Goal: Information Seeking & Learning: Learn about a topic

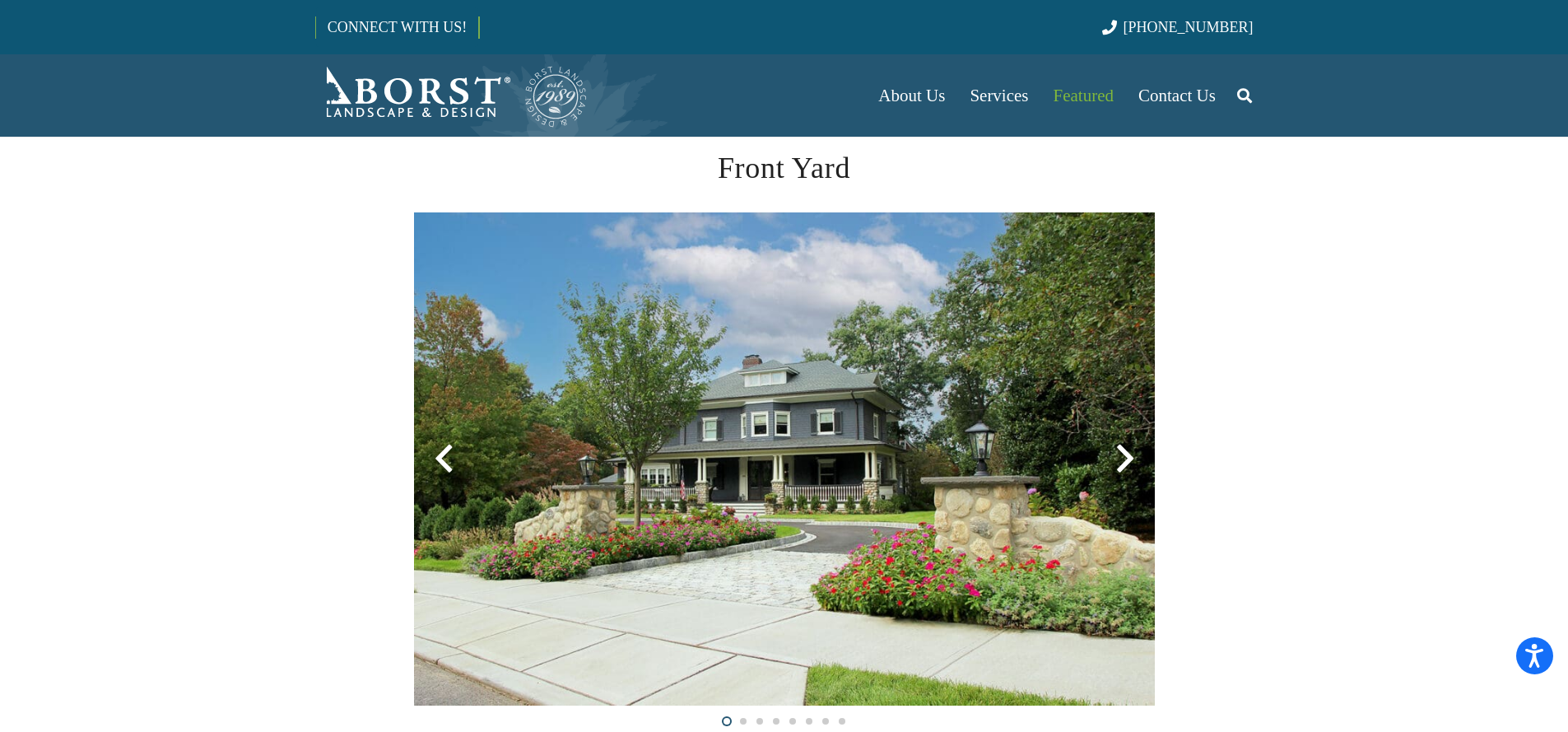
scroll to position [415, 0]
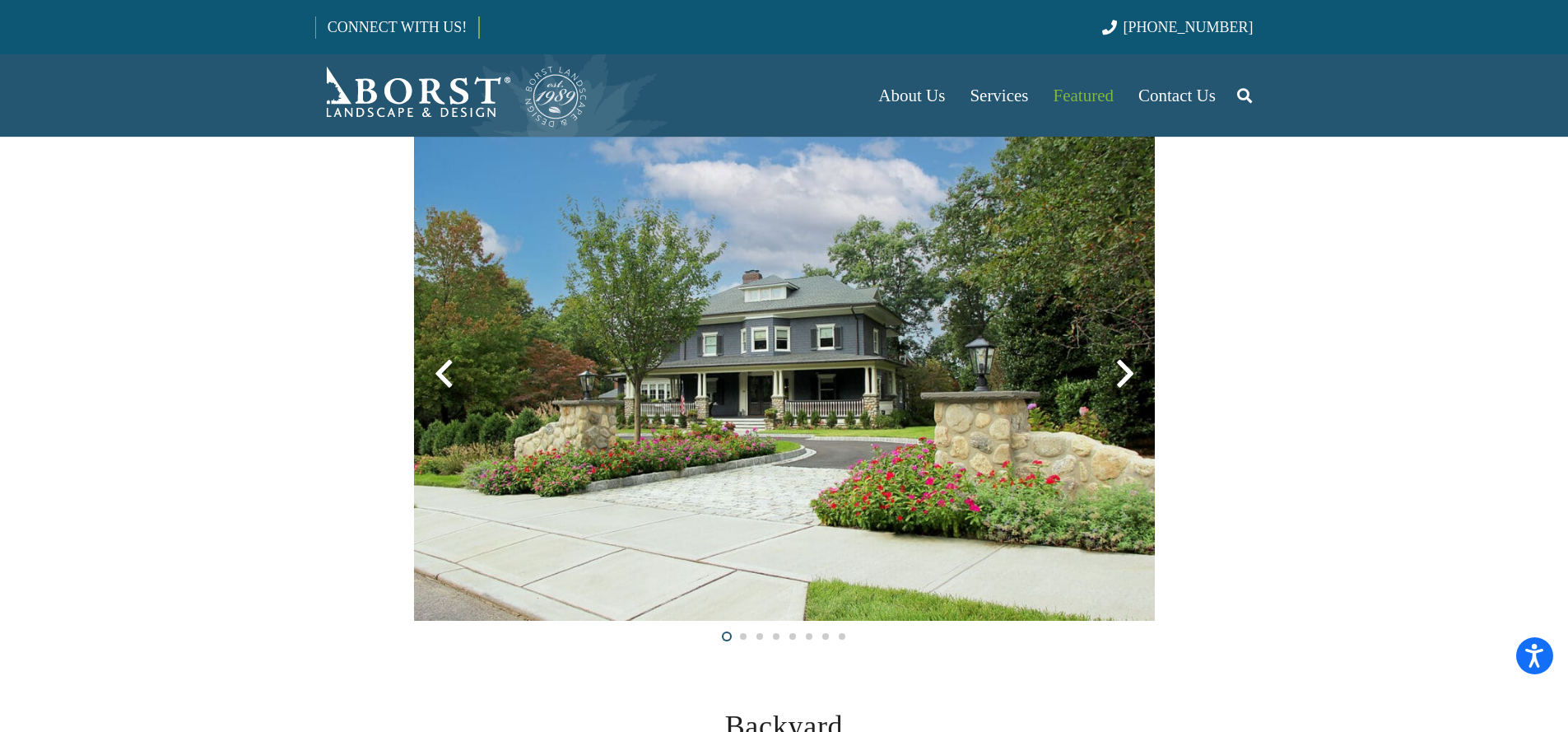
click at [1110, 364] on div at bounding box center [1125, 374] width 60 height 60
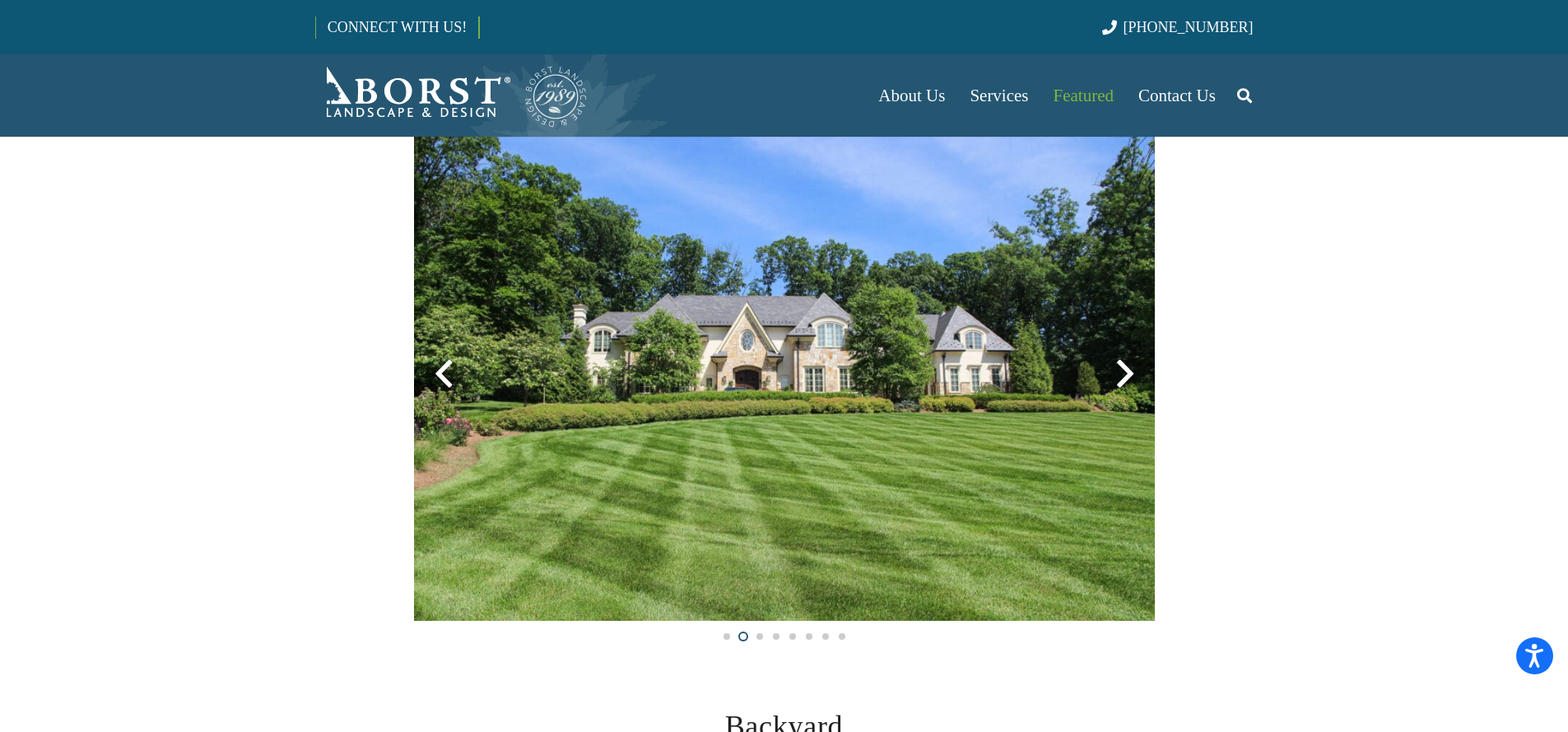
click at [1111, 362] on div at bounding box center [1125, 374] width 60 height 60
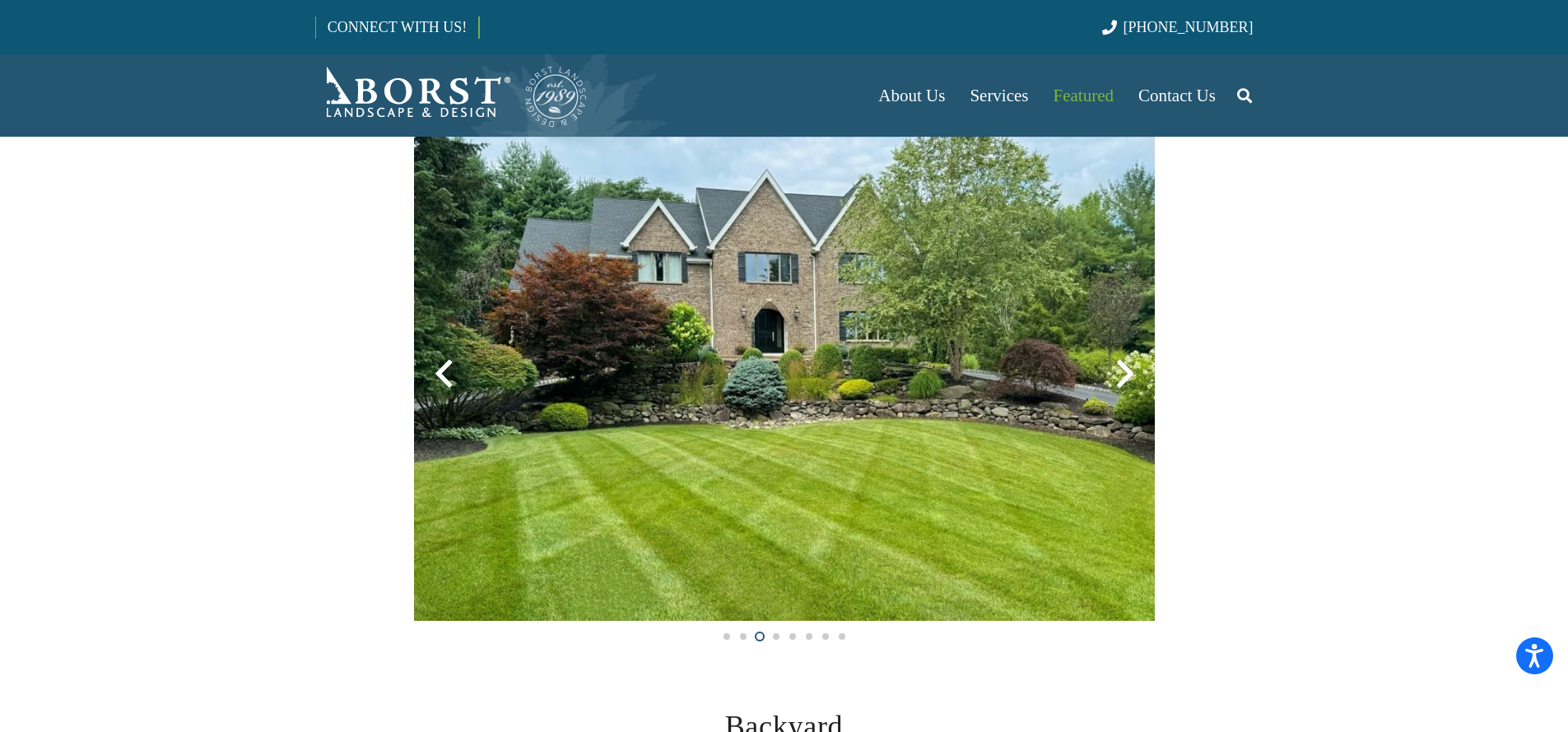
scroll to position [395, 0]
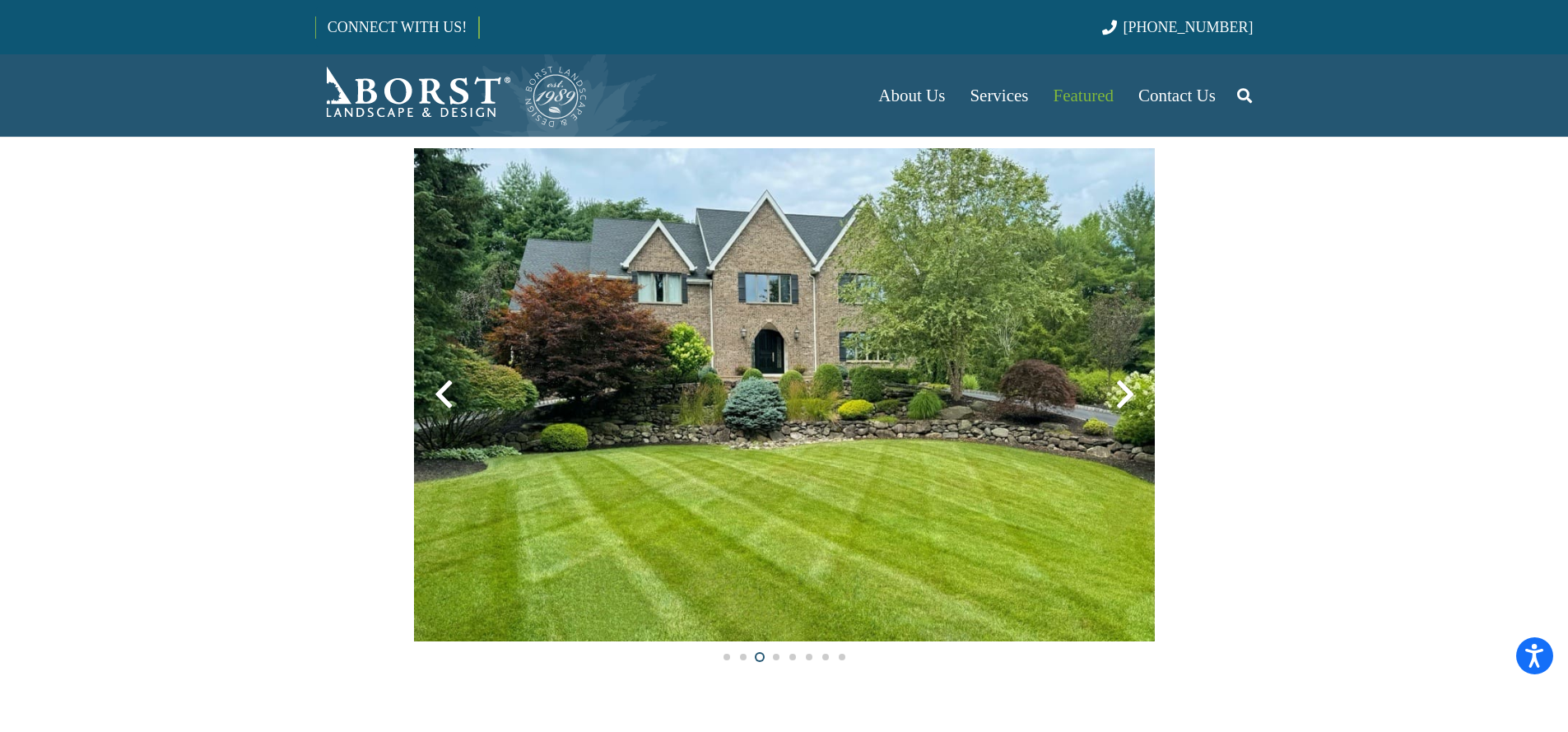
click at [1130, 380] on div at bounding box center [1125, 394] width 60 height 60
click at [1141, 383] on div at bounding box center [1125, 394] width 60 height 60
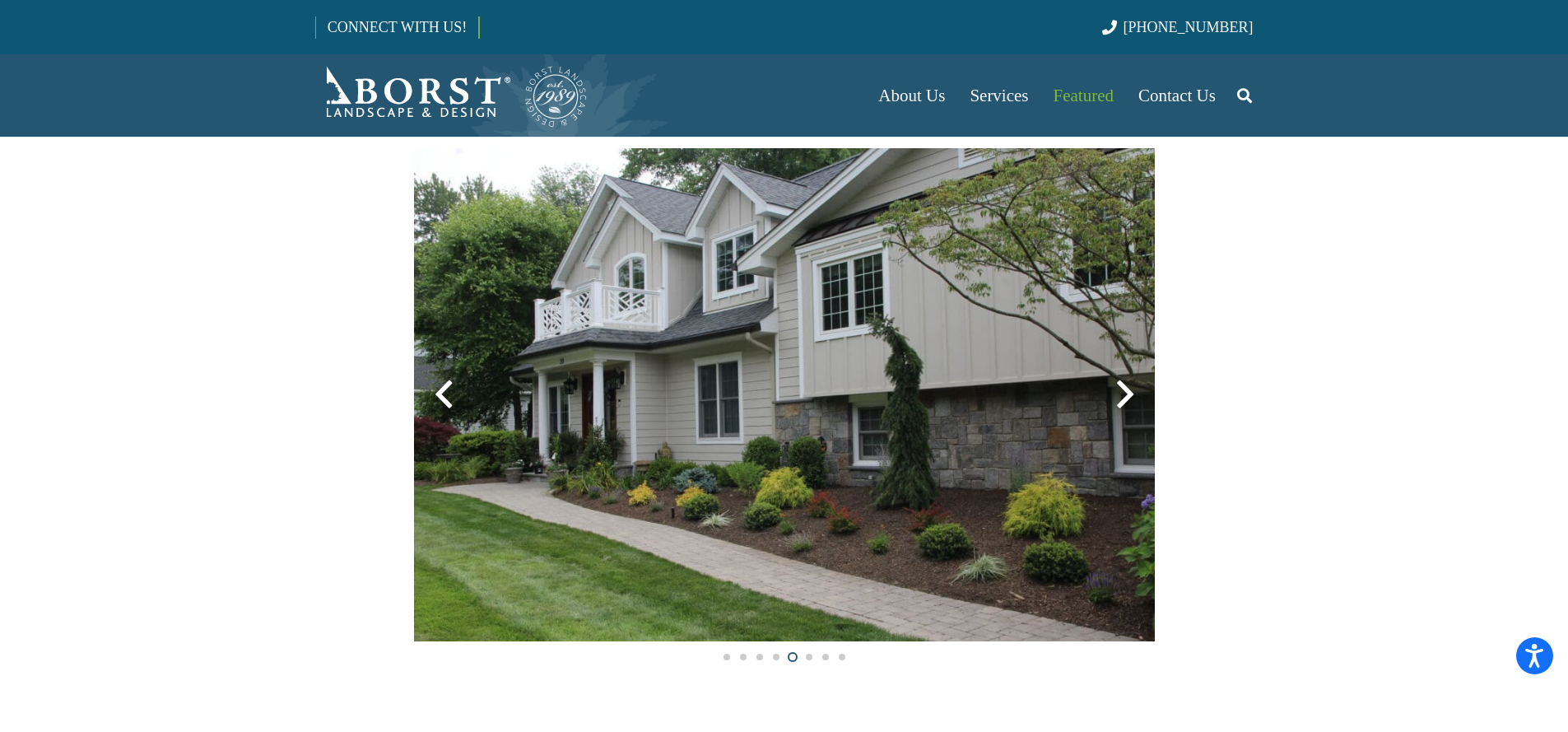
click at [1122, 392] on div at bounding box center [1125, 394] width 60 height 60
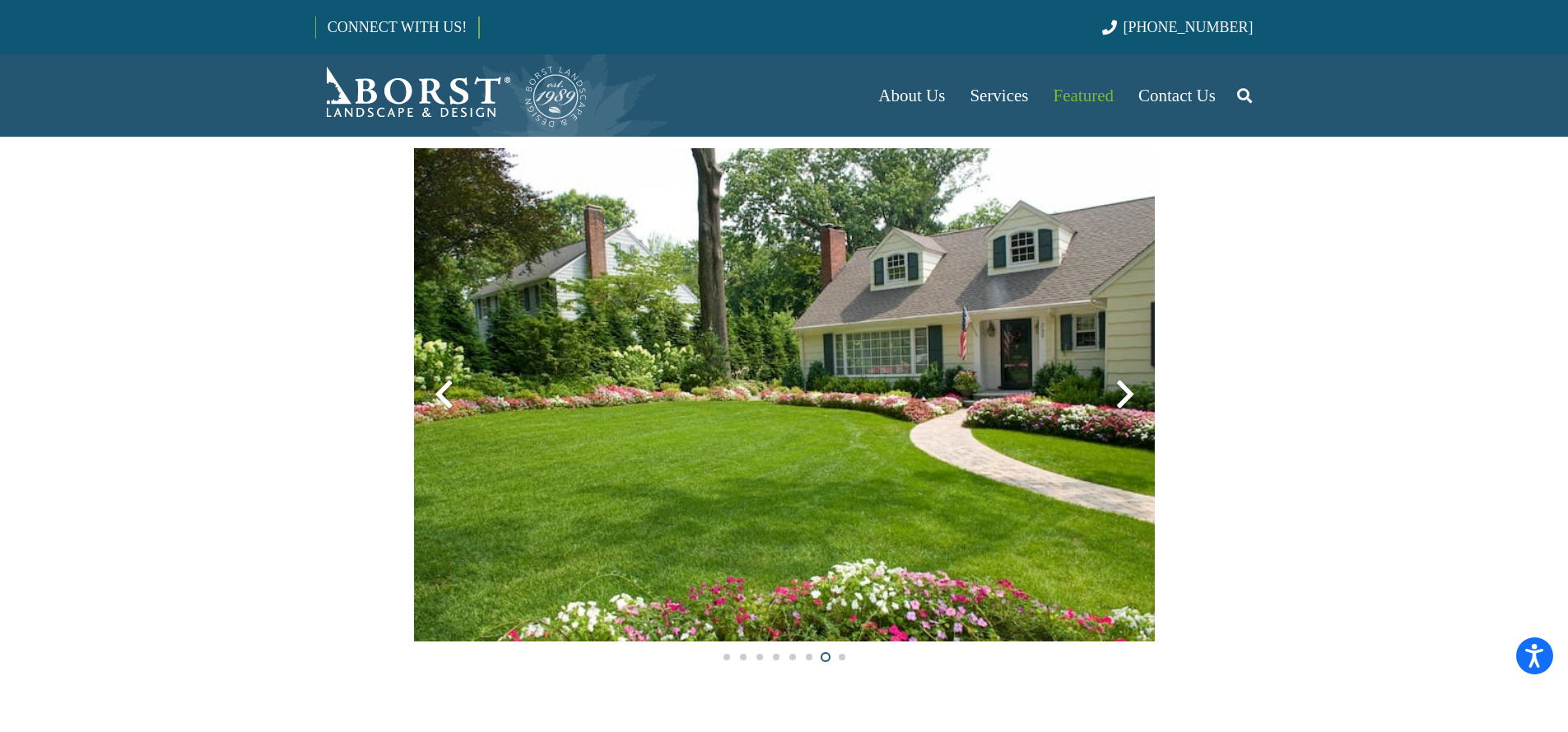
click at [1122, 392] on div at bounding box center [1125, 394] width 60 height 60
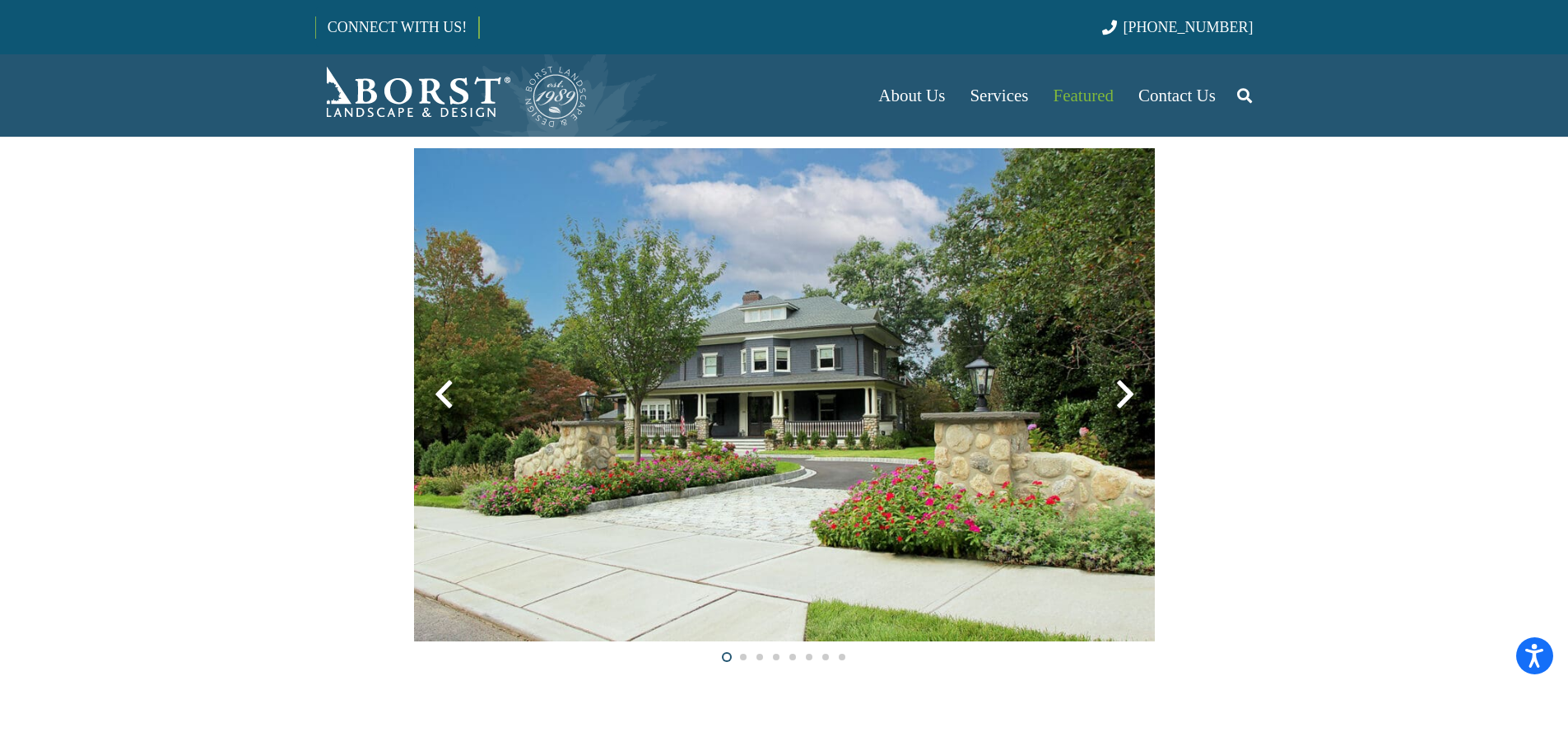
click at [1122, 392] on div at bounding box center [1125, 394] width 60 height 60
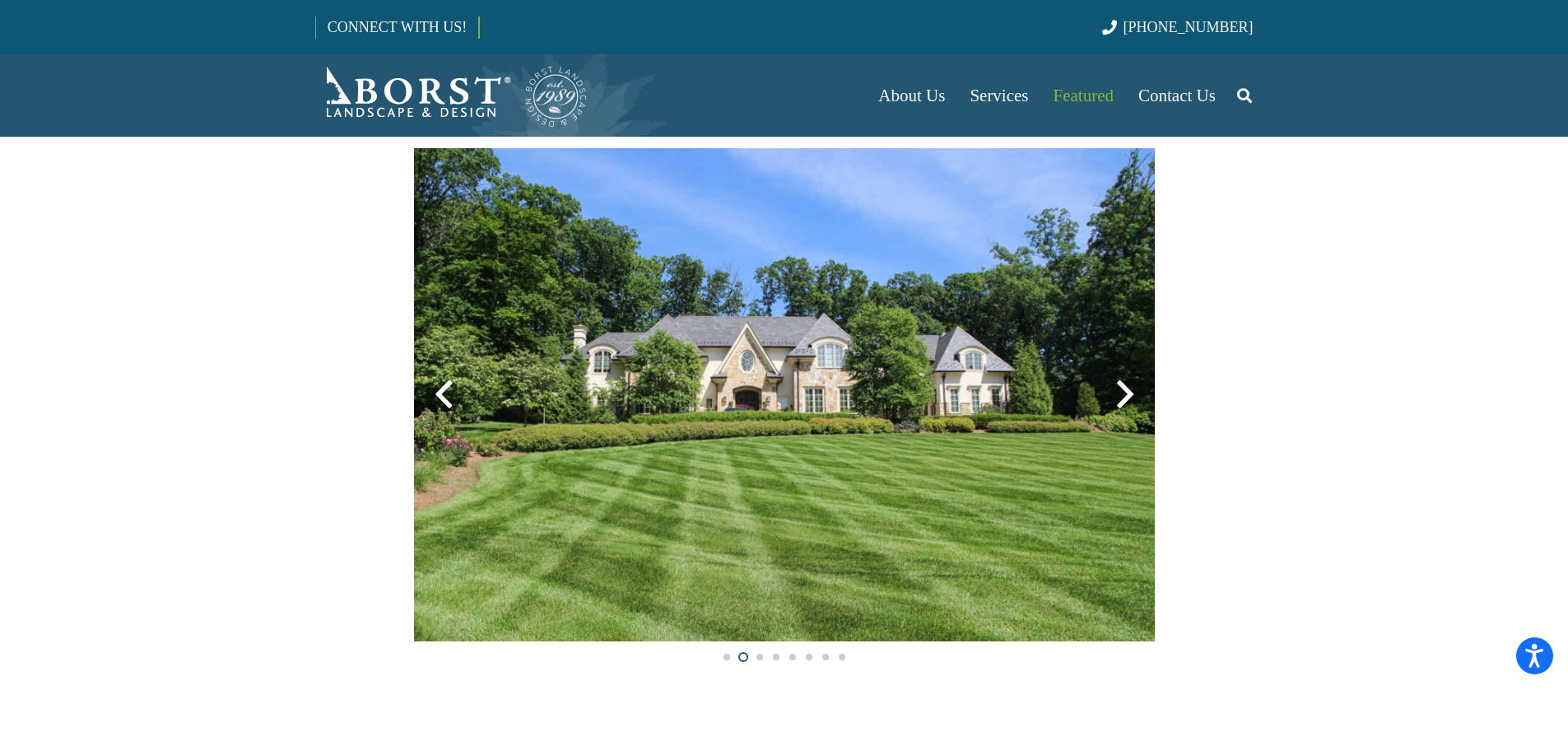
click at [1122, 392] on div at bounding box center [1125, 394] width 60 height 60
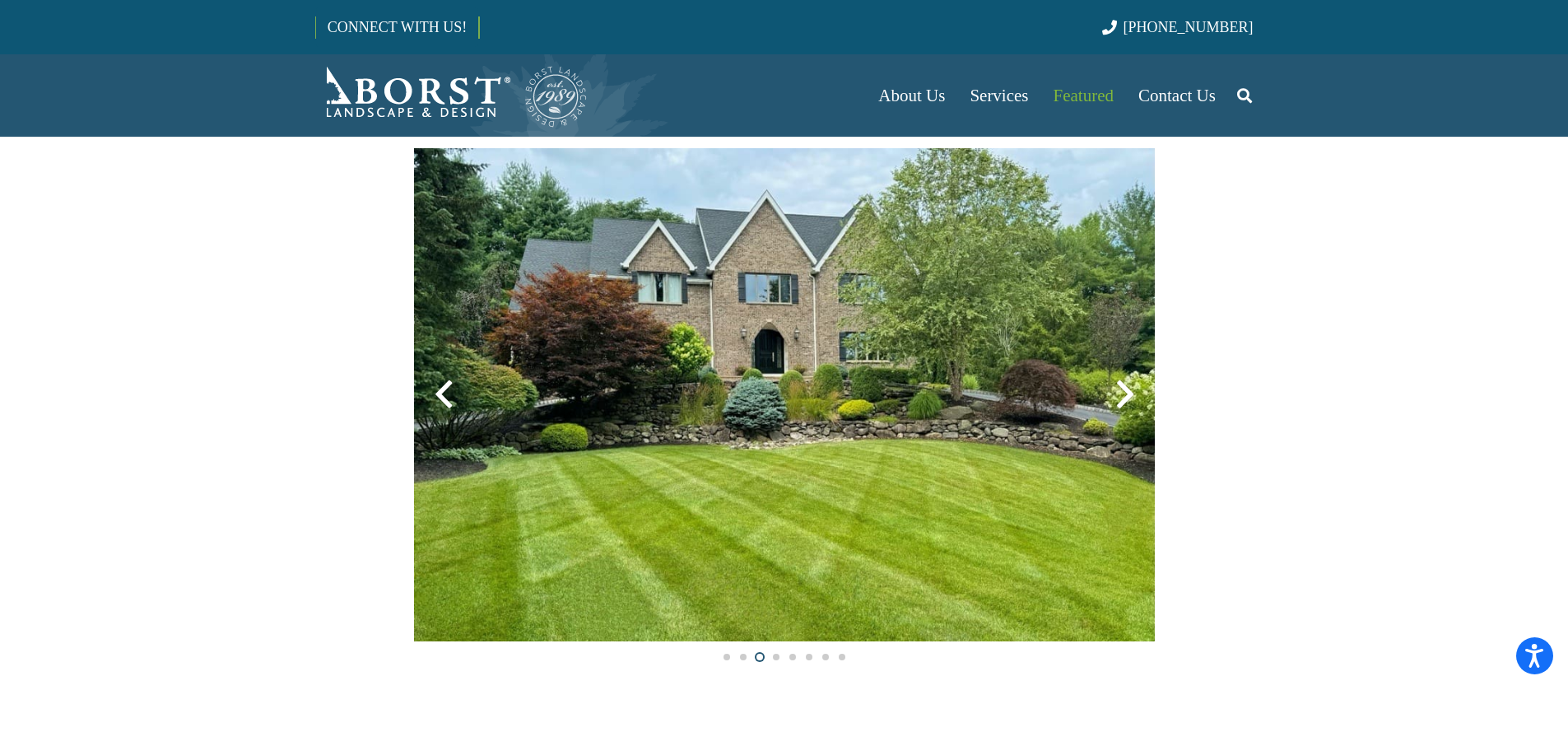
click at [1123, 392] on div at bounding box center [1125, 394] width 60 height 60
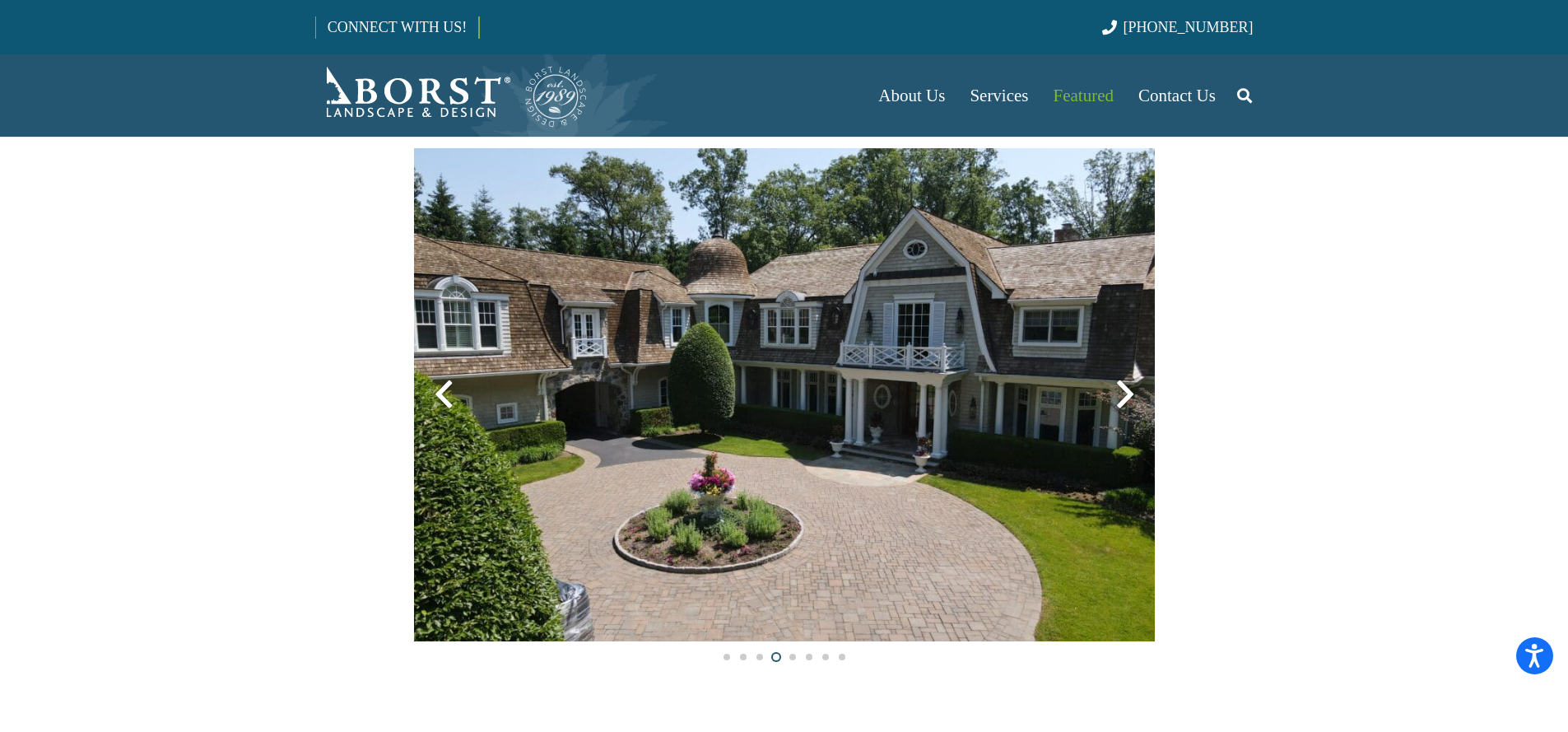
click at [1121, 392] on div at bounding box center [1125, 394] width 60 height 60
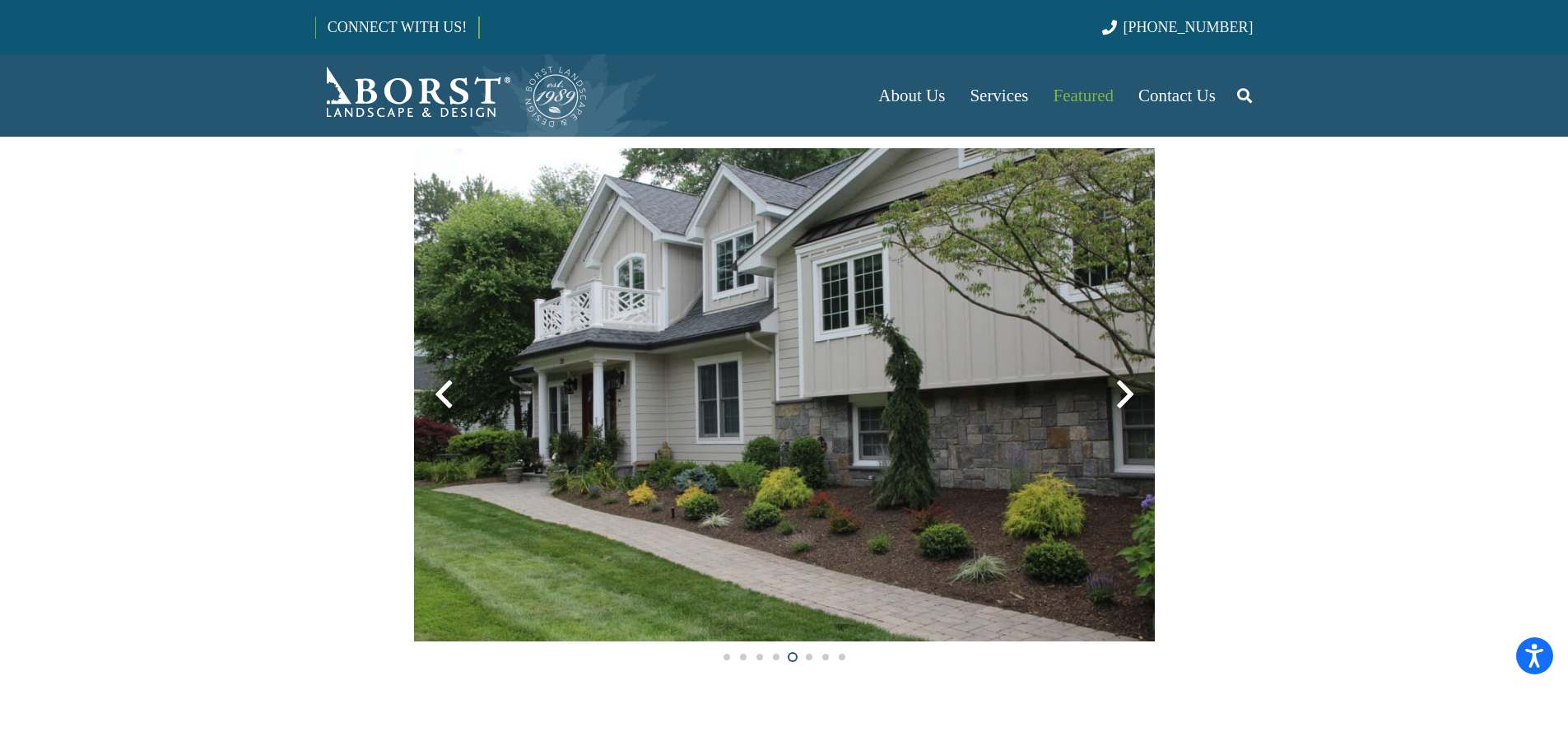
click at [1128, 387] on div at bounding box center [1125, 394] width 60 height 60
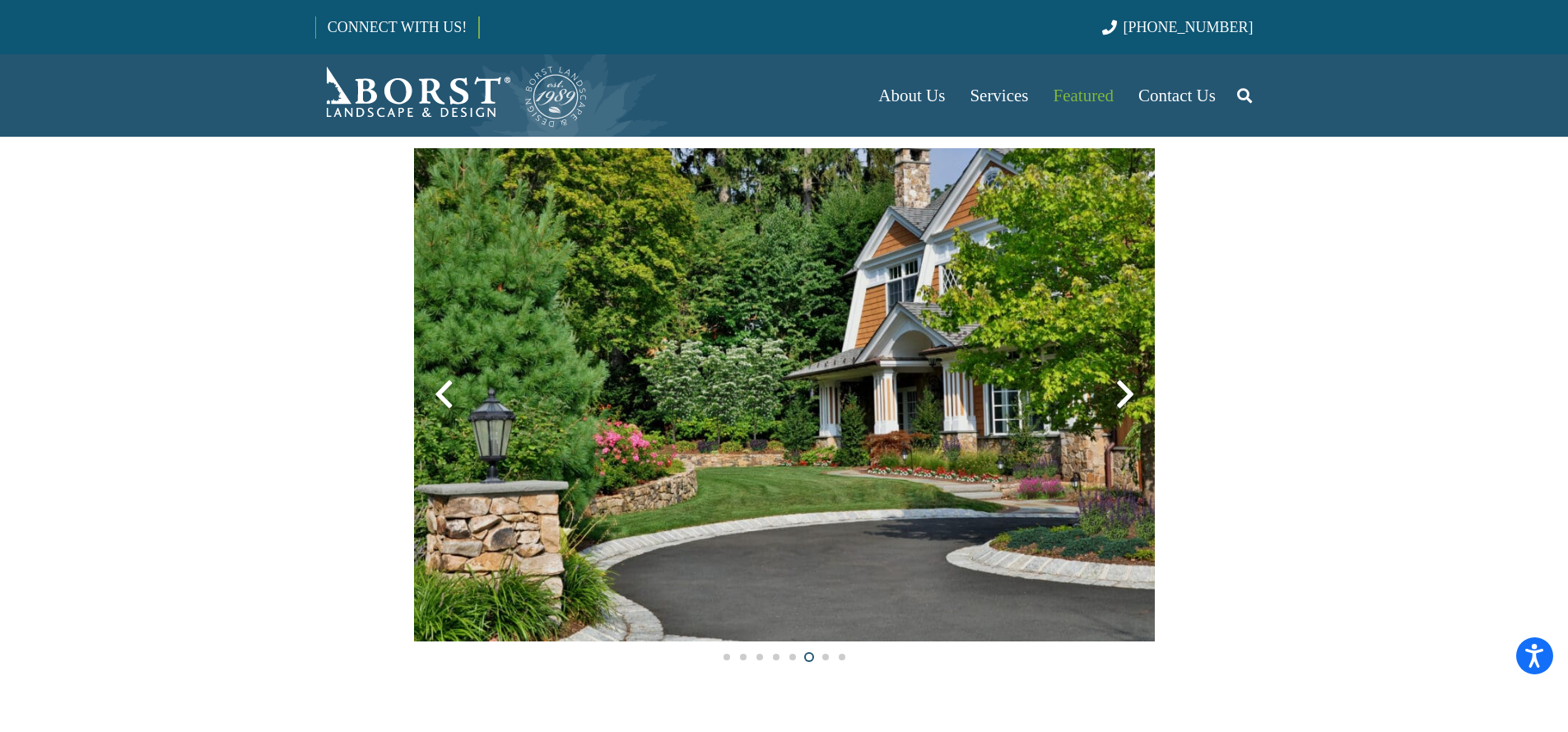
click at [1128, 387] on div at bounding box center [1125, 394] width 60 height 60
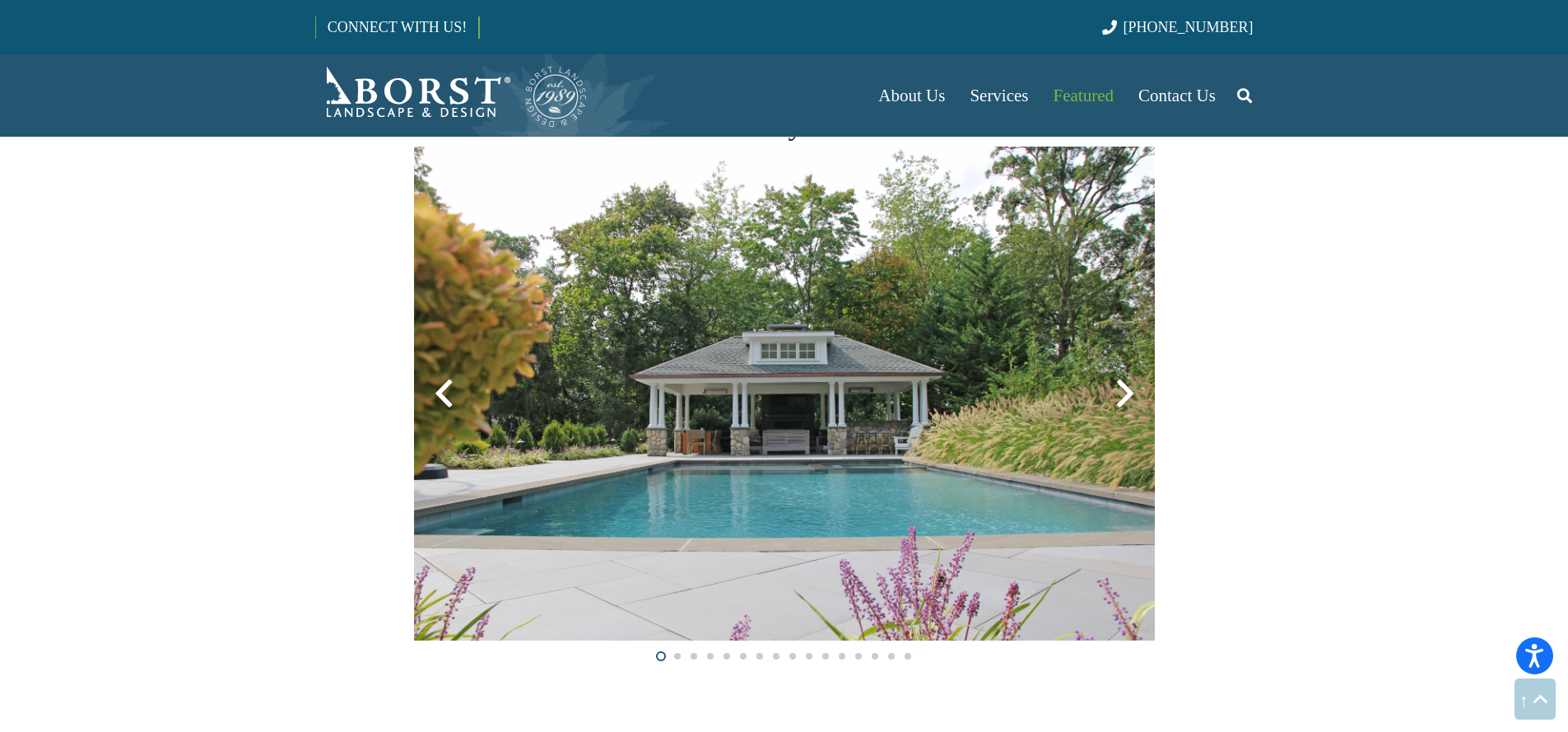
click at [1115, 388] on div at bounding box center [1125, 393] width 60 height 60
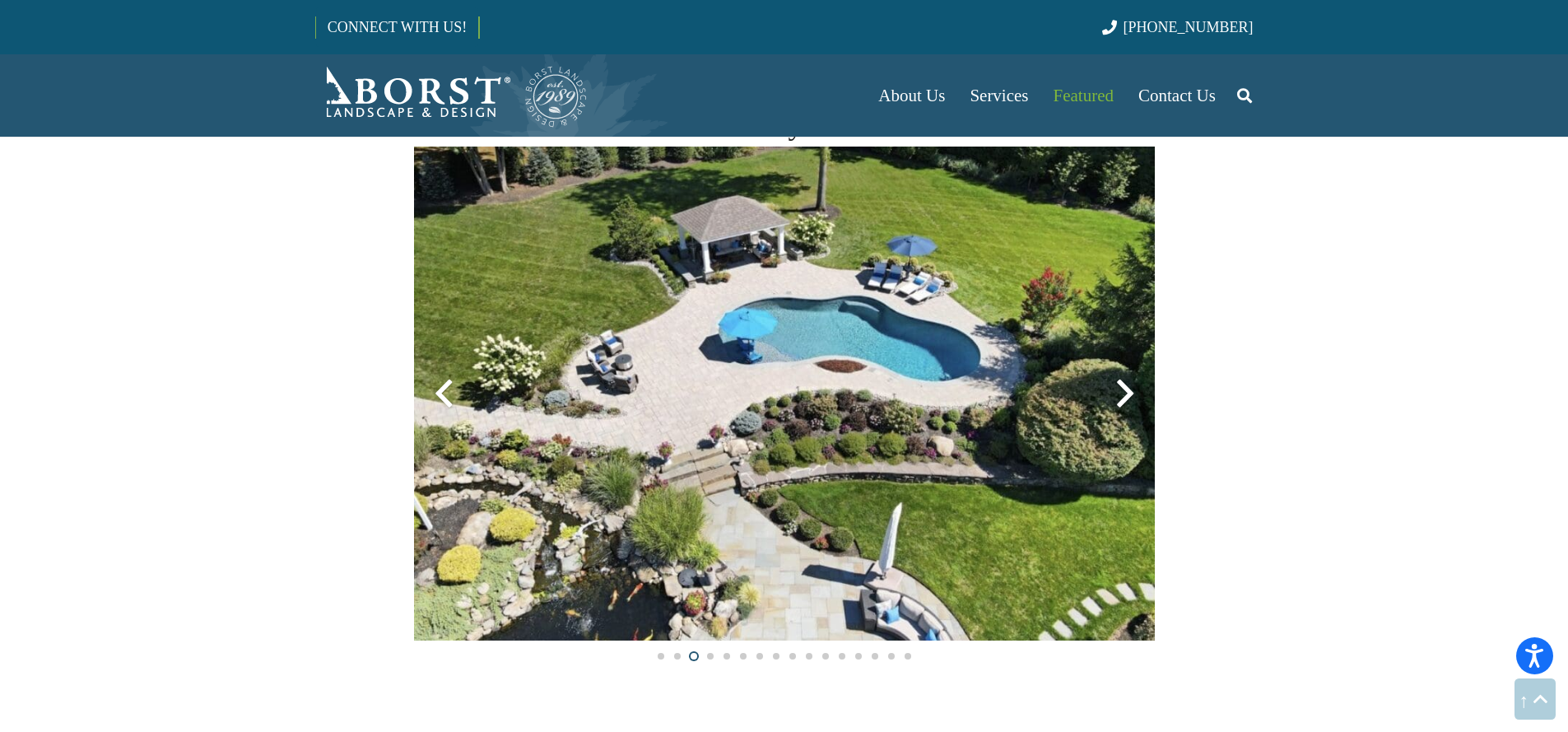
click at [1115, 388] on div at bounding box center [1125, 393] width 60 height 60
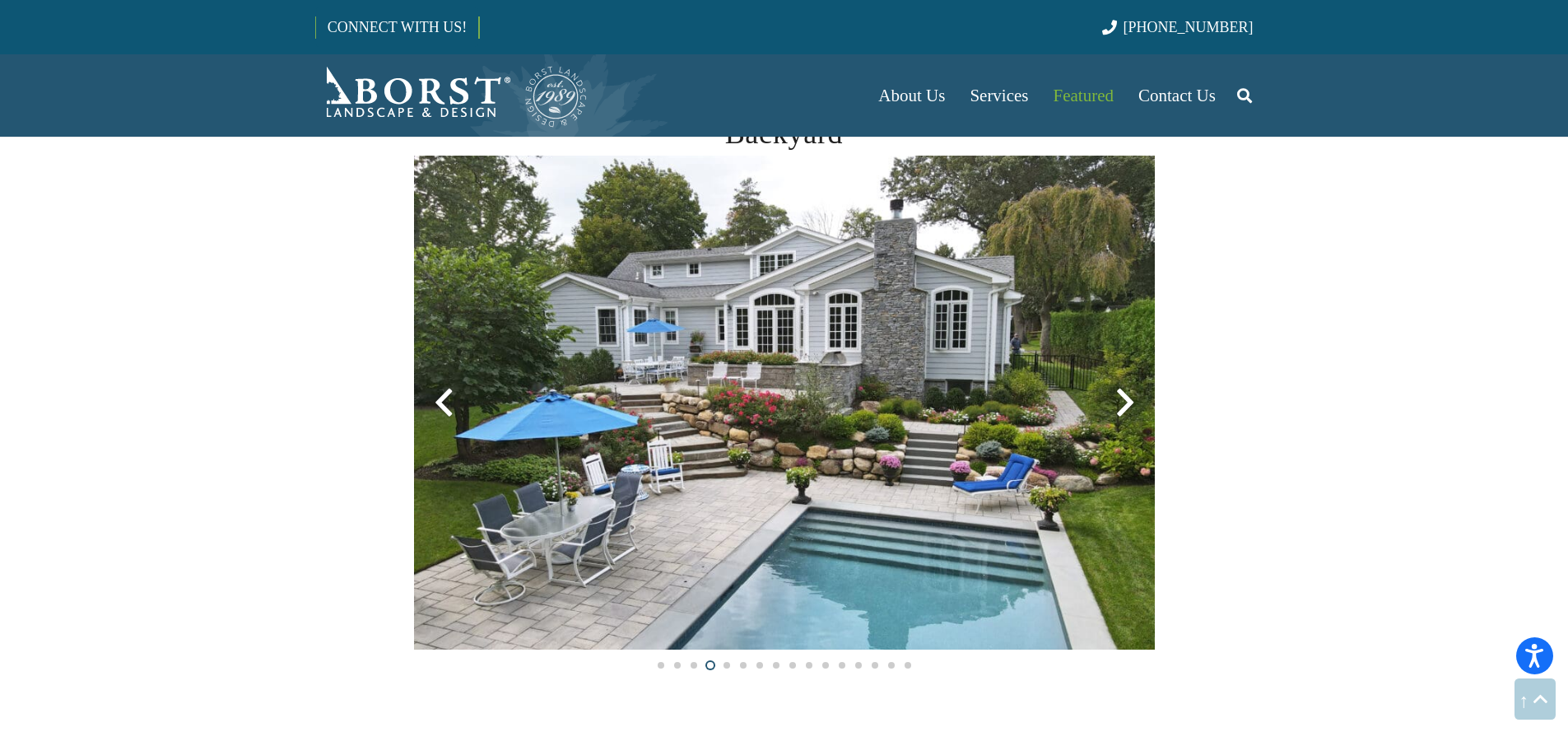
scroll to position [998, 0]
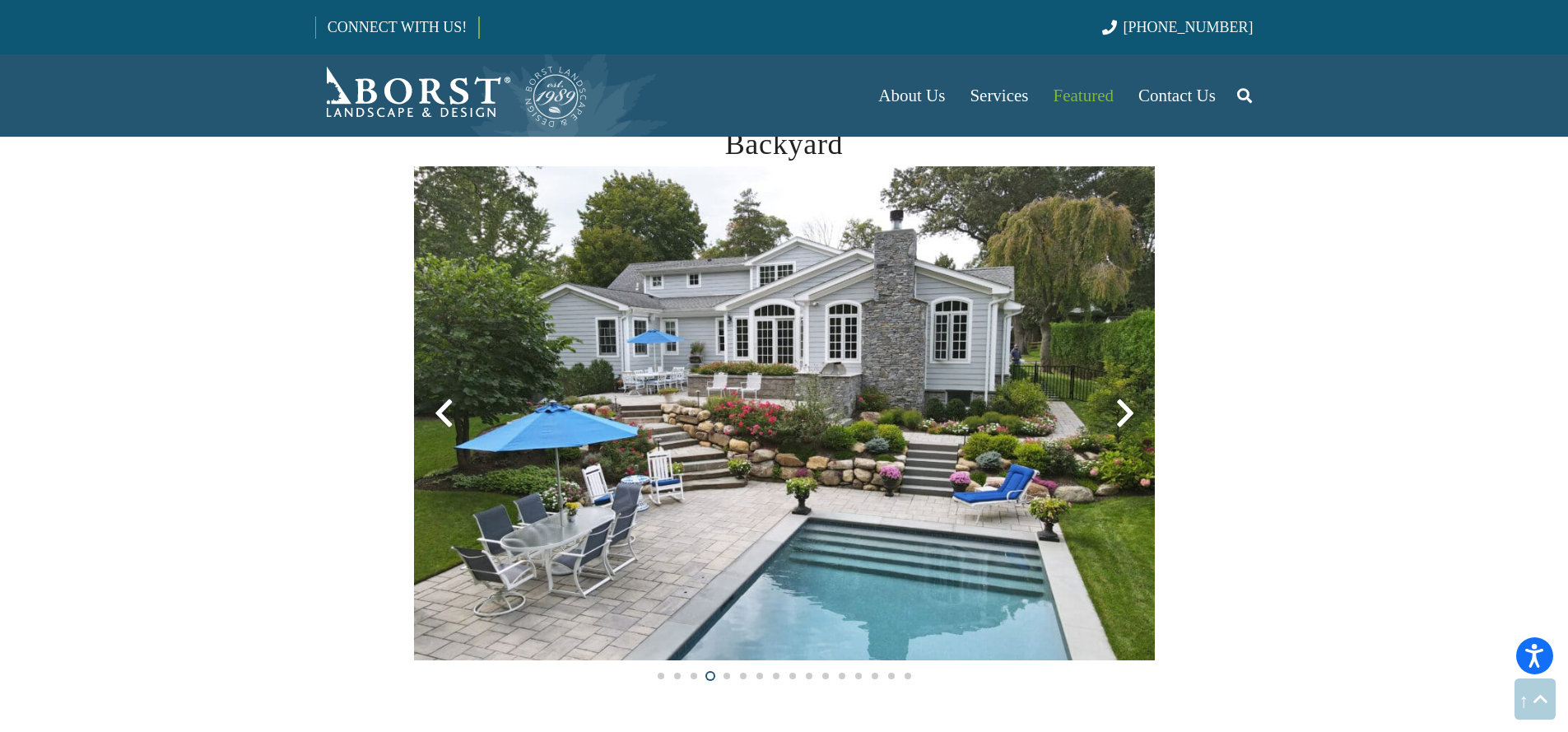
click at [1122, 402] on div at bounding box center [1125, 413] width 60 height 60
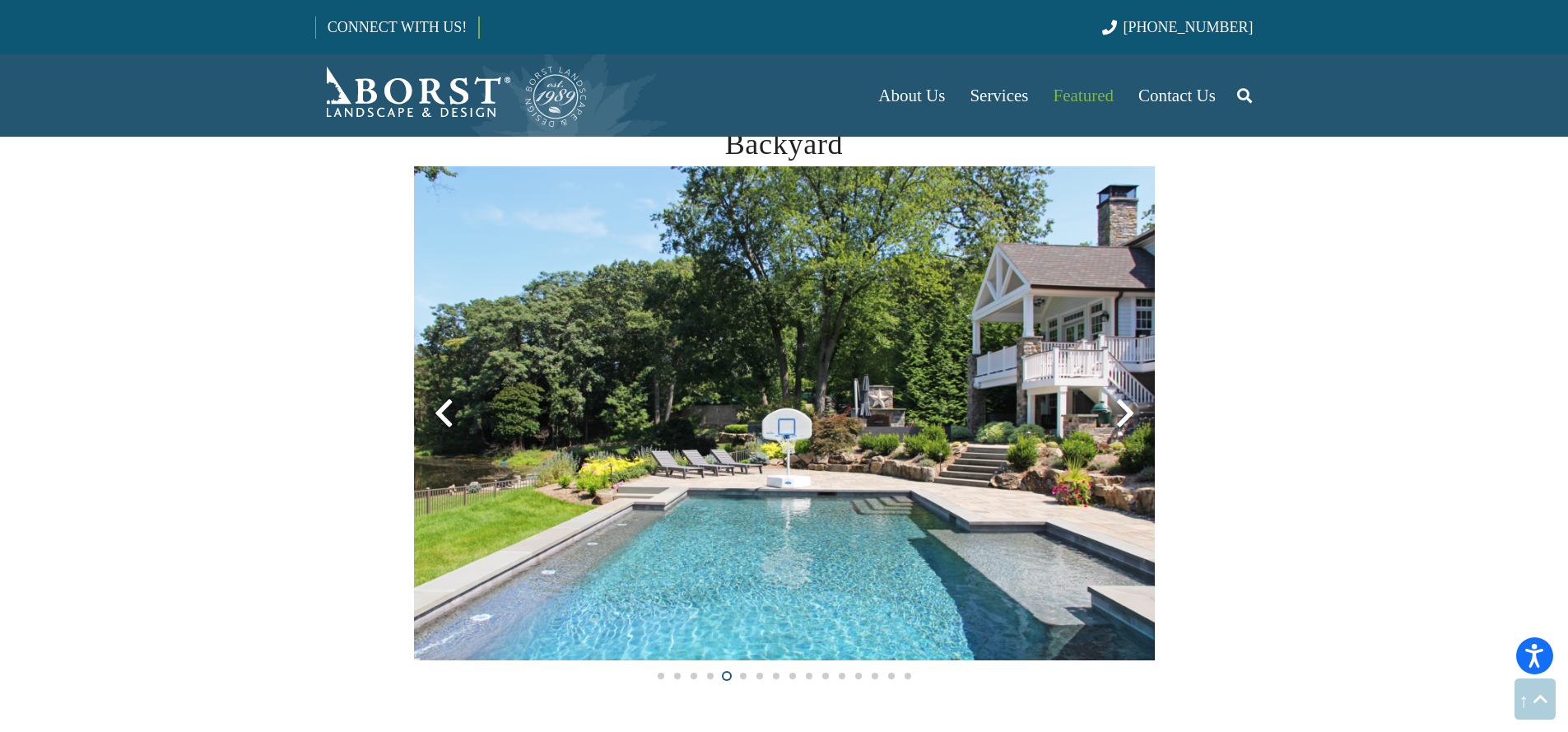
scroll to position [976, 0]
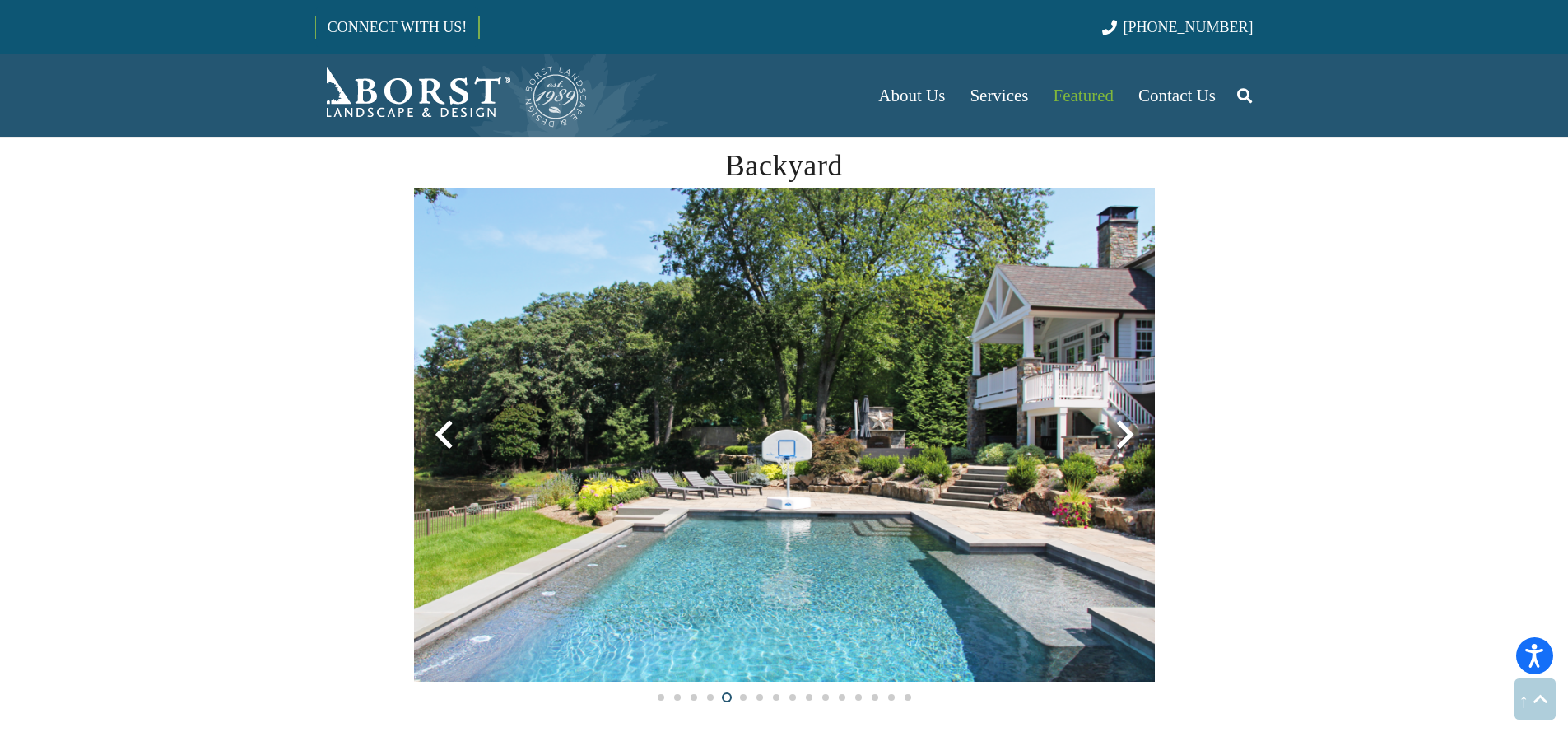
click at [1129, 413] on div at bounding box center [1125, 434] width 60 height 60
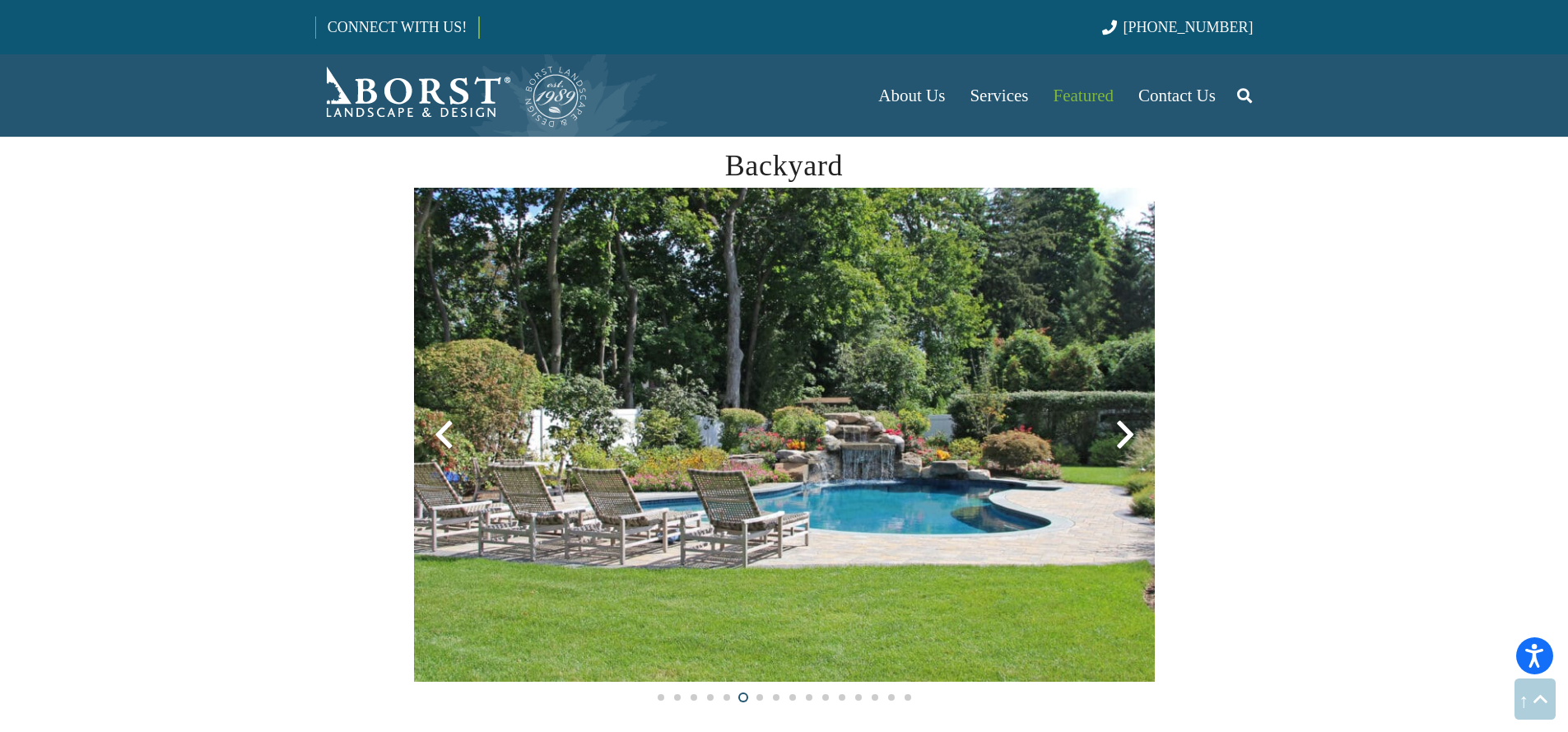
click at [1128, 416] on div at bounding box center [1125, 434] width 60 height 60
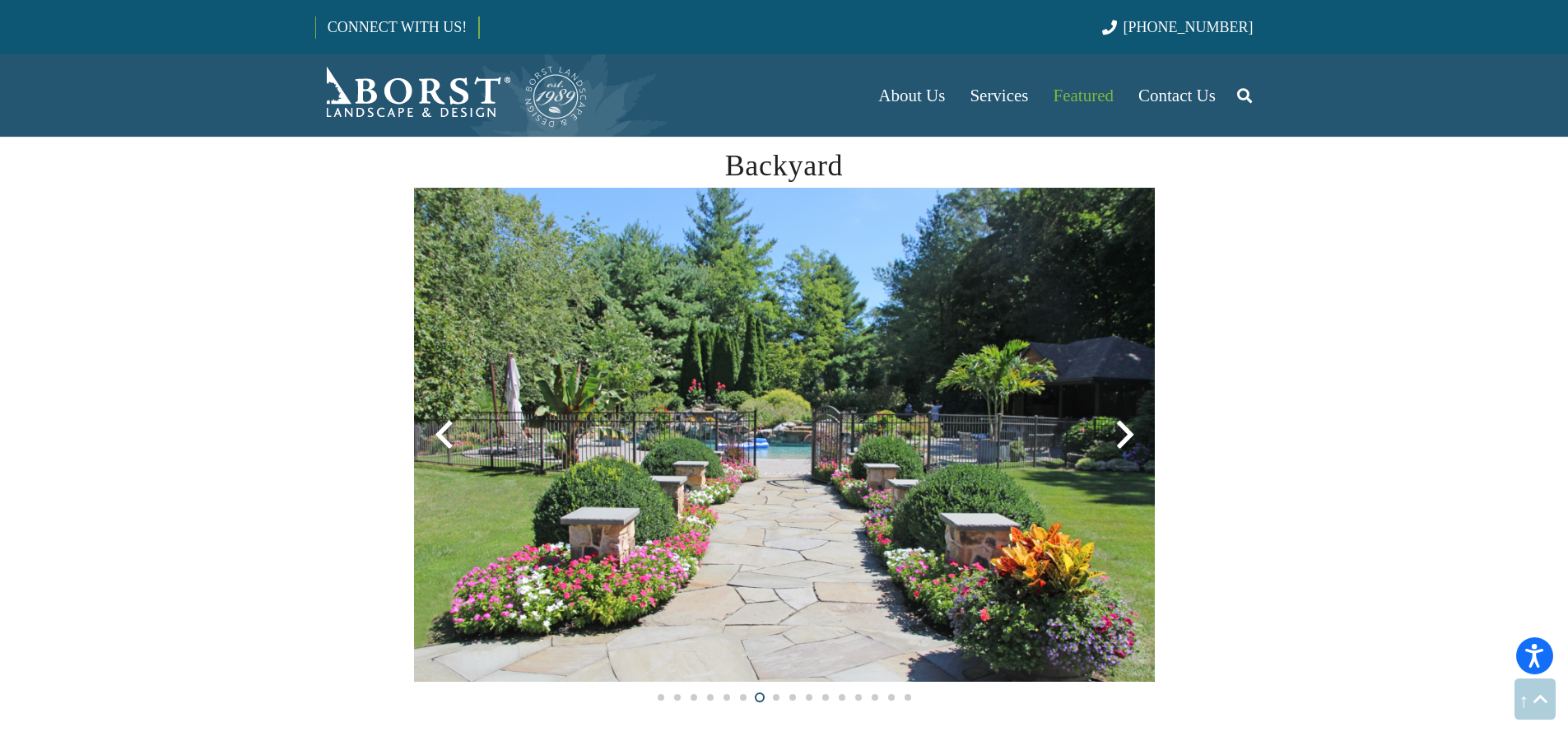
click at [1128, 417] on div at bounding box center [1125, 434] width 60 height 60
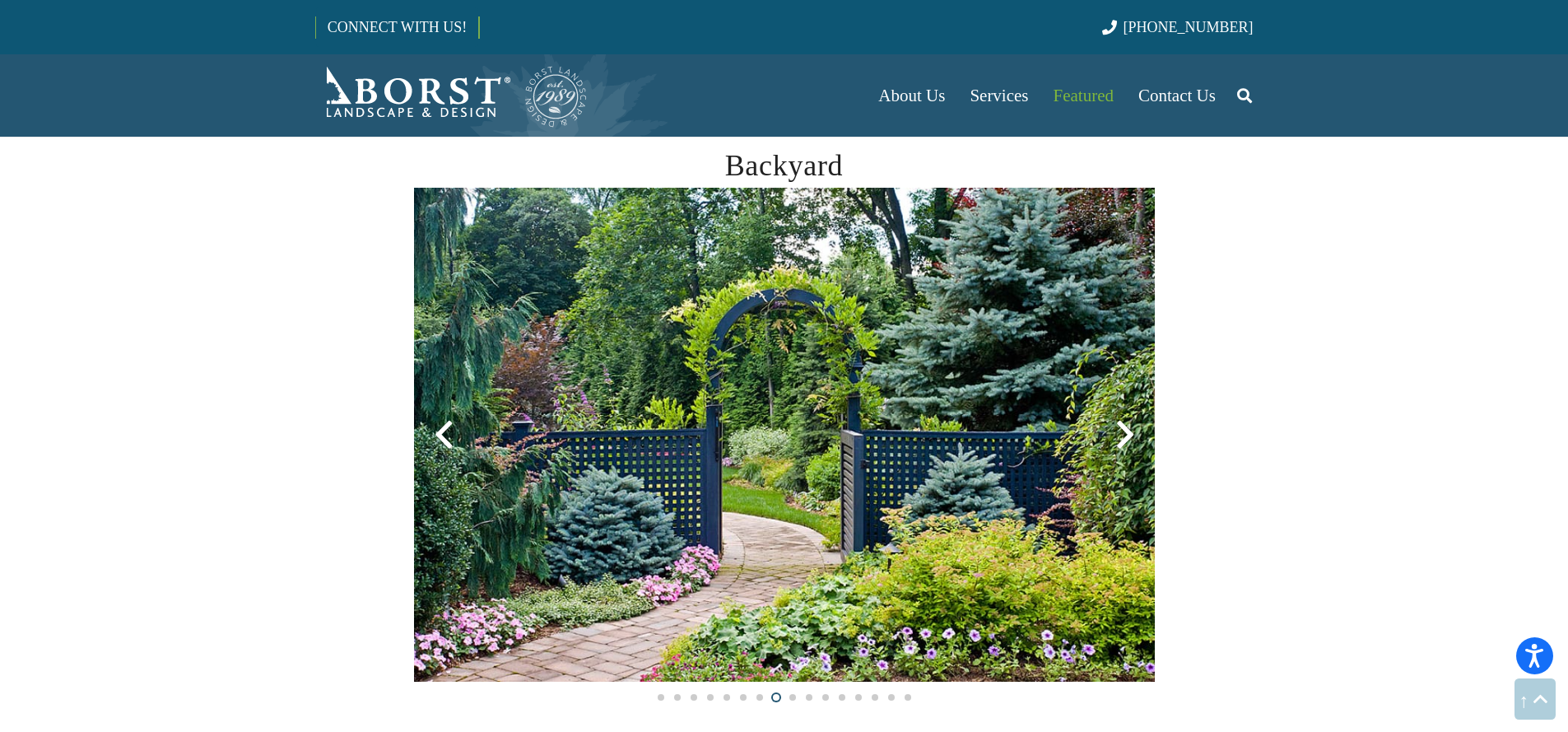
click at [1127, 417] on div at bounding box center [1125, 434] width 60 height 60
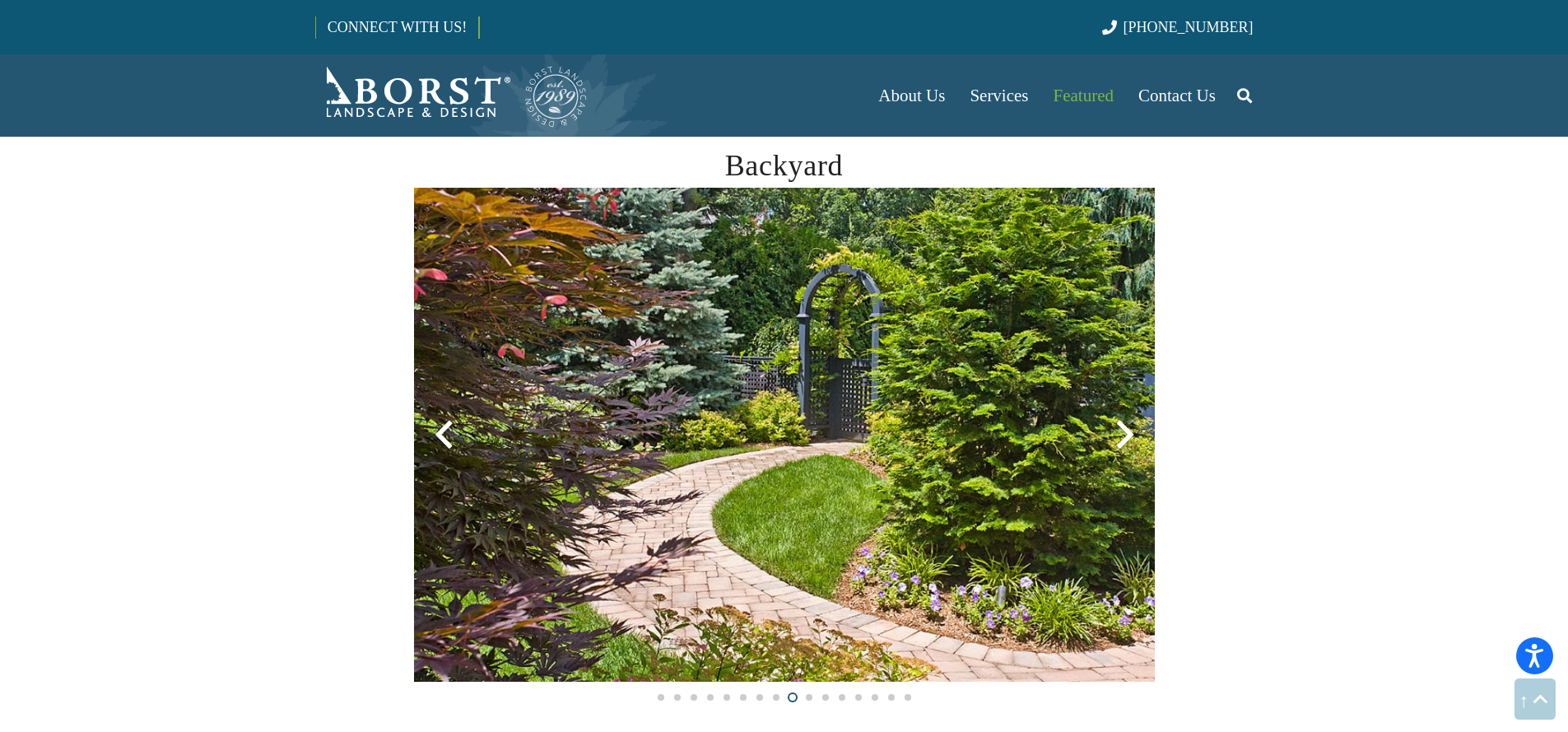
click at [1127, 417] on div at bounding box center [1125, 434] width 60 height 60
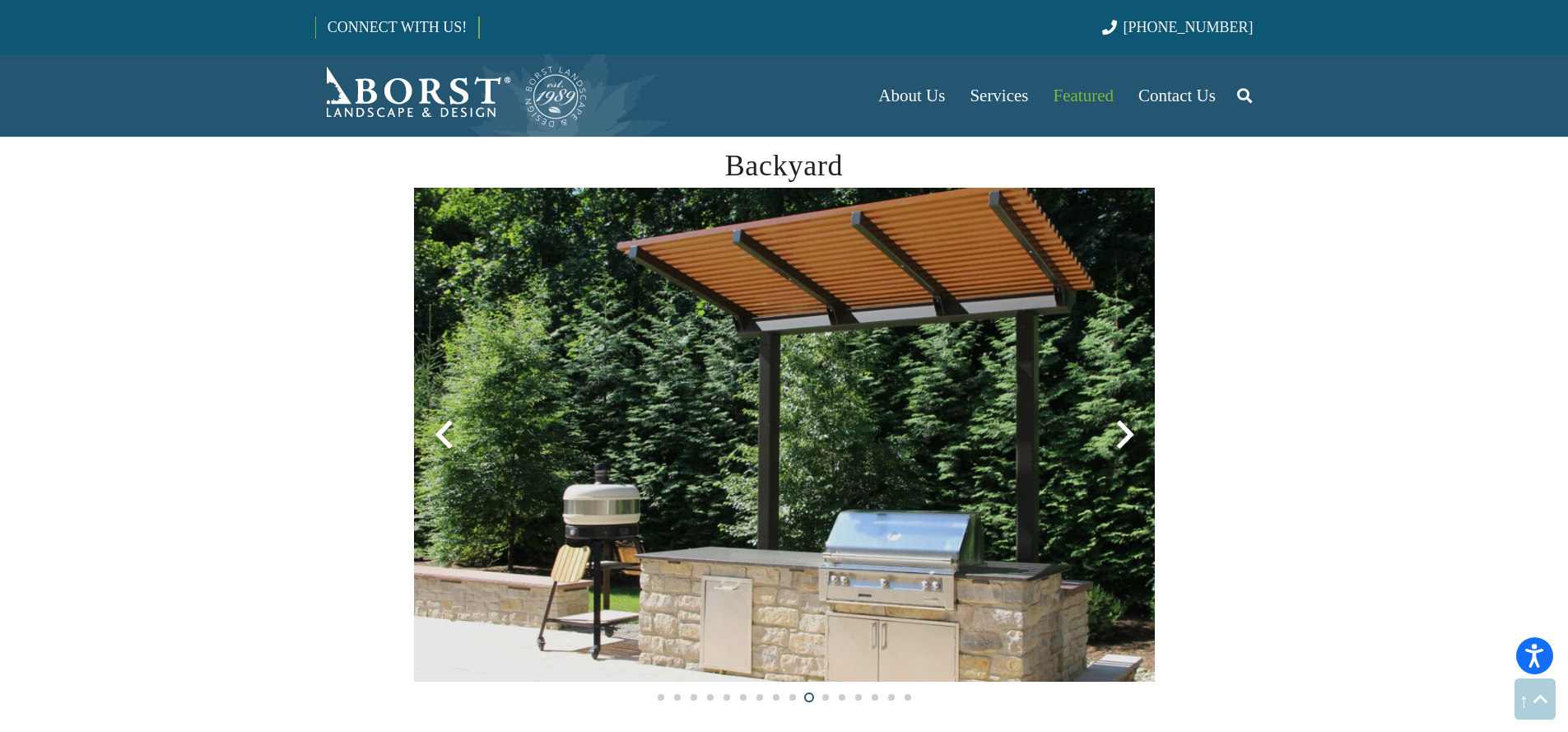
click at [1127, 417] on div at bounding box center [1125, 434] width 60 height 60
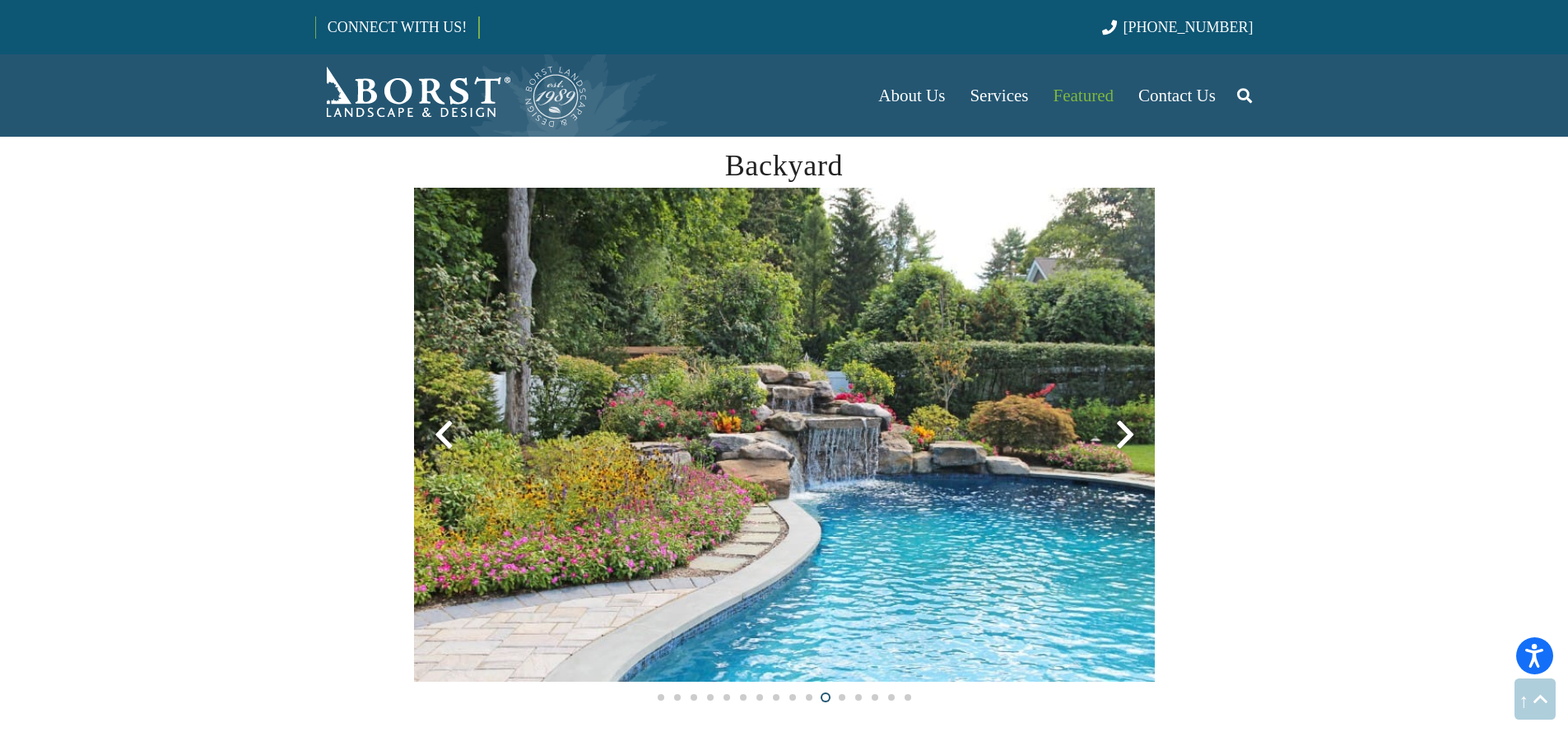
click at [1127, 417] on div at bounding box center [1125, 434] width 60 height 60
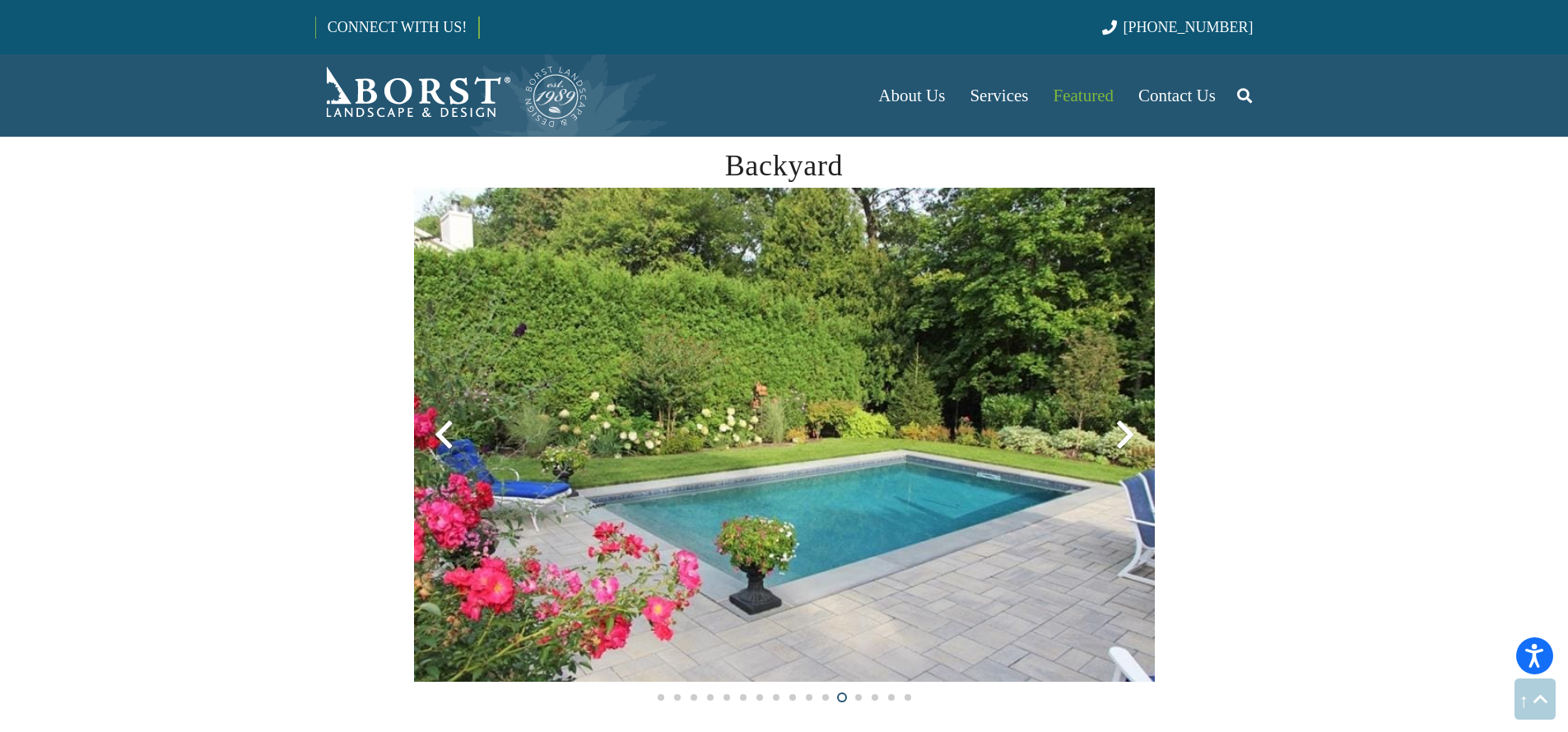
click at [1126, 428] on div at bounding box center [1125, 434] width 60 height 60
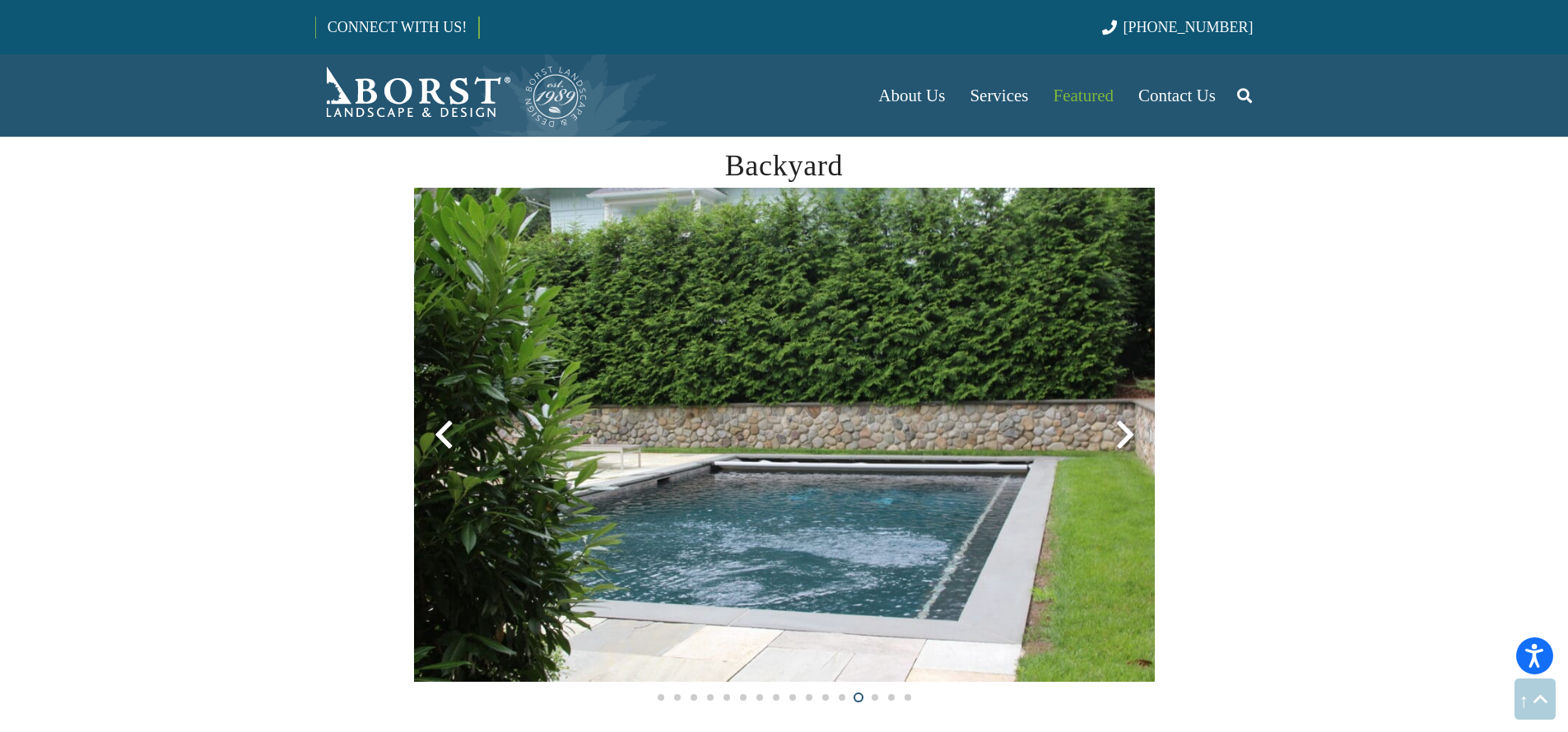
click at [1126, 428] on div at bounding box center [1125, 434] width 60 height 60
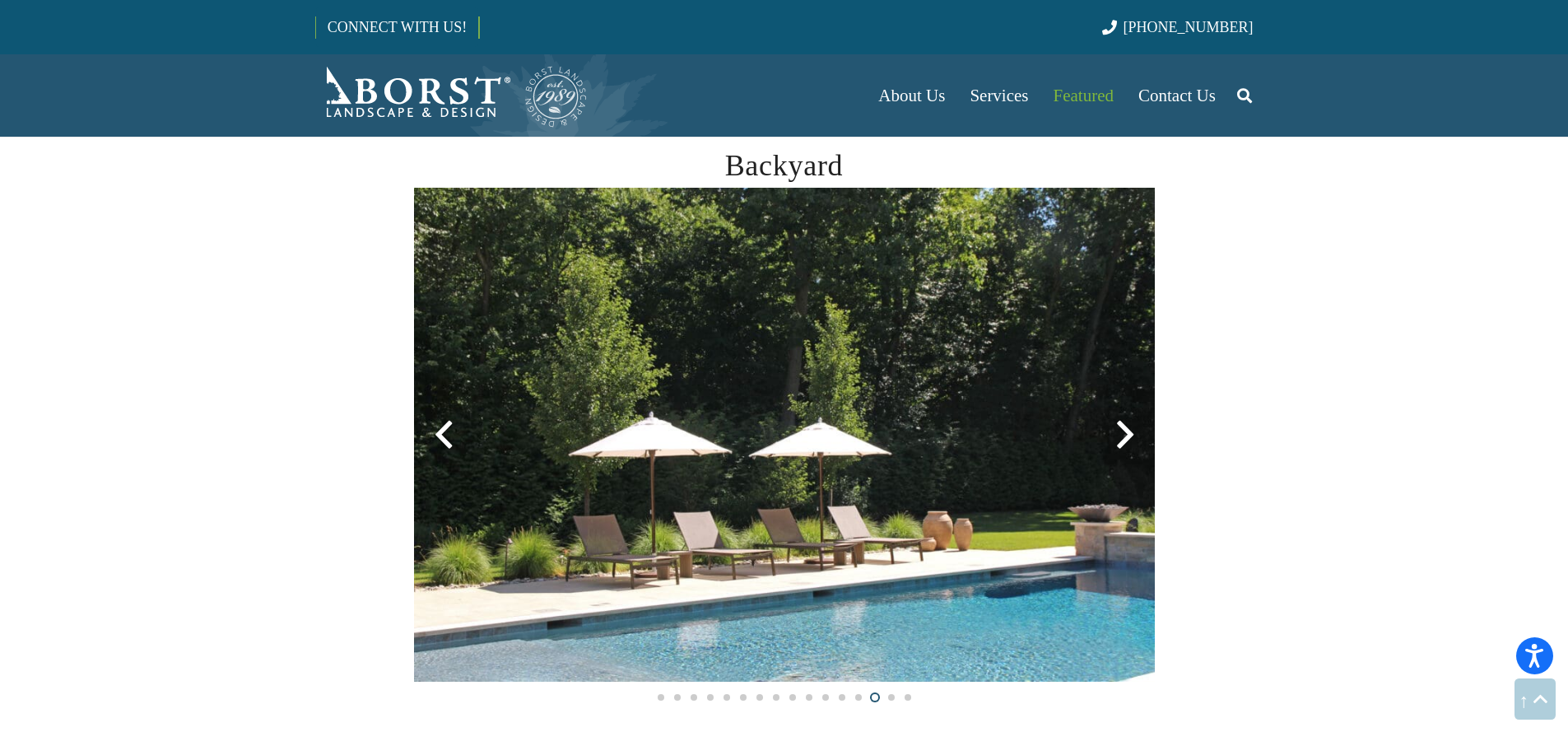
click at [1126, 428] on div at bounding box center [1125, 434] width 60 height 60
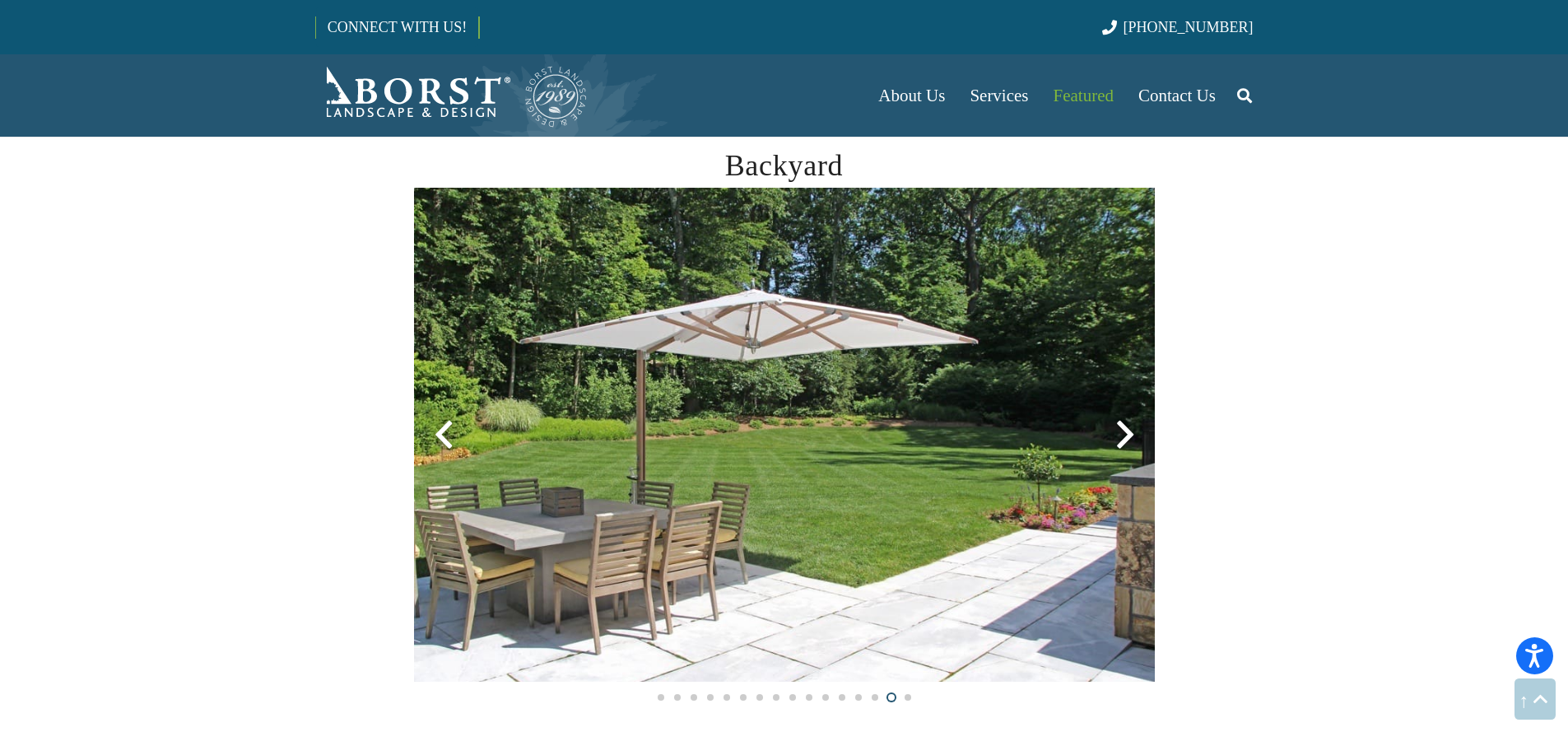
click at [1126, 428] on div at bounding box center [1125, 434] width 60 height 60
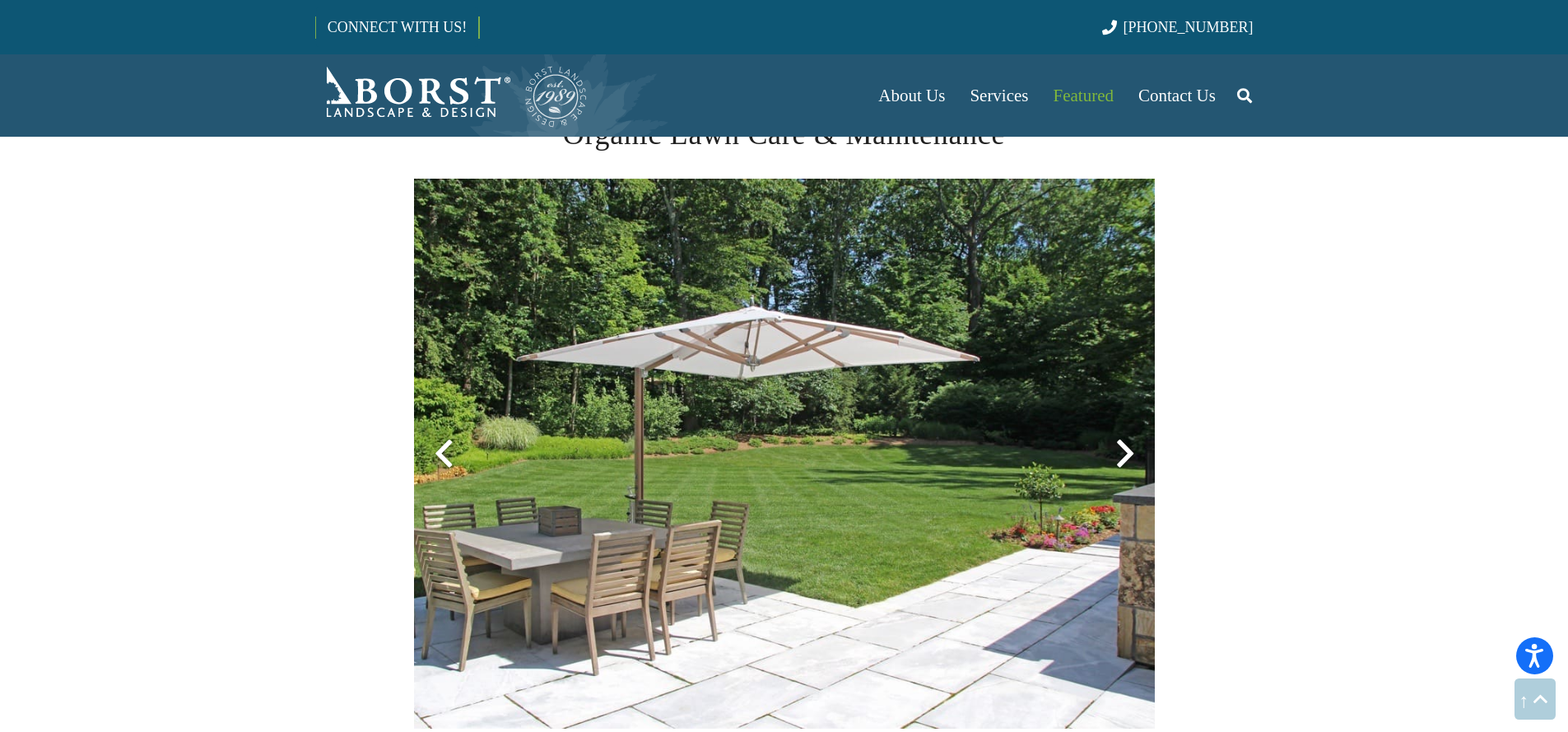
scroll to position [1719, 0]
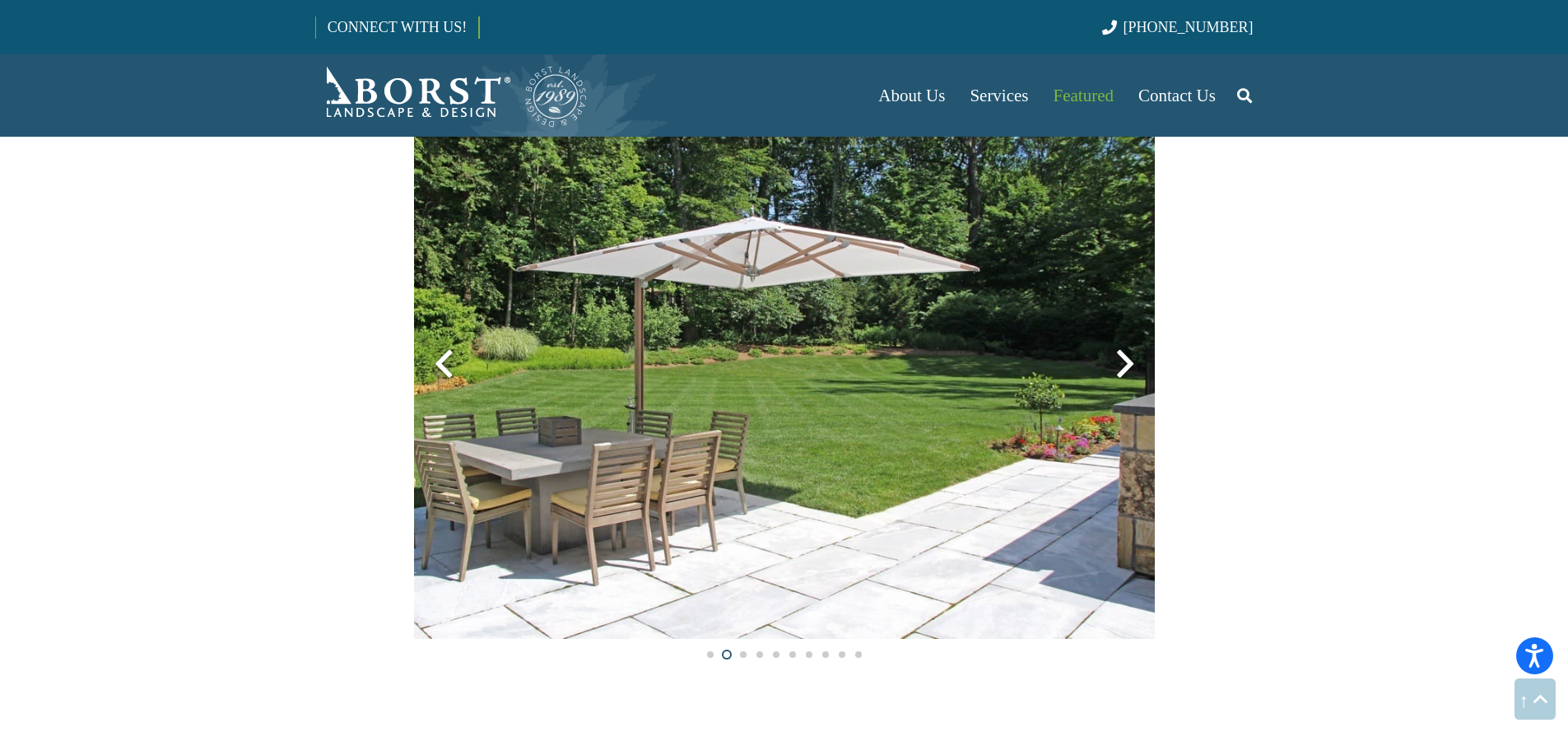
click at [1114, 362] on div at bounding box center [1125, 364] width 60 height 60
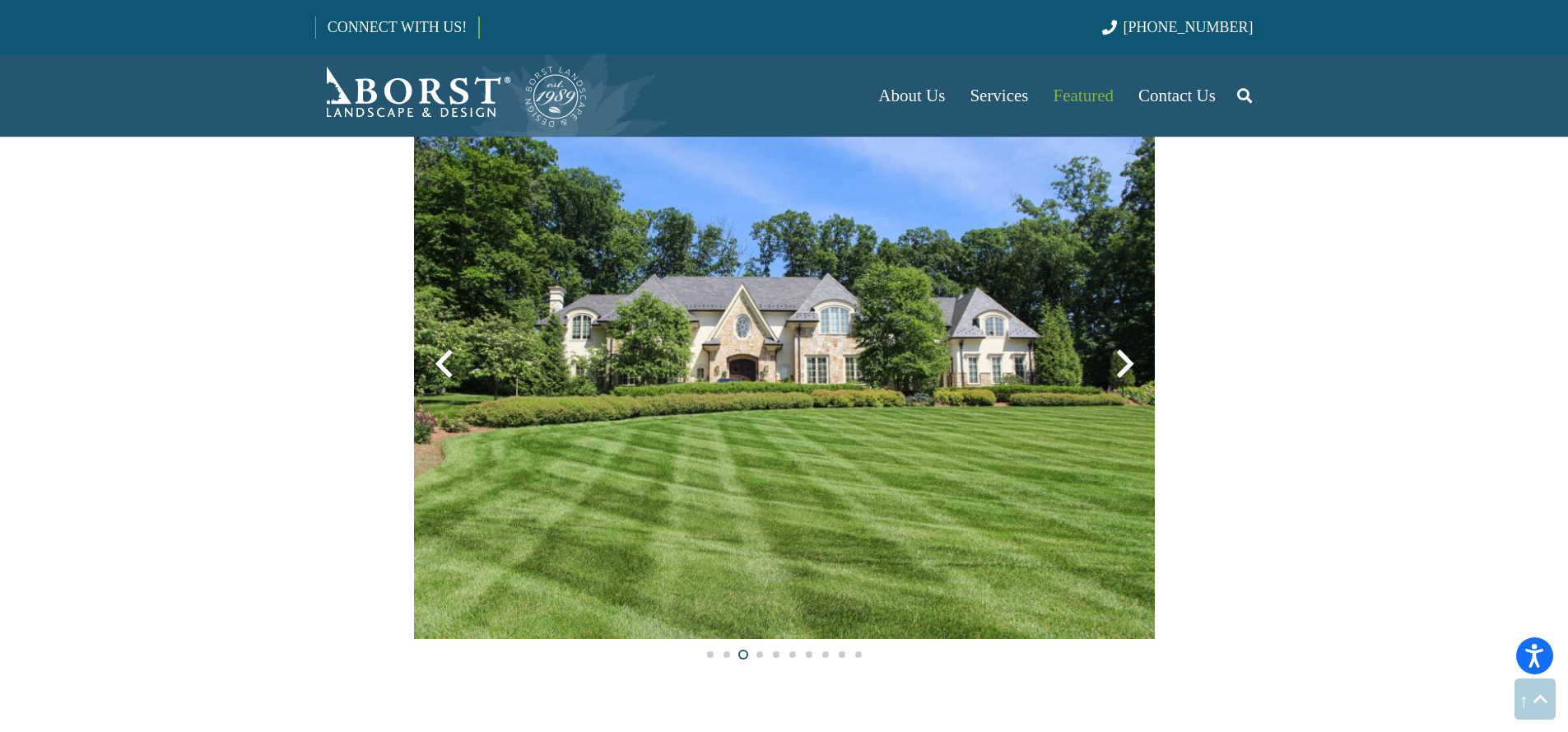
click at [1114, 362] on div at bounding box center [1125, 364] width 60 height 60
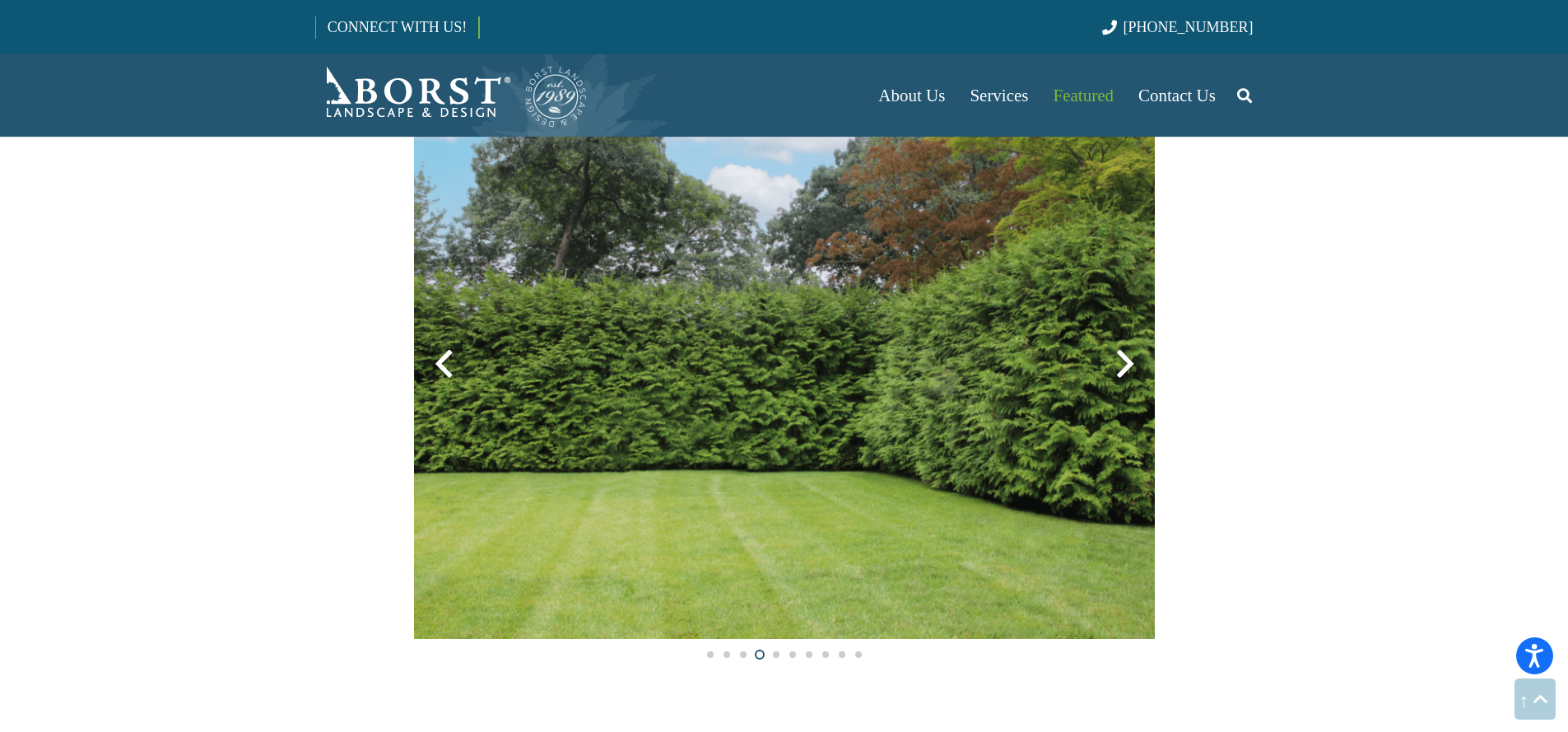
click at [1114, 362] on div at bounding box center [1125, 364] width 60 height 60
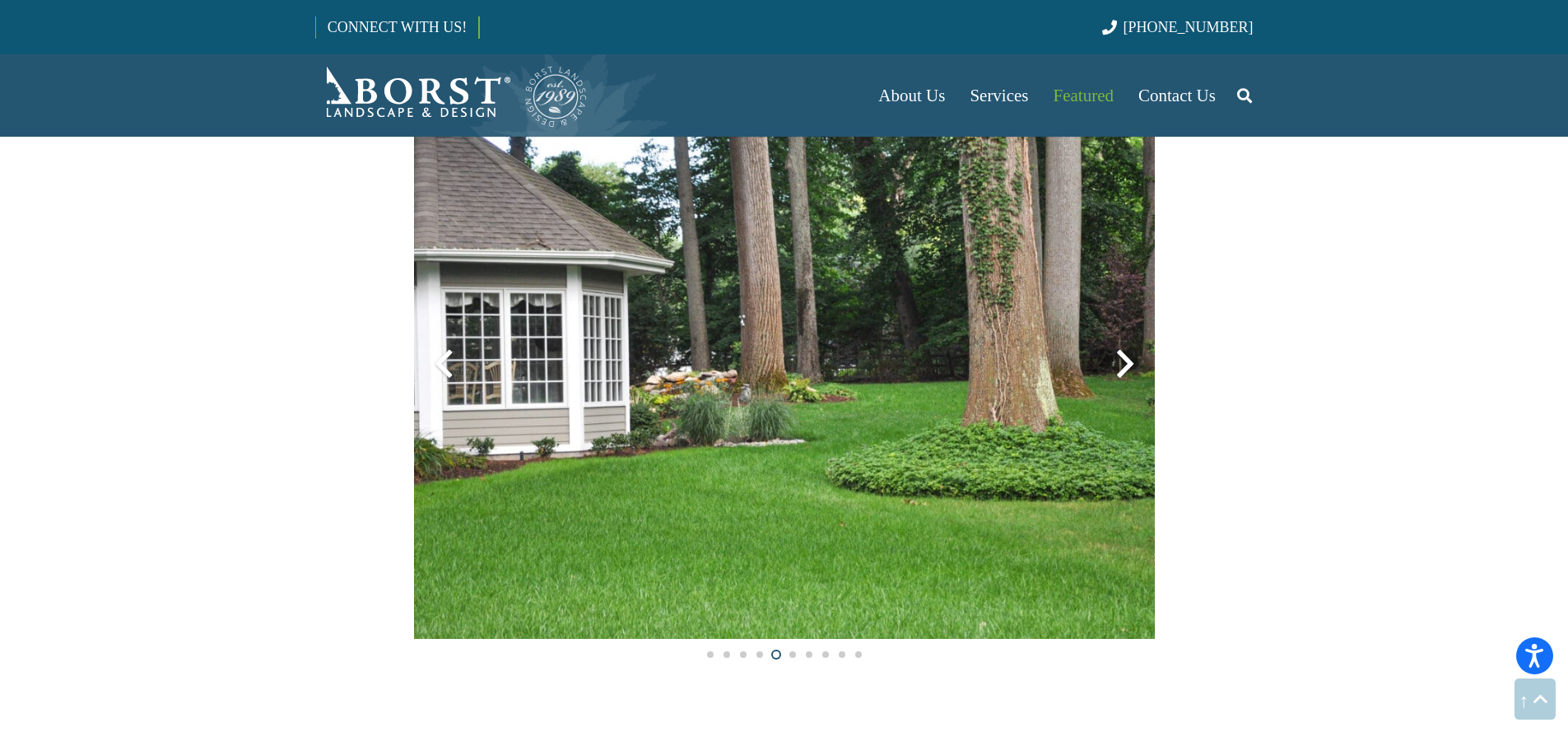
click at [1116, 361] on div at bounding box center [1125, 364] width 60 height 60
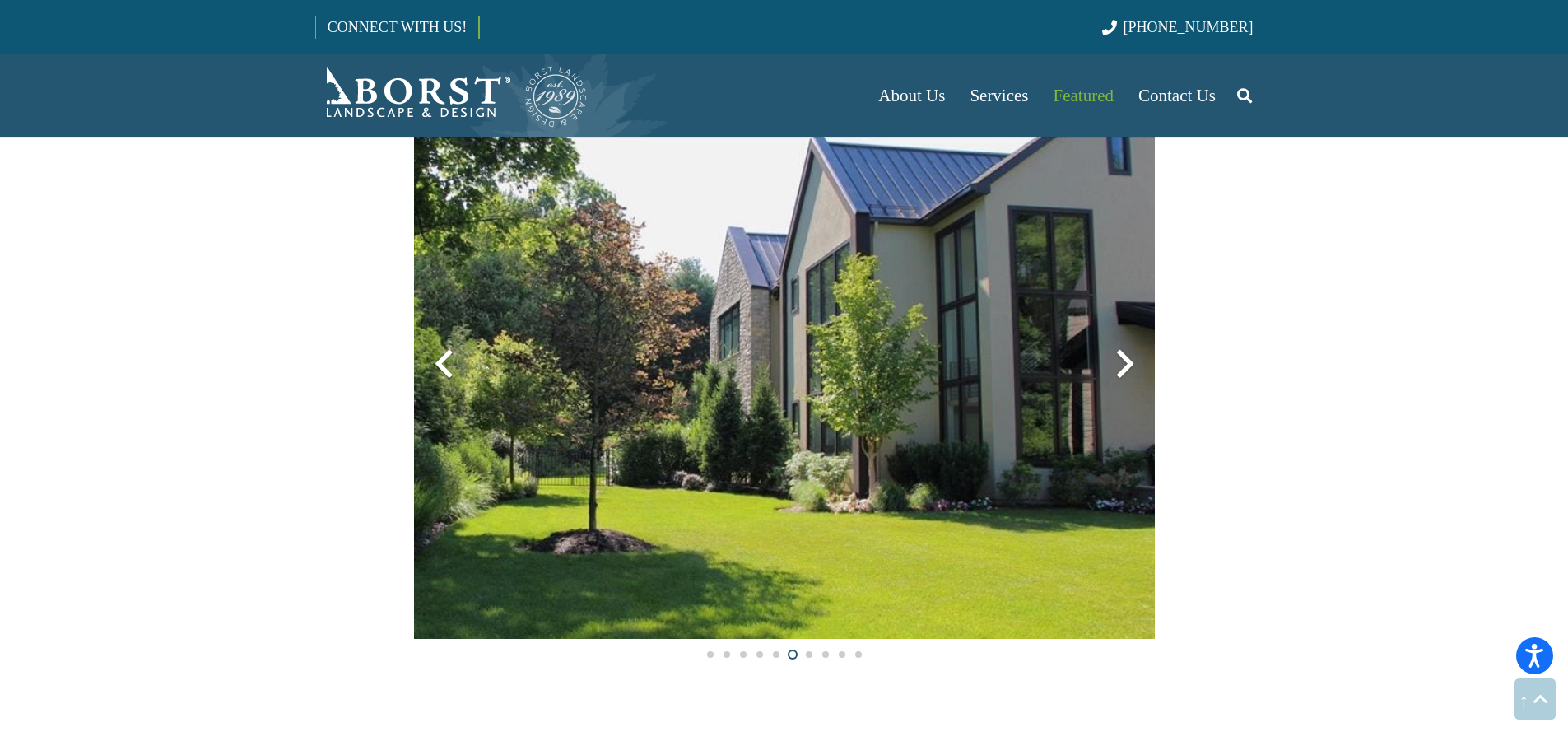
click at [1116, 361] on div at bounding box center [1125, 364] width 60 height 60
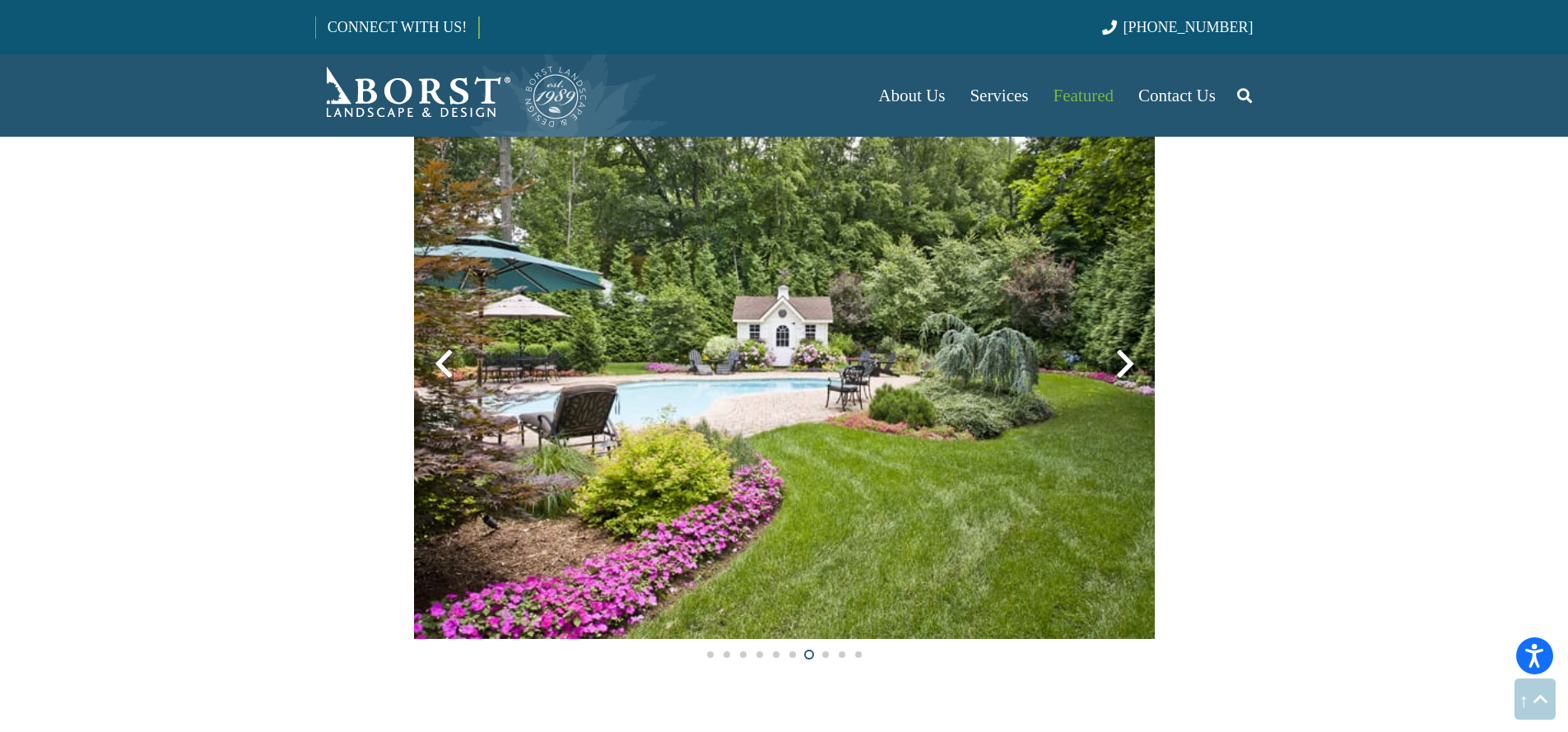
click at [1116, 367] on div at bounding box center [1125, 364] width 60 height 60
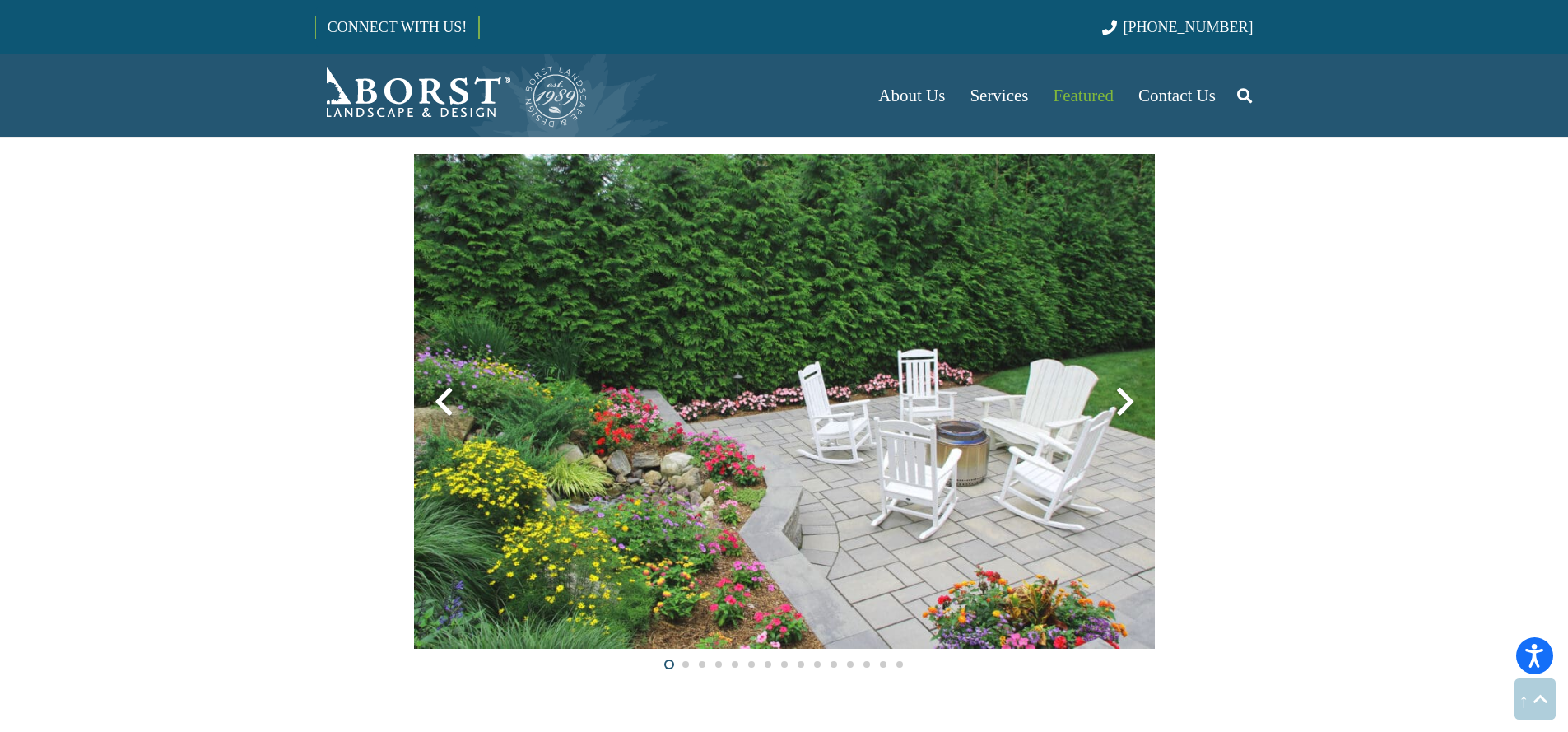
scroll to position [2451, 0]
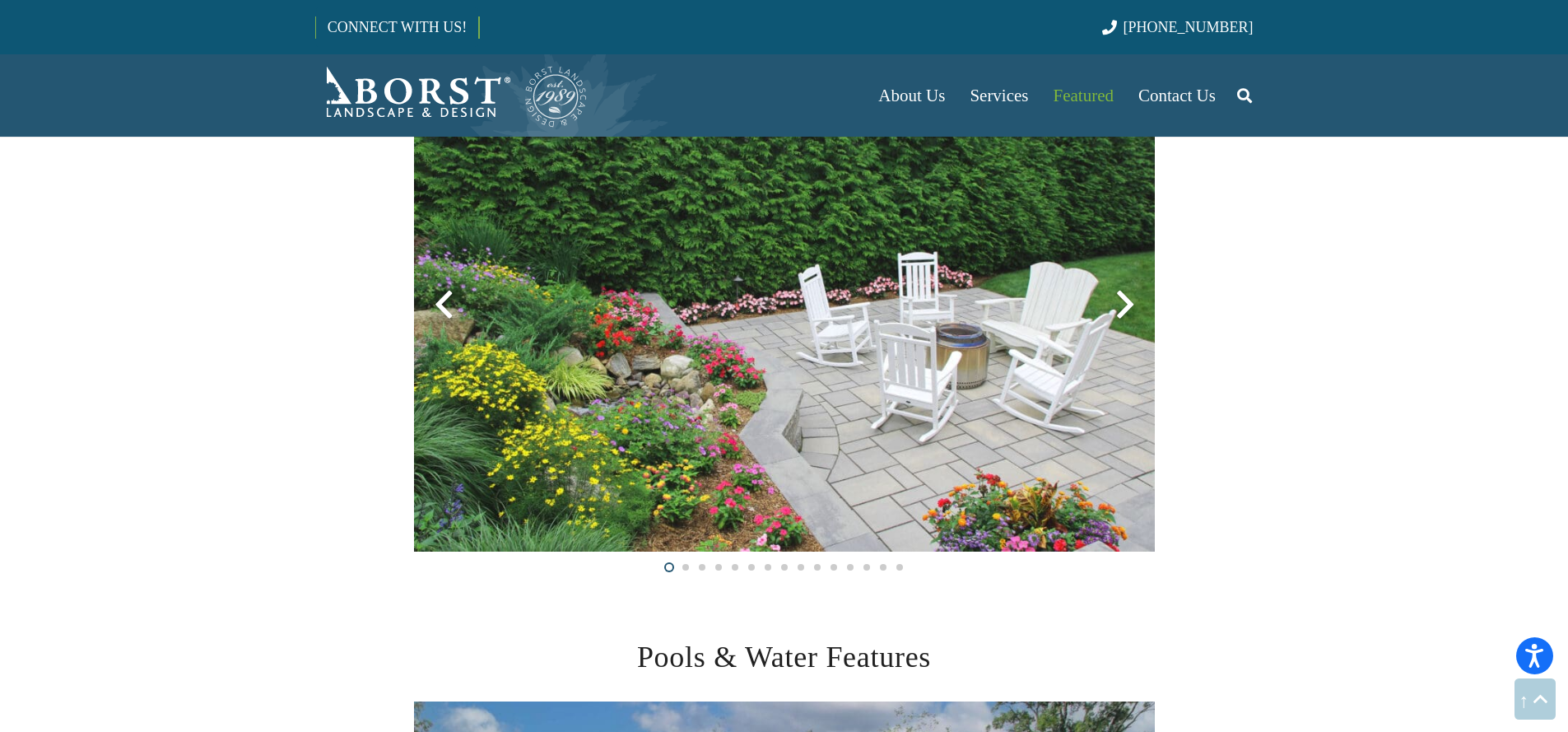
click at [1105, 314] on div at bounding box center [1125, 304] width 60 height 60
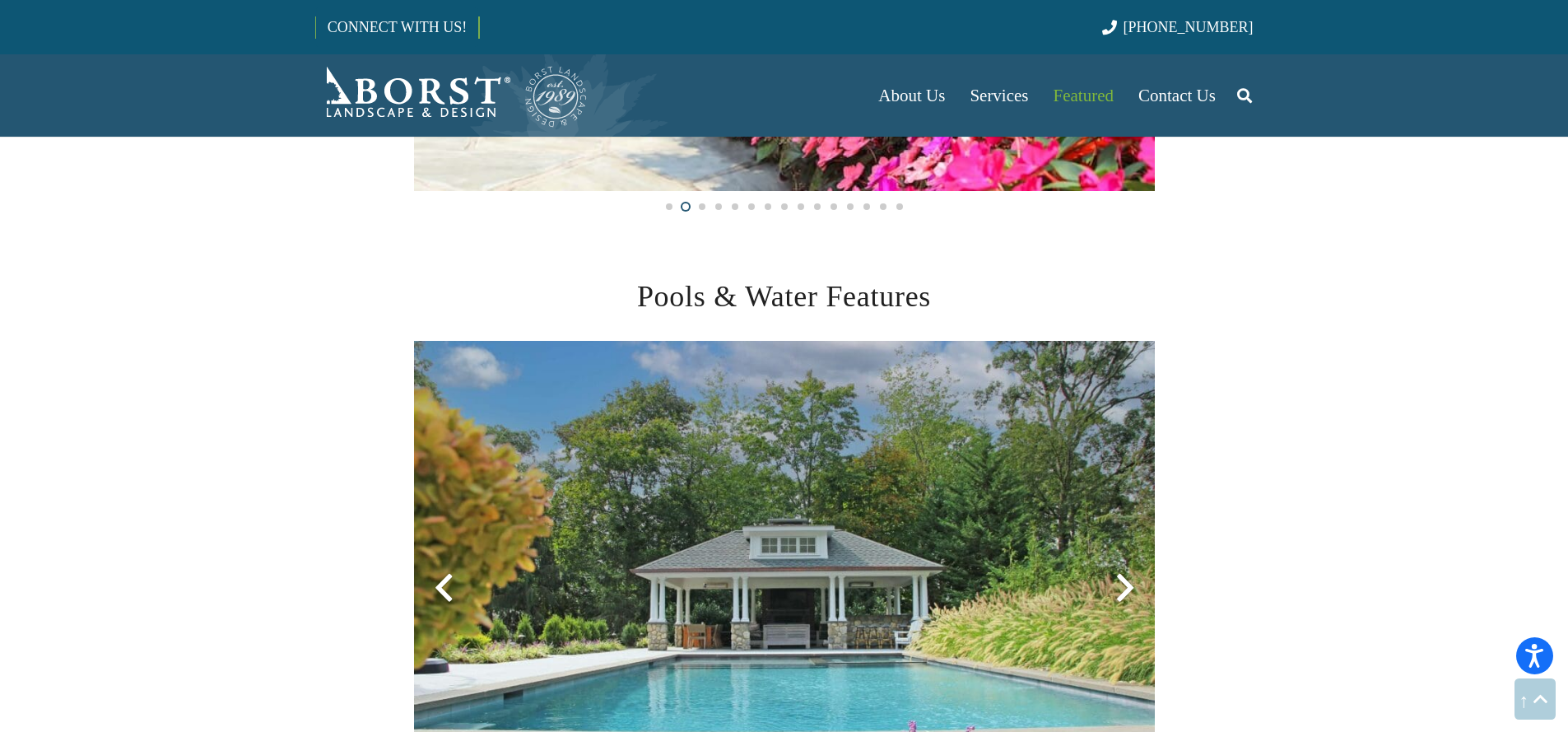
scroll to position [2992, 0]
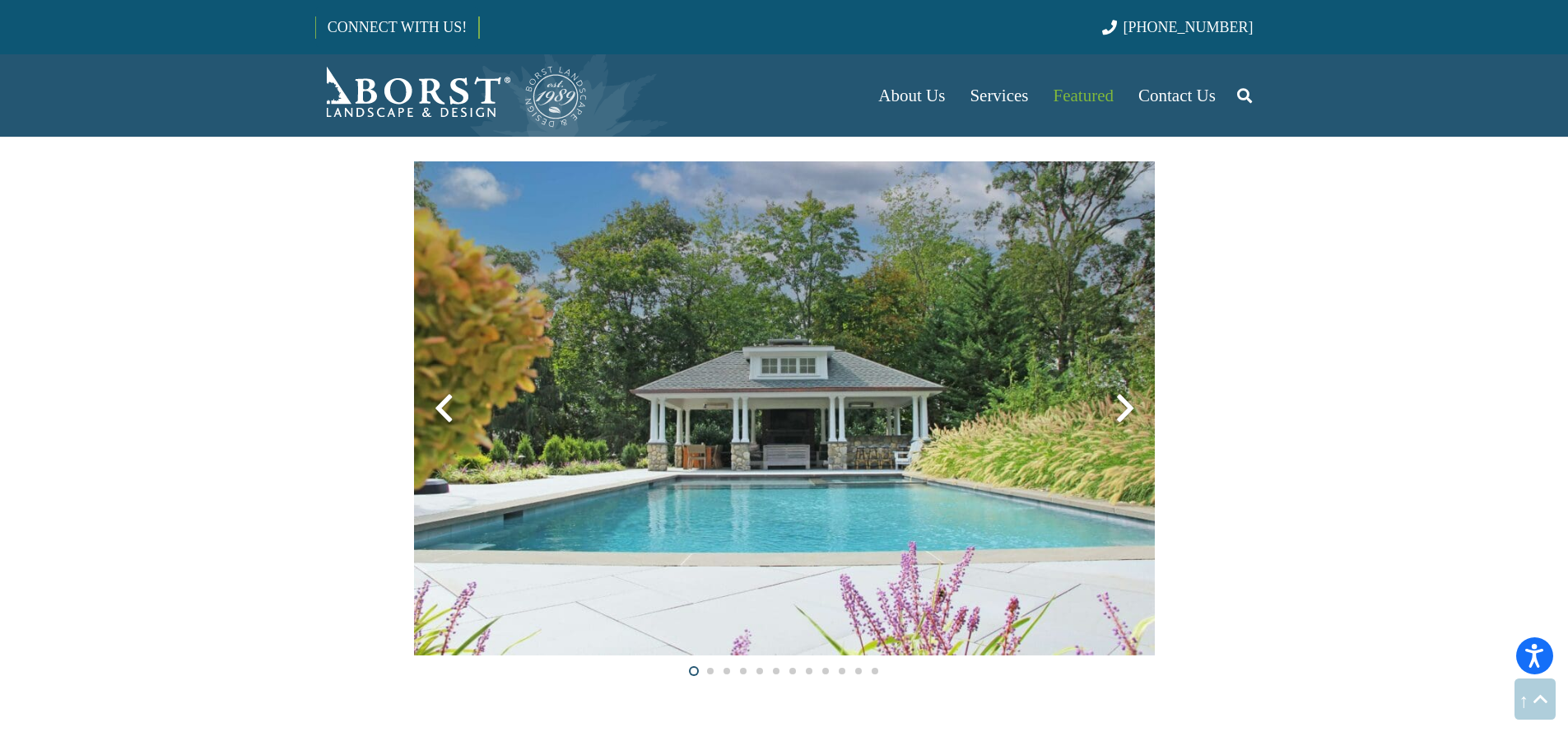
click at [1135, 404] on div at bounding box center [1125, 408] width 60 height 60
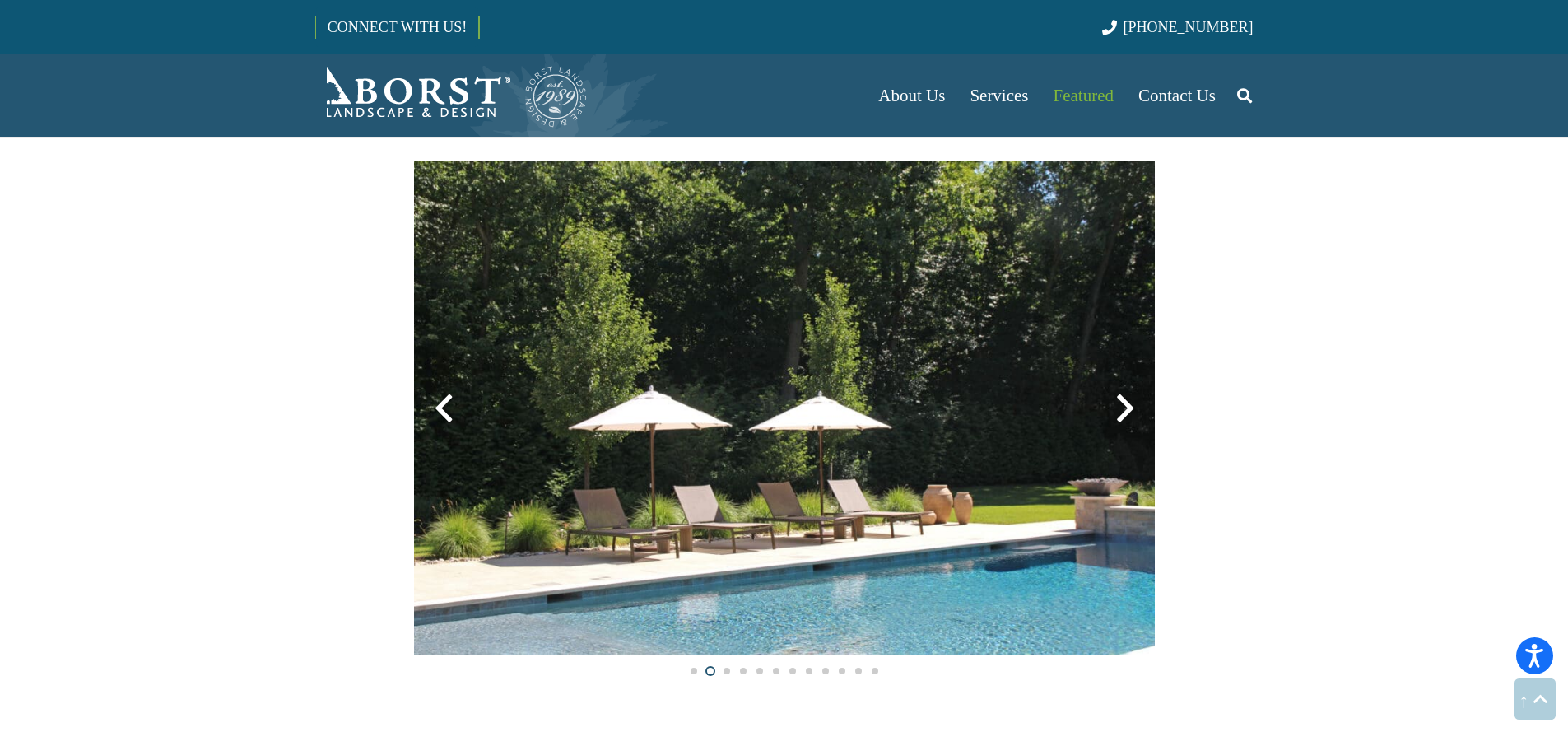
click at [1129, 406] on div at bounding box center [1125, 408] width 60 height 60
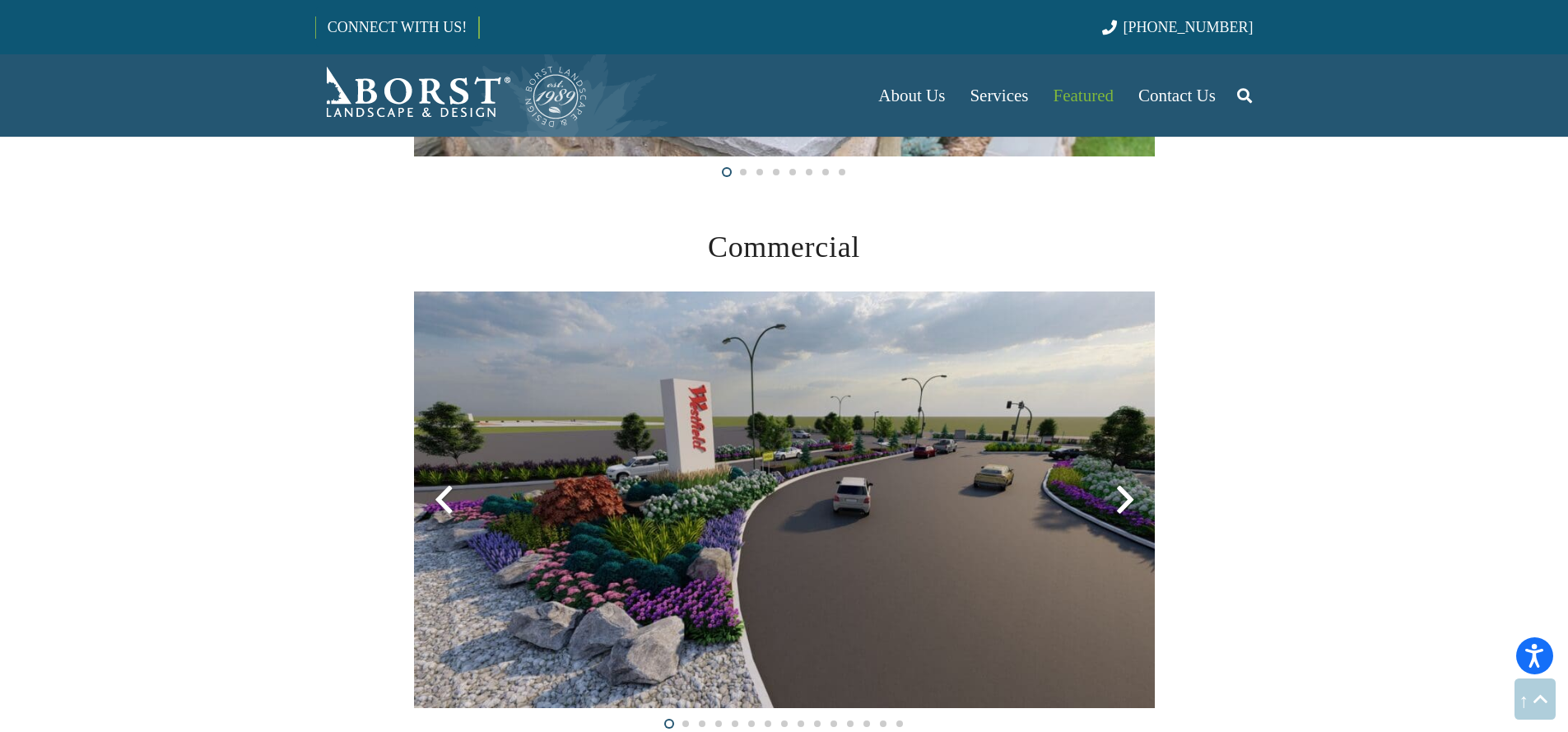
scroll to position [4252, 0]
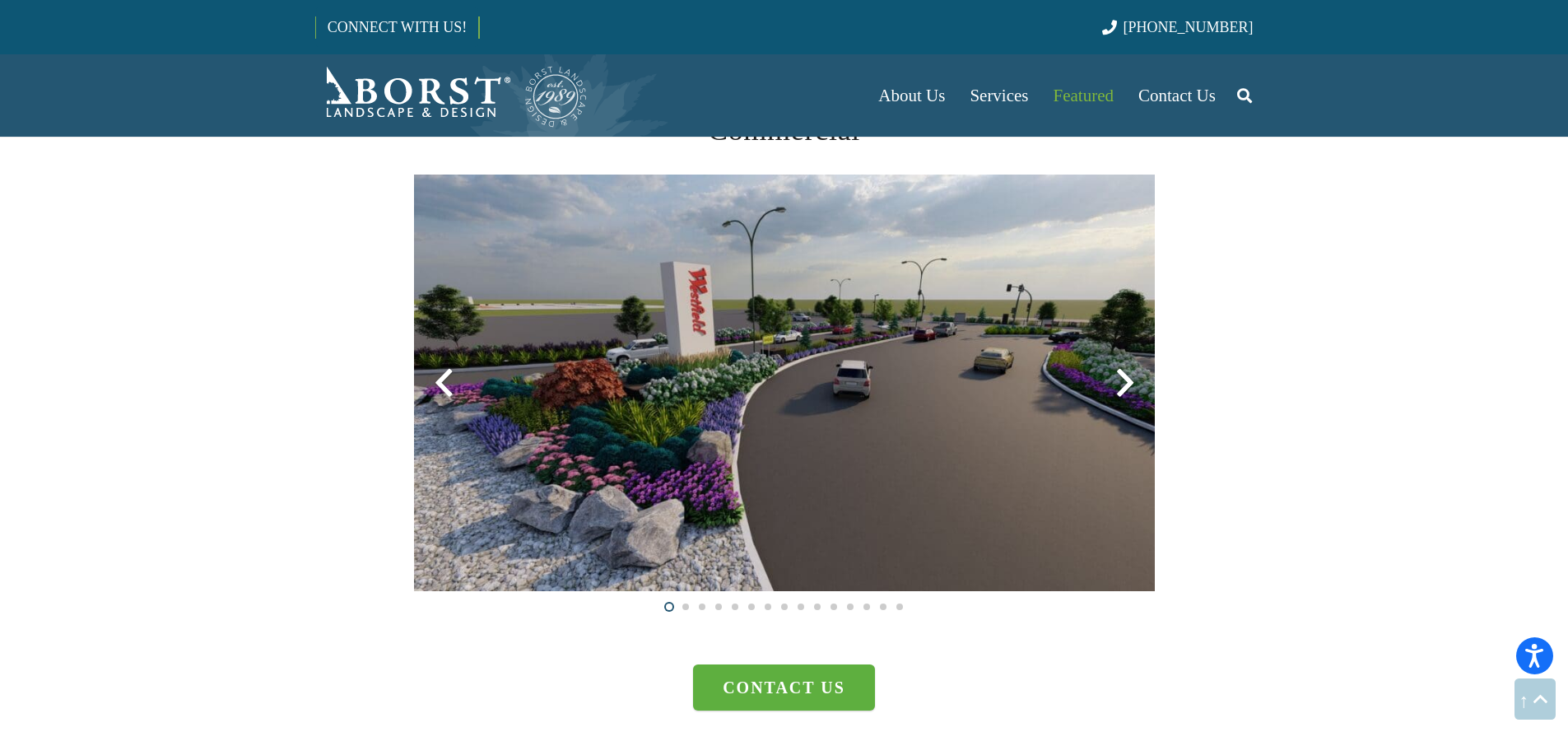
click at [1117, 388] on div at bounding box center [1125, 382] width 60 height 60
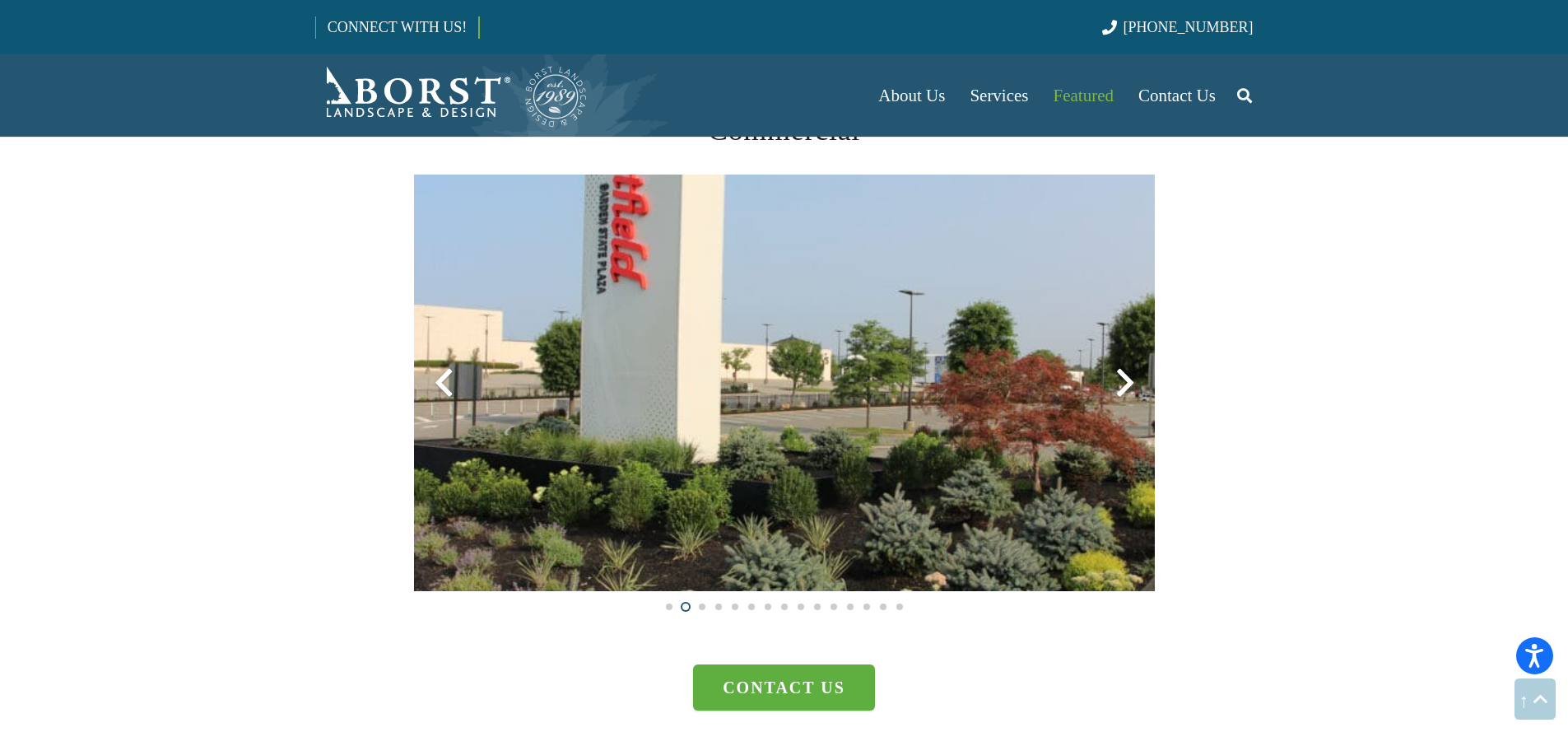
click at [1117, 388] on div at bounding box center [1125, 382] width 60 height 60
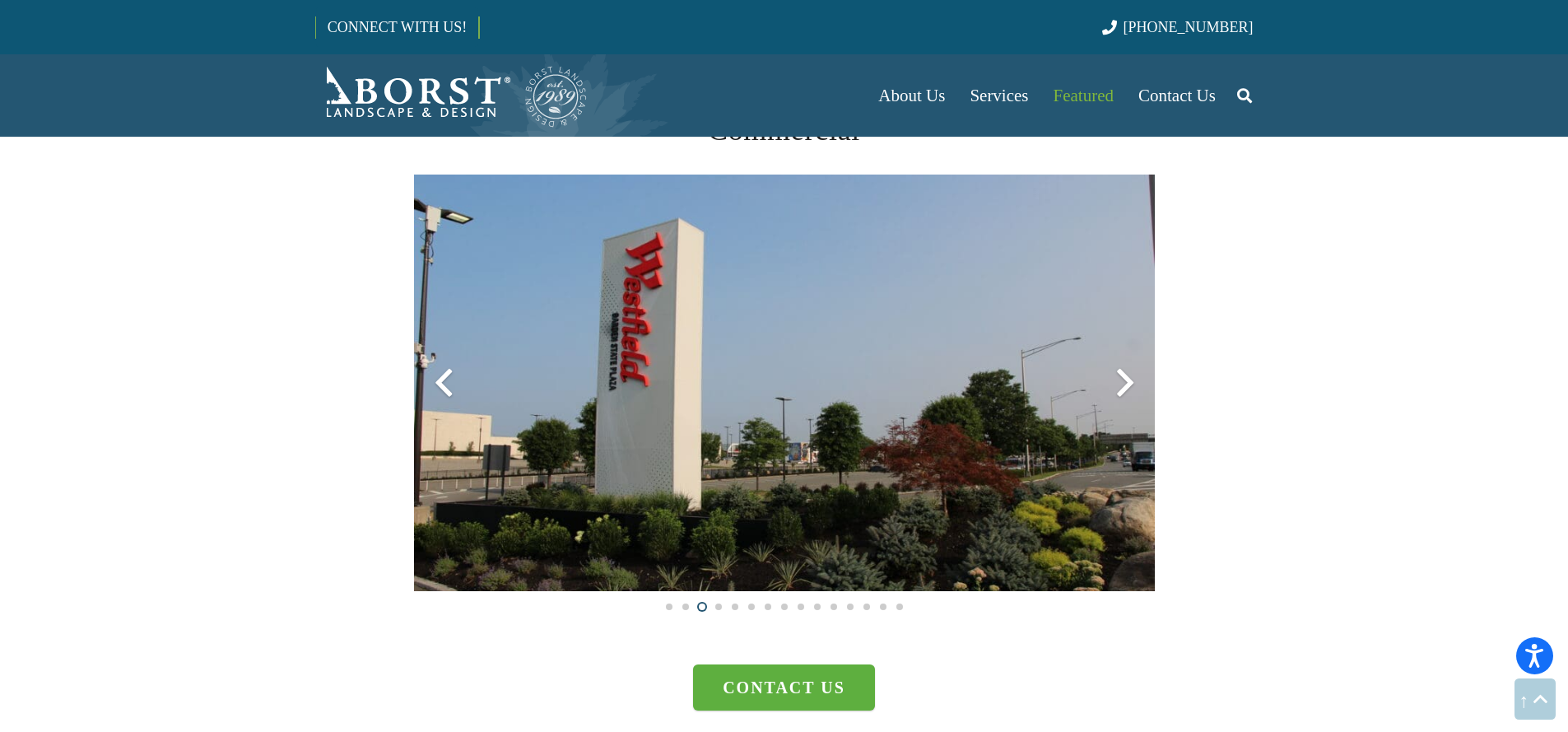
click at [1117, 388] on div at bounding box center [1125, 382] width 60 height 60
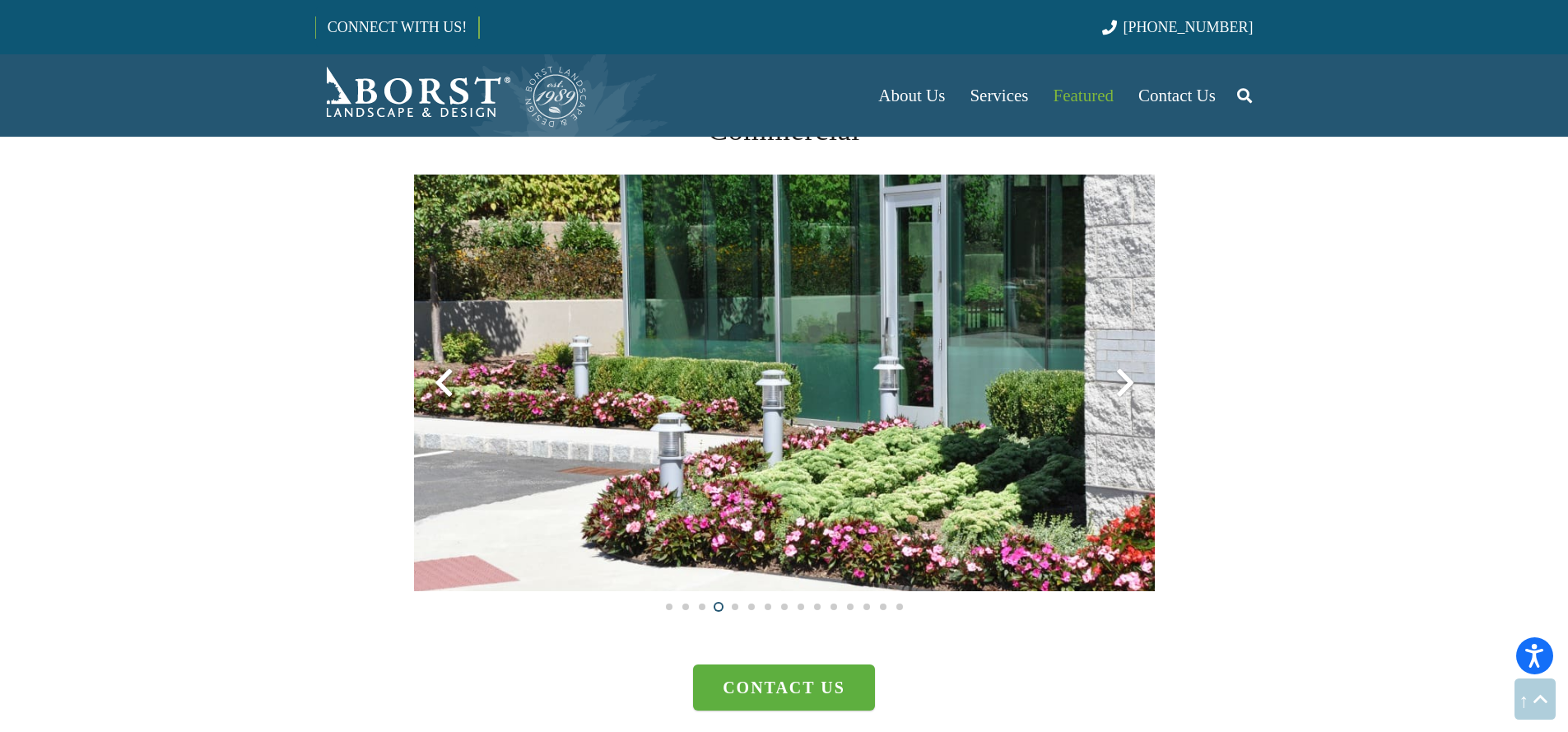
click at [442, 375] on div at bounding box center [443, 382] width 60 height 60
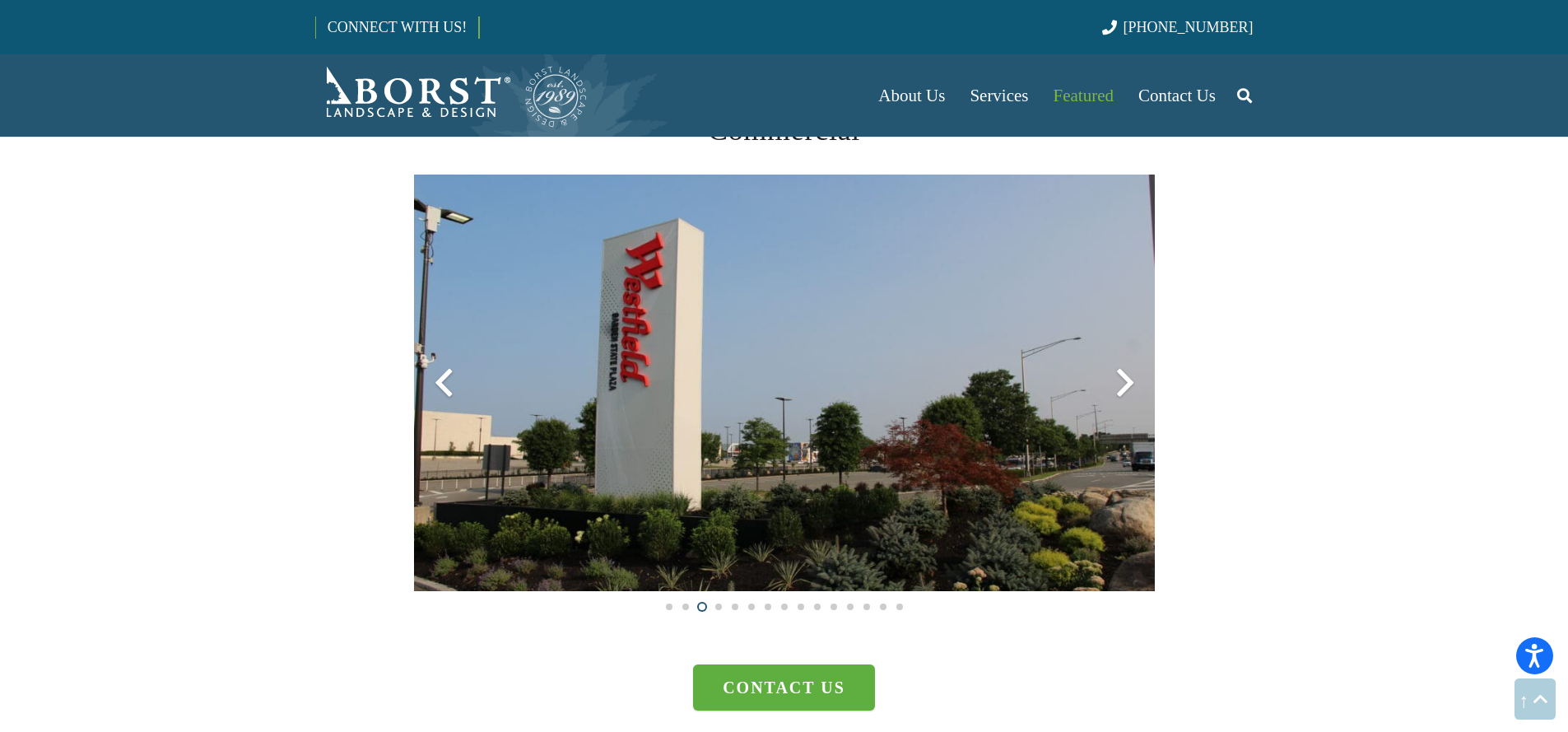
click at [1119, 382] on div at bounding box center [1125, 382] width 60 height 60
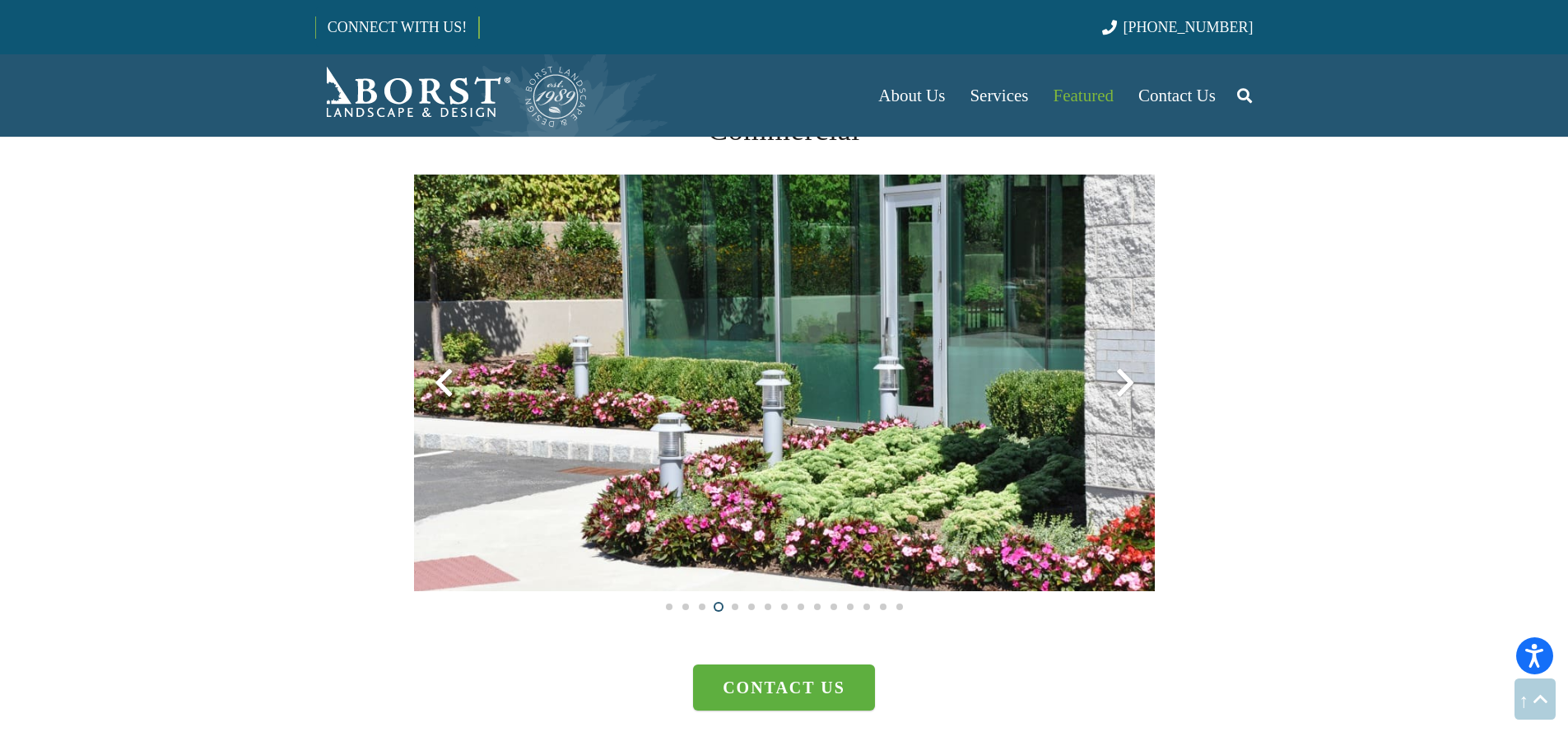
click at [1119, 382] on div at bounding box center [1125, 382] width 60 height 60
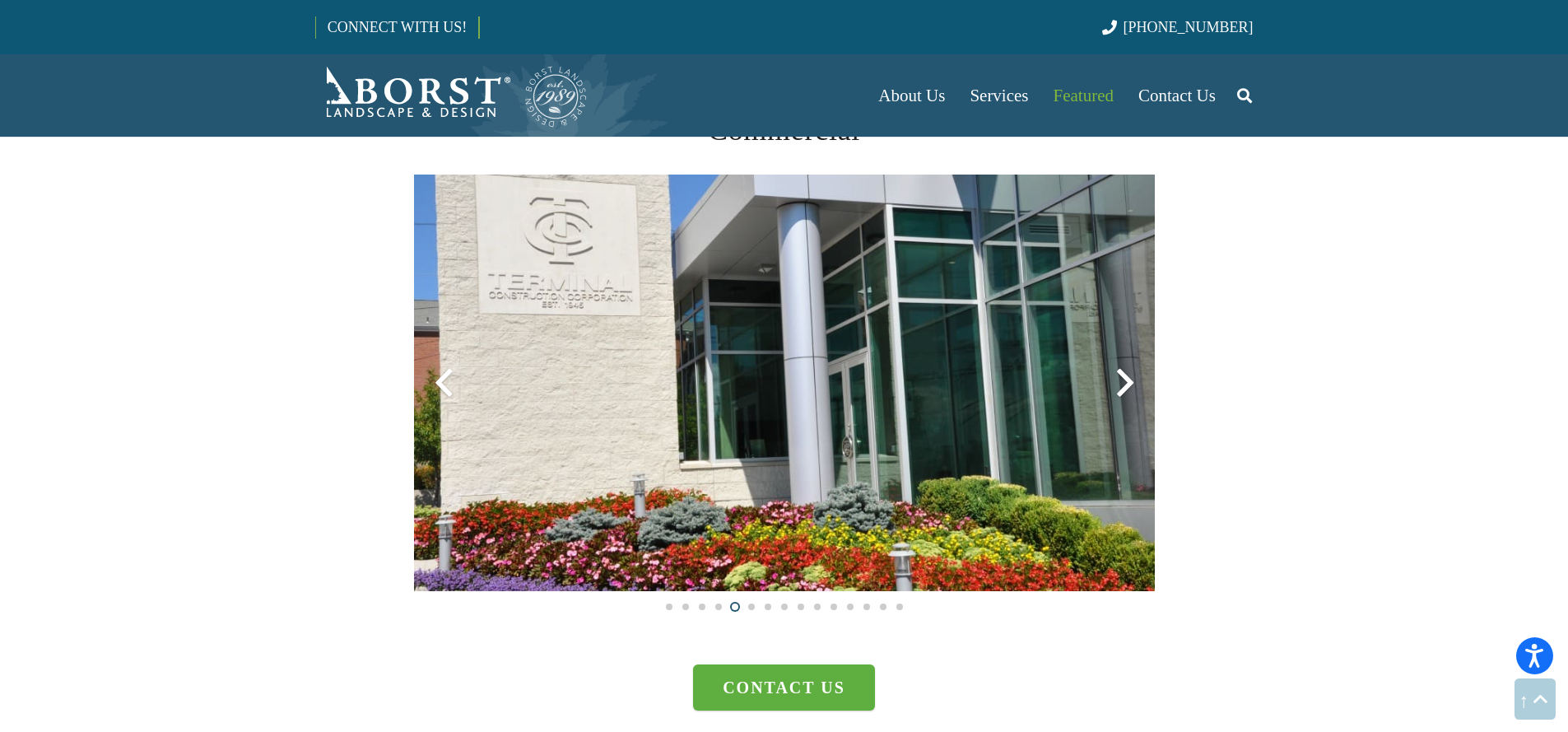
click at [1119, 382] on div at bounding box center [1125, 382] width 60 height 60
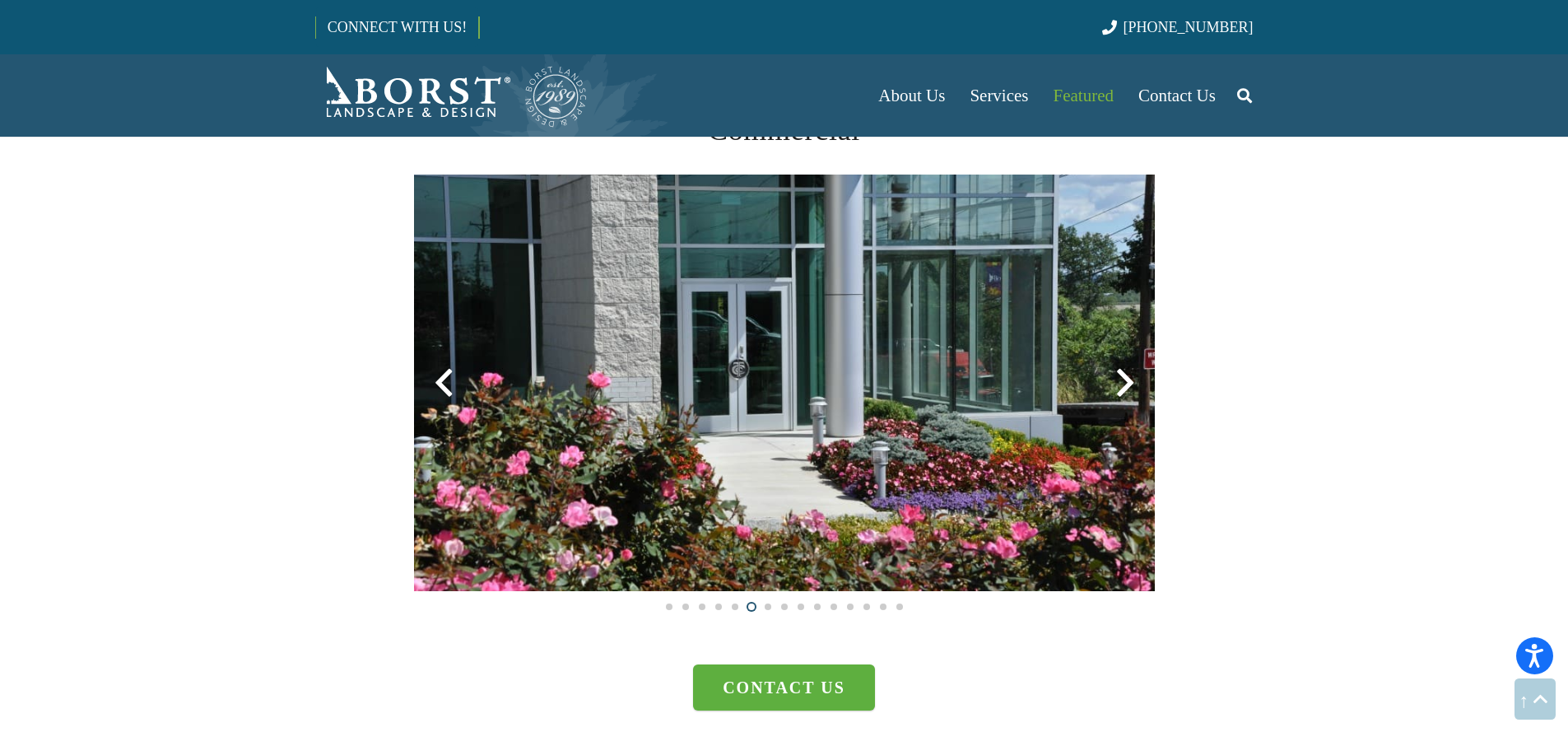
click at [1119, 382] on div at bounding box center [1125, 382] width 60 height 60
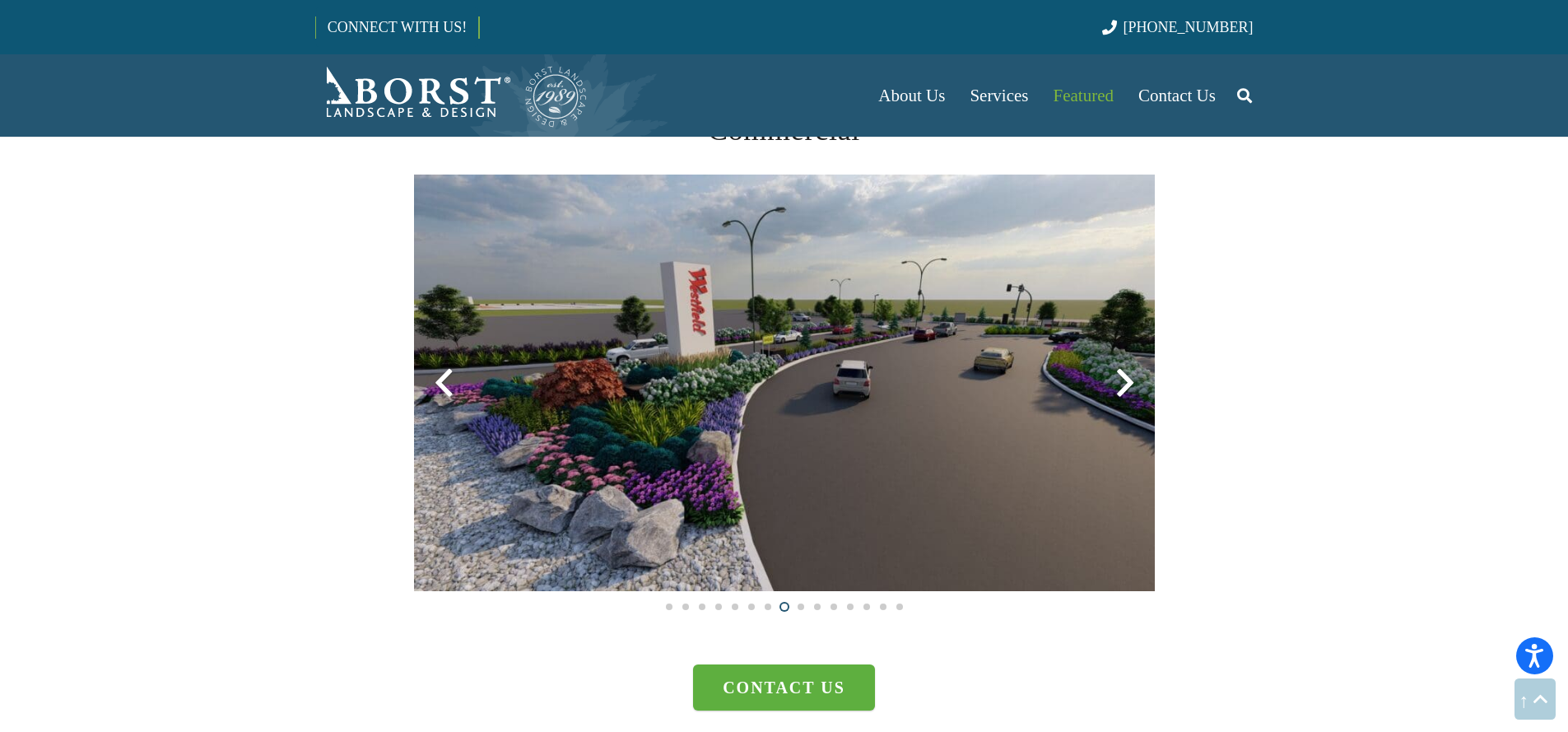
click at [1119, 382] on div at bounding box center [1125, 382] width 60 height 60
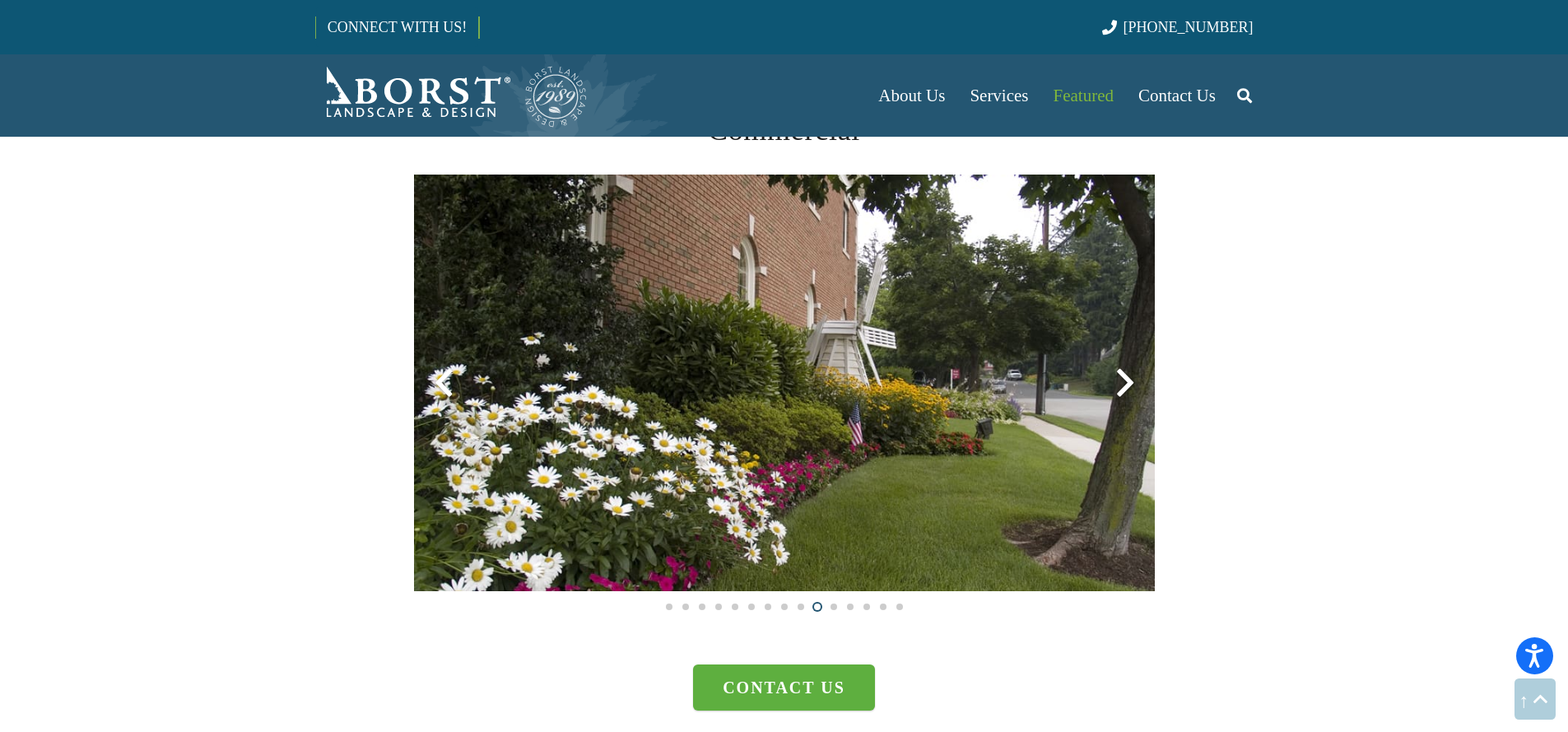
click at [1120, 371] on div at bounding box center [1125, 382] width 60 height 60
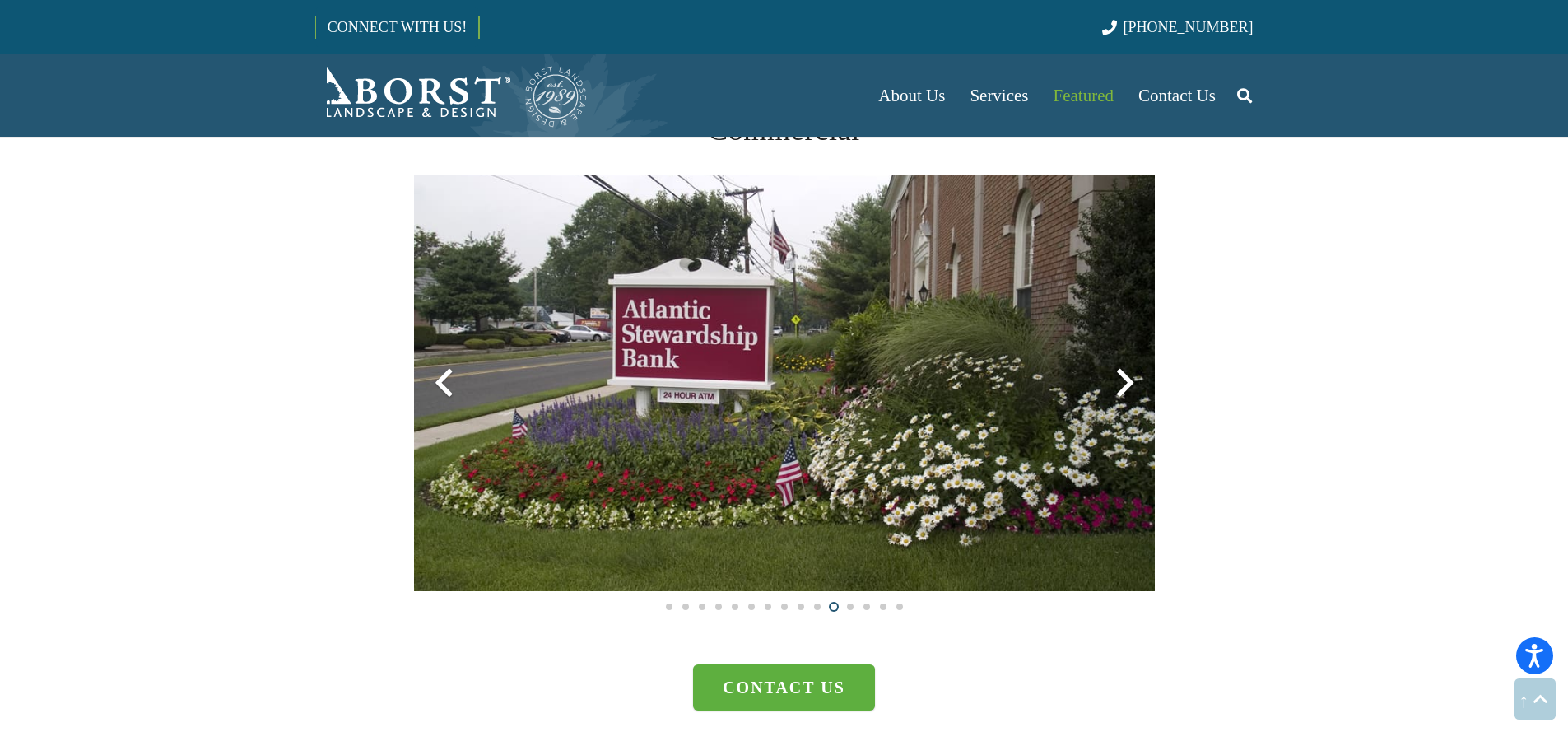
click at [1109, 371] on div at bounding box center [1125, 382] width 60 height 60
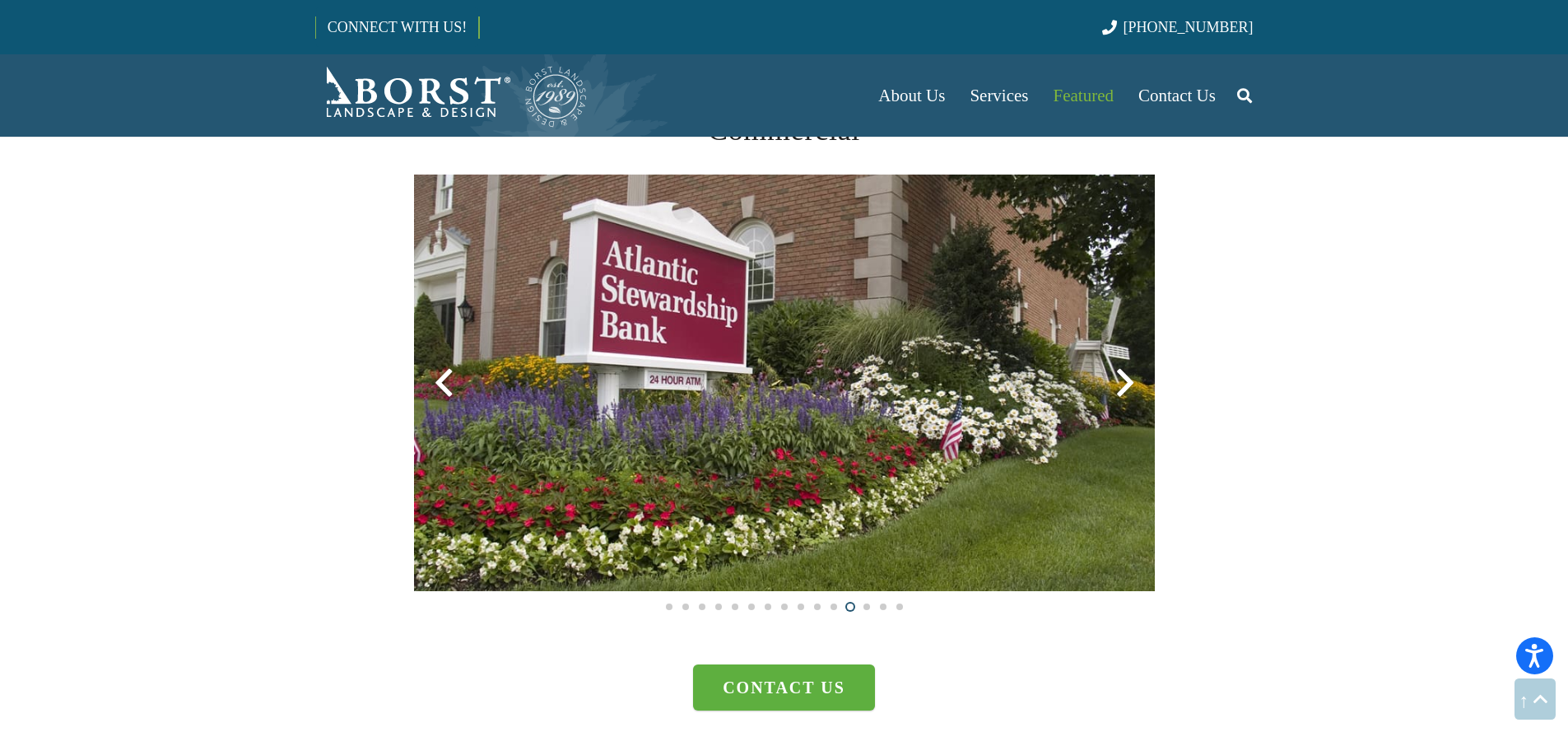
click at [1107, 375] on div at bounding box center [1125, 382] width 60 height 60
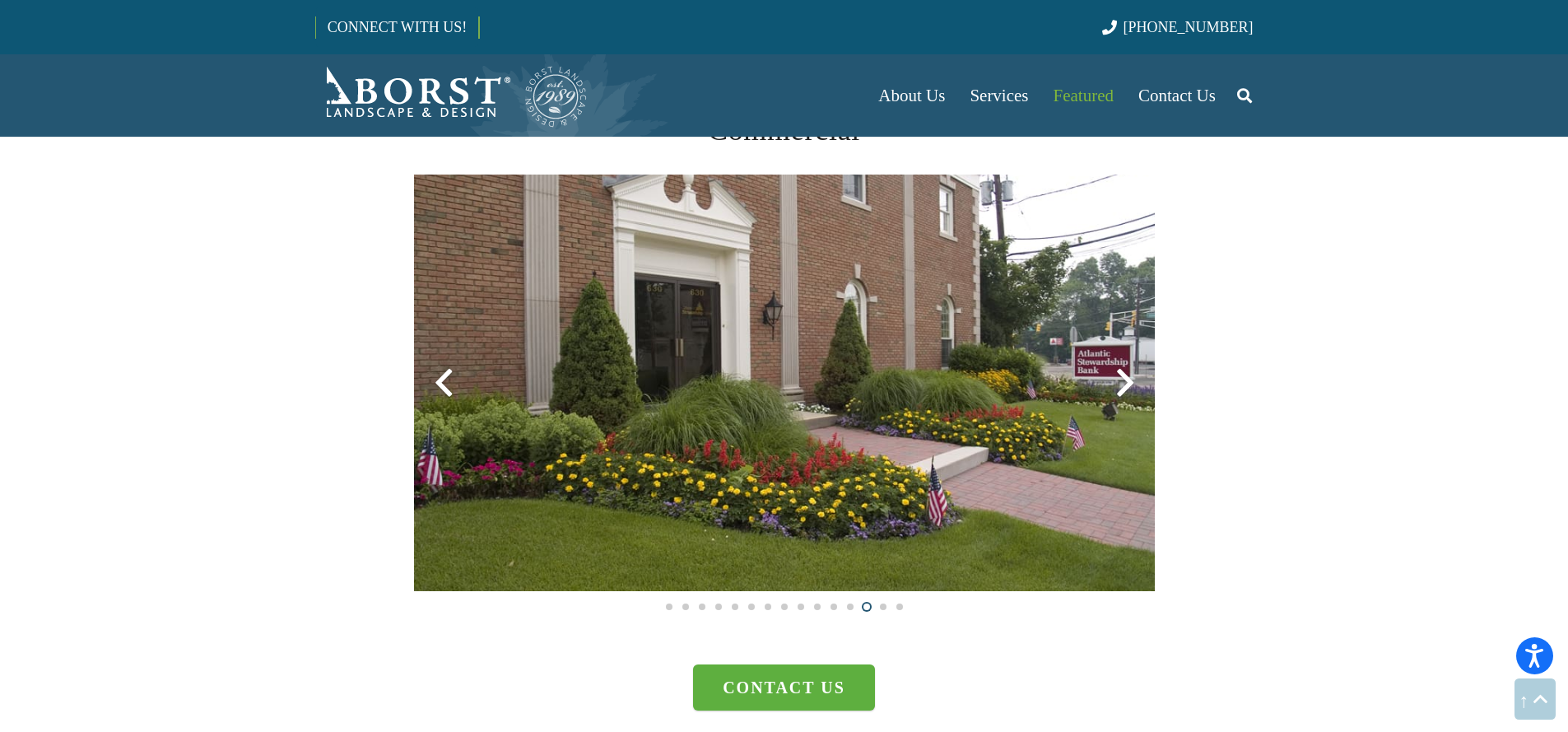
click at [1118, 381] on div at bounding box center [1125, 382] width 60 height 60
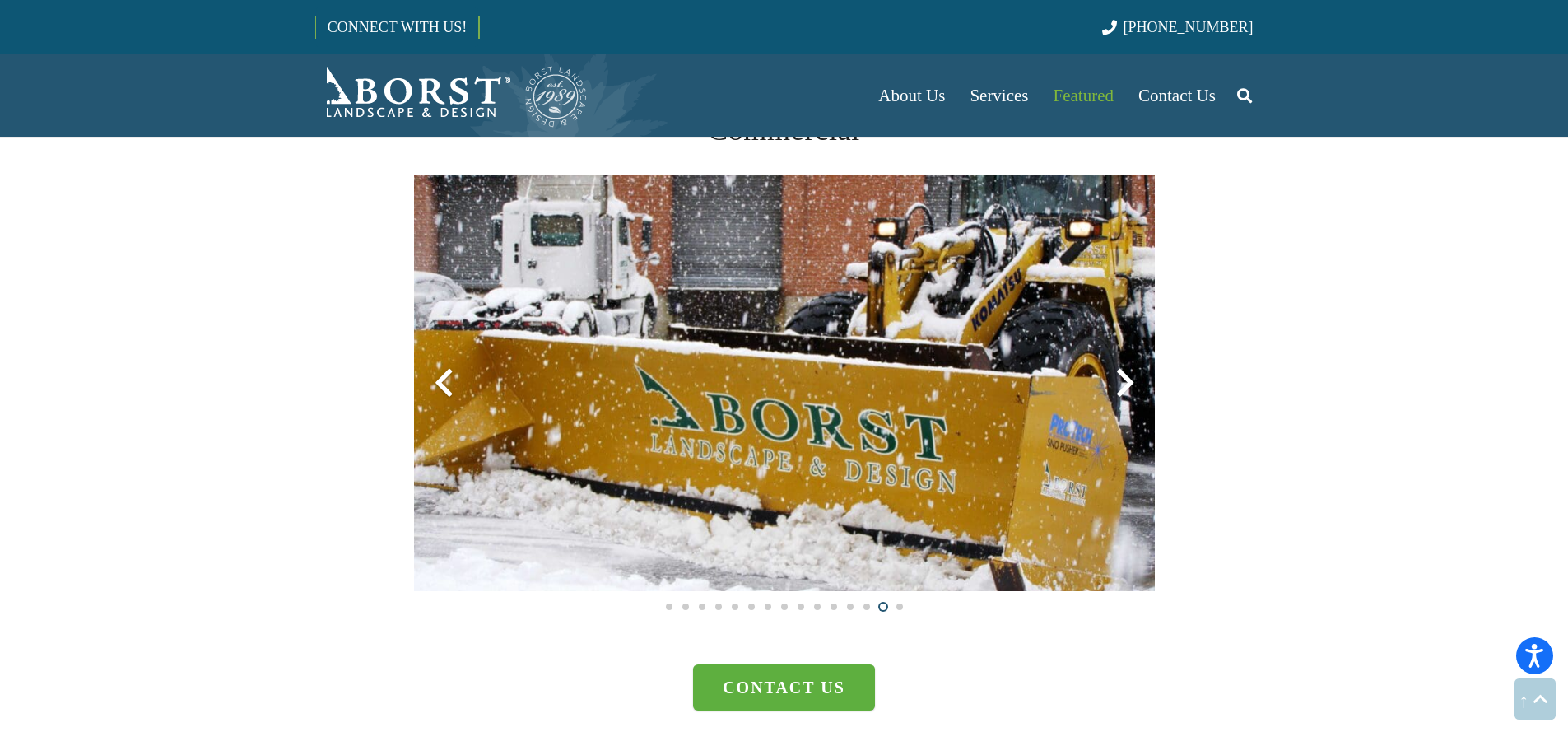
click at [1118, 380] on div at bounding box center [1125, 382] width 60 height 60
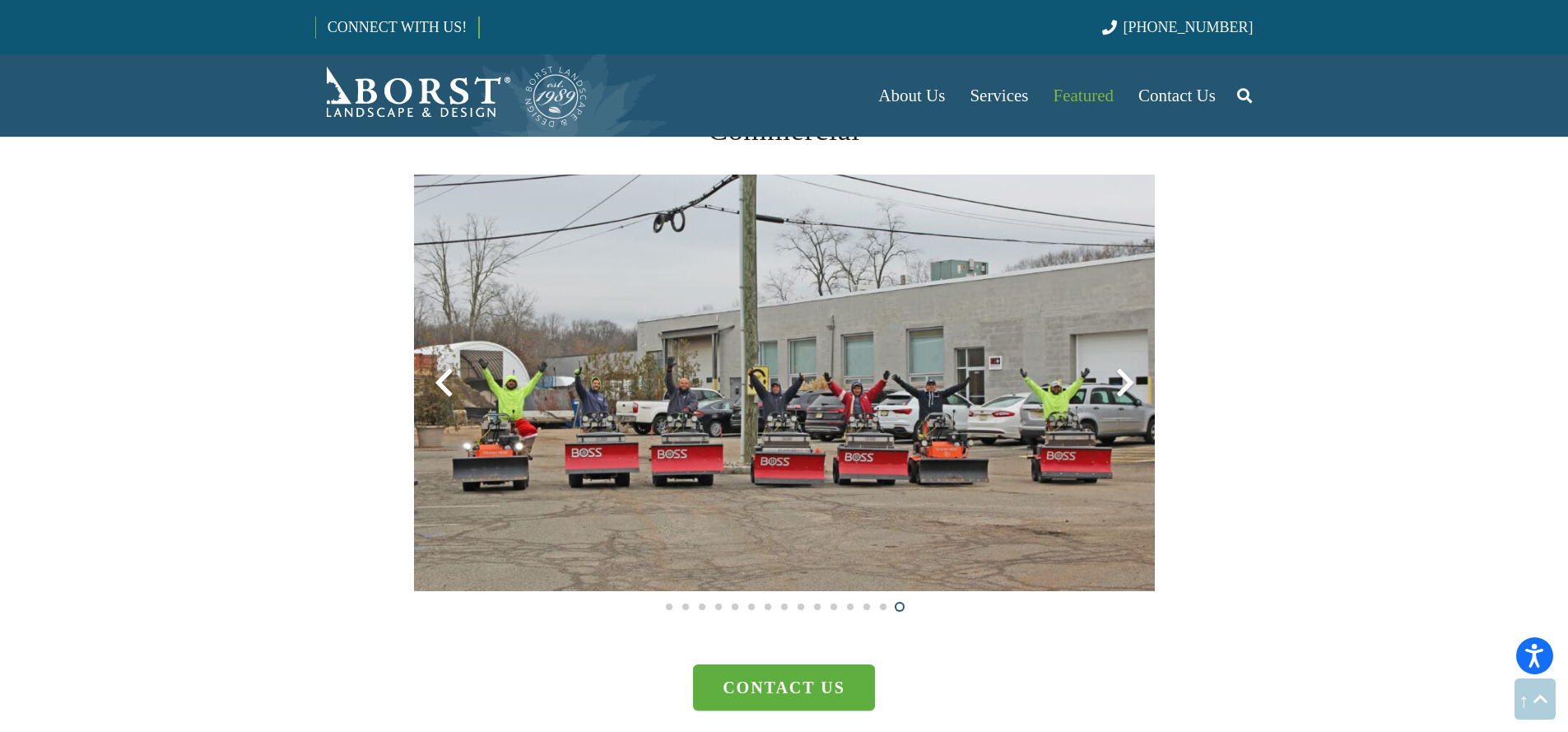
click at [1114, 385] on div at bounding box center [1125, 382] width 60 height 60
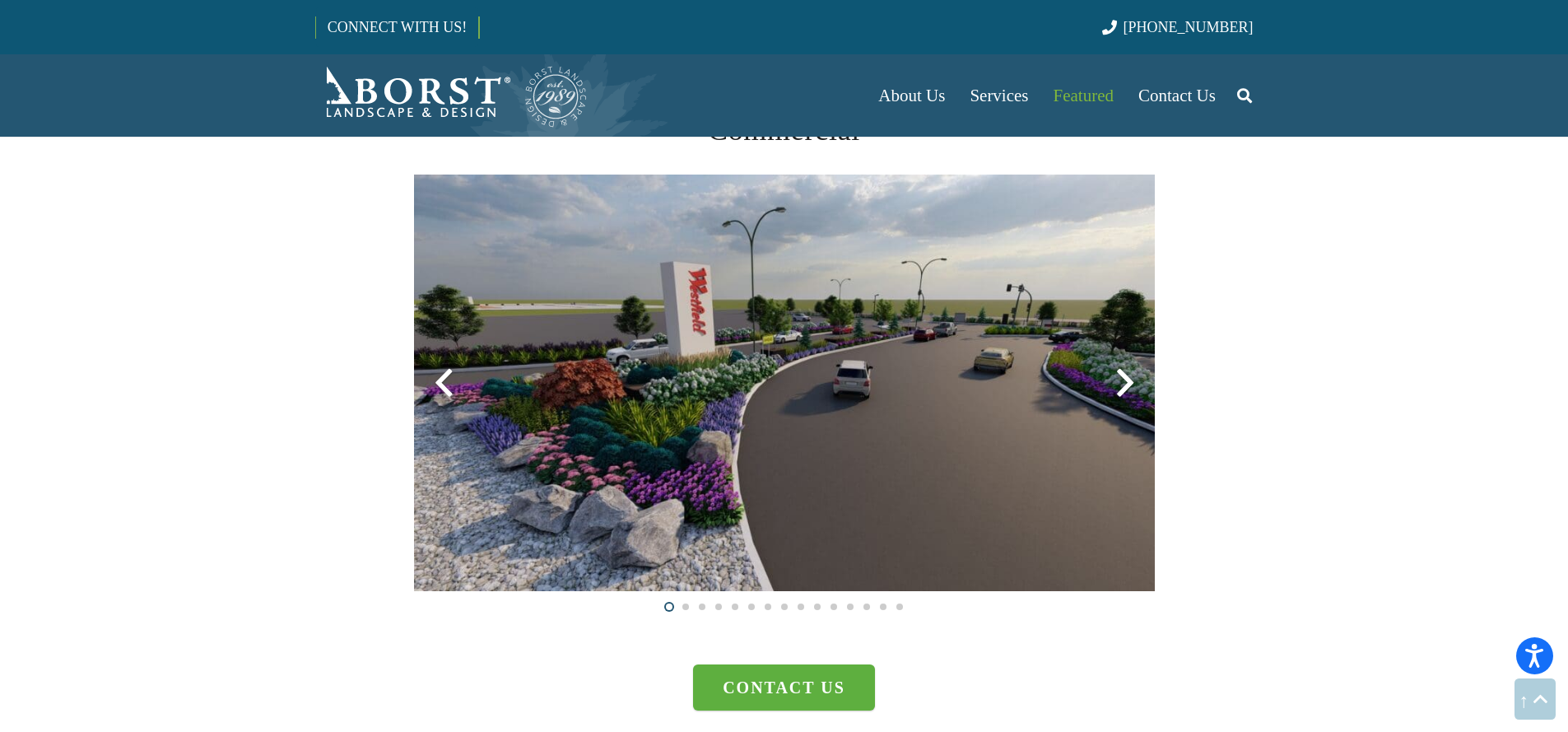
scroll to position [4332, 0]
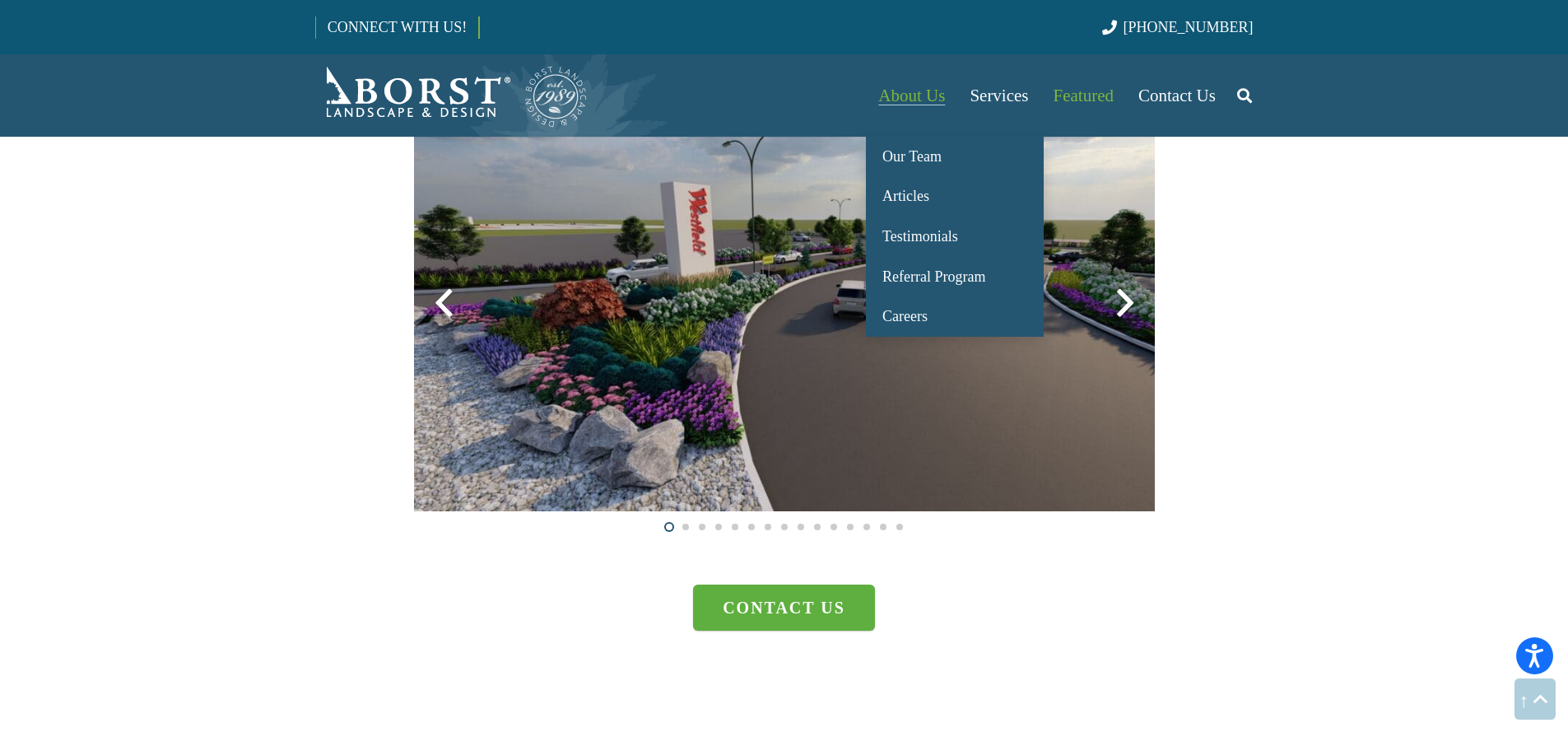
click at [930, 105] on span "About Us" at bounding box center [912, 96] width 67 height 20
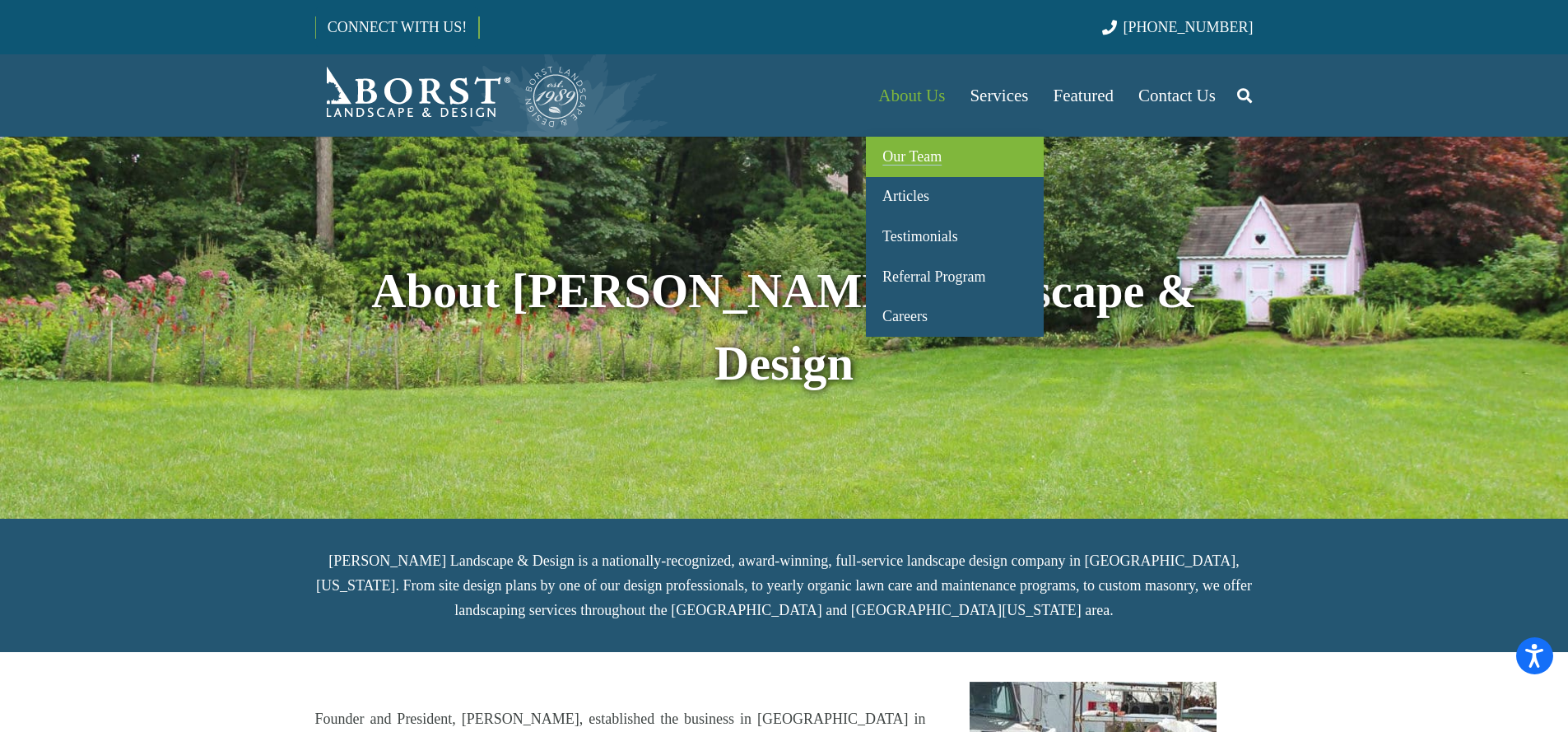
click at [917, 145] on link "Our Team" at bounding box center [955, 157] width 178 height 40
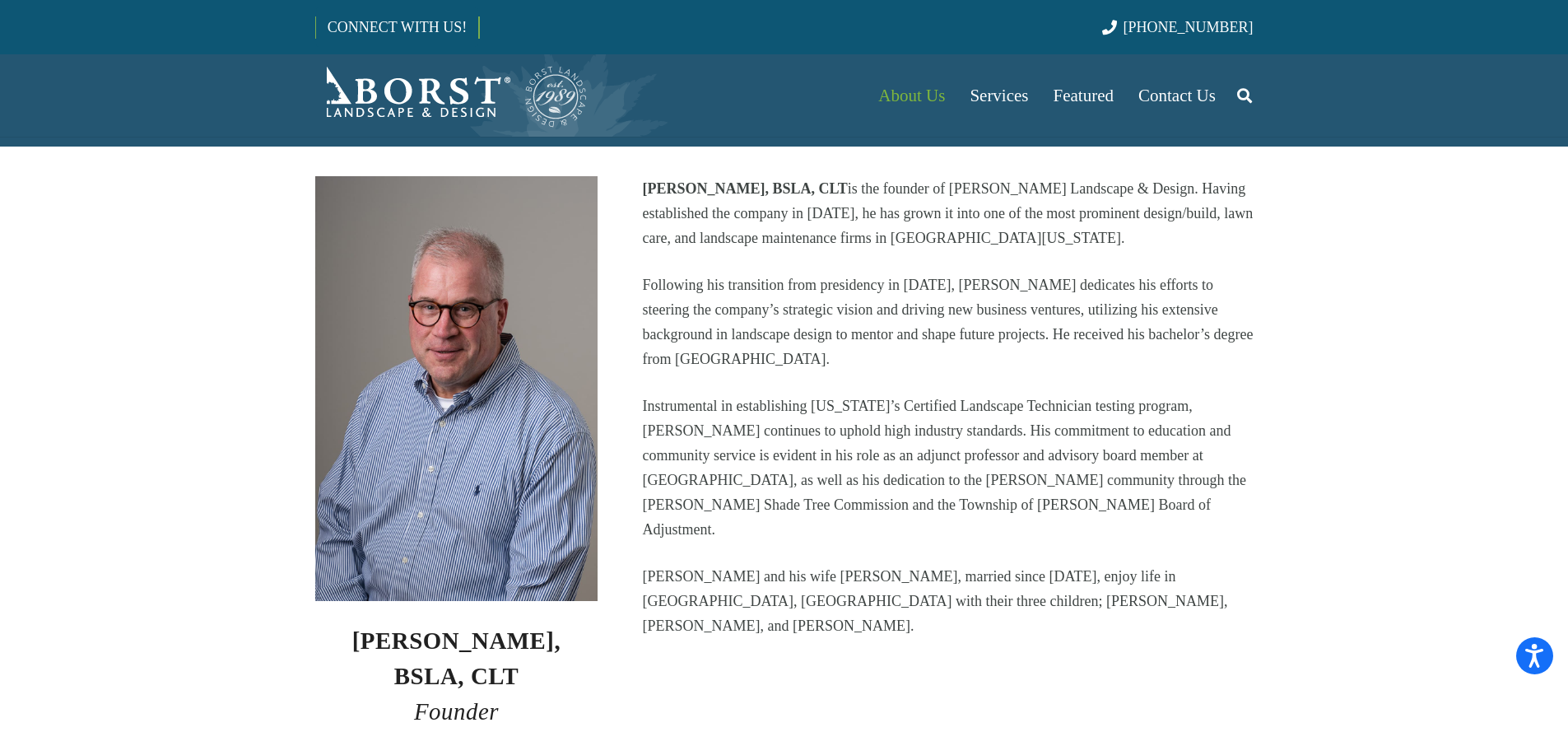
scroll to position [393, 0]
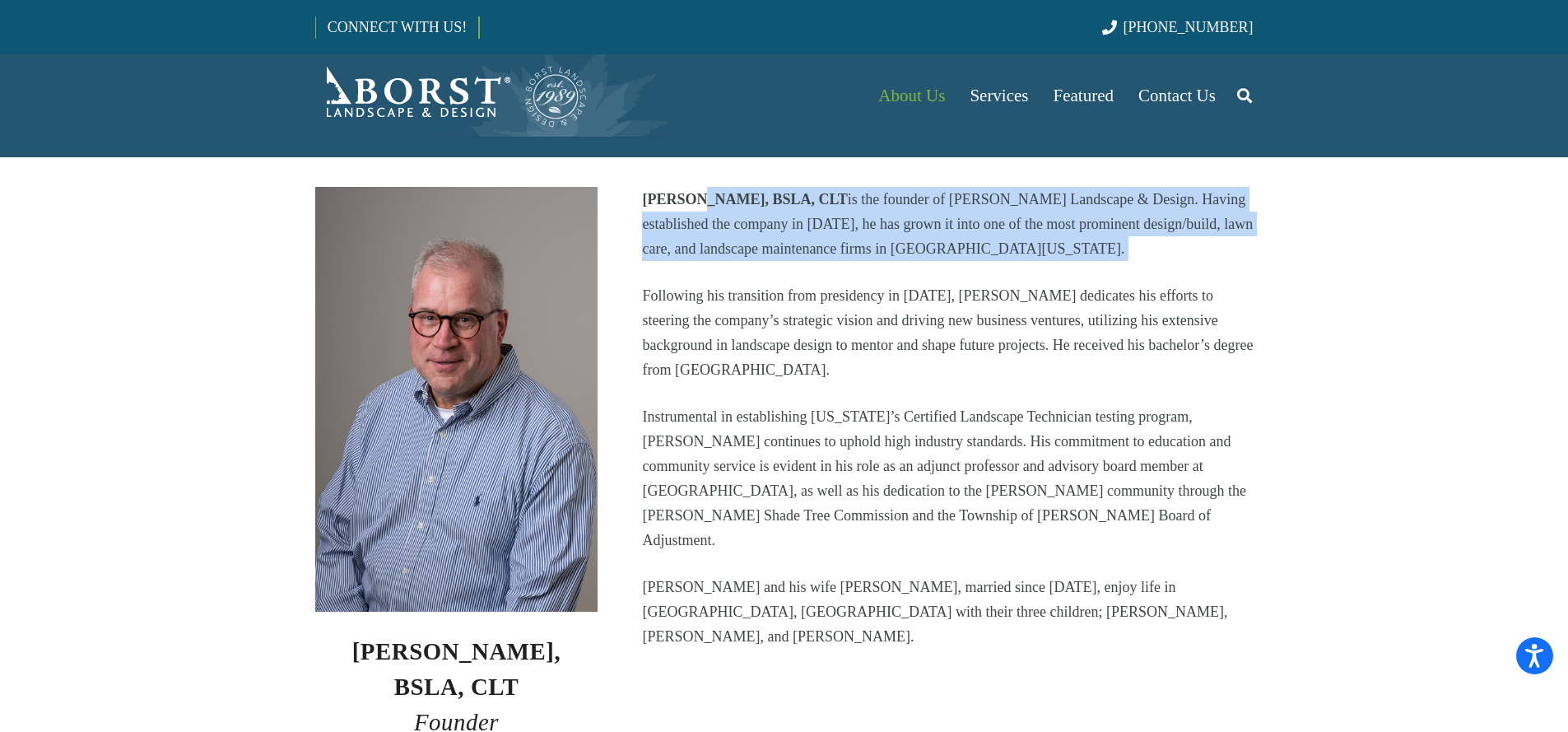
drag, startPoint x: 698, startPoint y: 203, endPoint x: 1180, endPoint y: 269, distance: 486.5
click at [1180, 269] on div "[PERSON_NAME], BSLA, CLT is the founder of [PERSON_NAME] Landscape & Design. Ha…" at bounding box center [947, 418] width 611 height 462
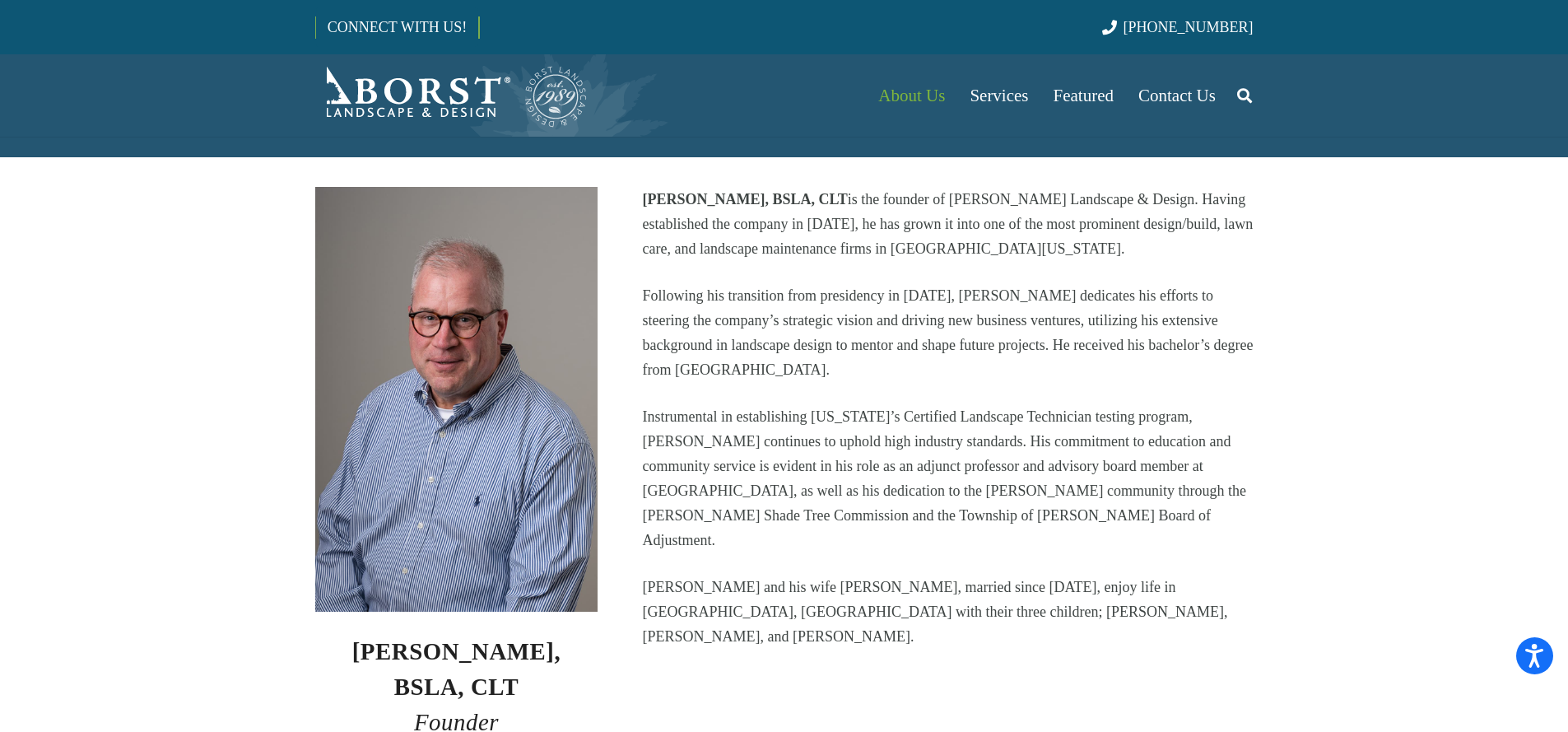
click at [1176, 265] on div "[PERSON_NAME], BSLA, CLT is the founder of [PERSON_NAME] Landscape & Design. Ha…" at bounding box center [947, 418] width 611 height 462
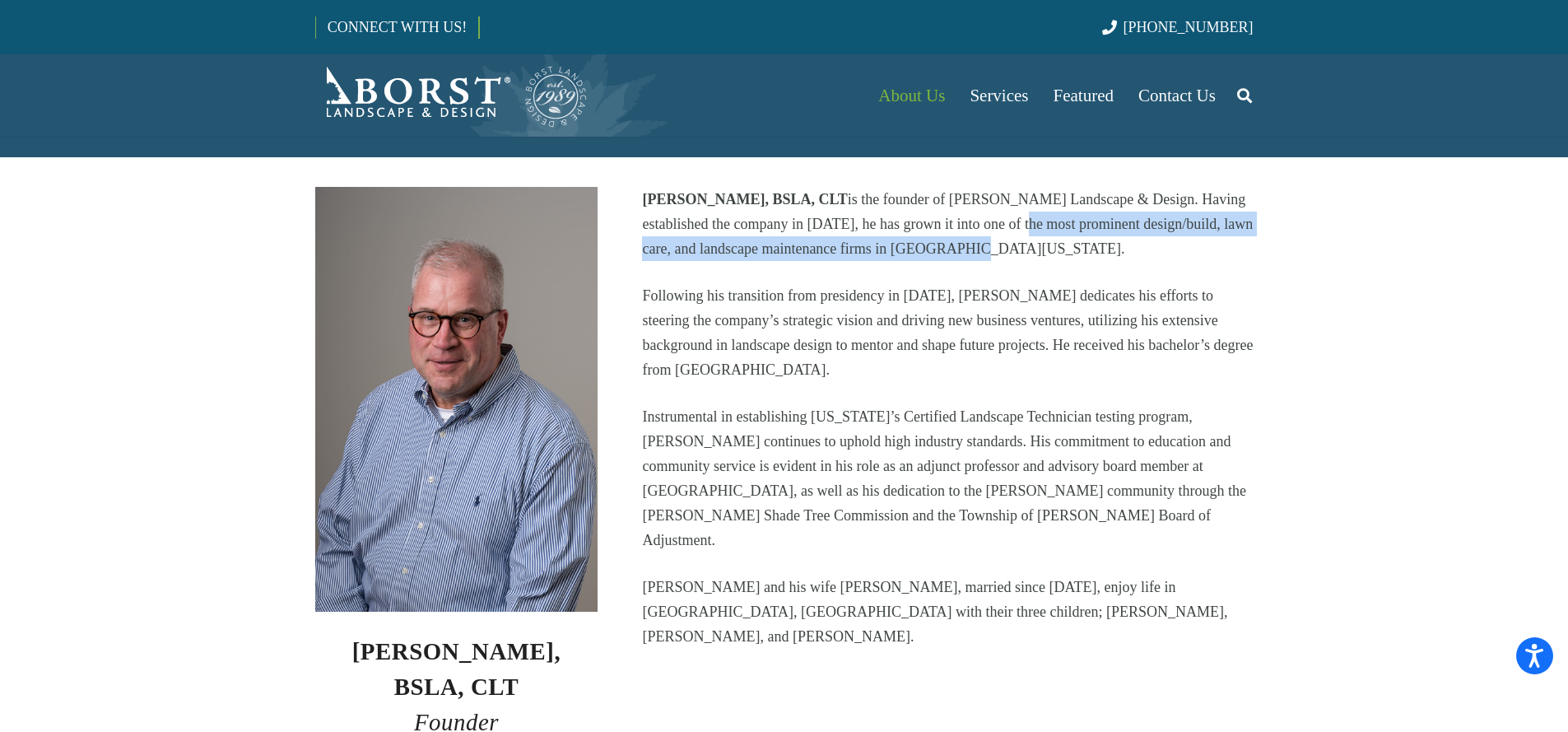
click at [973, 236] on p "Mark C. Borst, BSLA, CLT is the founder of Borst Landscape & Design. Having est…" at bounding box center [947, 224] width 611 height 74
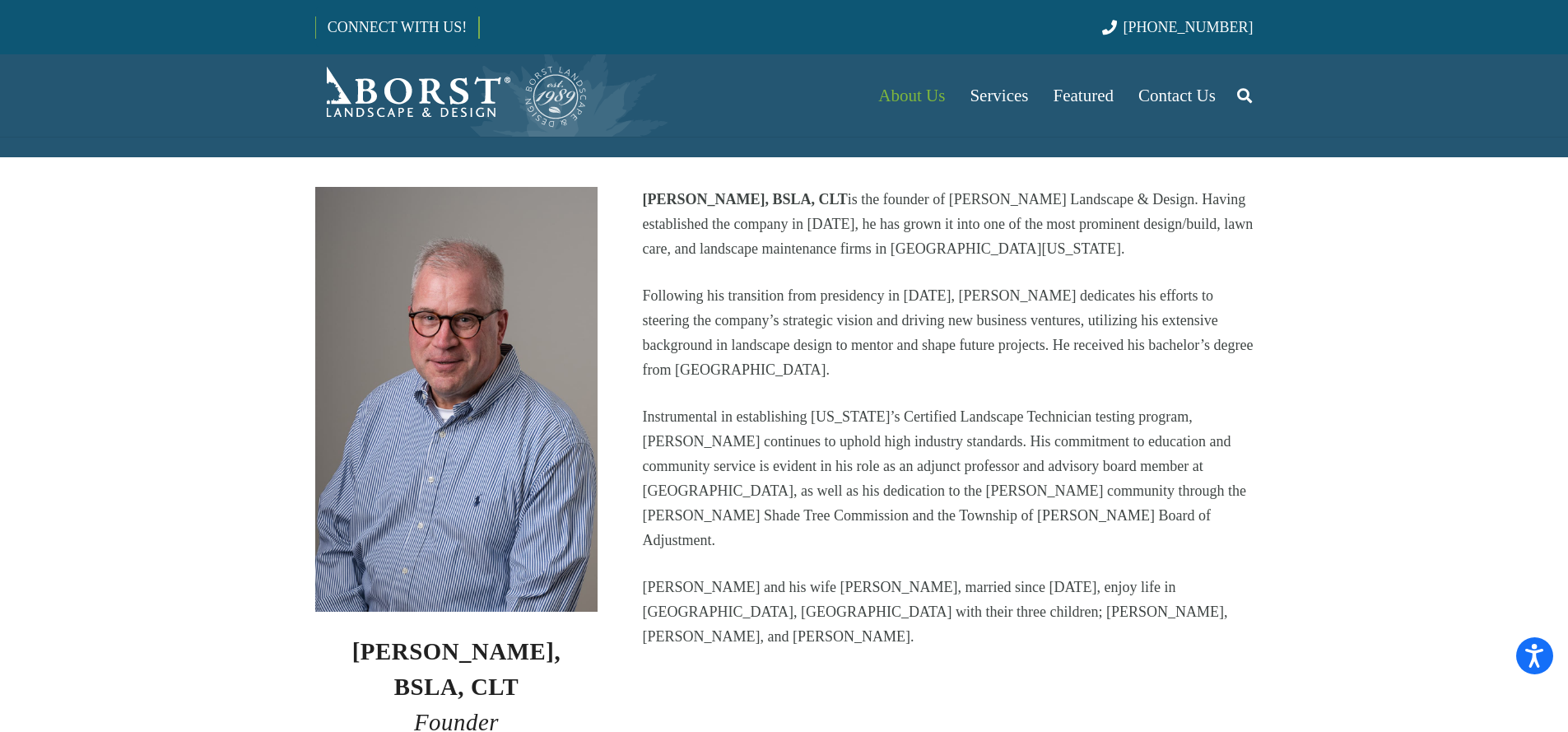
click at [972, 248] on p "Mark C. Borst, BSLA, CLT is the founder of Borst Landscape & Design. Having est…" at bounding box center [947, 224] width 611 height 74
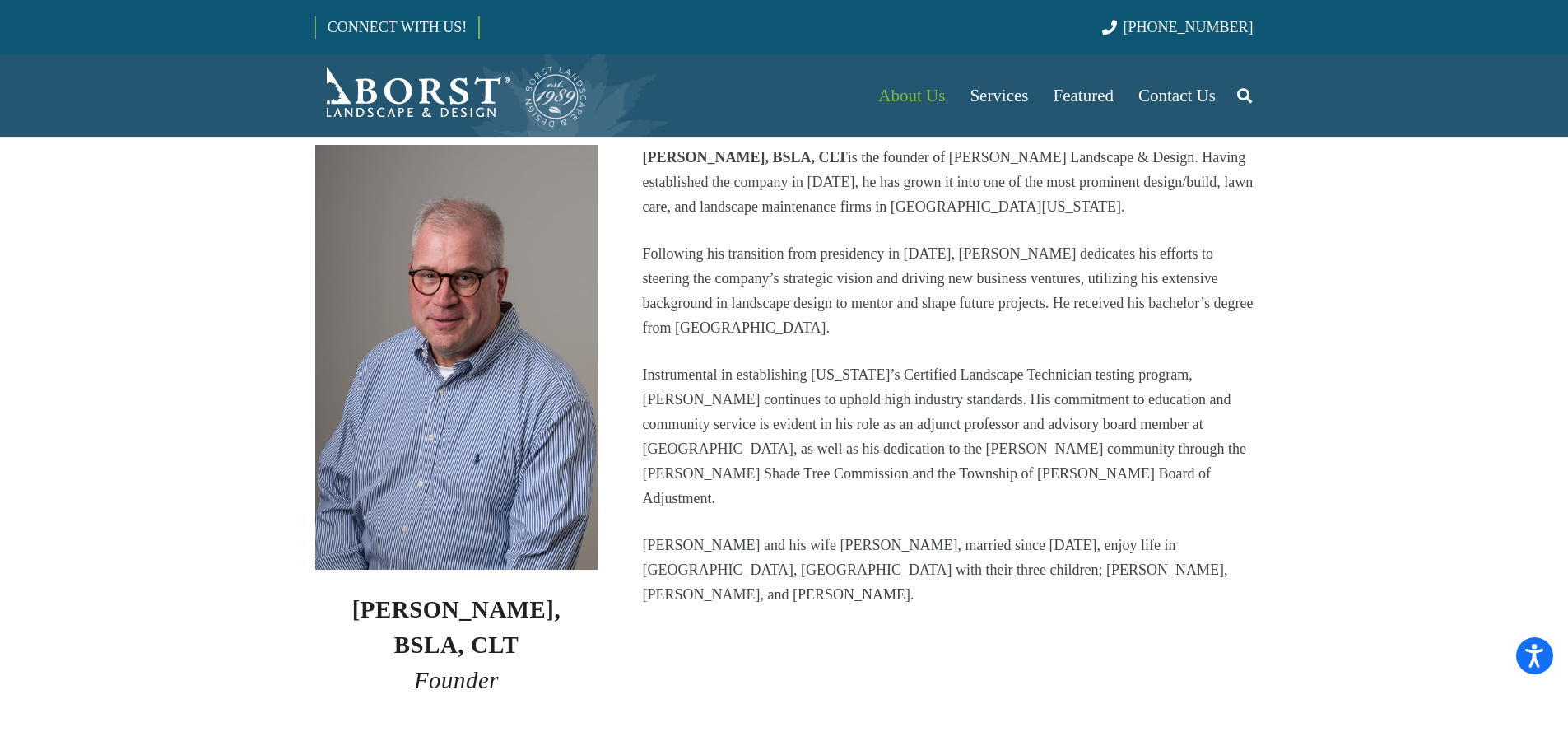
scroll to position [456, 0]
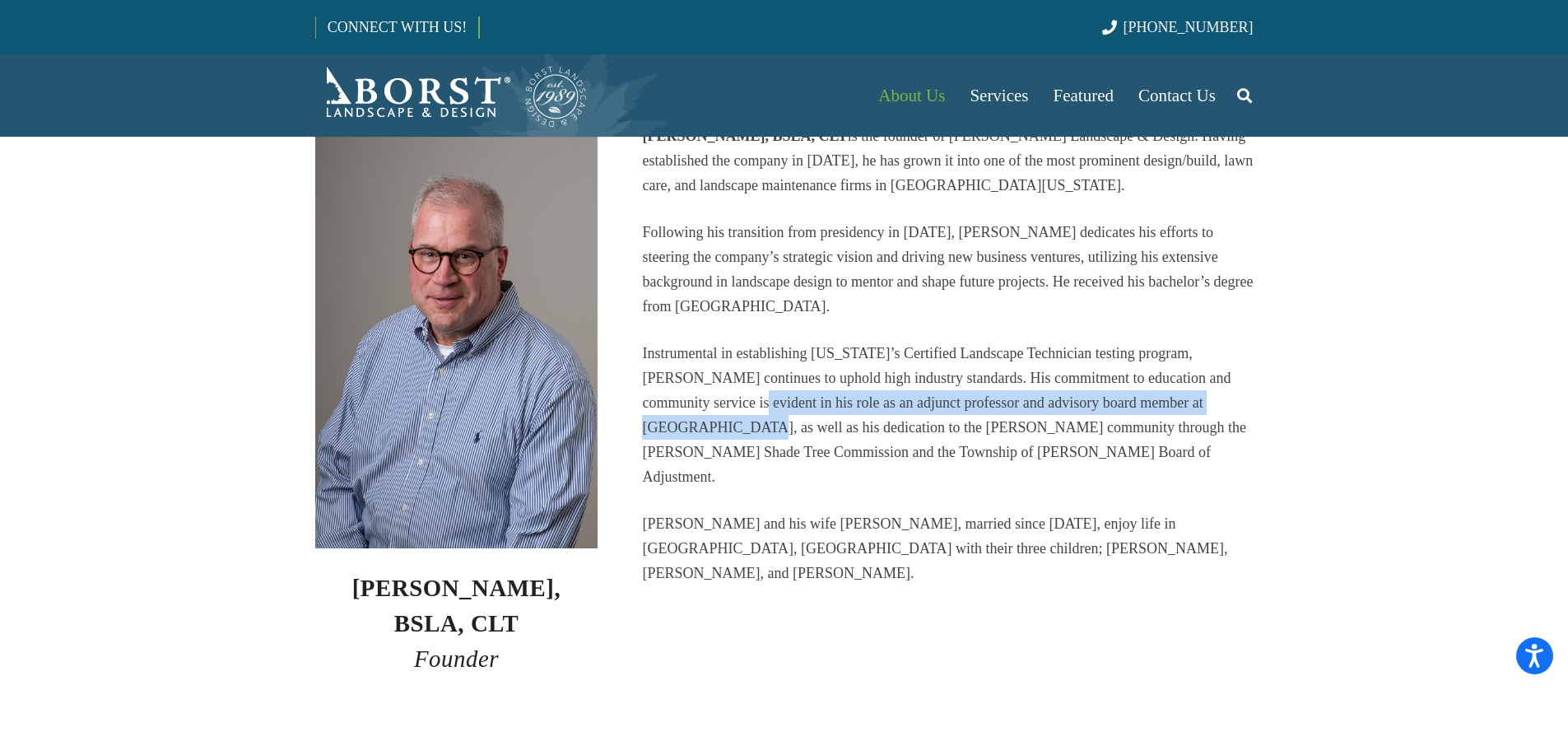
drag, startPoint x: 690, startPoint y: 404, endPoint x: 1250, endPoint y: 407, distance: 560.0
click at [1250, 407] on p "Instrumental in establishing [US_STATE]’s Certified Landscape Technician testin…" at bounding box center [947, 415] width 611 height 148
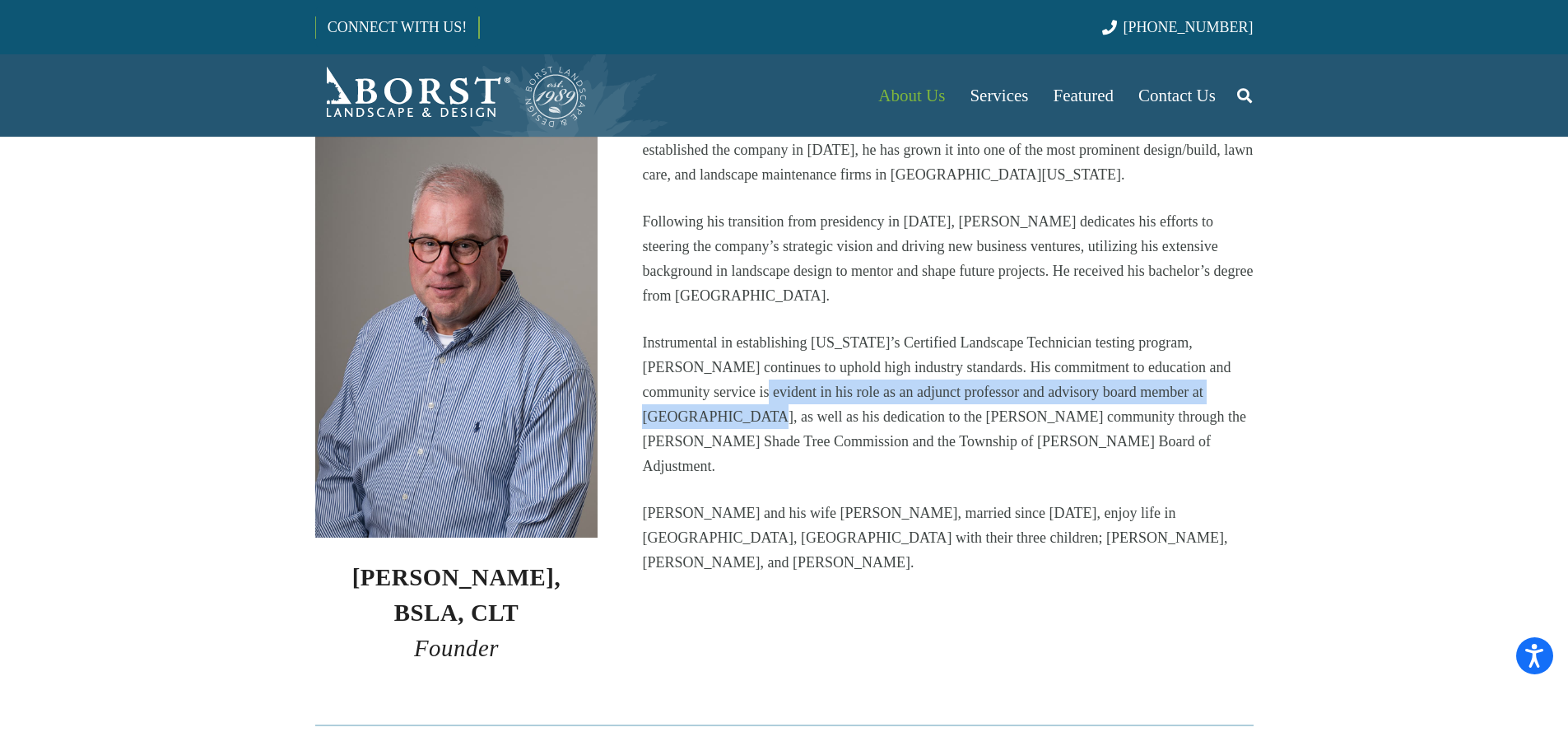
scroll to position [478, 0]
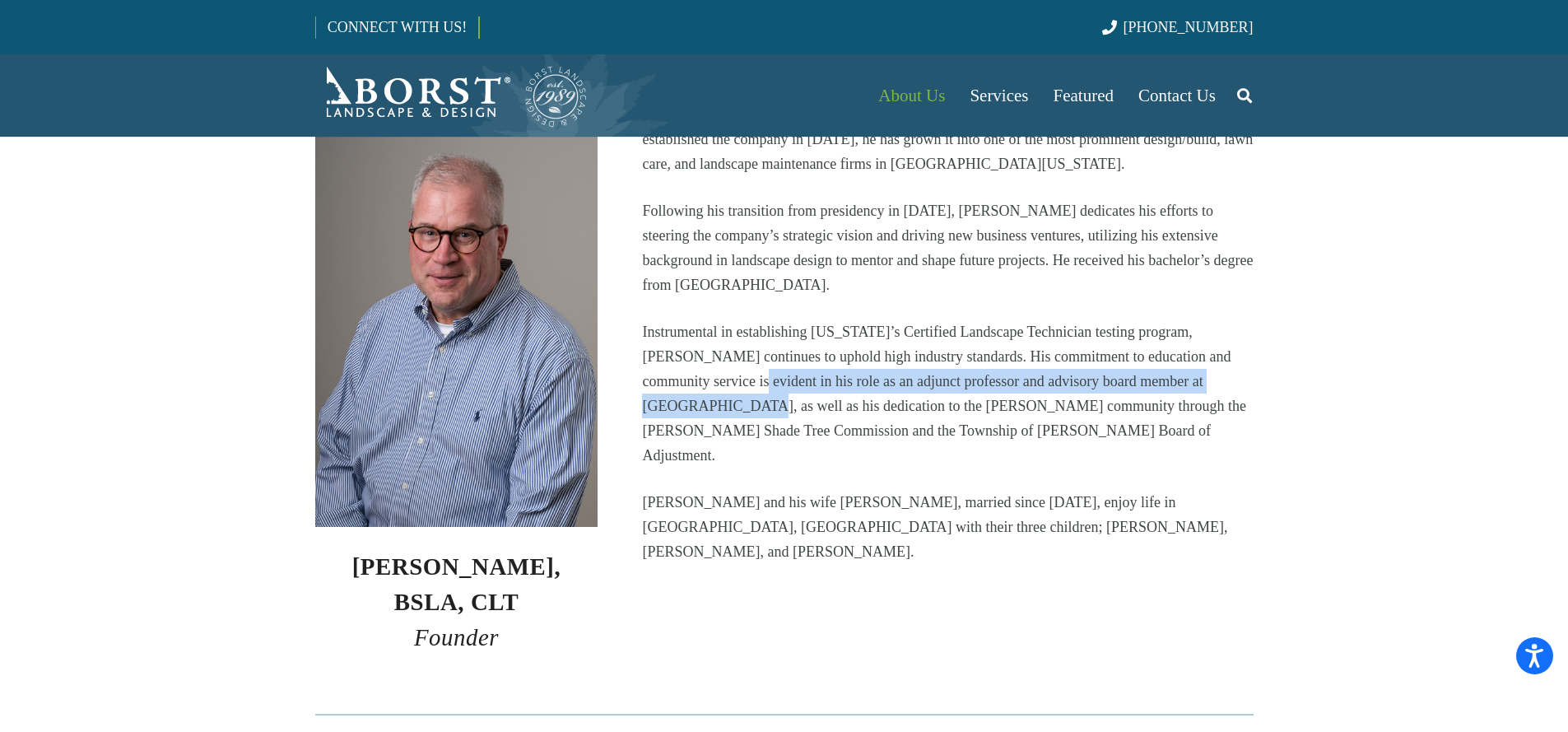
drag, startPoint x: 723, startPoint y: 392, endPoint x: 757, endPoint y: 382, distance: 35.4
click at [723, 391] on p "Instrumental in establishing [US_STATE]’s Certified Landscape Technician testin…" at bounding box center [947, 393] width 611 height 148
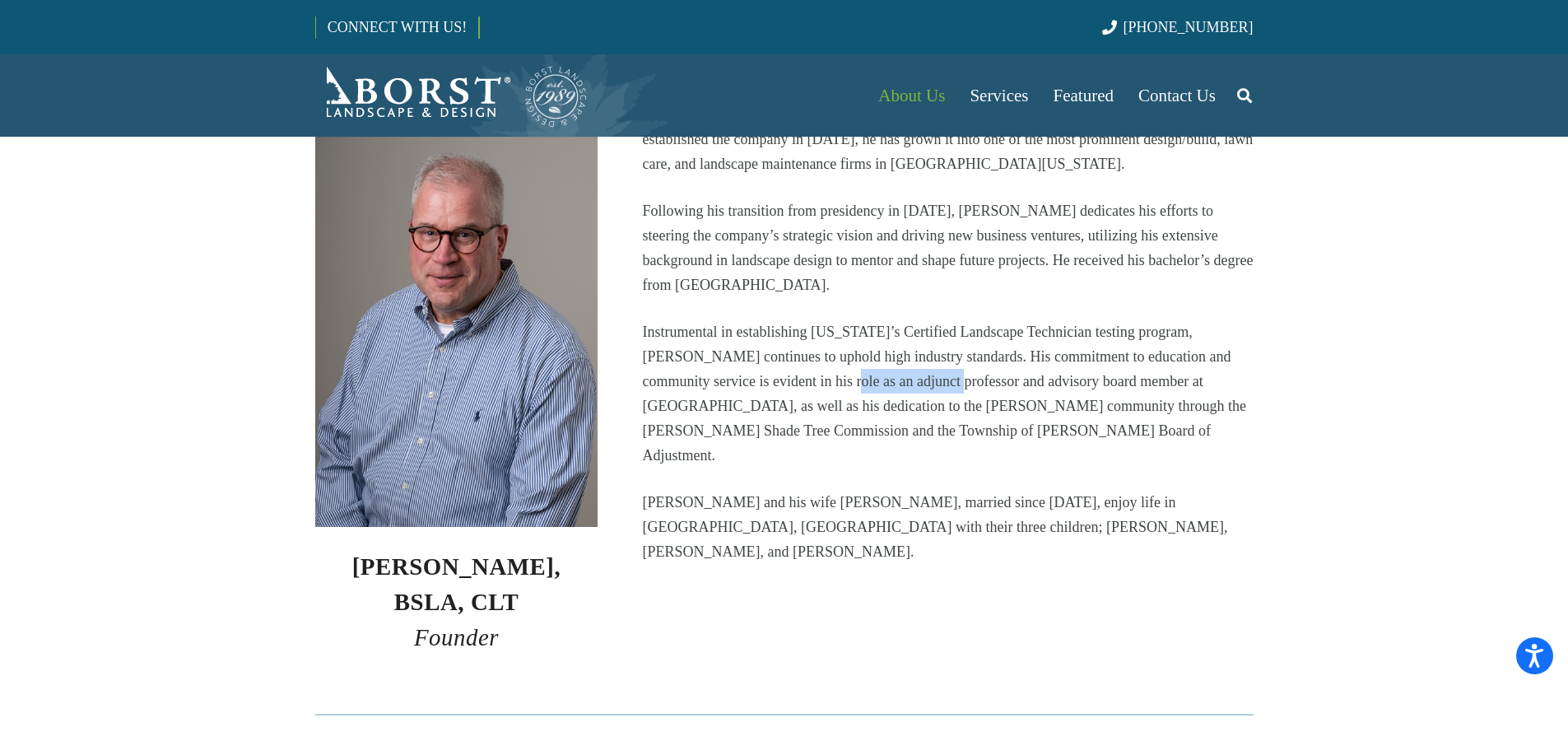
drag, startPoint x: 784, startPoint y: 386, endPoint x: 889, endPoint y: 386, distance: 105.0
click at [889, 386] on p "Instrumental in establishing [US_STATE]’s Certified Landscape Technician testin…" at bounding box center [947, 393] width 611 height 148
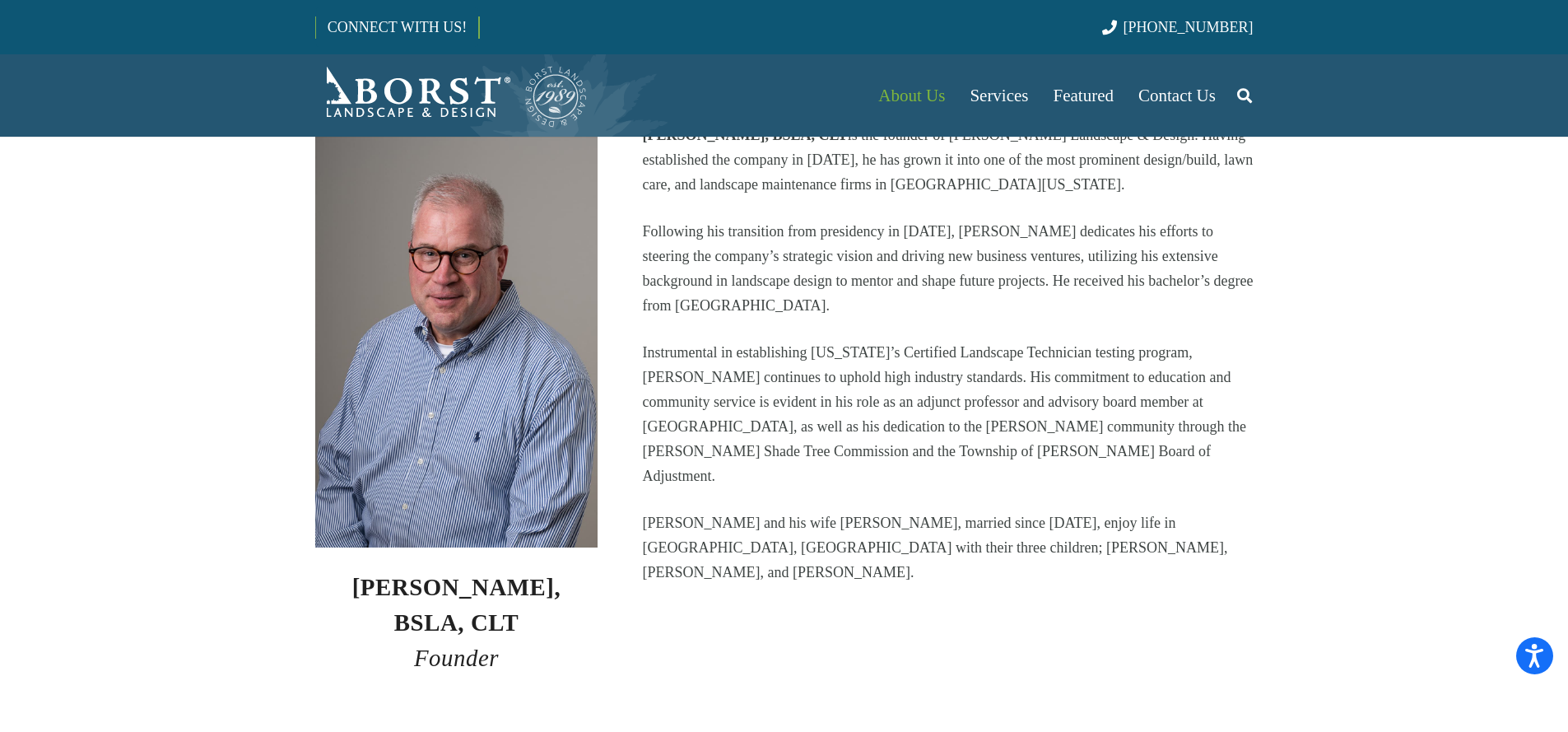
scroll to position [446, 0]
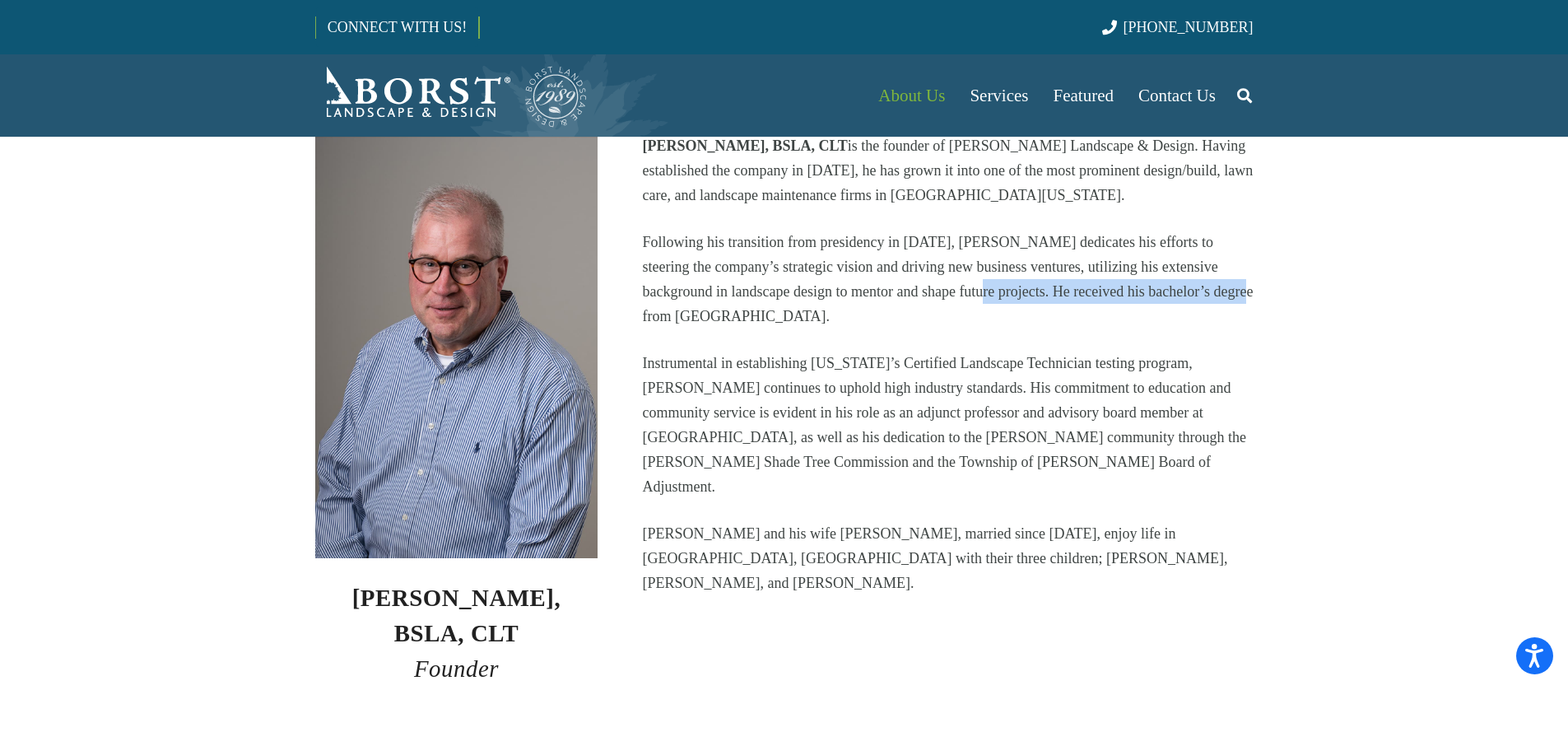
drag, startPoint x: 893, startPoint y: 283, endPoint x: 1169, endPoint y: 303, distance: 276.7
click at [1169, 303] on p "Following his transition from presidency in [DATE], [PERSON_NAME] dedicates his…" at bounding box center [947, 279] width 611 height 99
click at [1170, 301] on p "Following his transition from presidency in [DATE], [PERSON_NAME] dedicates his…" at bounding box center [947, 279] width 611 height 99
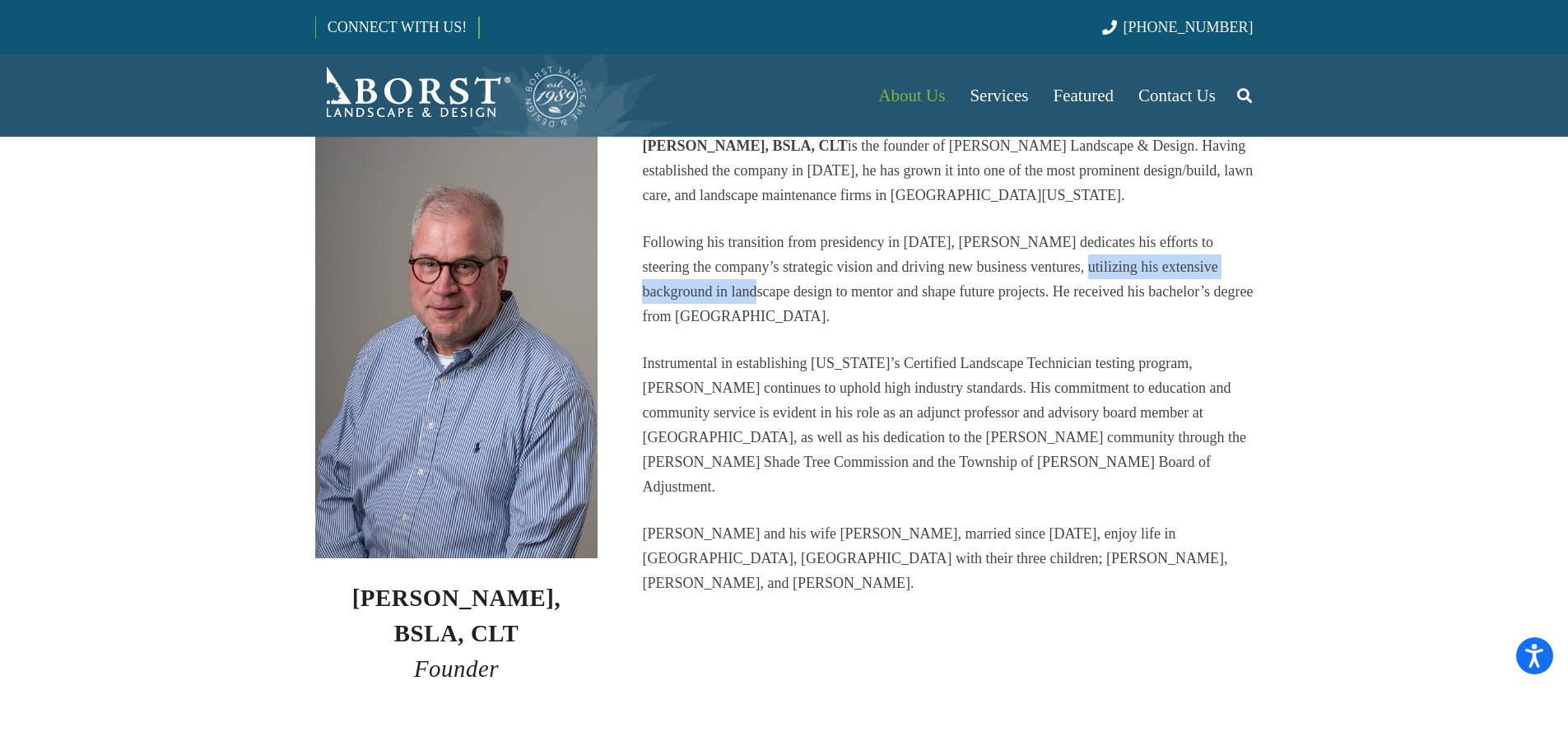
drag, startPoint x: 1007, startPoint y: 274, endPoint x: 675, endPoint y: 294, distance: 332.6
click at [675, 294] on p "Following his transition from presidency in [DATE], [PERSON_NAME] dedicates his…" at bounding box center [947, 279] width 611 height 99
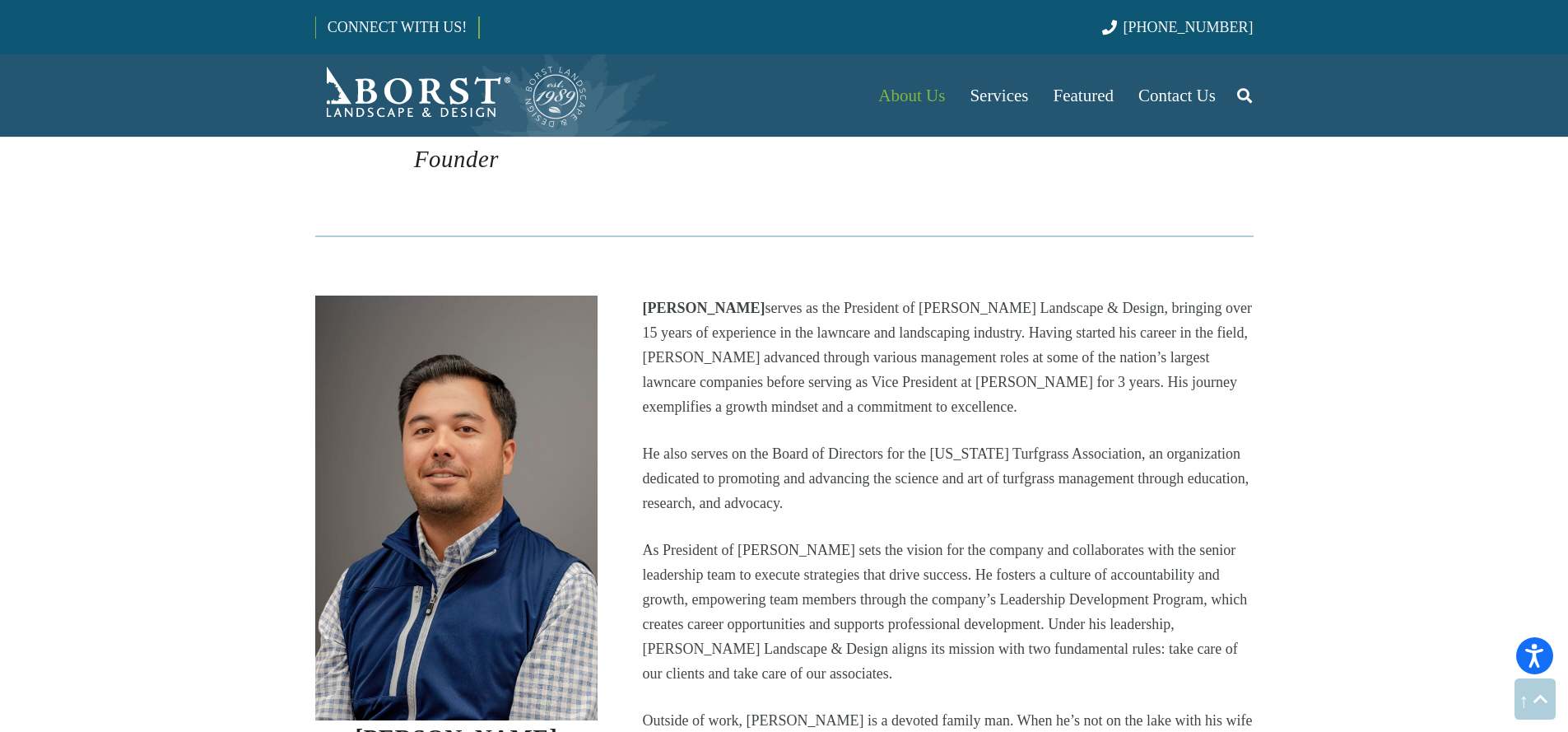
scroll to position [967, 0]
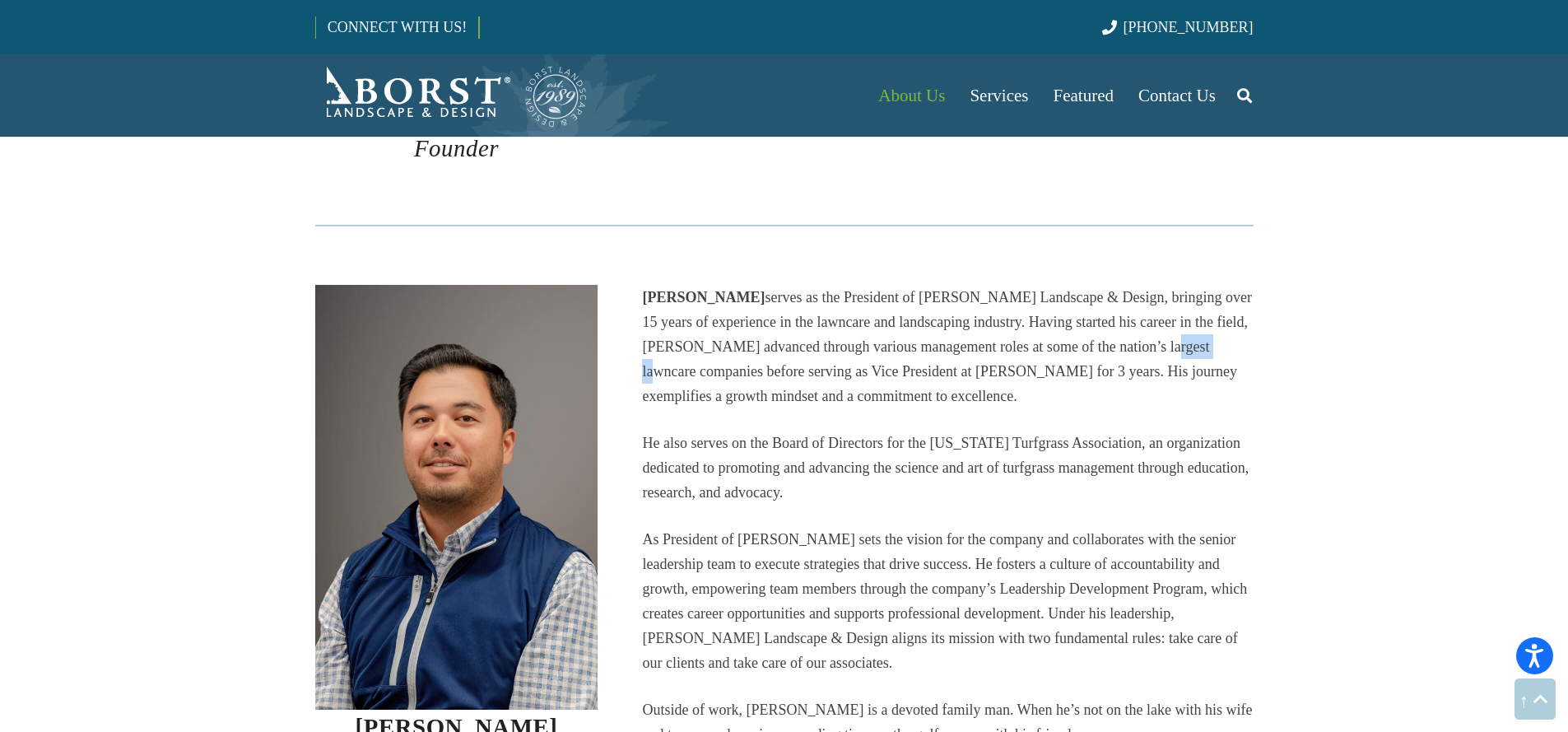
drag, startPoint x: 1136, startPoint y: 309, endPoint x: 1190, endPoint y: 309, distance: 54.0
click at [1190, 309] on p "Dominick Capone serves as the President of Borst Landscape & Design, bringing o…" at bounding box center [947, 346] width 611 height 123
drag, startPoint x: 1073, startPoint y: 312, endPoint x: 1177, endPoint y: 309, distance: 104.0
click at [1177, 309] on p "Dominick Capone serves as the President of Borst Landscape & Design, bringing o…" at bounding box center [947, 346] width 611 height 123
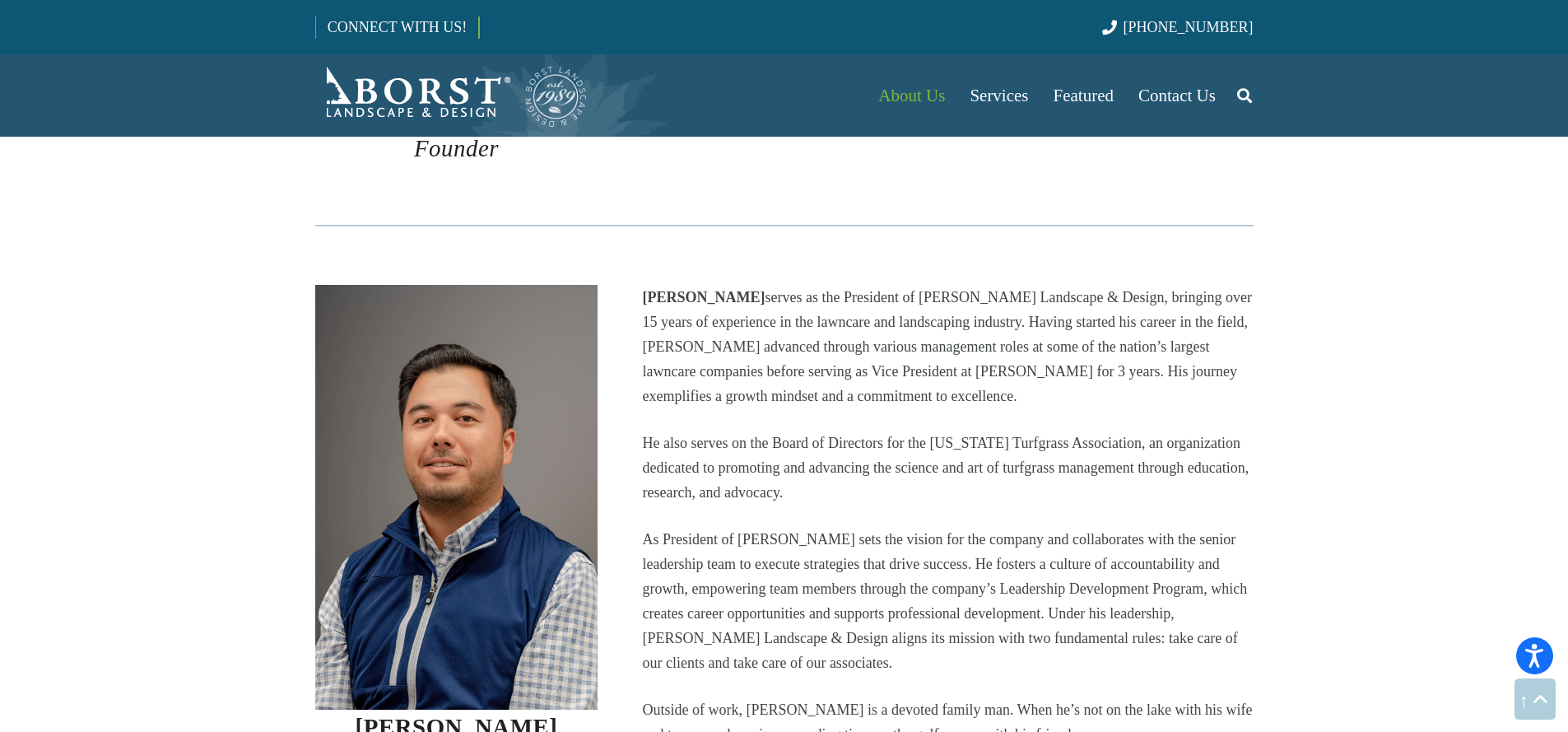
drag, startPoint x: 1177, startPoint y: 309, endPoint x: 991, endPoint y: 318, distance: 186.2
click at [1174, 310] on p "Dominick Capone serves as the President of Borst Landscape & Design, bringing o…" at bounding box center [947, 346] width 611 height 123
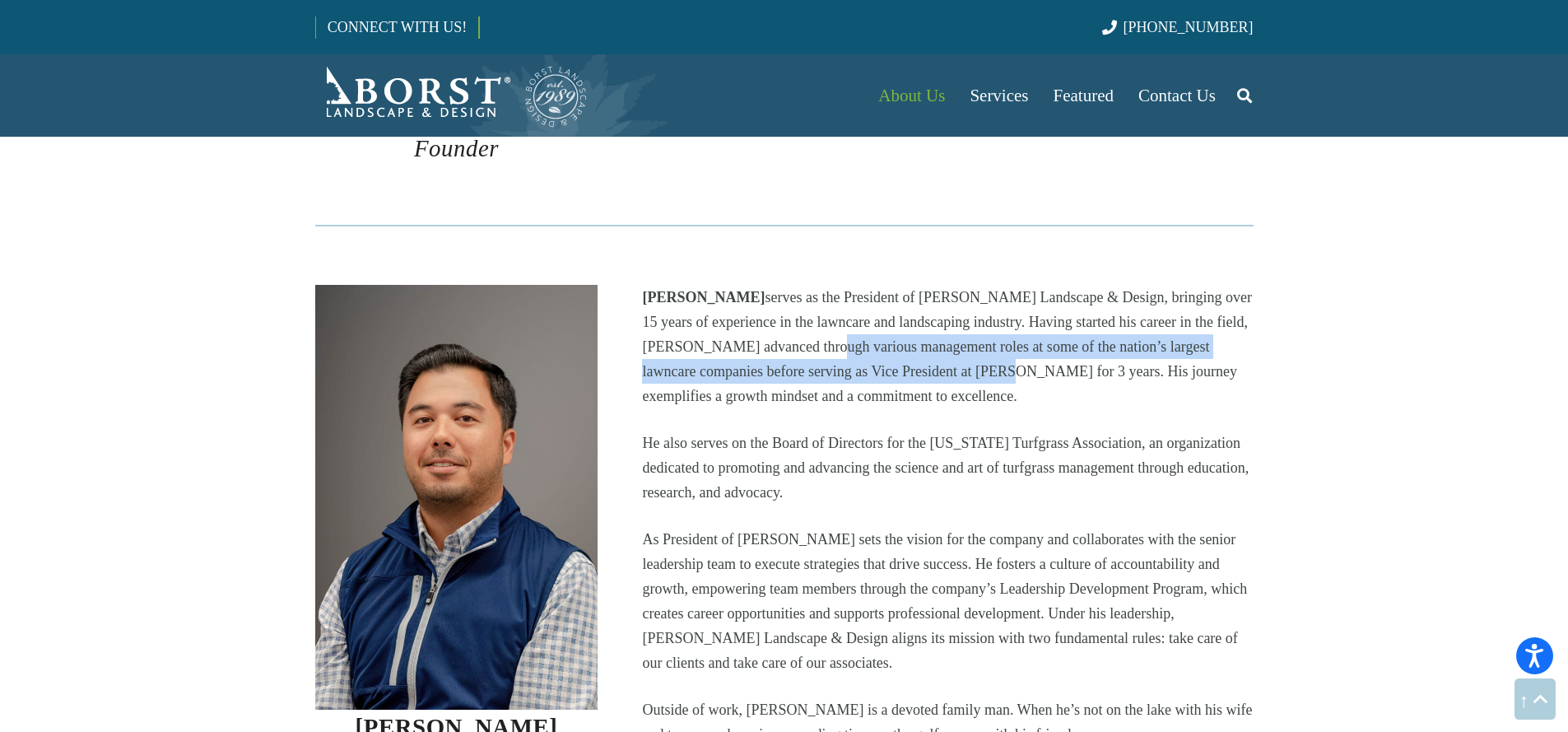
drag, startPoint x: 801, startPoint y: 311, endPoint x: 950, endPoint y: 335, distance: 150.9
click at [950, 335] on p "Dominick Capone serves as the President of Borst Landscape & Design, bringing o…" at bounding box center [947, 346] width 611 height 123
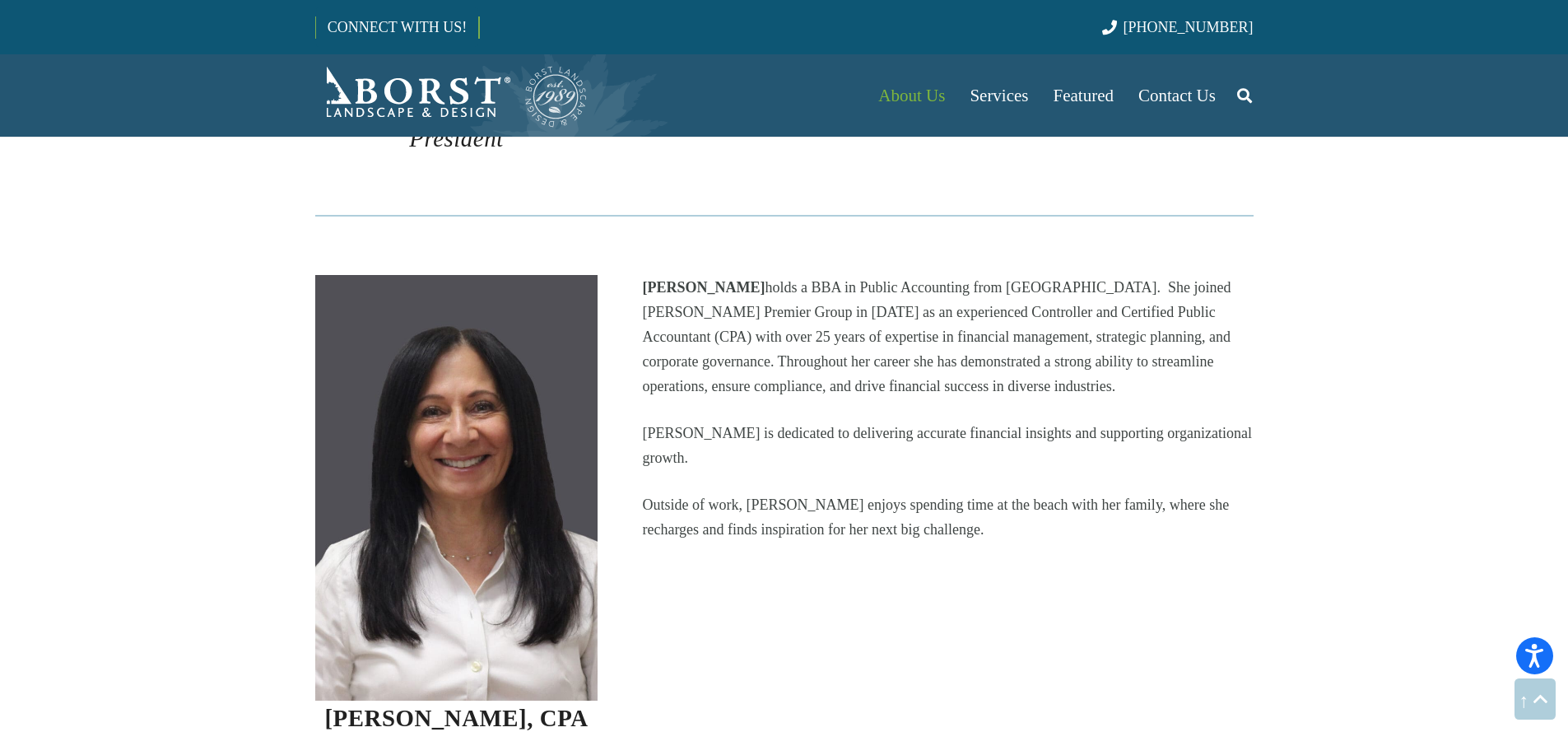
scroll to position [1602, 0]
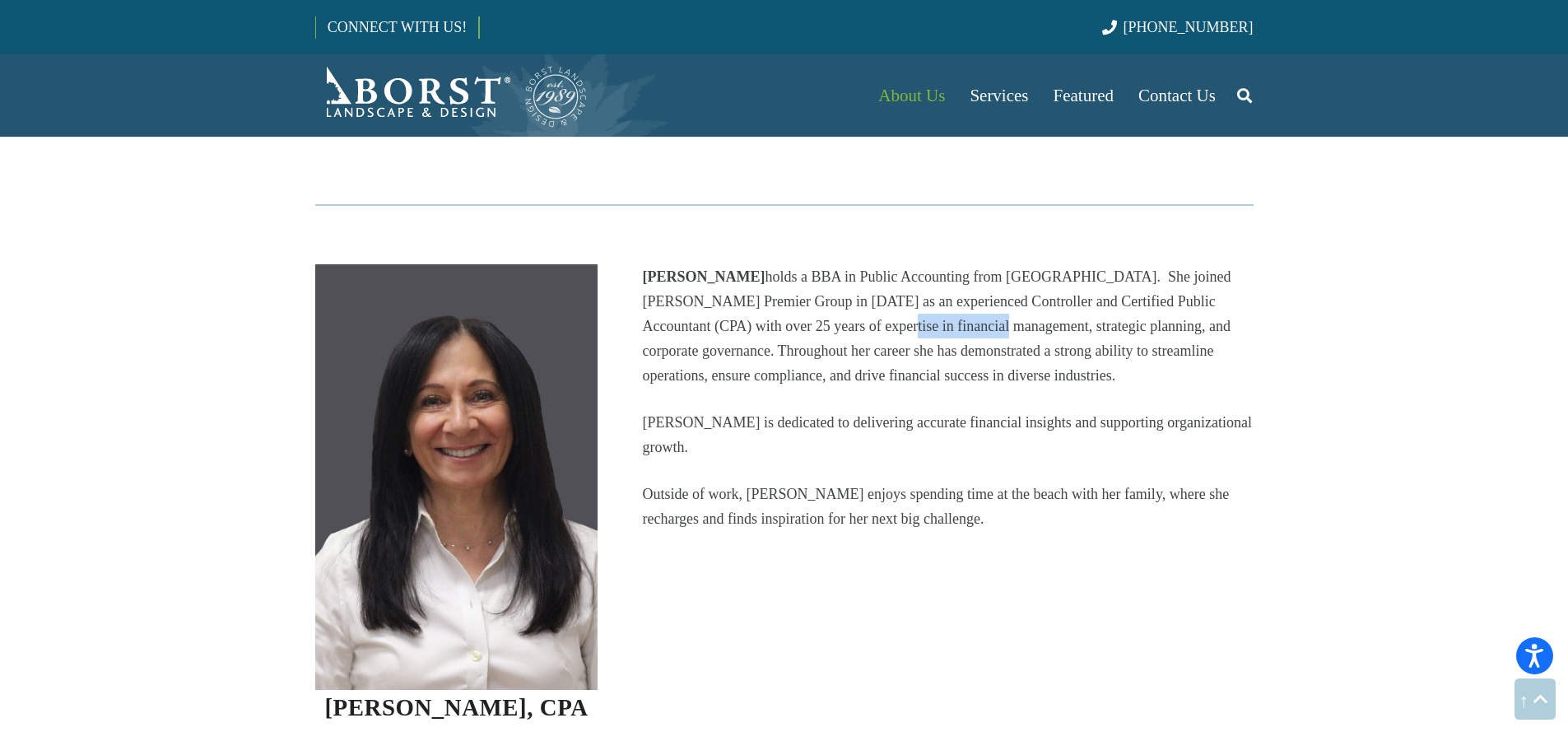
drag, startPoint x: 734, startPoint y: 279, endPoint x: 854, endPoint y: 298, distance: 121.5
click at [851, 298] on p "Lisa Hansell holds a BBA in Public Accounting from Pace University. She joined …" at bounding box center [947, 325] width 611 height 123
drag, startPoint x: 854, startPoint y: 298, endPoint x: 862, endPoint y: 296, distance: 8.2
click at [854, 297] on p "Lisa Hansell holds a BBA in Public Accounting from Pace University. She joined …" at bounding box center [947, 325] width 611 height 123
drag, startPoint x: 862, startPoint y: 296, endPoint x: 981, endPoint y: 303, distance: 119.2
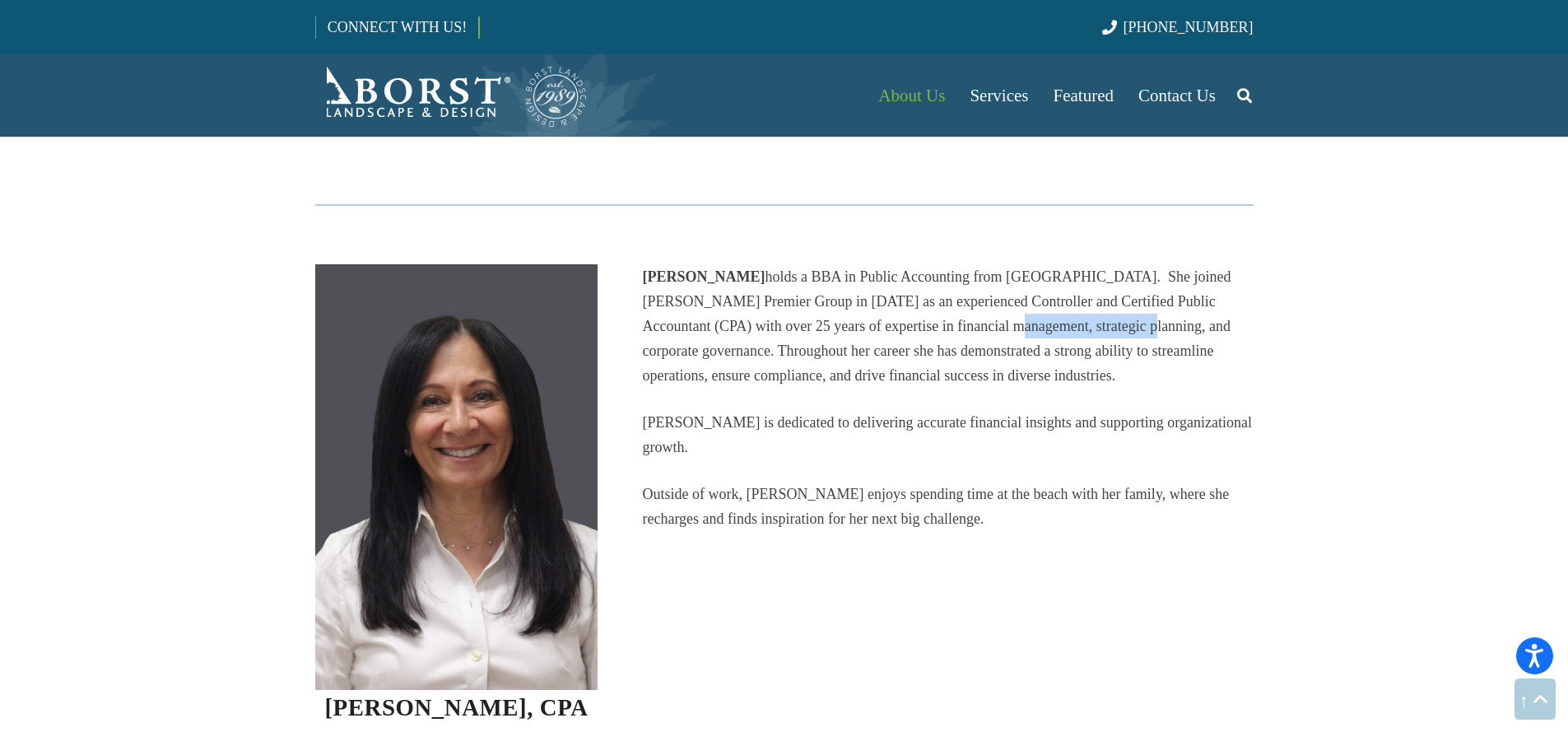
click at [981, 303] on p "Lisa Hansell holds a BBA in Public Accounting from Pace University. She joined …" at bounding box center [947, 325] width 611 height 123
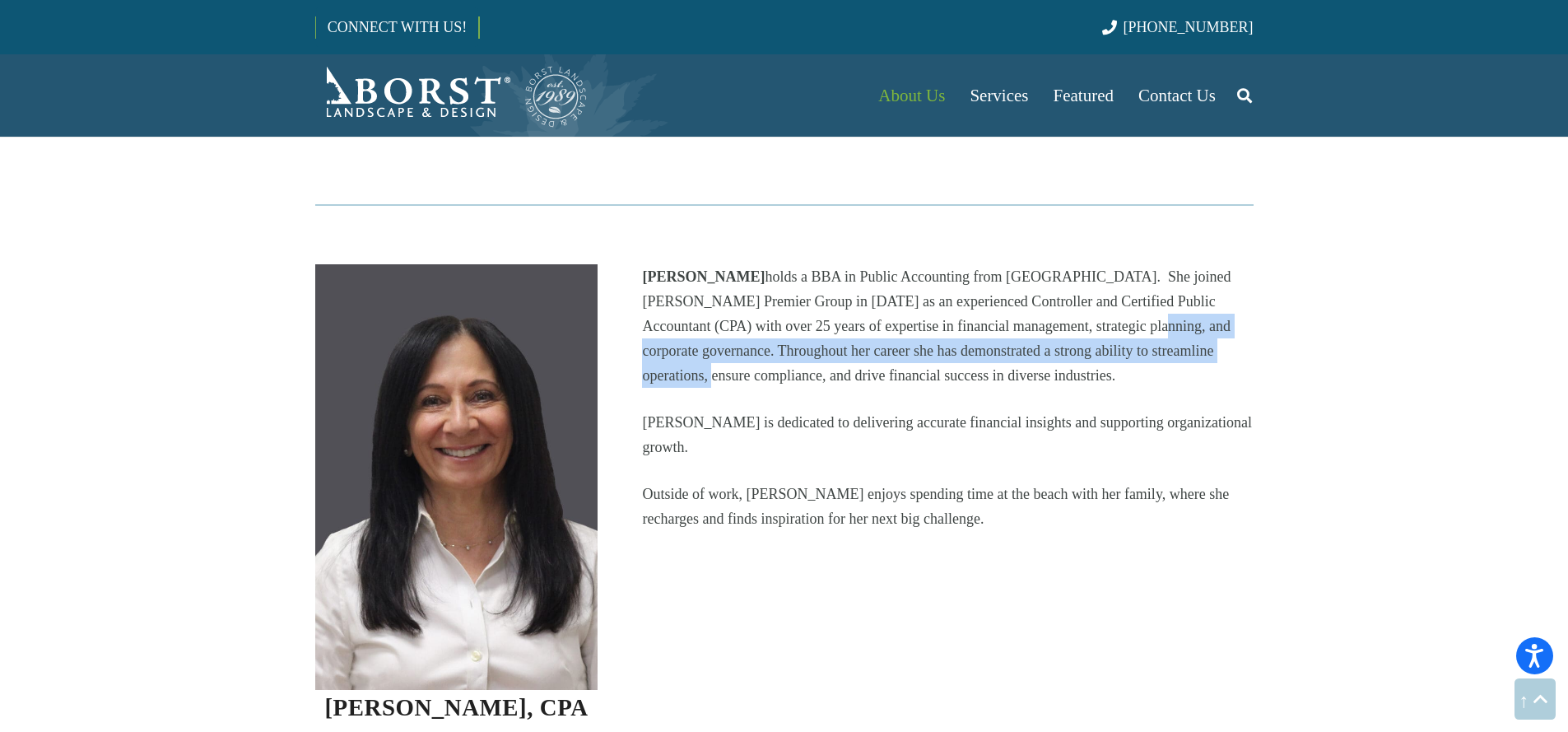
drag, startPoint x: 996, startPoint y: 301, endPoint x: 1114, endPoint y: 304, distance: 118.0
click at [1113, 304] on p "Lisa Hansell holds a BBA in Public Accounting from Pace University. She joined …" at bounding box center [947, 325] width 611 height 123
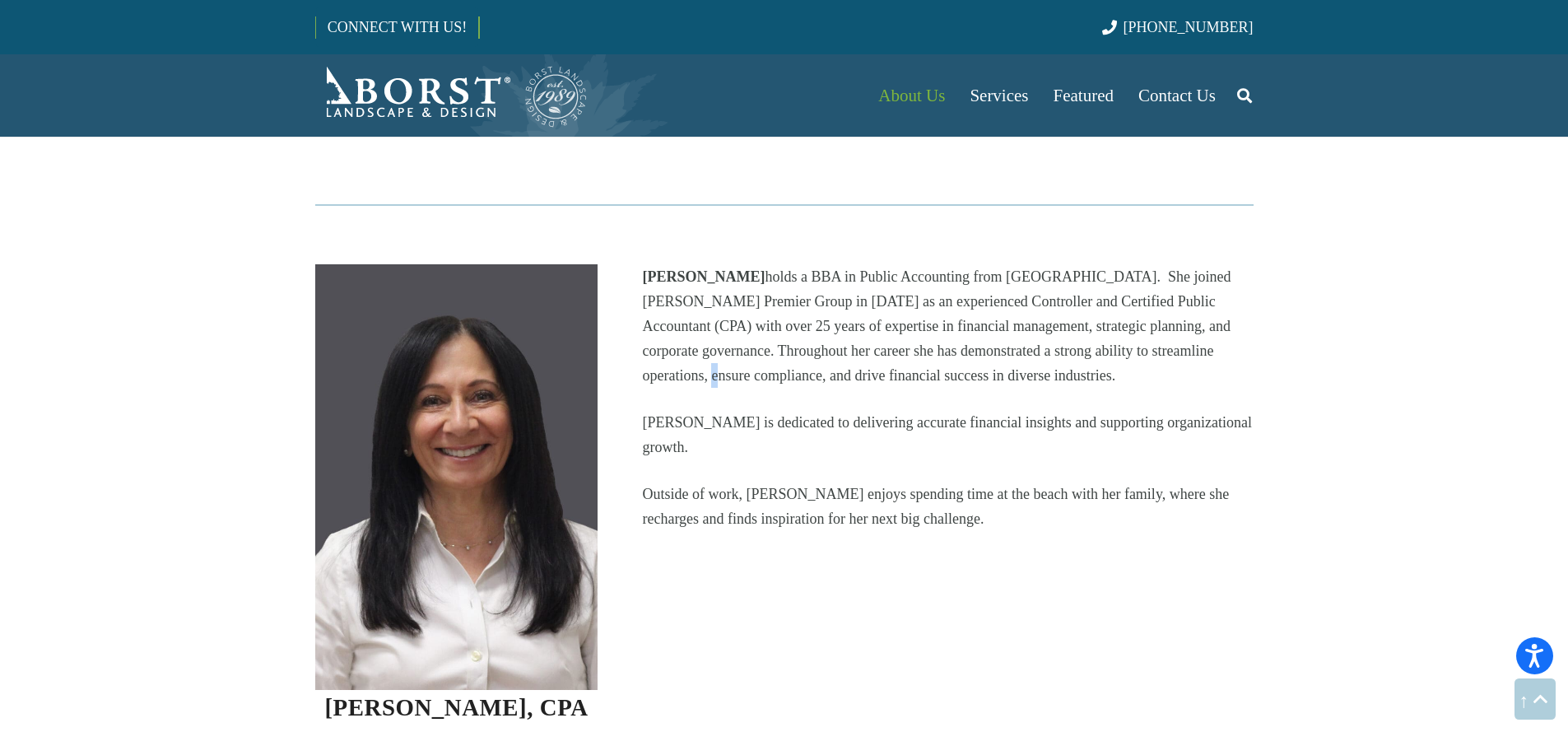
drag, startPoint x: 1115, startPoint y: 304, endPoint x: 1136, endPoint y: 303, distance: 21.0
click at [1118, 304] on p "Lisa Hansell holds a BBA in Public Accounting from Pace University. She joined …" at bounding box center [947, 325] width 611 height 123
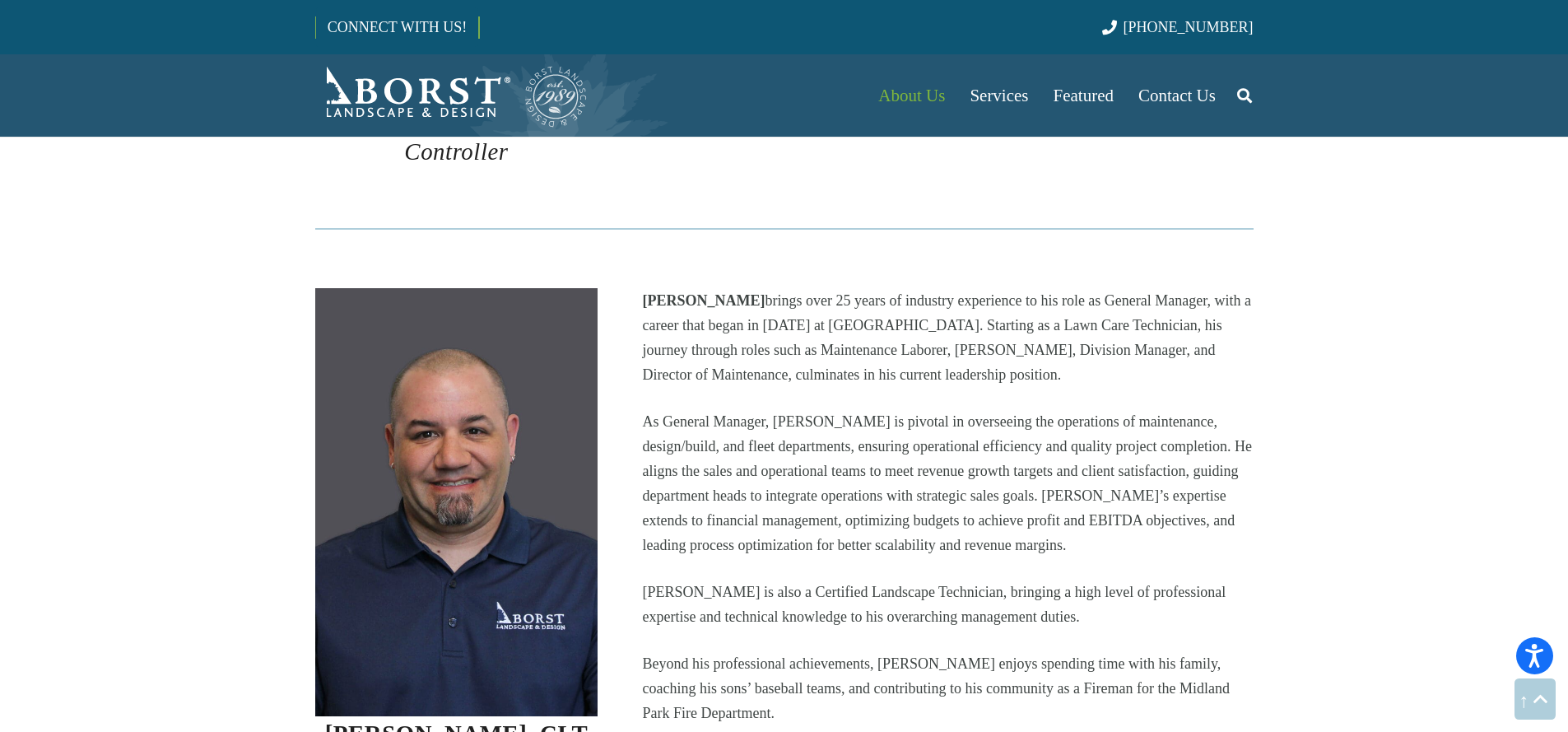
scroll to position [2246, 0]
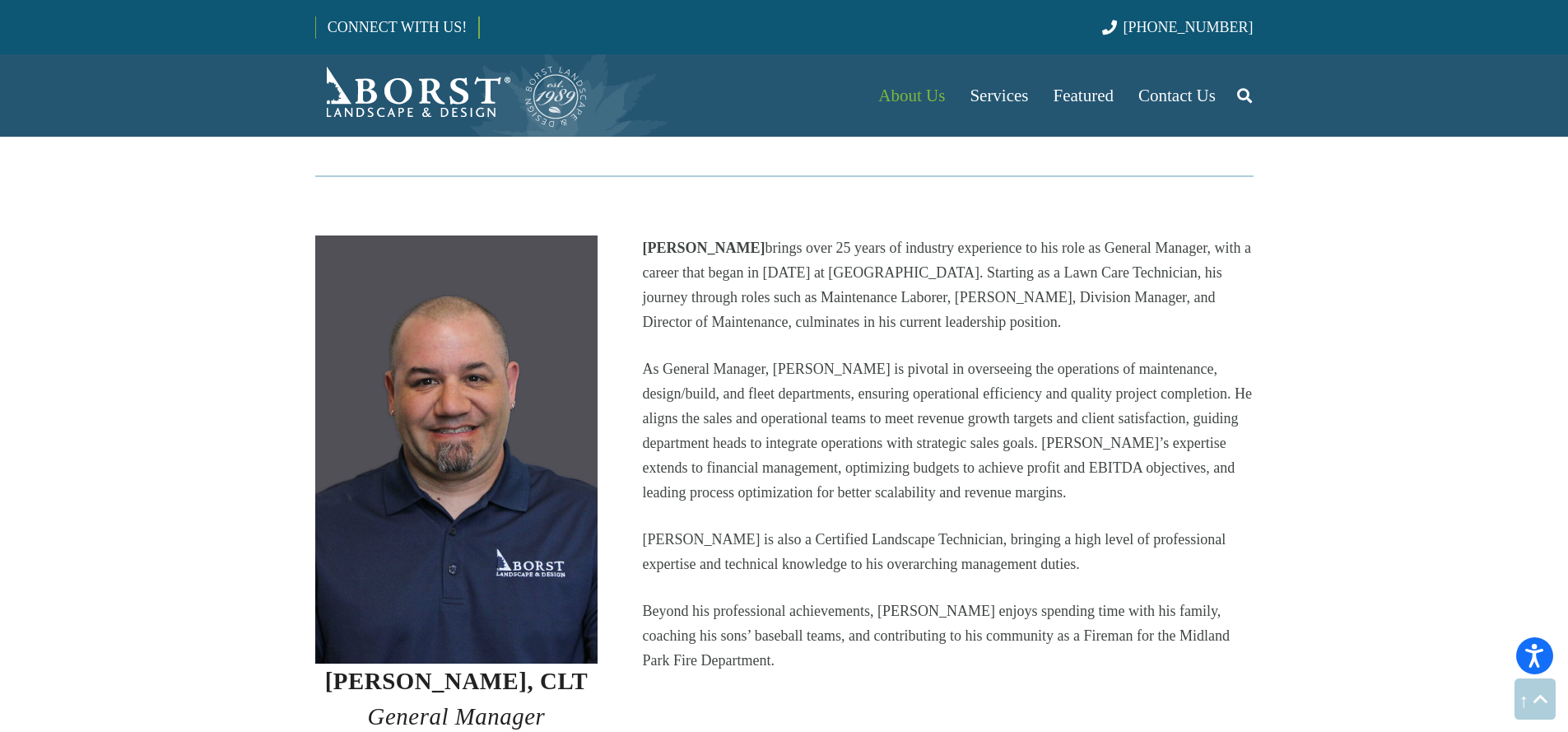
click at [704, 264] on p "Jason Crean brings over 25 years of industry experience to his role as General …" at bounding box center [947, 285] width 611 height 99
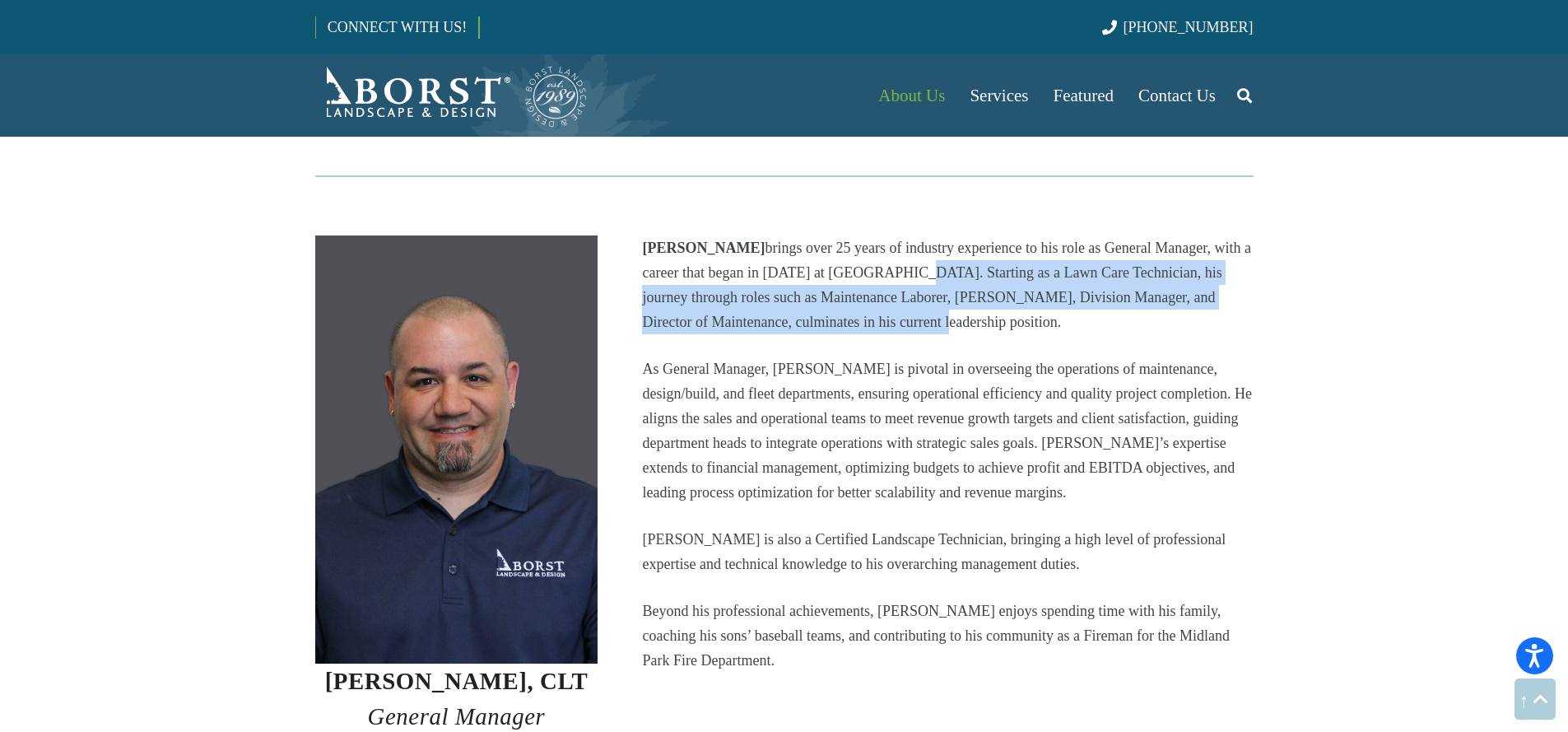
drag, startPoint x: 844, startPoint y: 244, endPoint x: 1007, endPoint y: 287, distance: 168.6
click at [1007, 287] on p "Jason Crean brings over 25 years of industry experience to his role as General …" at bounding box center [947, 285] width 611 height 99
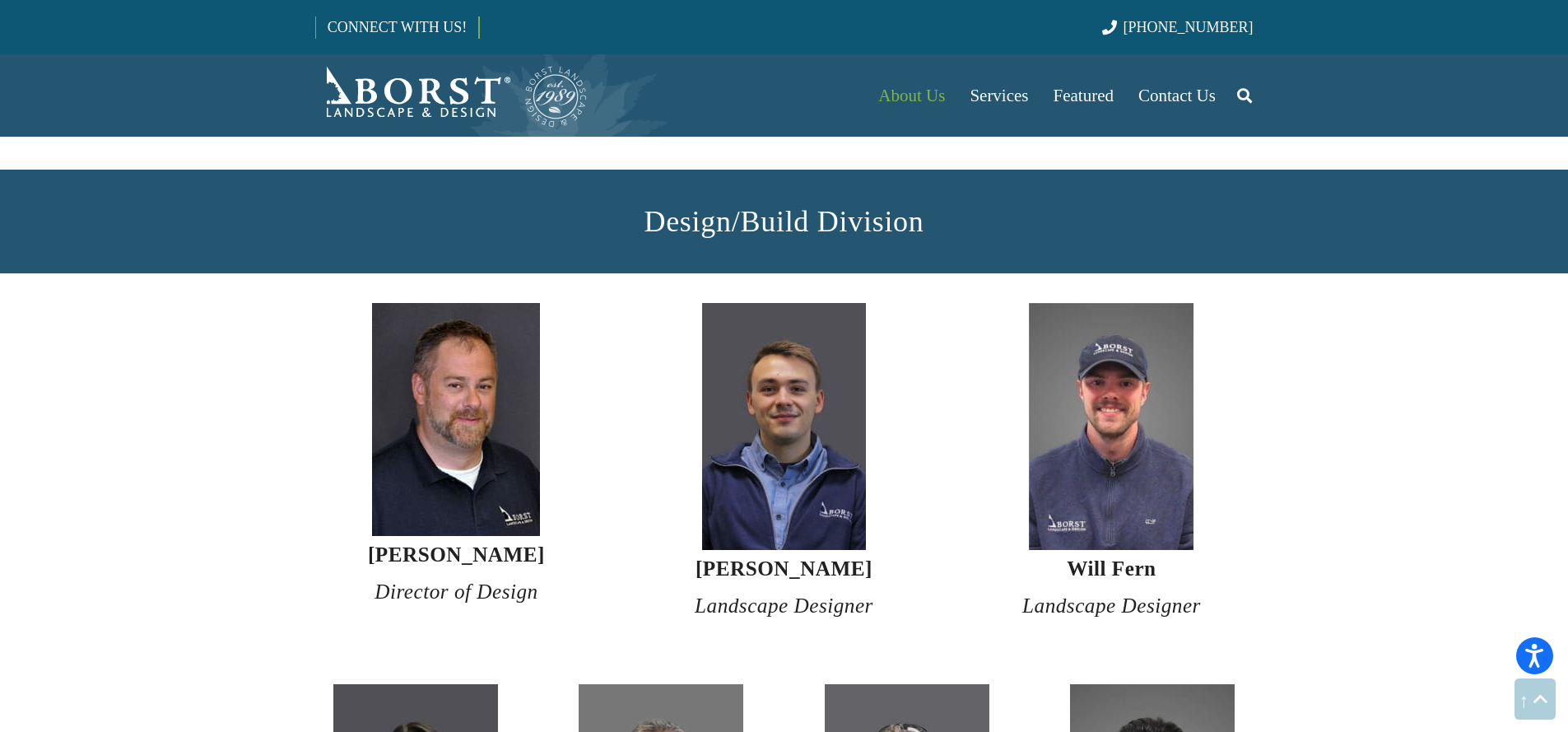
scroll to position [2852, 0]
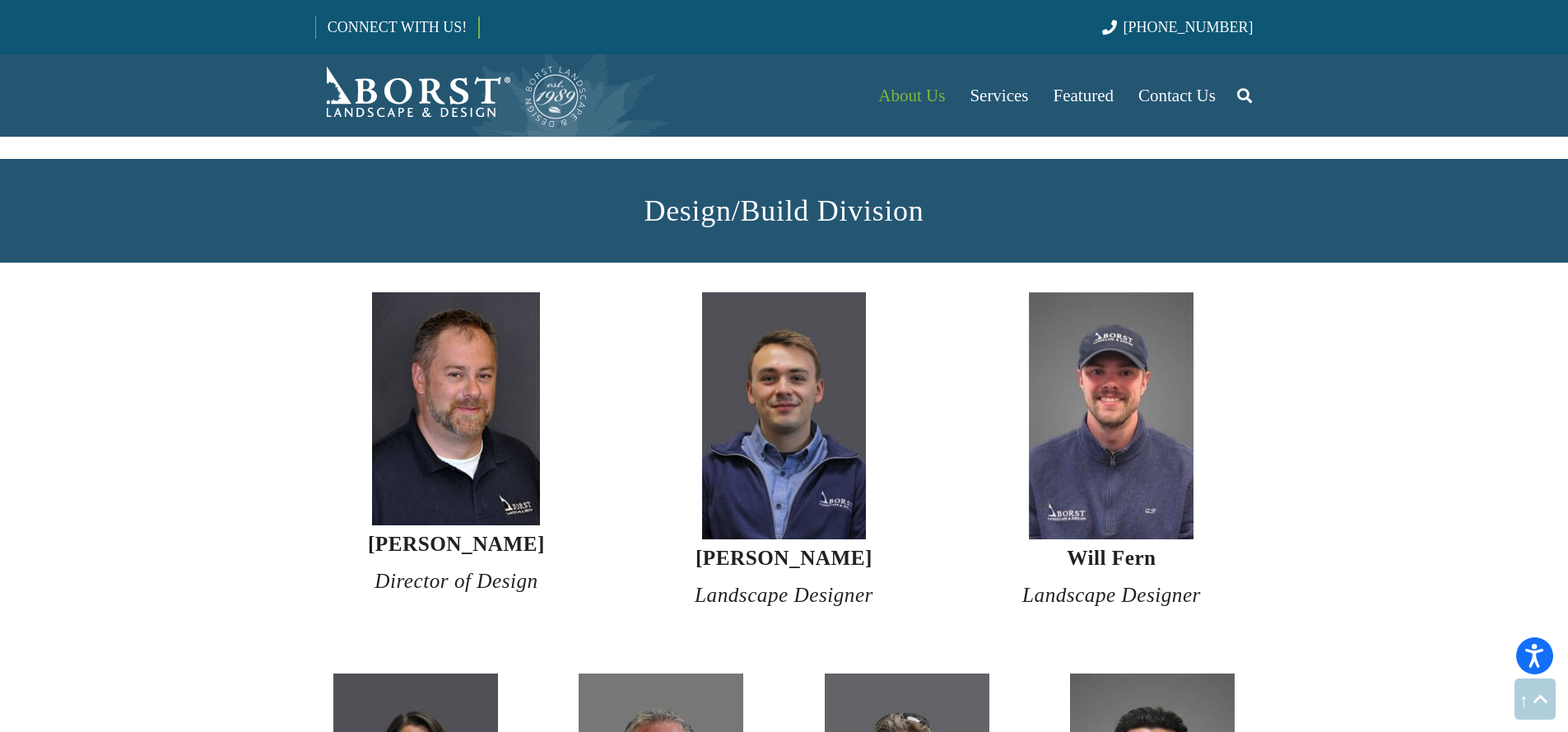
click at [468, 414] on img at bounding box center [456, 409] width 168 height 233
drag, startPoint x: 424, startPoint y: 514, endPoint x: 545, endPoint y: 513, distance: 121.0
click at [543, 526] on h4 "David Beasley III Director of Design" at bounding box center [457, 563] width 283 height 75
click at [545, 526] on h4 "David Beasley III Director of Design" at bounding box center [457, 563] width 283 height 75
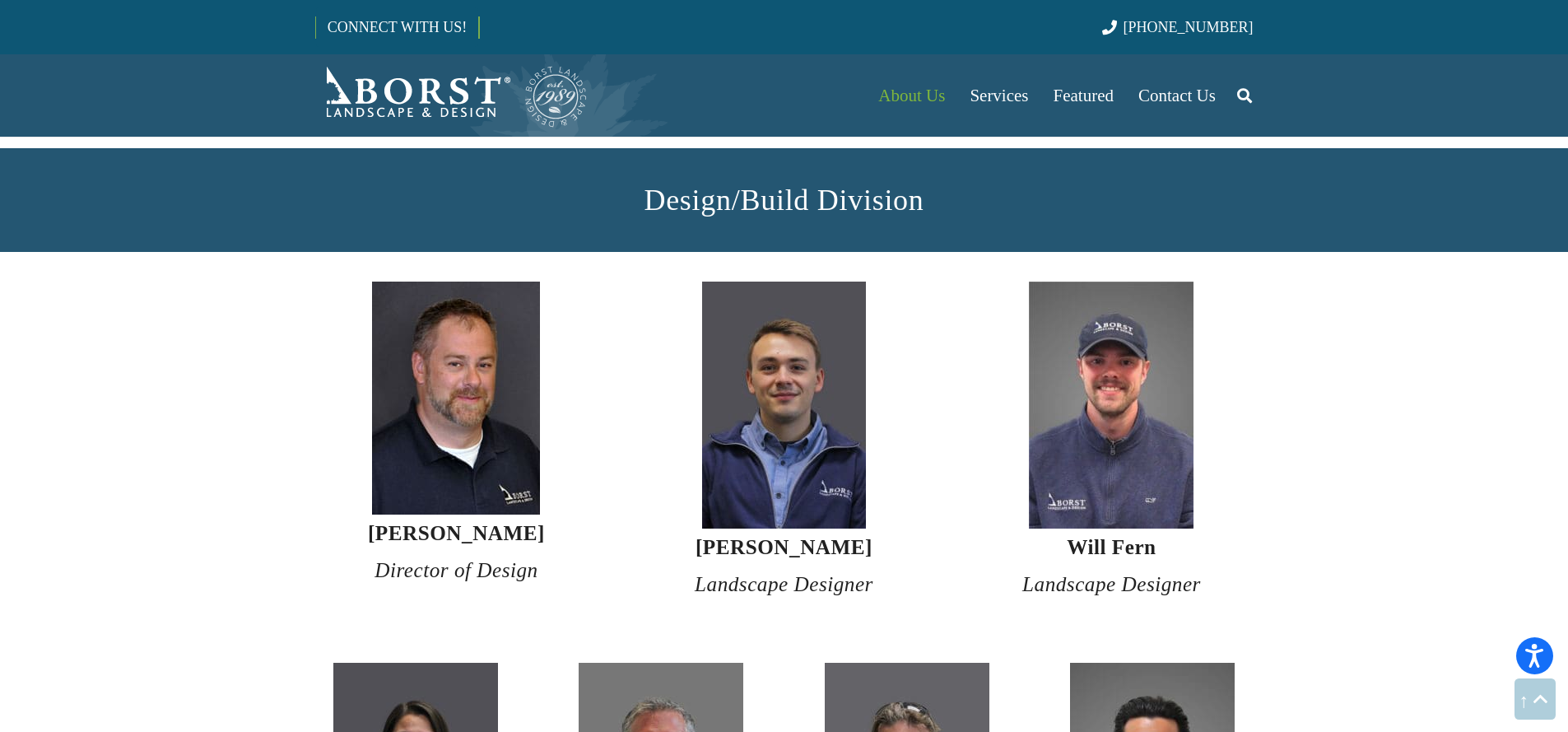
scroll to position [2884, 0]
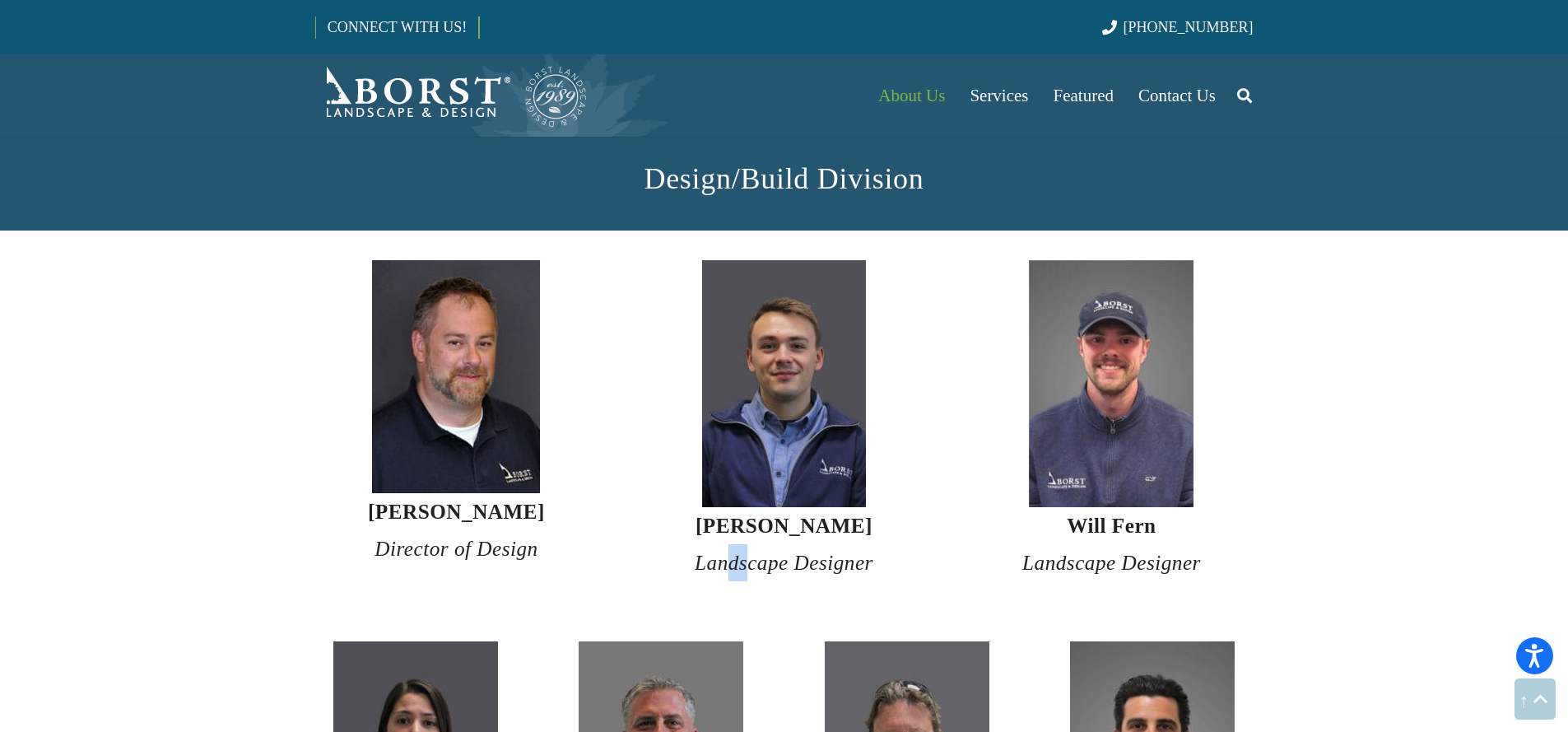
drag, startPoint x: 736, startPoint y: 520, endPoint x: 727, endPoint y: 510, distance: 13.5
click at [729, 512] on h4 "Matt Curtiss Landscape Designer" at bounding box center [784, 544] width 283 height 75
click at [725, 507] on h4 "Matt Curtiss Landscape Designer" at bounding box center [784, 544] width 283 height 75
drag, startPoint x: 725, startPoint y: 501, endPoint x: 872, endPoint y: 491, distance: 147.3
click at [872, 507] on h4 "Matt Curtiss Landscape Designer" at bounding box center [784, 544] width 283 height 75
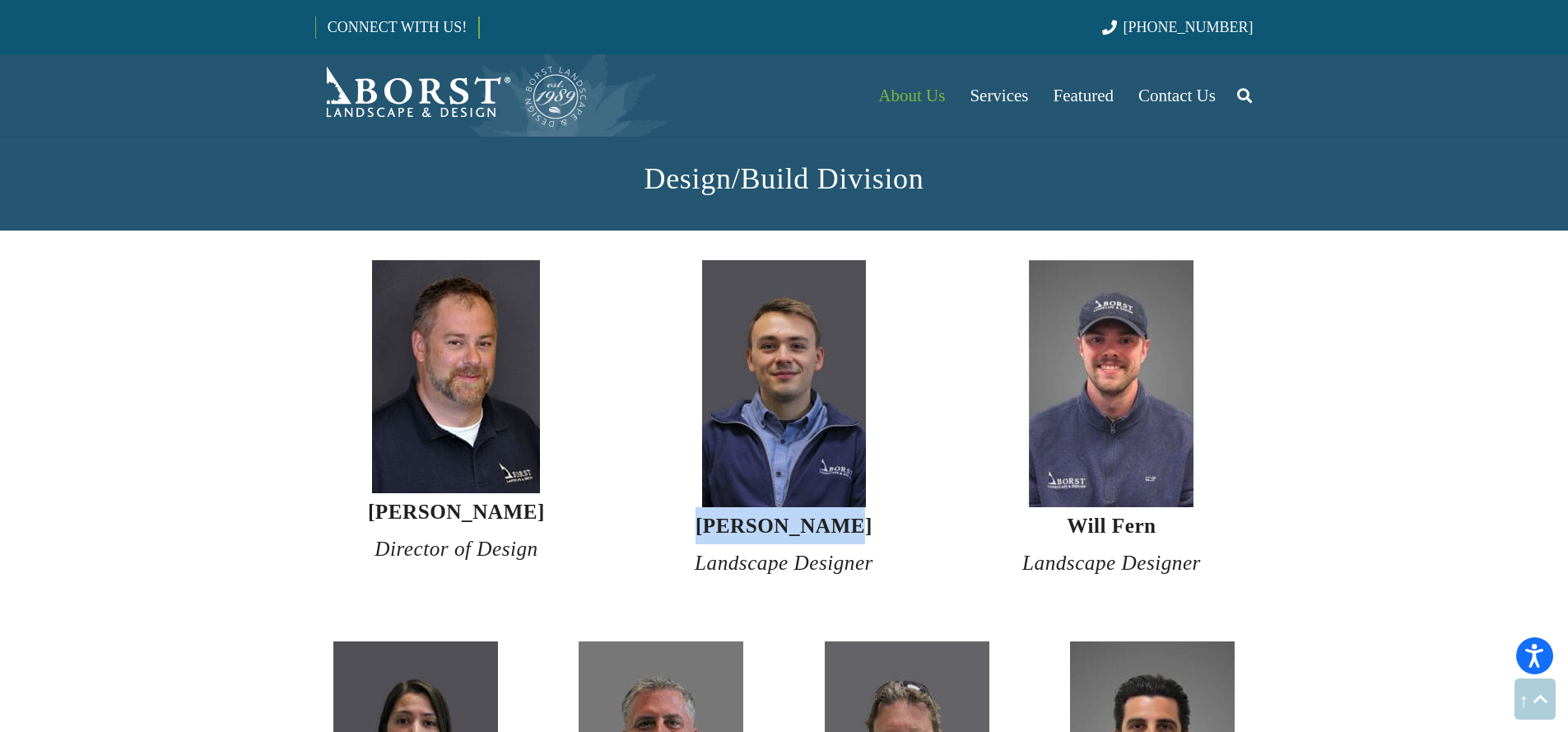
click at [872, 507] on h4 "Matt Curtiss Landscape Designer" at bounding box center [784, 544] width 283 height 75
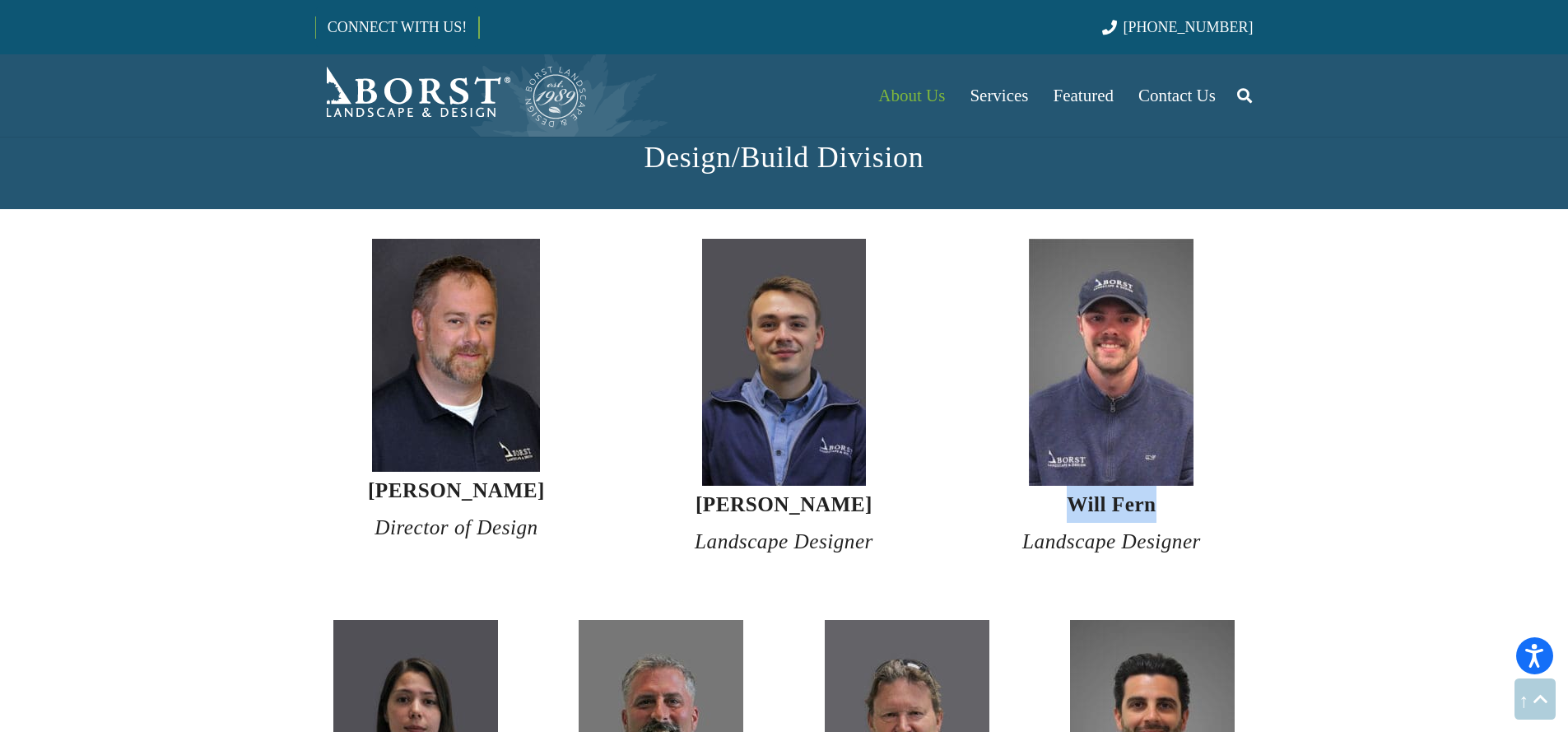
drag, startPoint x: 1069, startPoint y: 464, endPoint x: 1162, endPoint y: 463, distance: 93.0
click at [1162, 486] on h4 "Will Fern Landscape Designer" at bounding box center [1111, 523] width 283 height 75
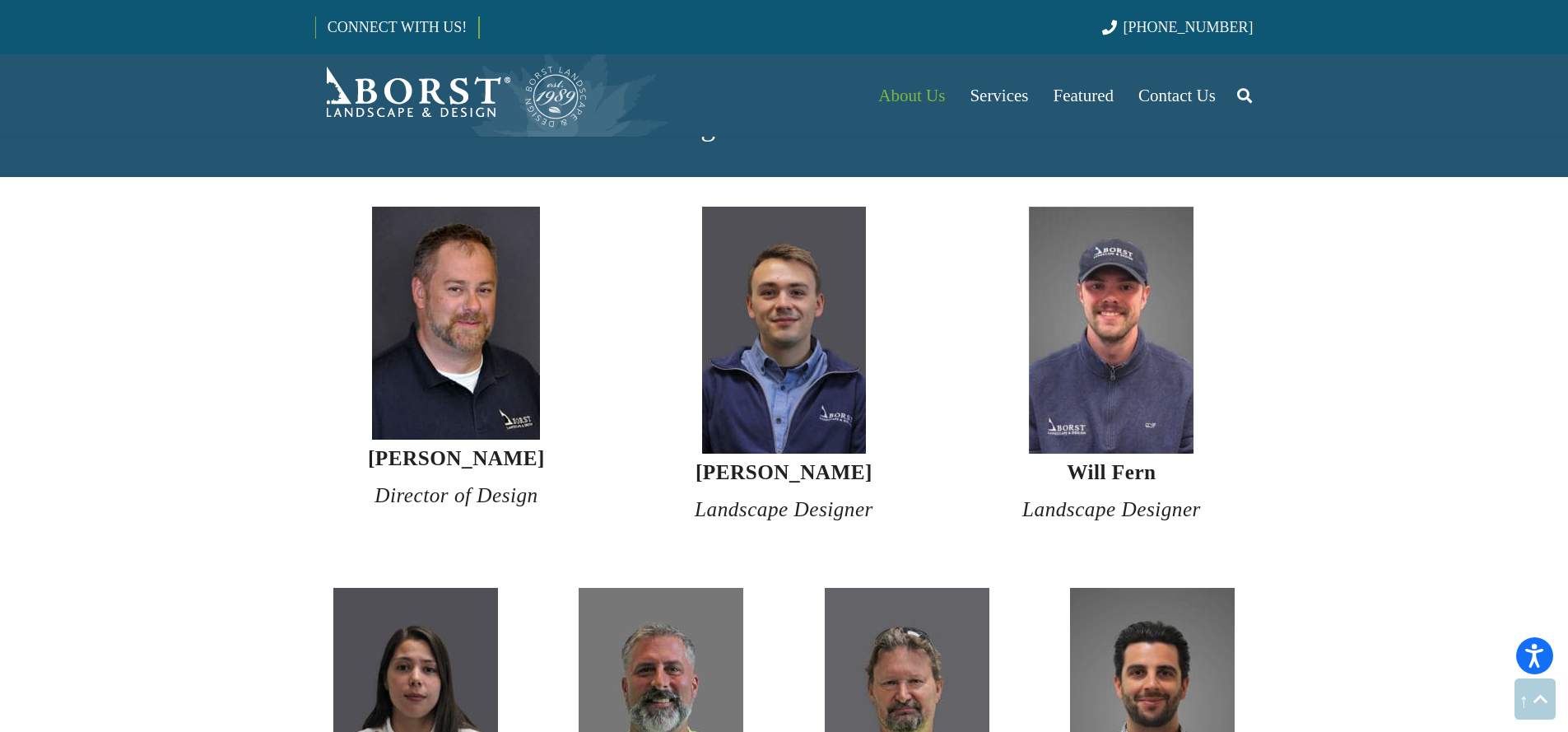
scroll to position [2948, 0]
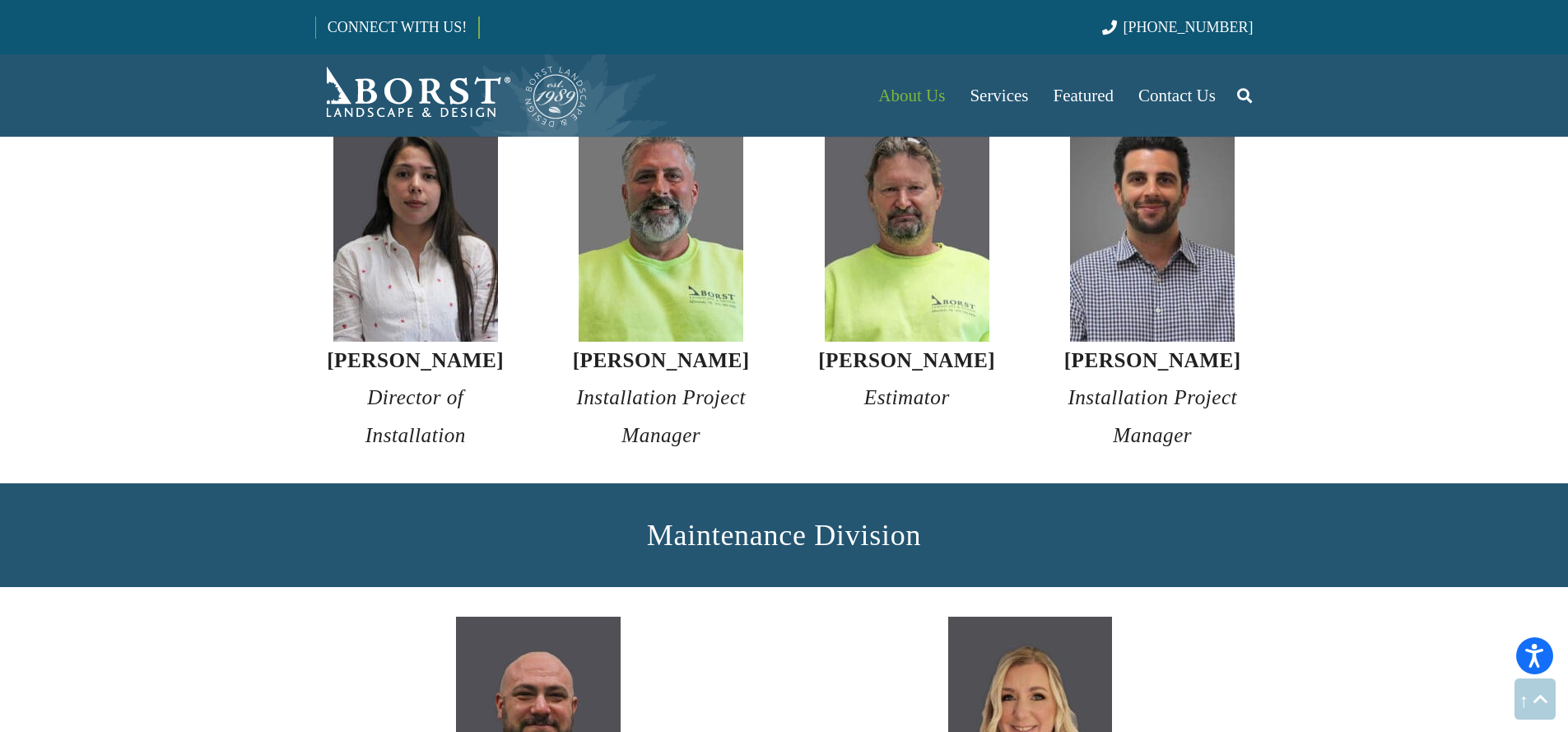
click at [984, 392] on div "Jim Cardinale Estimator" at bounding box center [908, 274] width 246 height 359
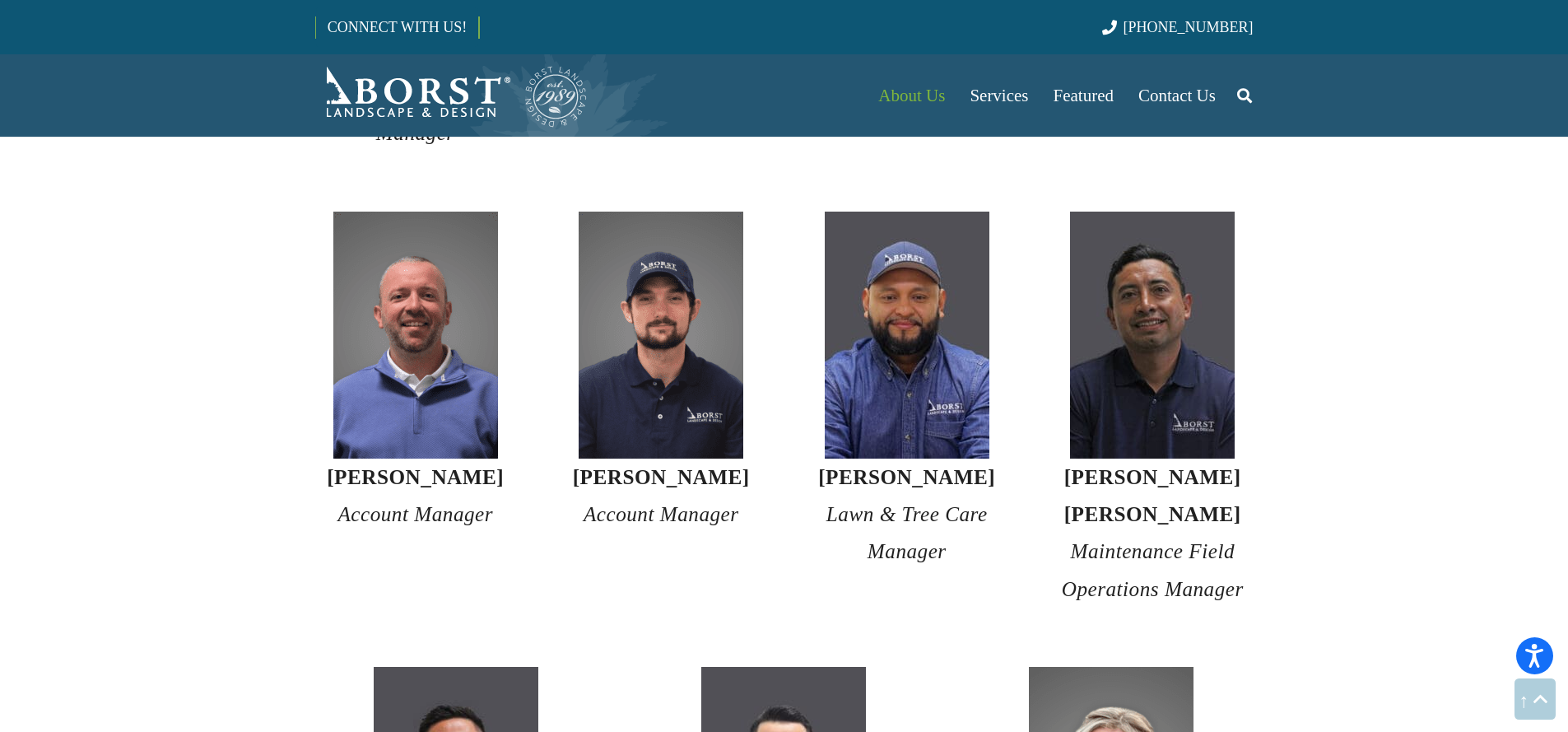
scroll to position [4626, 0]
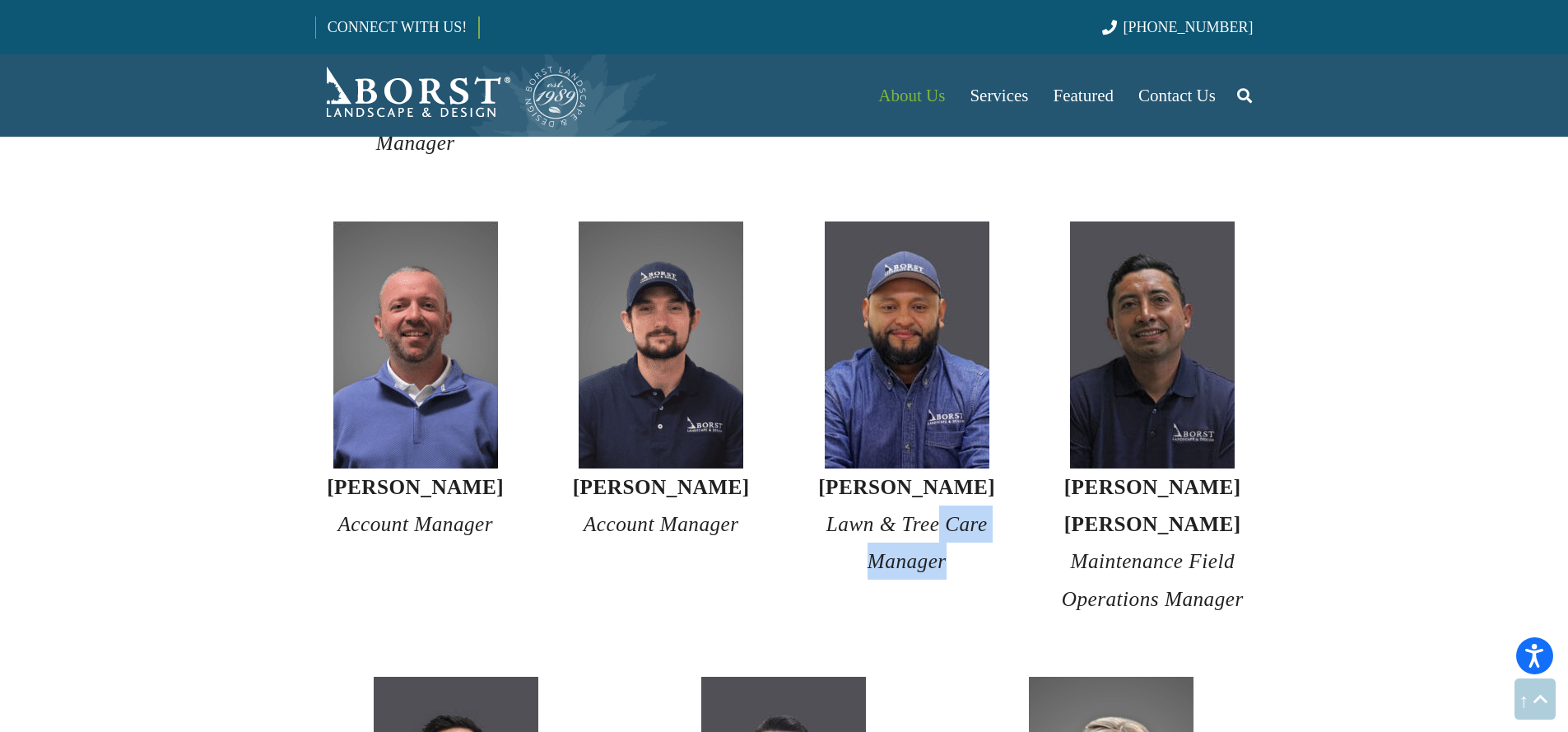
drag, startPoint x: 942, startPoint y: 490, endPoint x: 970, endPoint y: 535, distance: 53.0
click at [970, 535] on h4 "Roberto Sanchez Lawn & Tree Care Manager" at bounding box center [908, 525] width 202 height 112
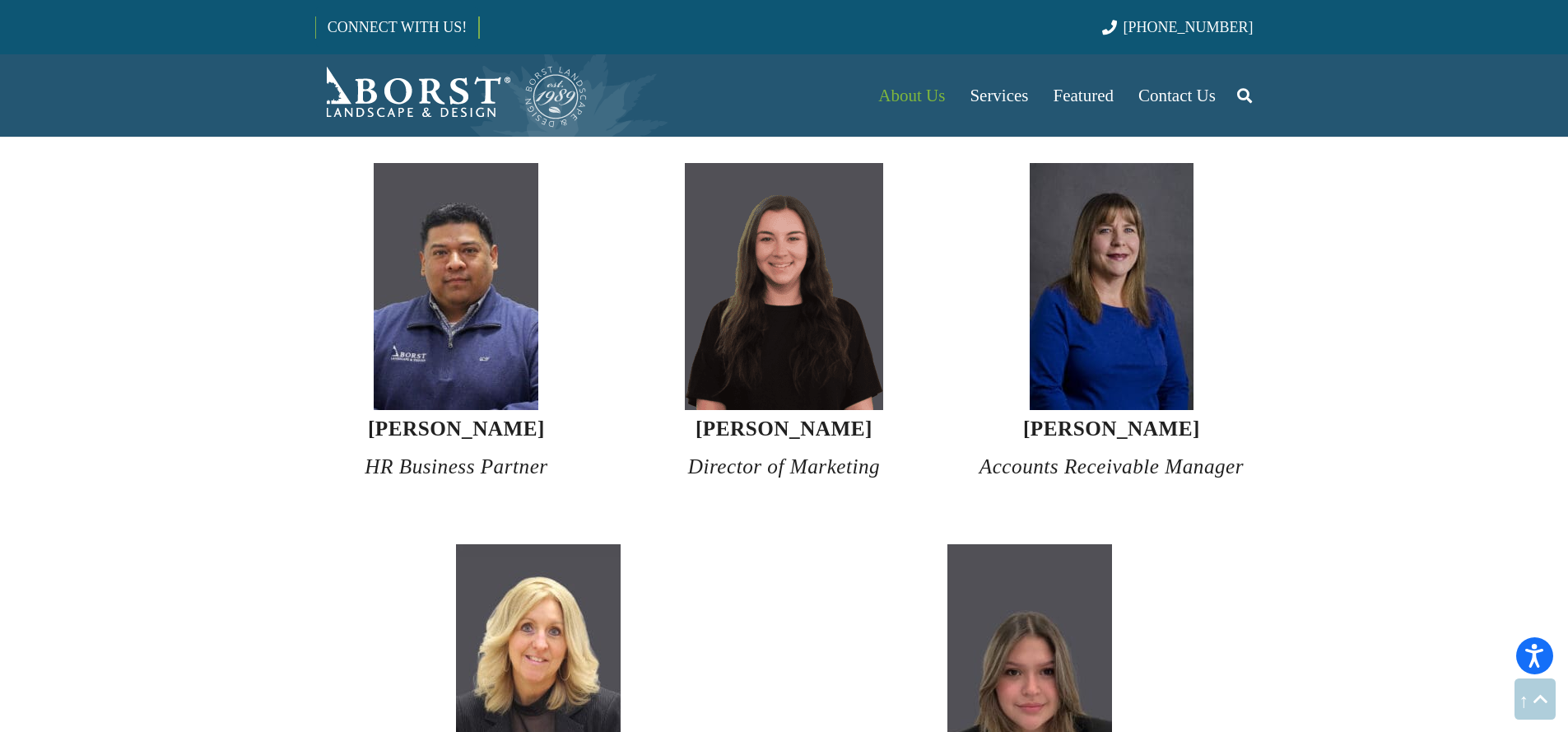
scroll to position [5652, 0]
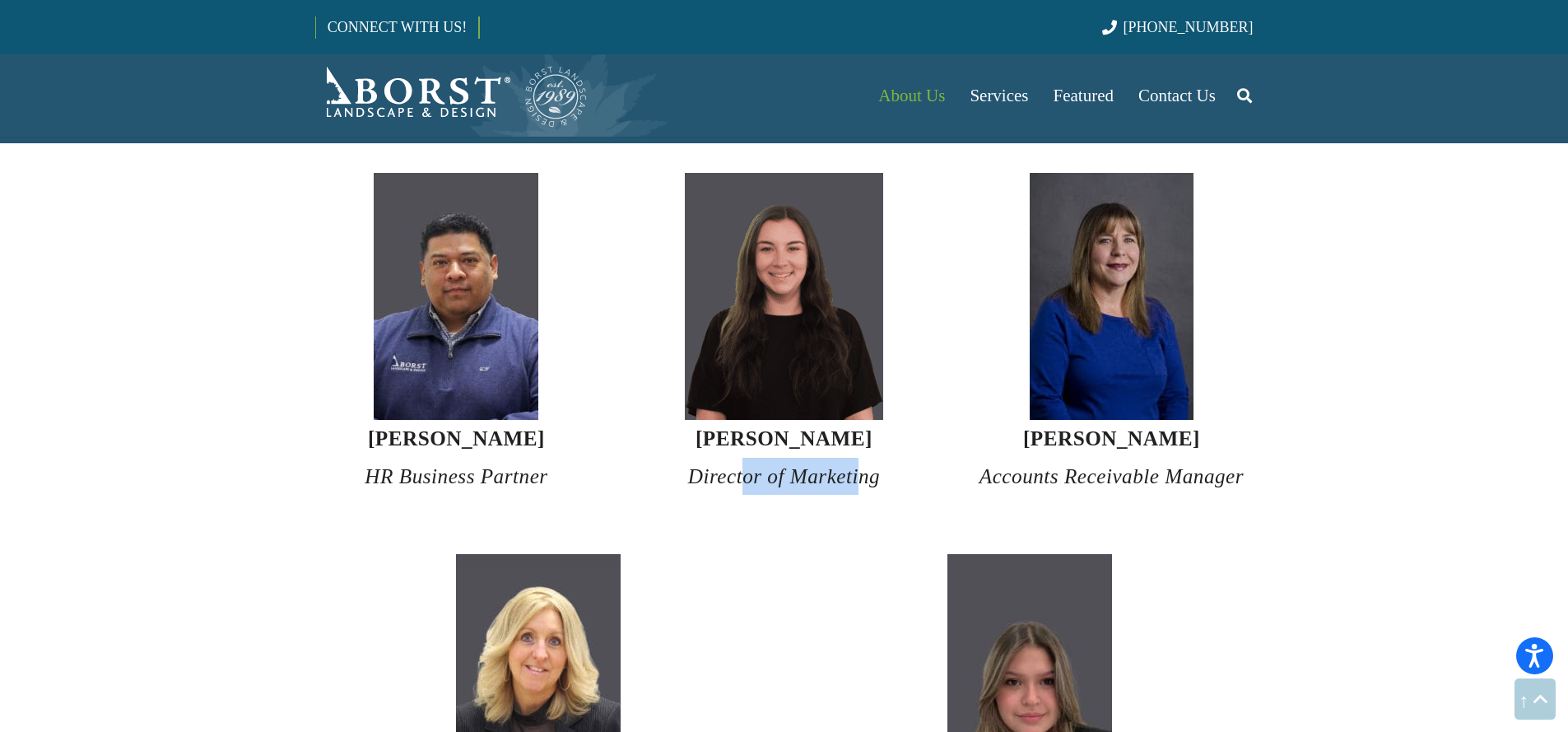
drag, startPoint x: 825, startPoint y: 443, endPoint x: 859, endPoint y: 444, distance: 34.0
click at [859, 465] on em "Director of Marketing" at bounding box center [784, 476] width 193 height 23
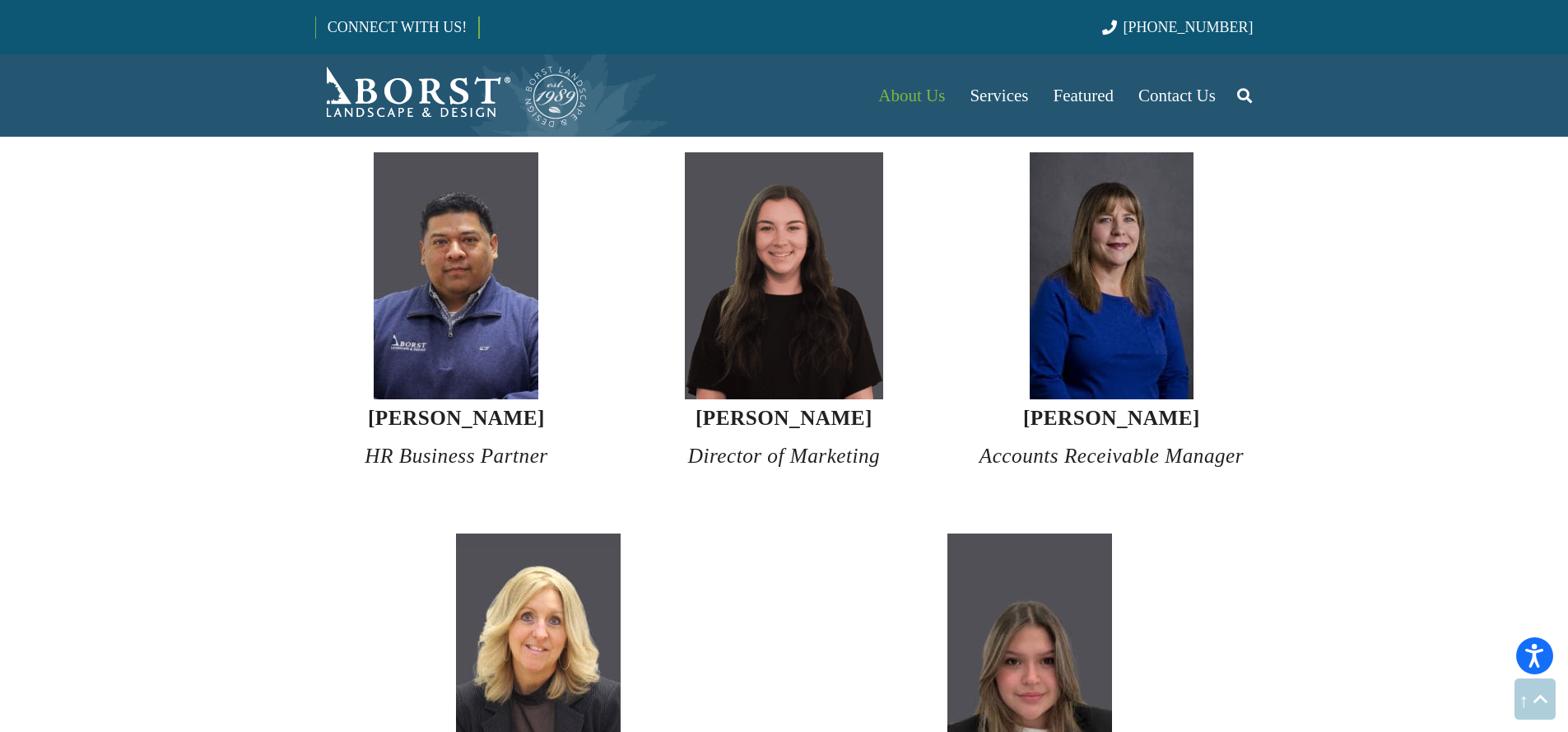
scroll to position [5683, 0]
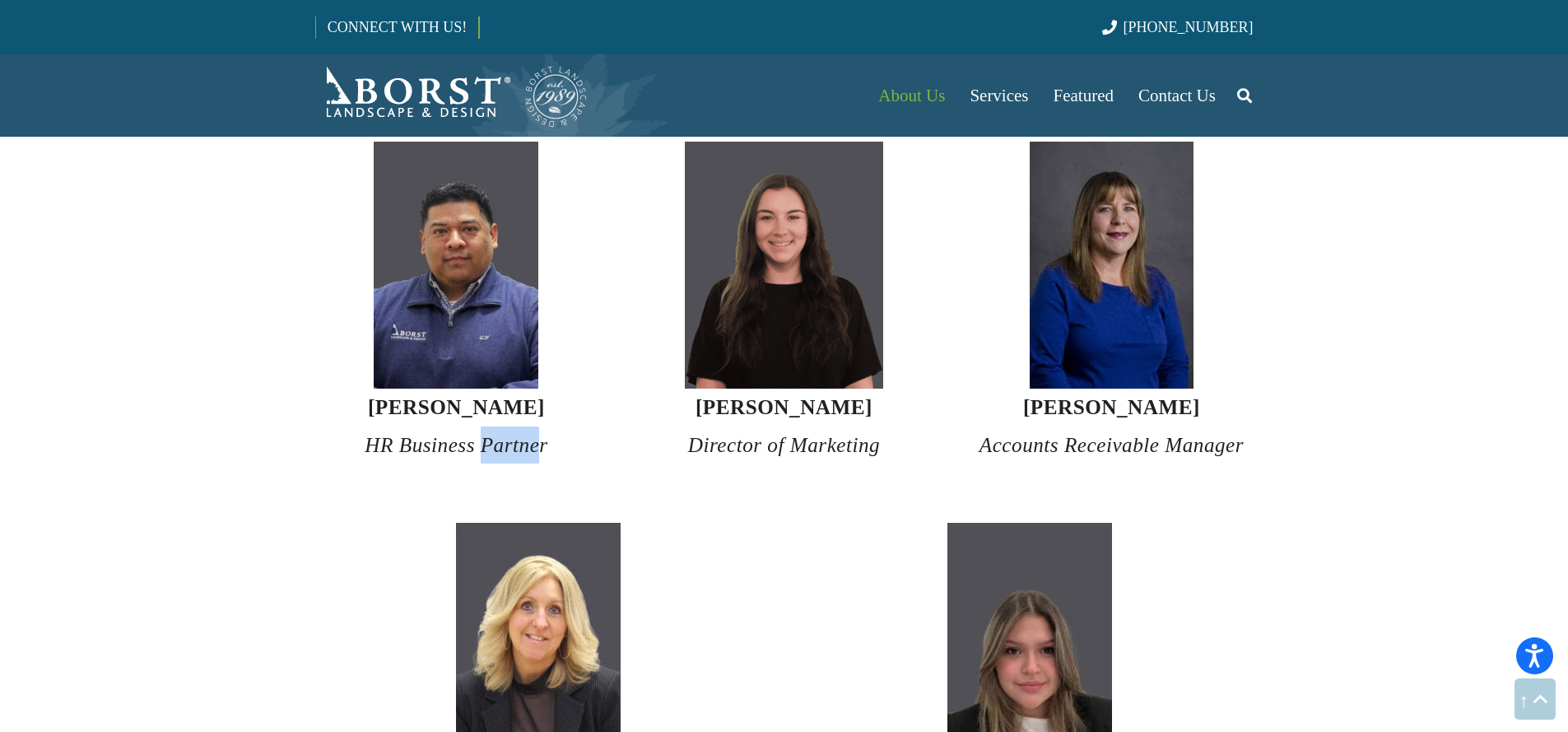
drag, startPoint x: 480, startPoint y: 418, endPoint x: 547, endPoint y: 413, distance: 67.2
click at [543, 434] on em "HR Business Partner" at bounding box center [456, 445] width 183 height 23
drag, startPoint x: 547, startPoint y: 413, endPoint x: 563, endPoint y: 412, distance: 16.0
click at [547, 434] on em "HR Business Partner" at bounding box center [456, 445] width 183 height 23
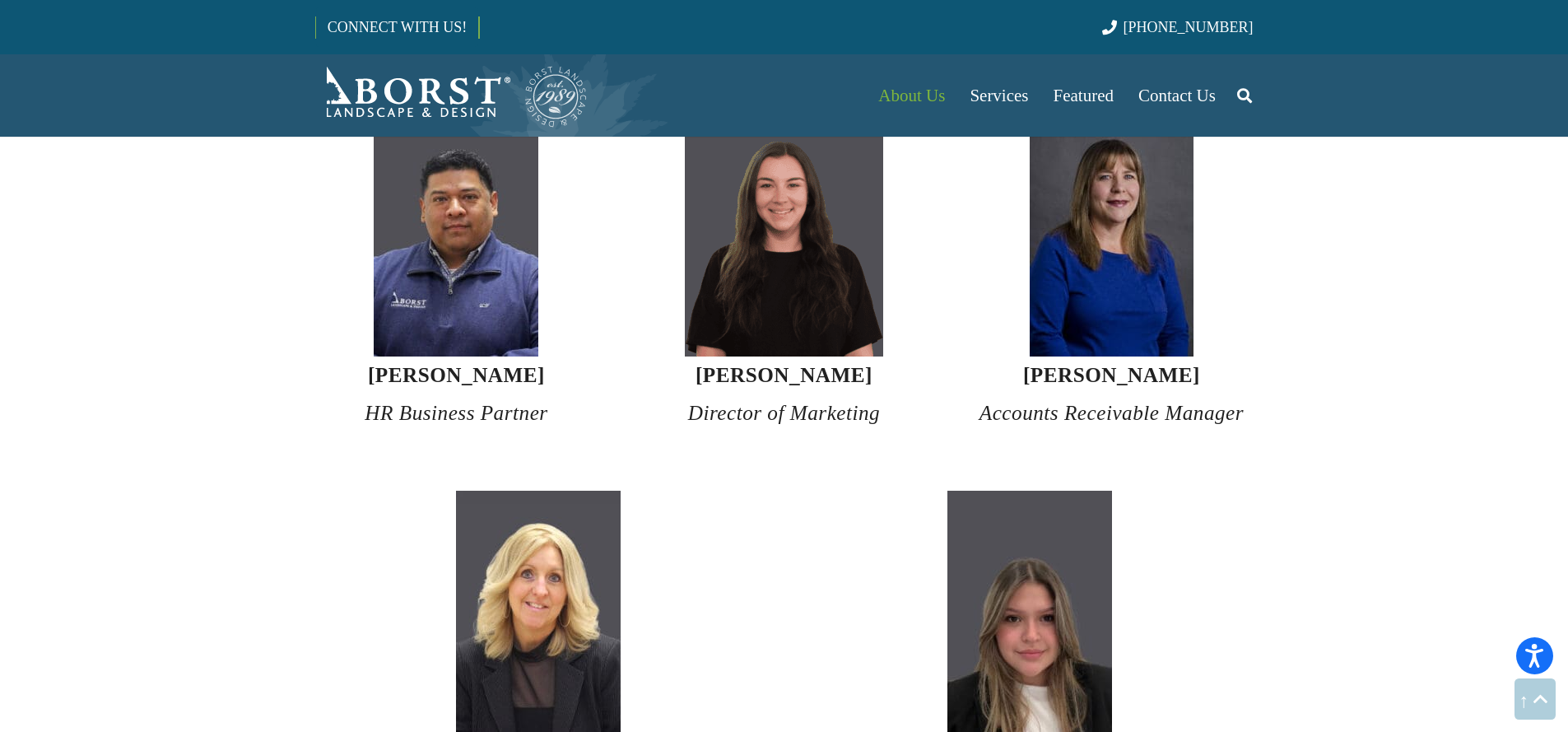
scroll to position [5966, 0]
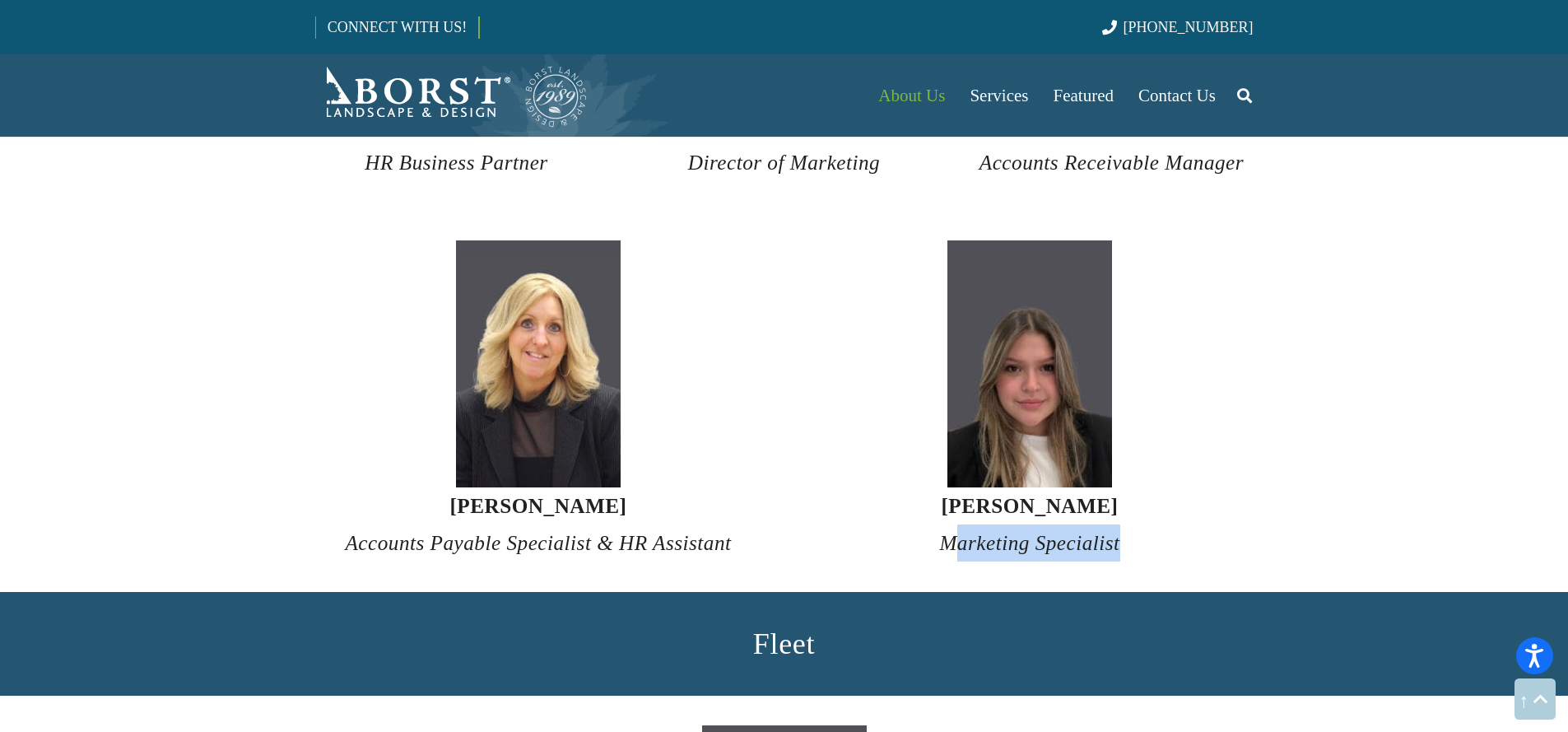
drag, startPoint x: 952, startPoint y: 511, endPoint x: 1125, endPoint y: 492, distance: 174.0
click at [1125, 492] on h4 "Alejandra Rojas Marketing Specialist" at bounding box center [1030, 525] width 447 height 75
click at [1124, 498] on h4 "Alejandra Rojas Marketing Specialist" at bounding box center [1030, 525] width 447 height 75
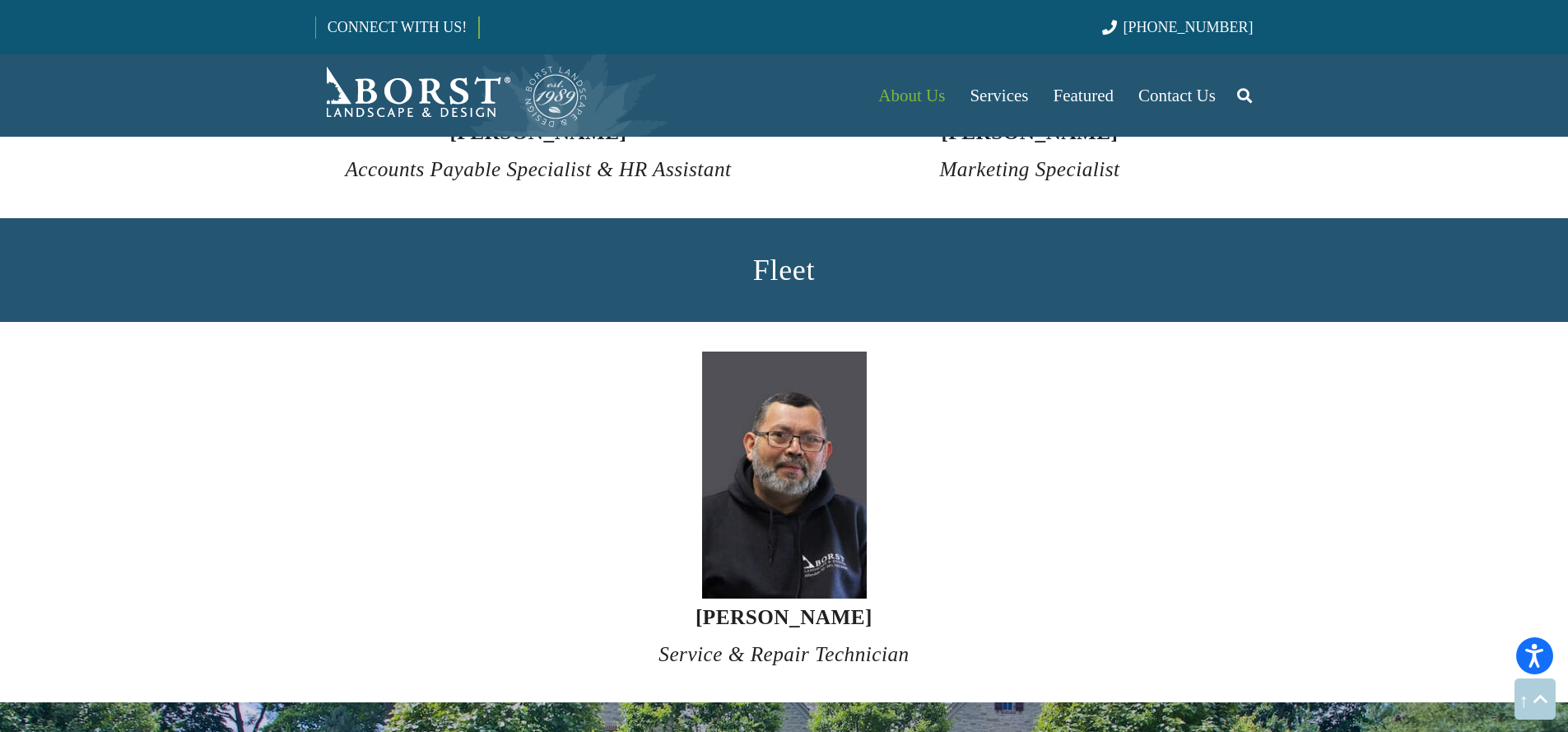
scroll to position [6362, 0]
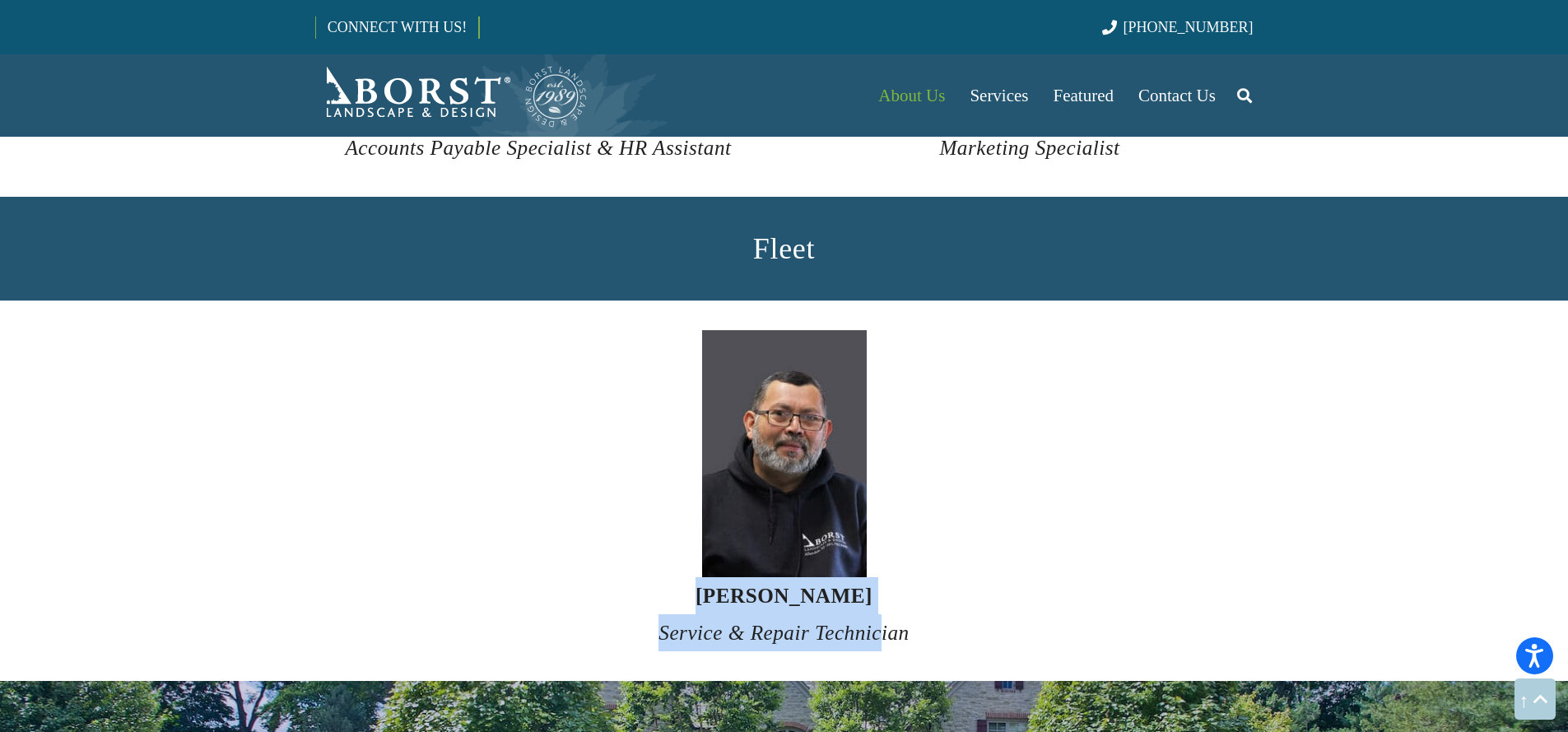
drag, startPoint x: 702, startPoint y: 577, endPoint x: 882, endPoint y: 584, distance: 180.1
click at [882, 584] on h4 "Mario Barrios Service & Repair Technician" at bounding box center [784, 615] width 939 height 75
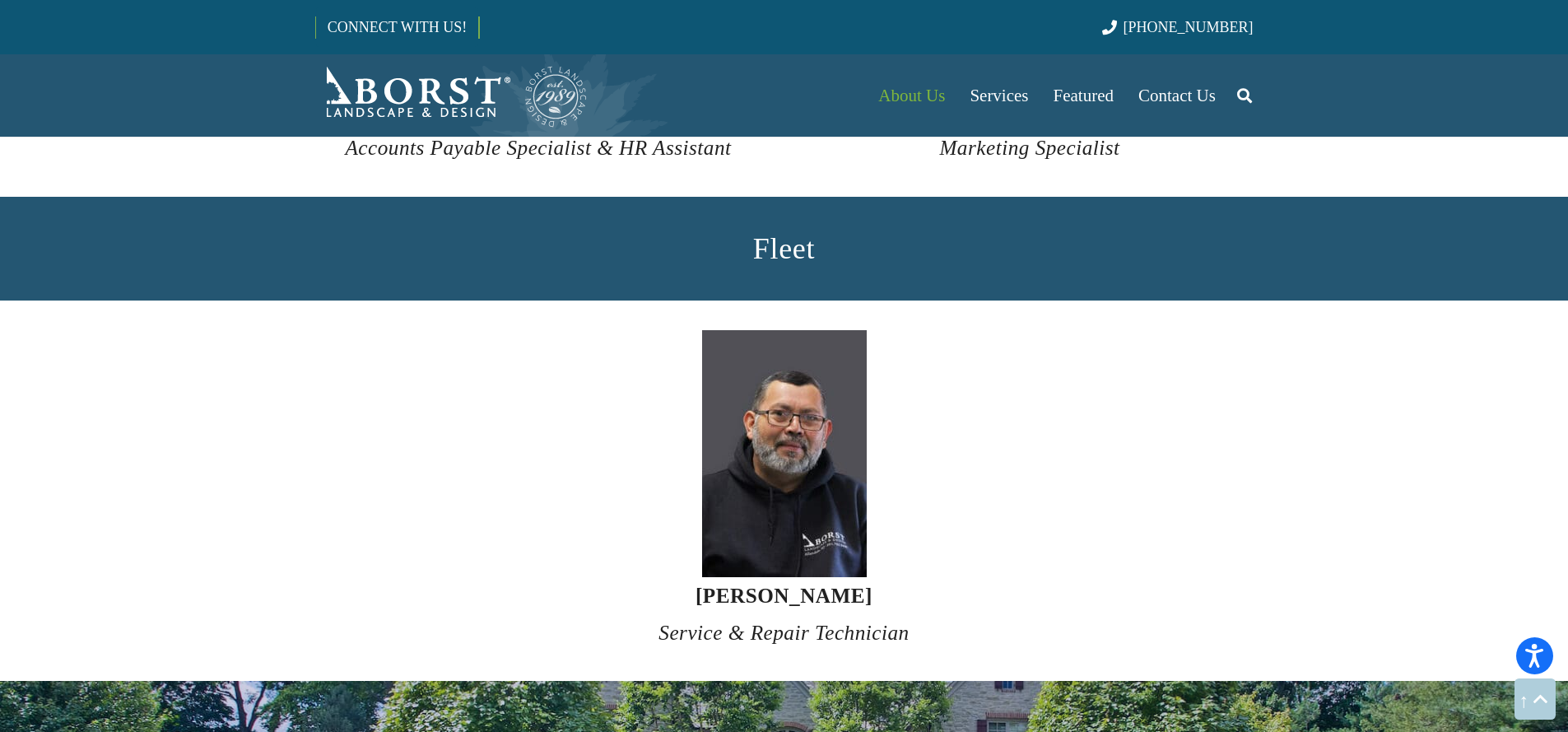
click at [882, 622] on icon "Service & Repair Technician" at bounding box center [784, 633] width 251 height 23
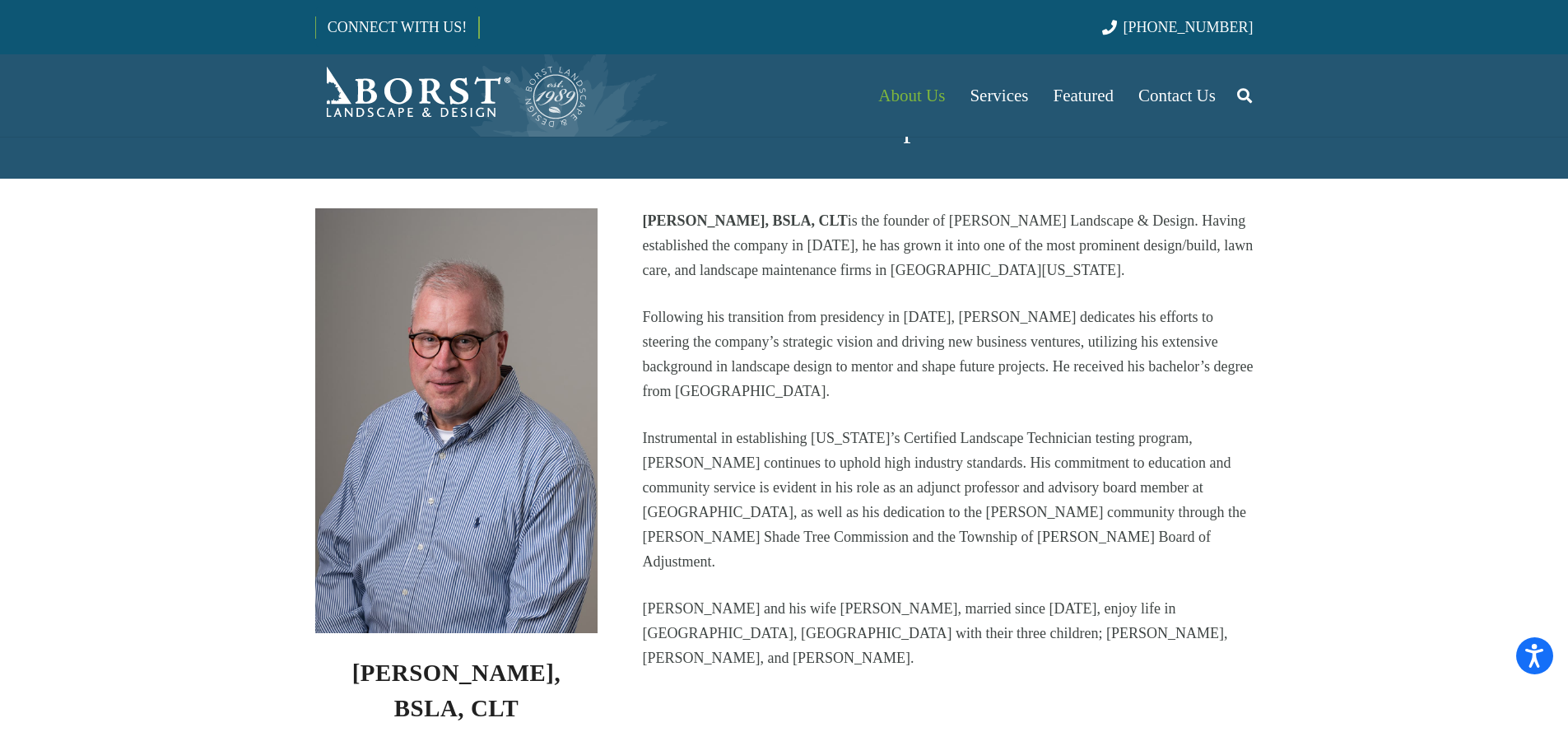
scroll to position [397, 0]
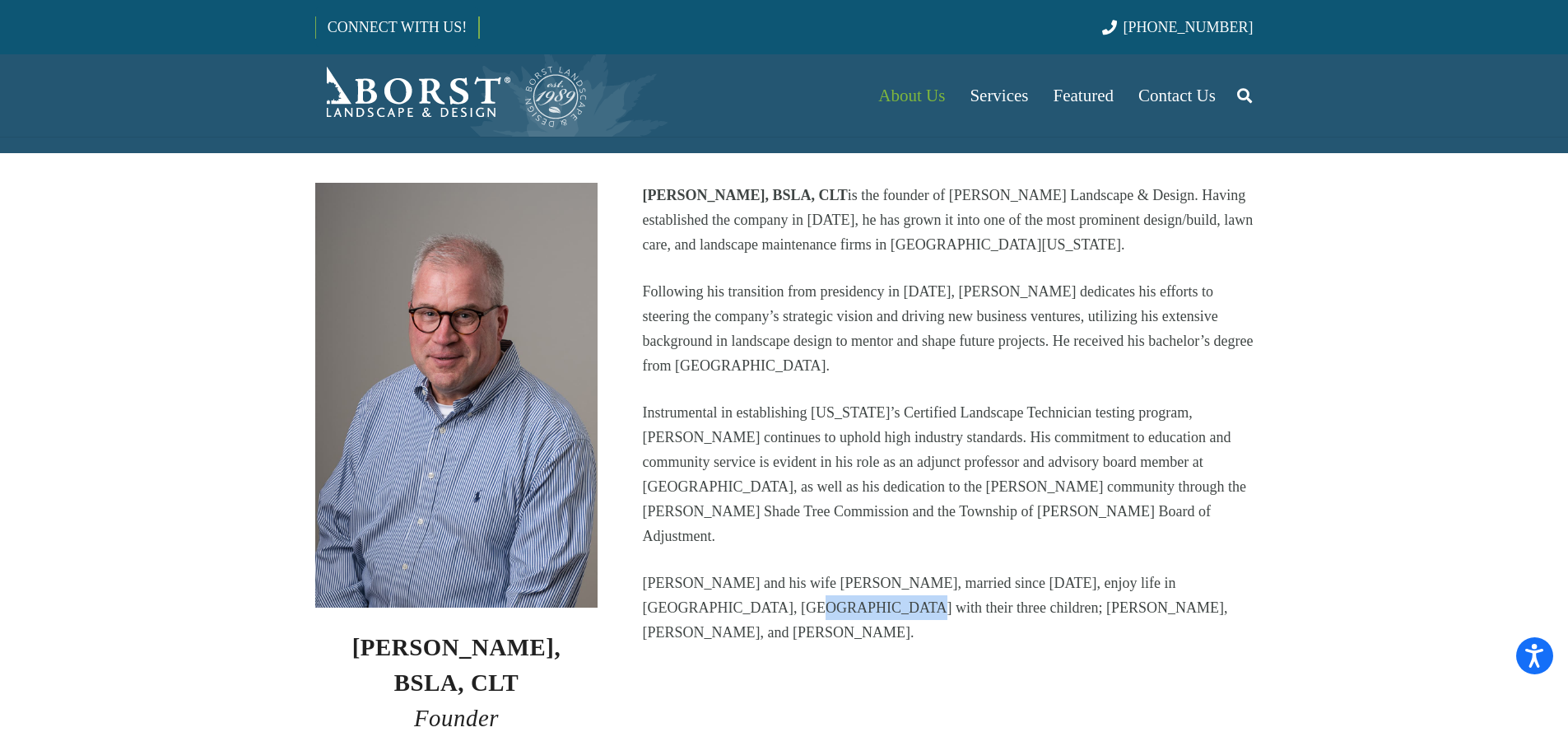
drag, startPoint x: 639, startPoint y: 574, endPoint x: 722, endPoint y: 575, distance: 83.0
click at [720, 574] on div "[PERSON_NAME], BSLA, CLT is the founder of [PERSON_NAME] Landscape & Design. Ha…" at bounding box center [948, 459] width 655 height 554
drag, startPoint x: 723, startPoint y: 576, endPoint x: 758, endPoint y: 583, distance: 35.7
click at [724, 576] on p "[PERSON_NAME] and his wife [PERSON_NAME], married since [DATE], enjoy life in […" at bounding box center [947, 608] width 611 height 74
drag, startPoint x: 936, startPoint y: 565, endPoint x: 1054, endPoint y: 558, distance: 118.2
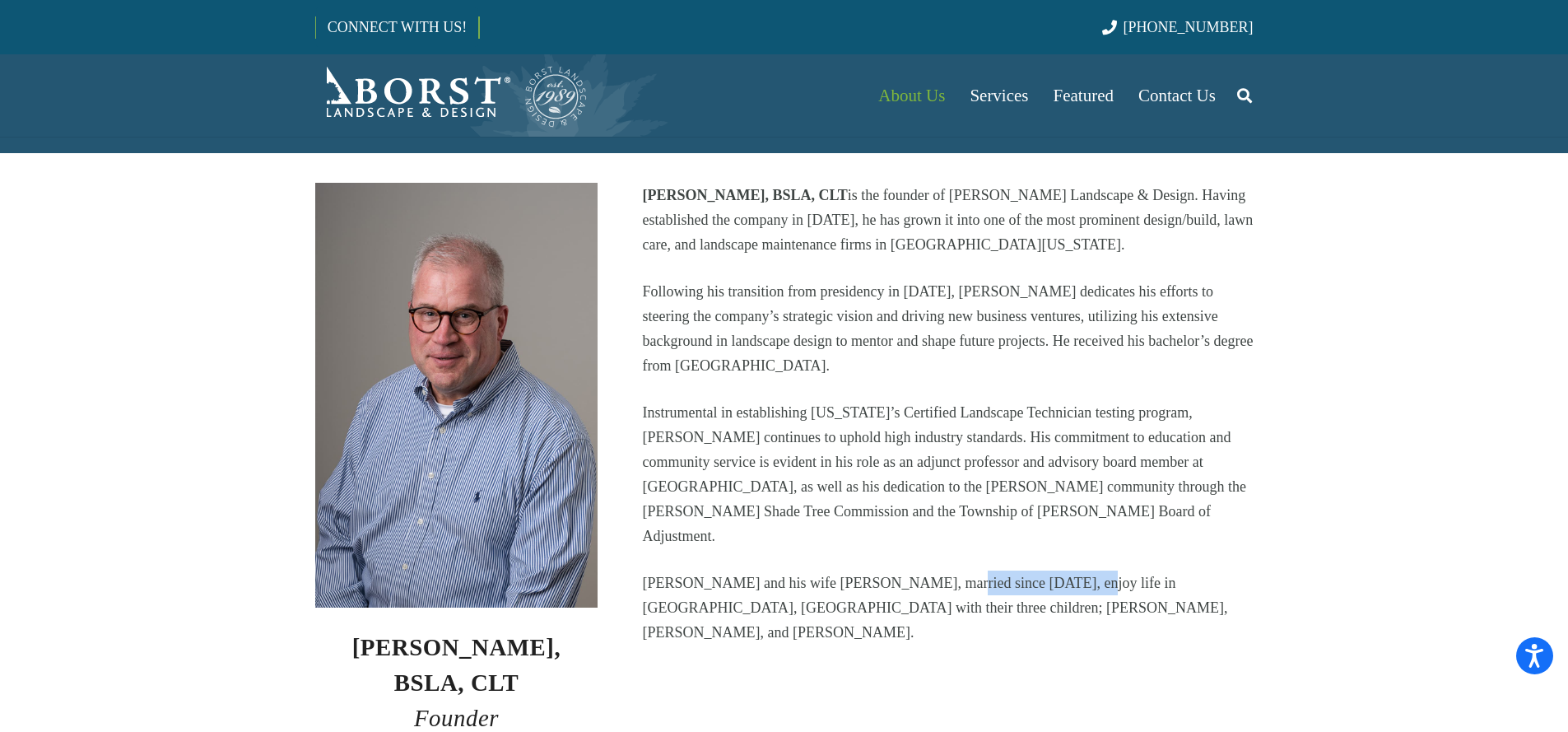
click at [1053, 571] on p "[PERSON_NAME] and his wife [PERSON_NAME], married since [DATE], enjoy life in […" at bounding box center [947, 608] width 611 height 74
drag, startPoint x: 1054, startPoint y: 558, endPoint x: 1071, endPoint y: 558, distance: 17.0
click at [1057, 571] on p "[PERSON_NAME] and his wife [PERSON_NAME], married since [DATE], enjoy life in […" at bounding box center [947, 608] width 611 height 74
drag, startPoint x: 1071, startPoint y: 558, endPoint x: 1182, endPoint y: 560, distance: 111.0
click at [1182, 571] on p "[PERSON_NAME] and his wife [PERSON_NAME], married since [DATE], enjoy life in […" at bounding box center [947, 608] width 611 height 74
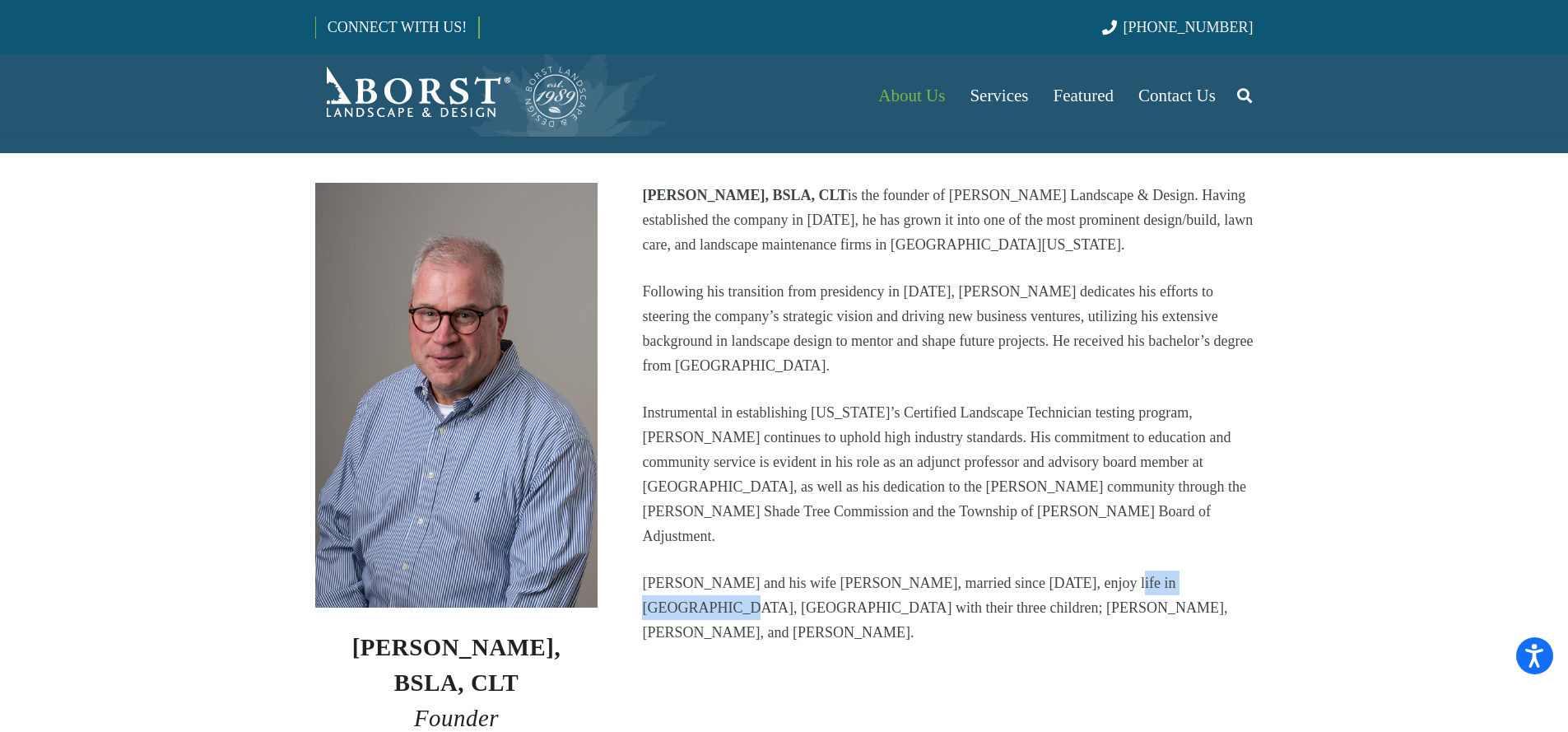
click at [1188, 571] on p "[PERSON_NAME] and his wife [PERSON_NAME], married since [DATE], enjoy life in […" at bounding box center [947, 608] width 611 height 74
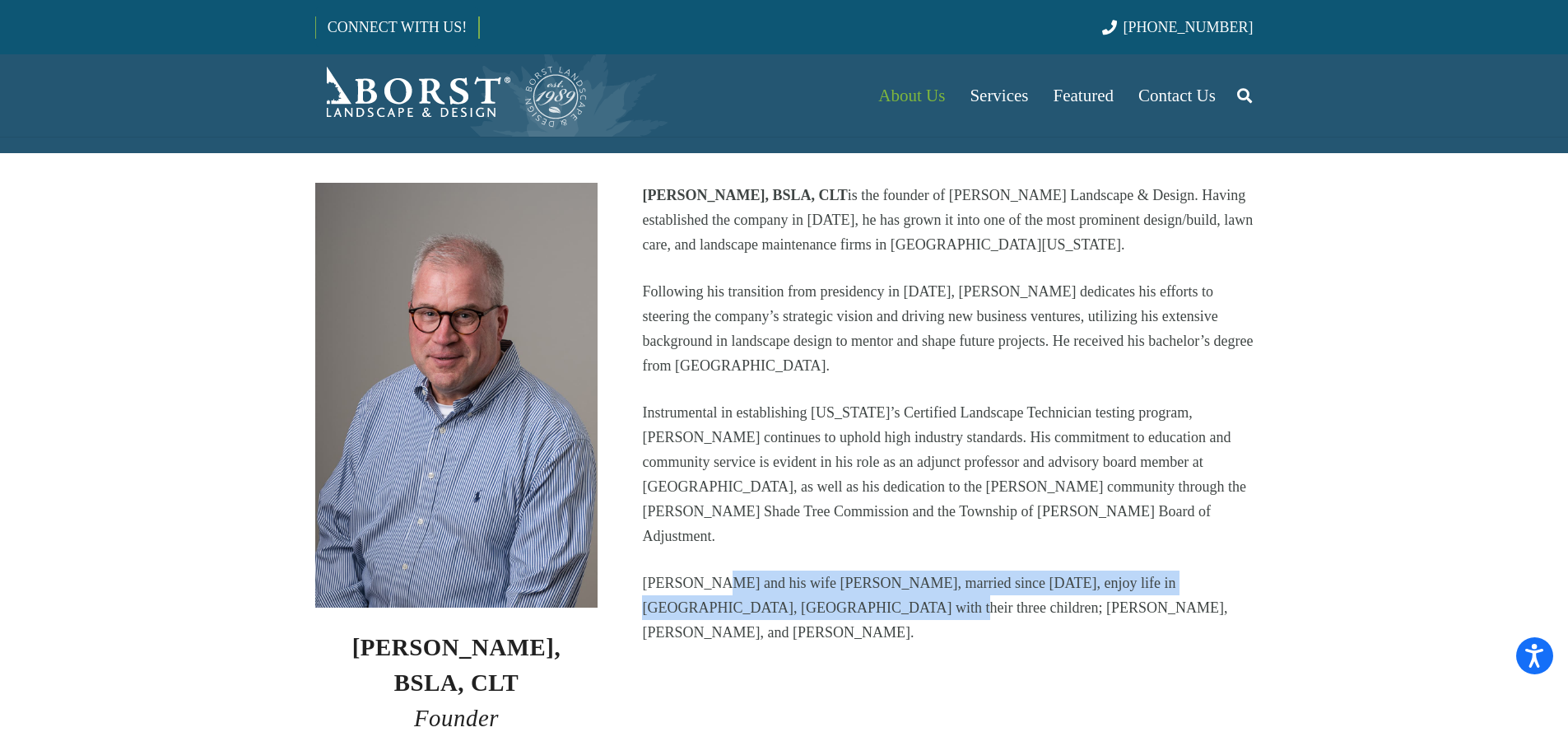
drag, startPoint x: 1027, startPoint y: 583, endPoint x: 707, endPoint y: 561, distance: 320.8
click at [707, 571] on p "[PERSON_NAME] and his wife [PERSON_NAME], married since [DATE], enjoy life in […" at bounding box center [947, 608] width 611 height 74
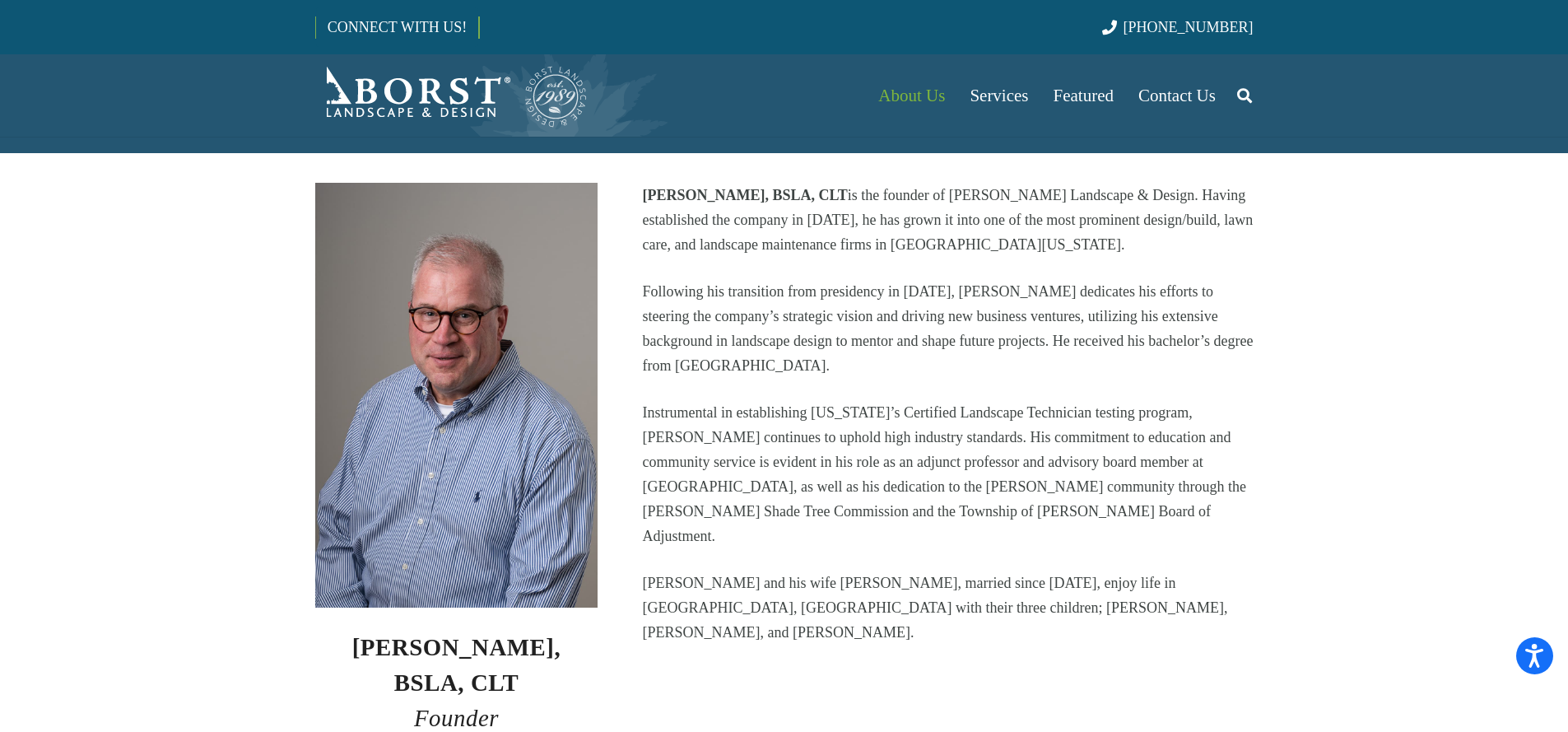
scroll to position [408, 0]
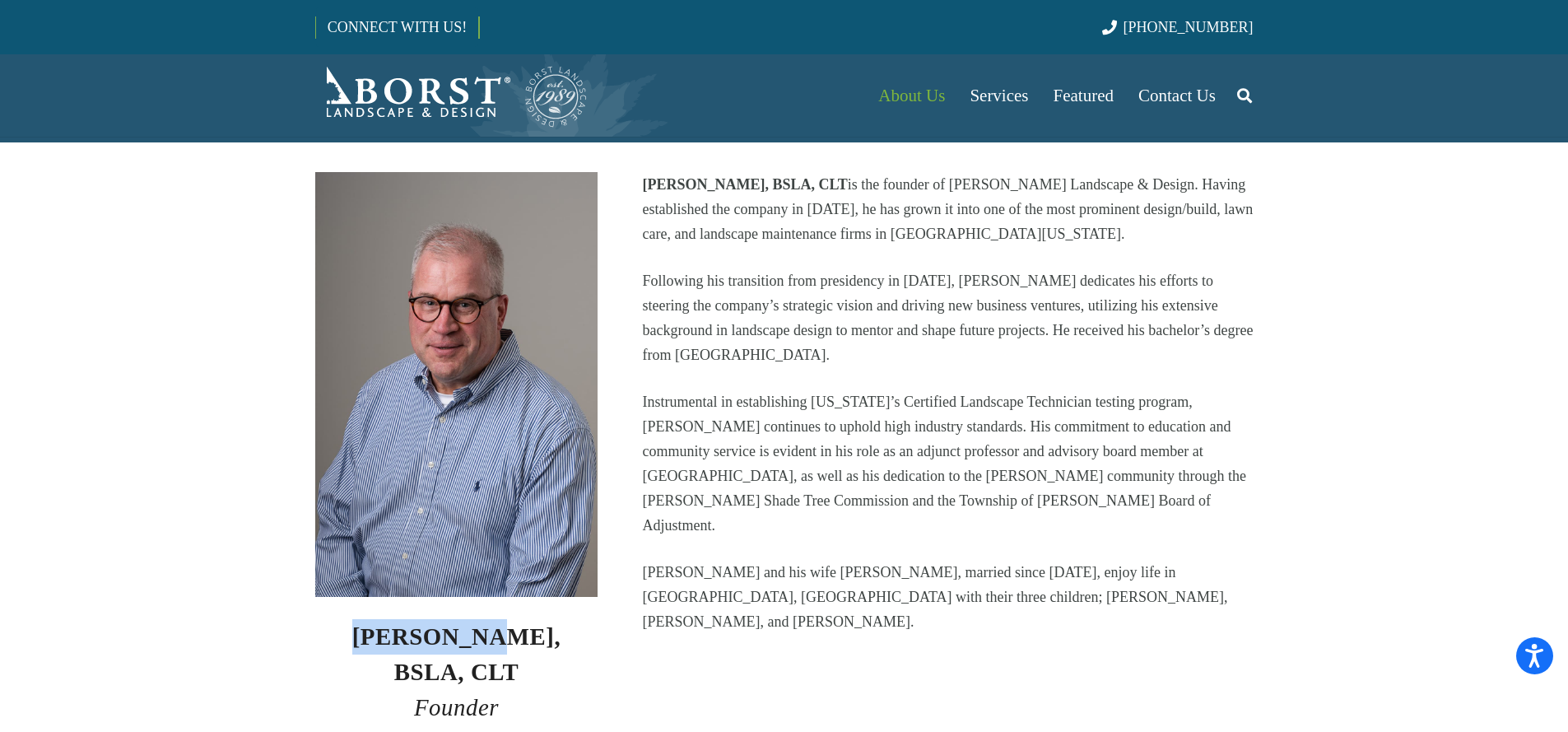
drag, startPoint x: 335, startPoint y: 636, endPoint x: 450, endPoint y: 642, distance: 115.2
click at [450, 642] on strong "[PERSON_NAME], BSLA, CLT" at bounding box center [457, 655] width 210 height 62
copy strong "Mark Borst"
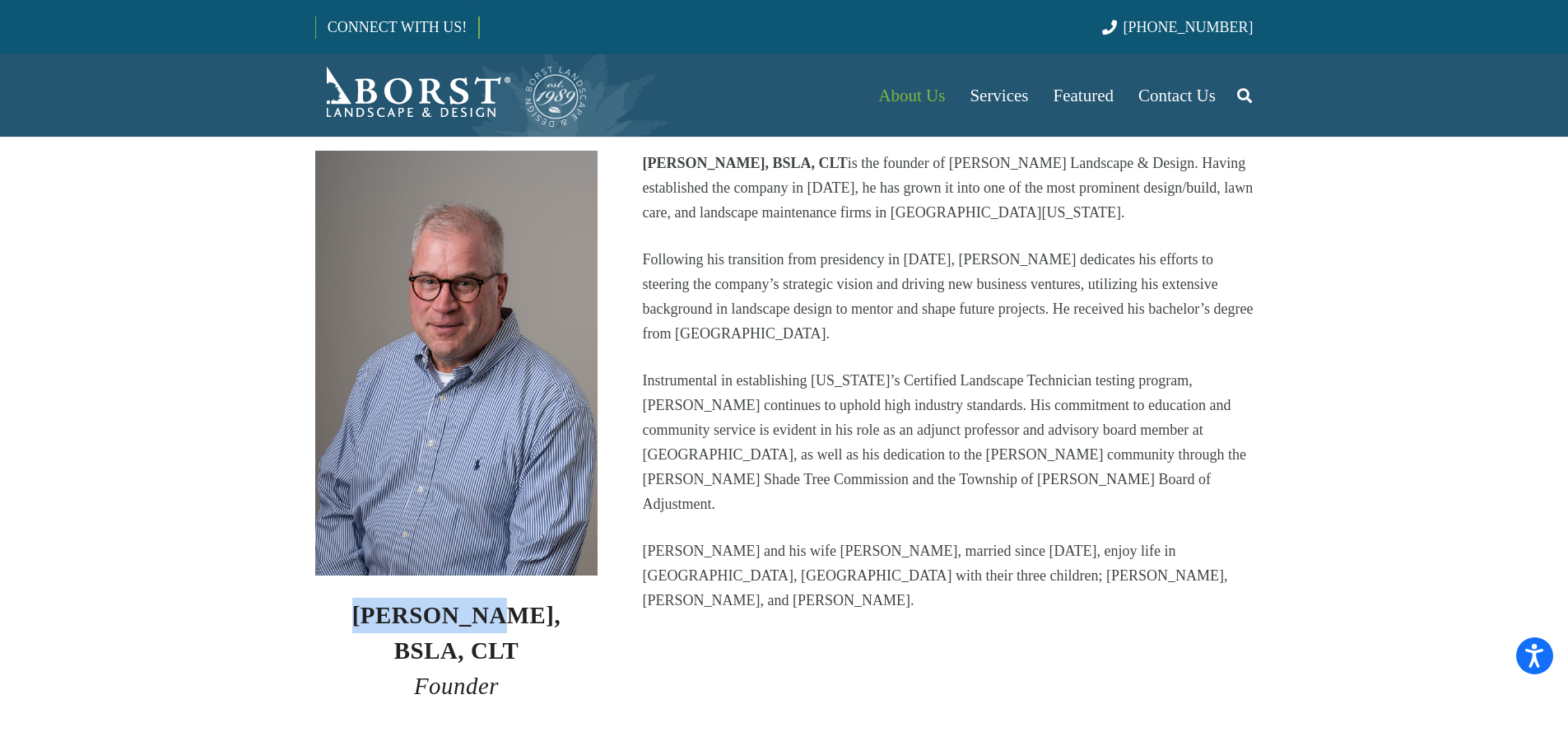
copy strong "Mark Borst"
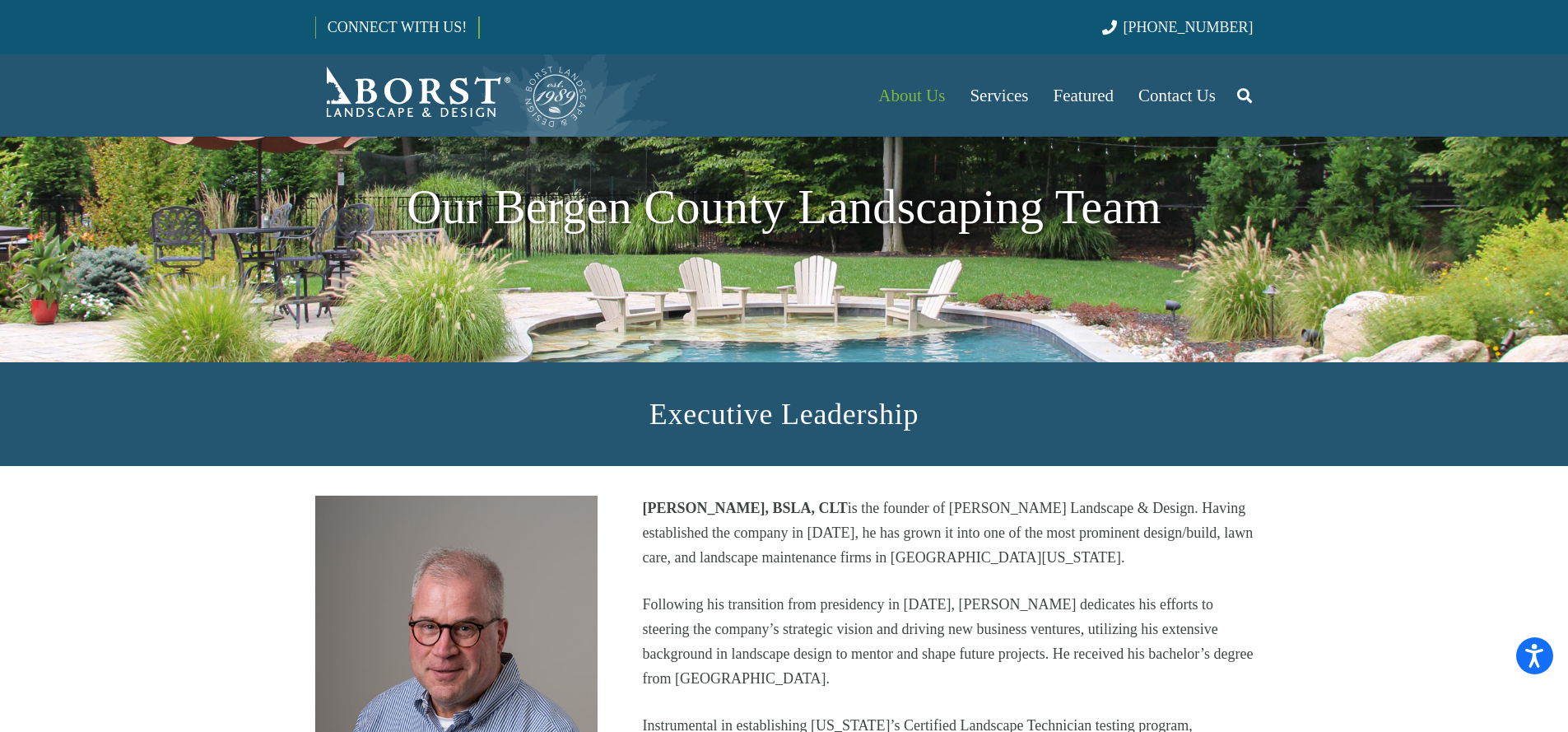
scroll to position [0, 0]
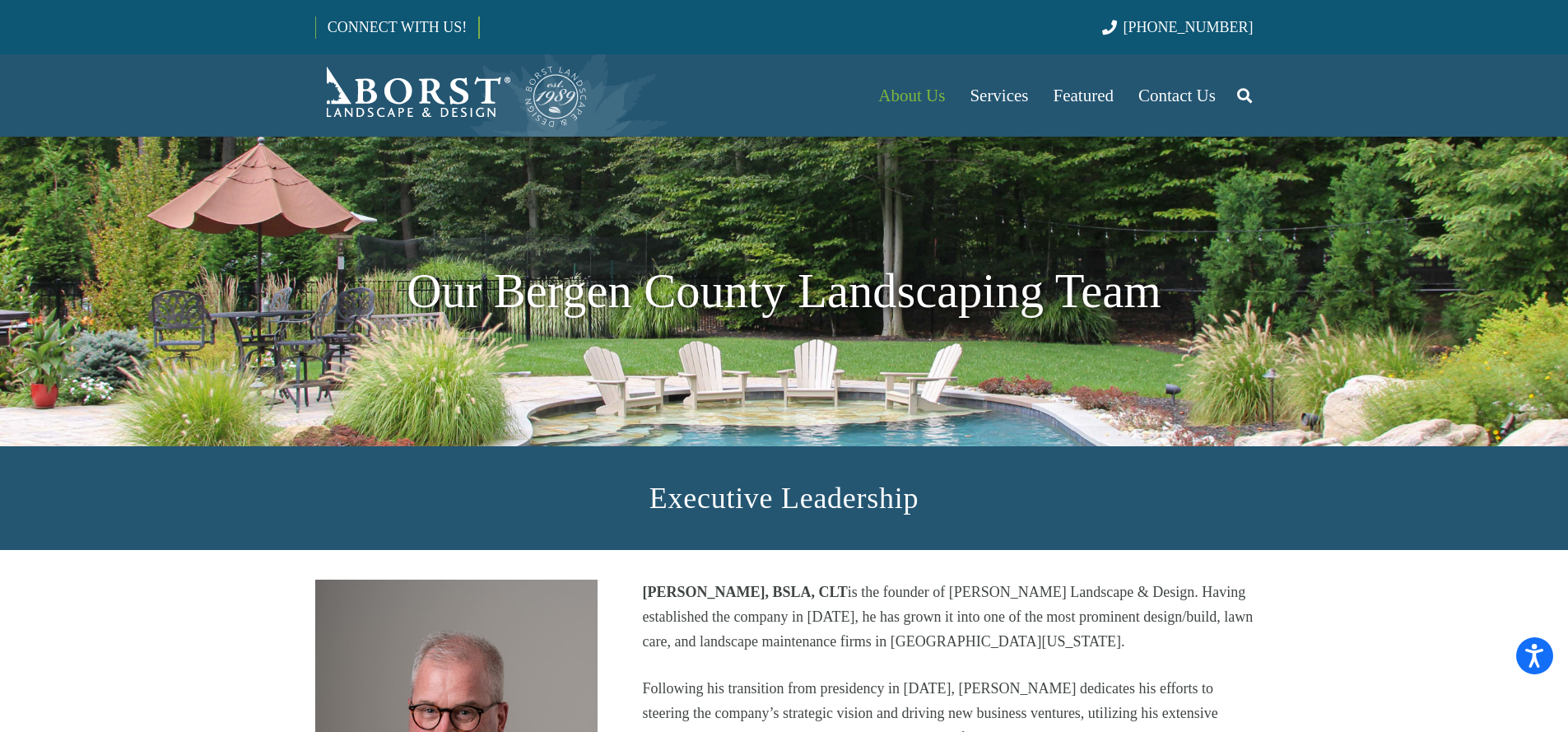
click at [466, 104] on img "Borst-Logo" at bounding box center [452, 96] width 273 height 66
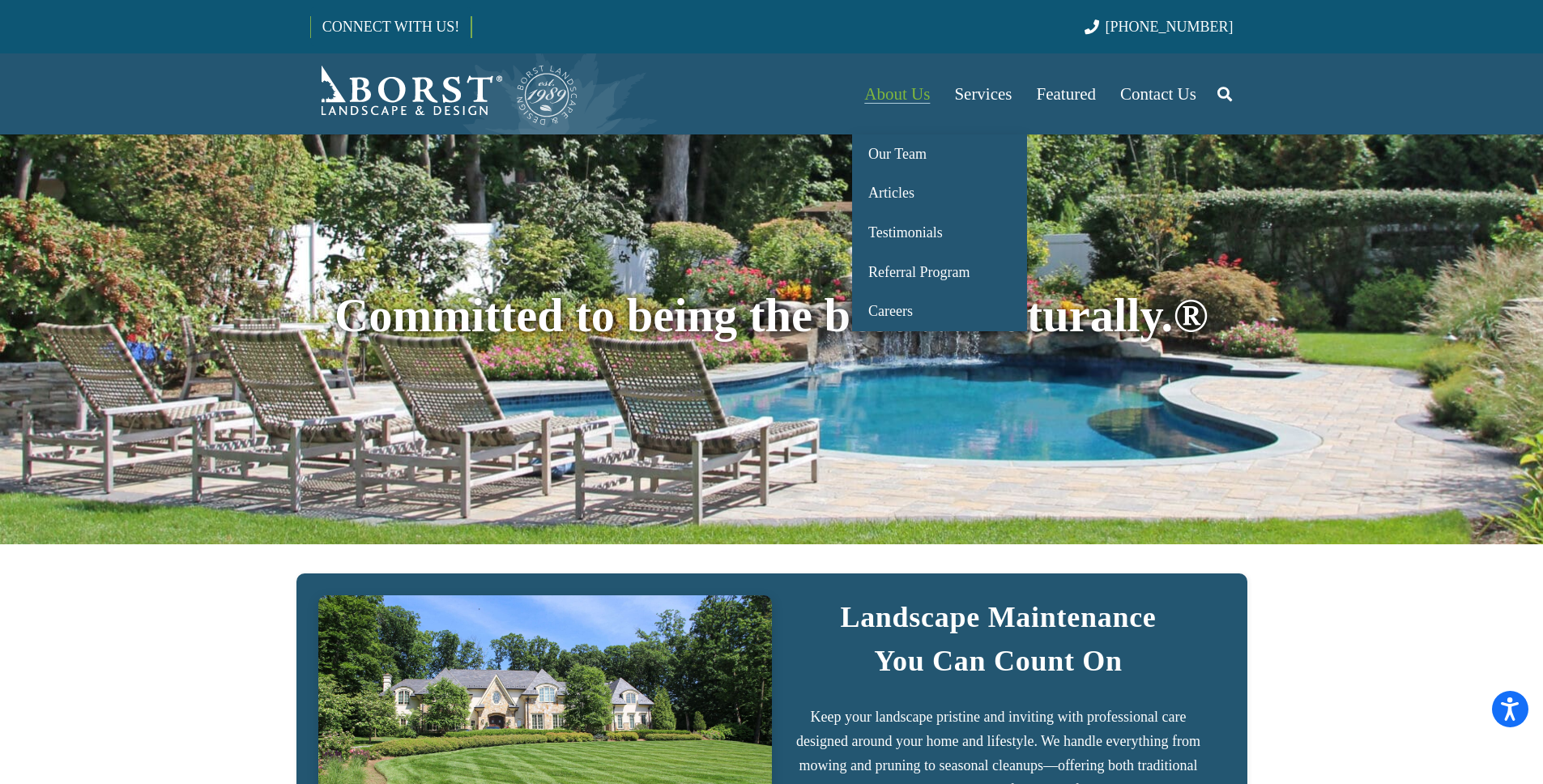
click at [864, 95] on span "About Us" at bounding box center [897, 94] width 66 height 20
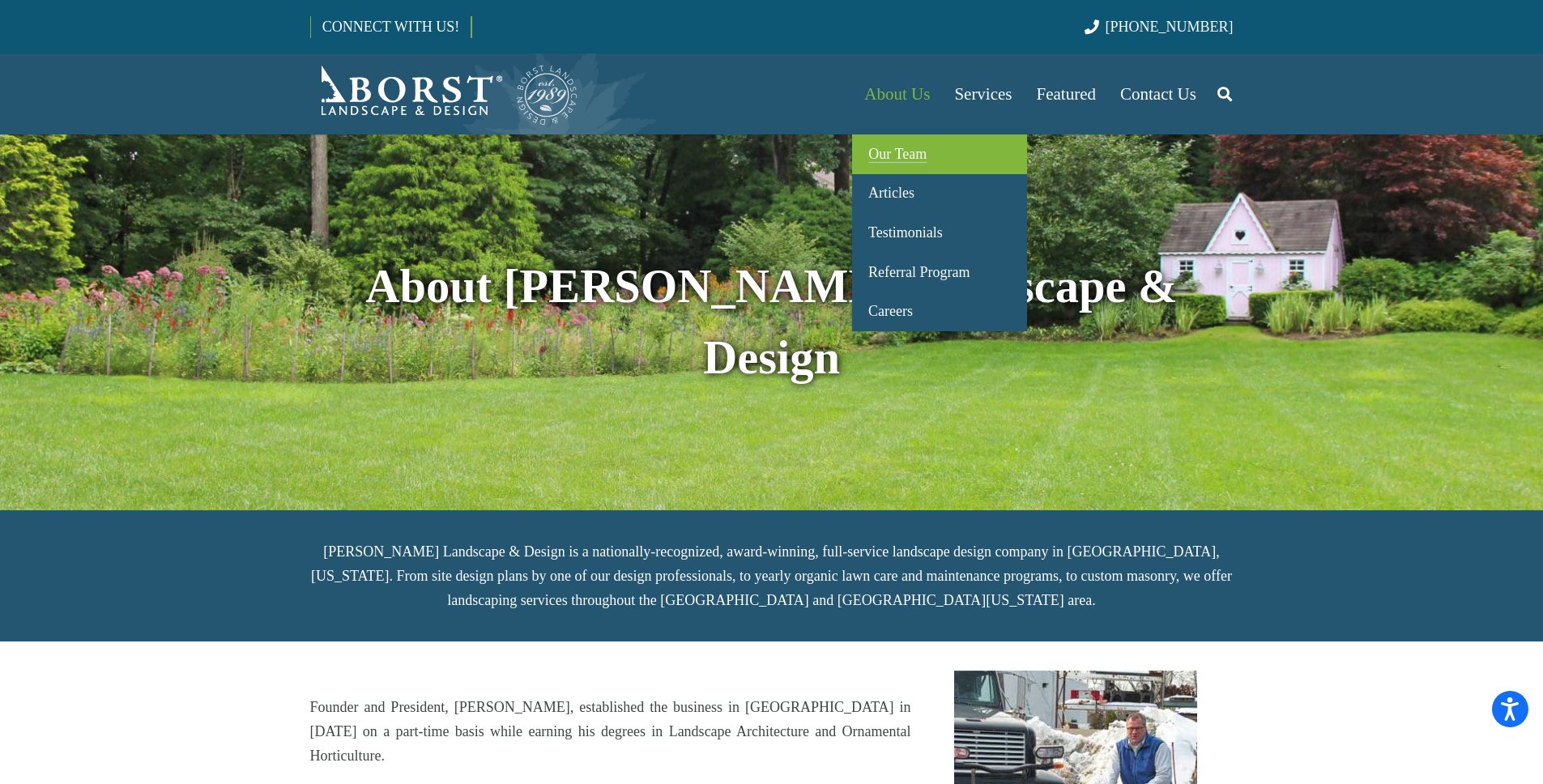
click at [915, 146] on span "Our Team" at bounding box center [897, 154] width 59 height 16
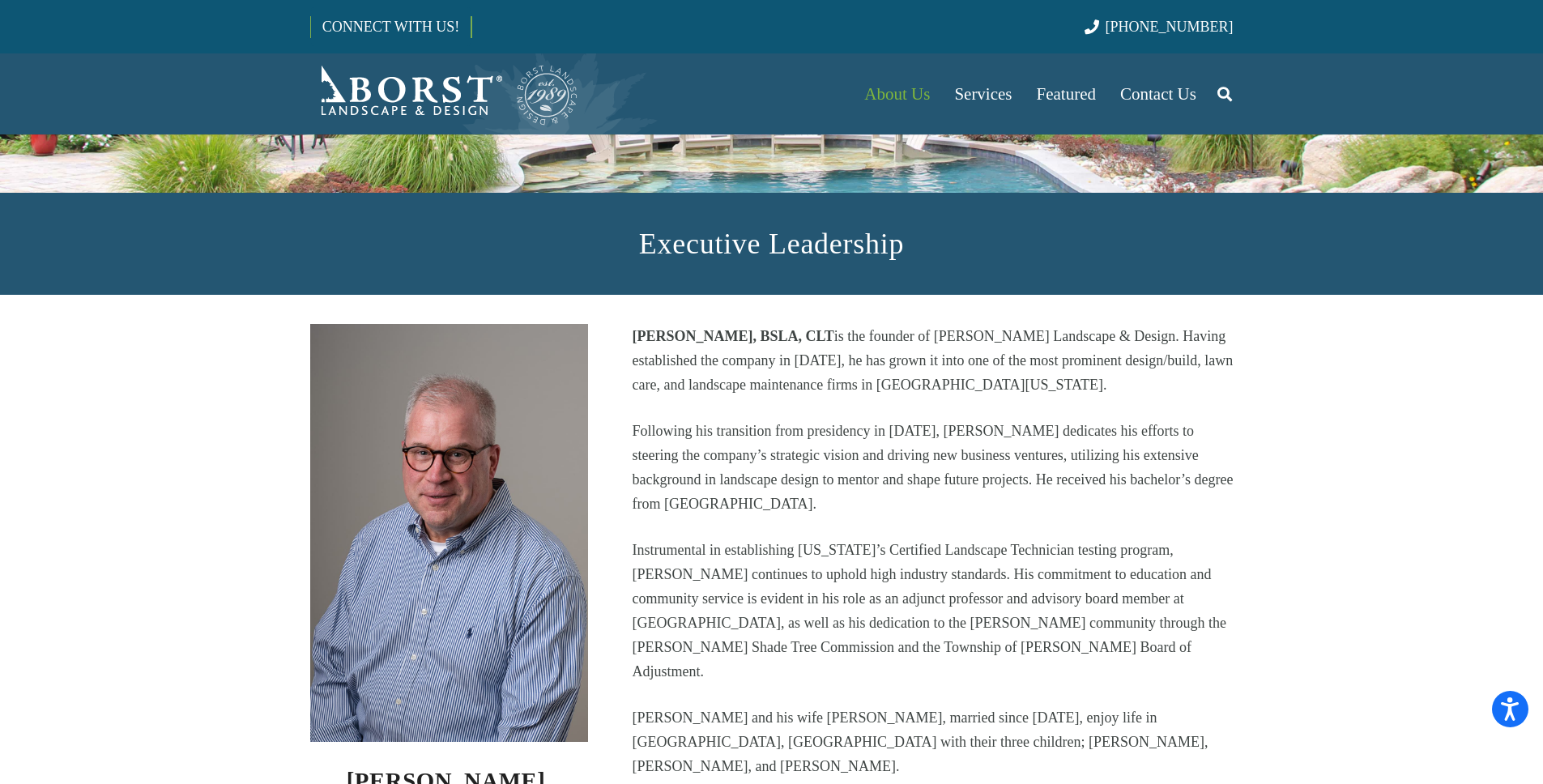
scroll to position [256, 0]
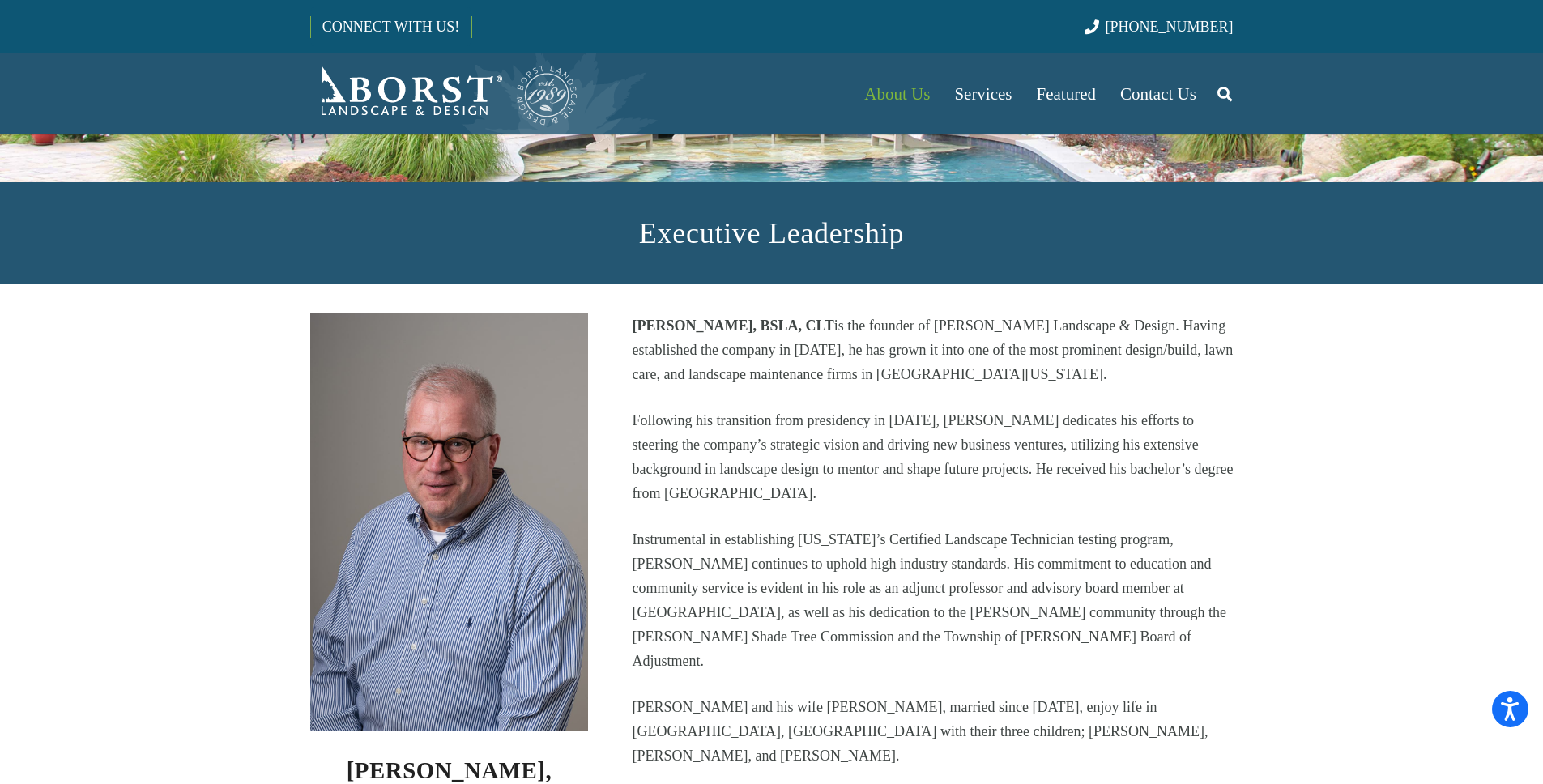
click at [325, 351] on img at bounding box center [449, 522] width 279 height 418
drag, startPoint x: 294, startPoint y: 312, endPoint x: 501, endPoint y: 432, distance: 239.3
click at [499, 432] on div "[PERSON_NAME], BSLA, CLT Founder" at bounding box center [449, 585] width 322 height 545
drag, startPoint x: 510, startPoint y: 425, endPoint x: 521, endPoint y: 417, distance: 13.6
click at [510, 424] on img at bounding box center [449, 522] width 279 height 418
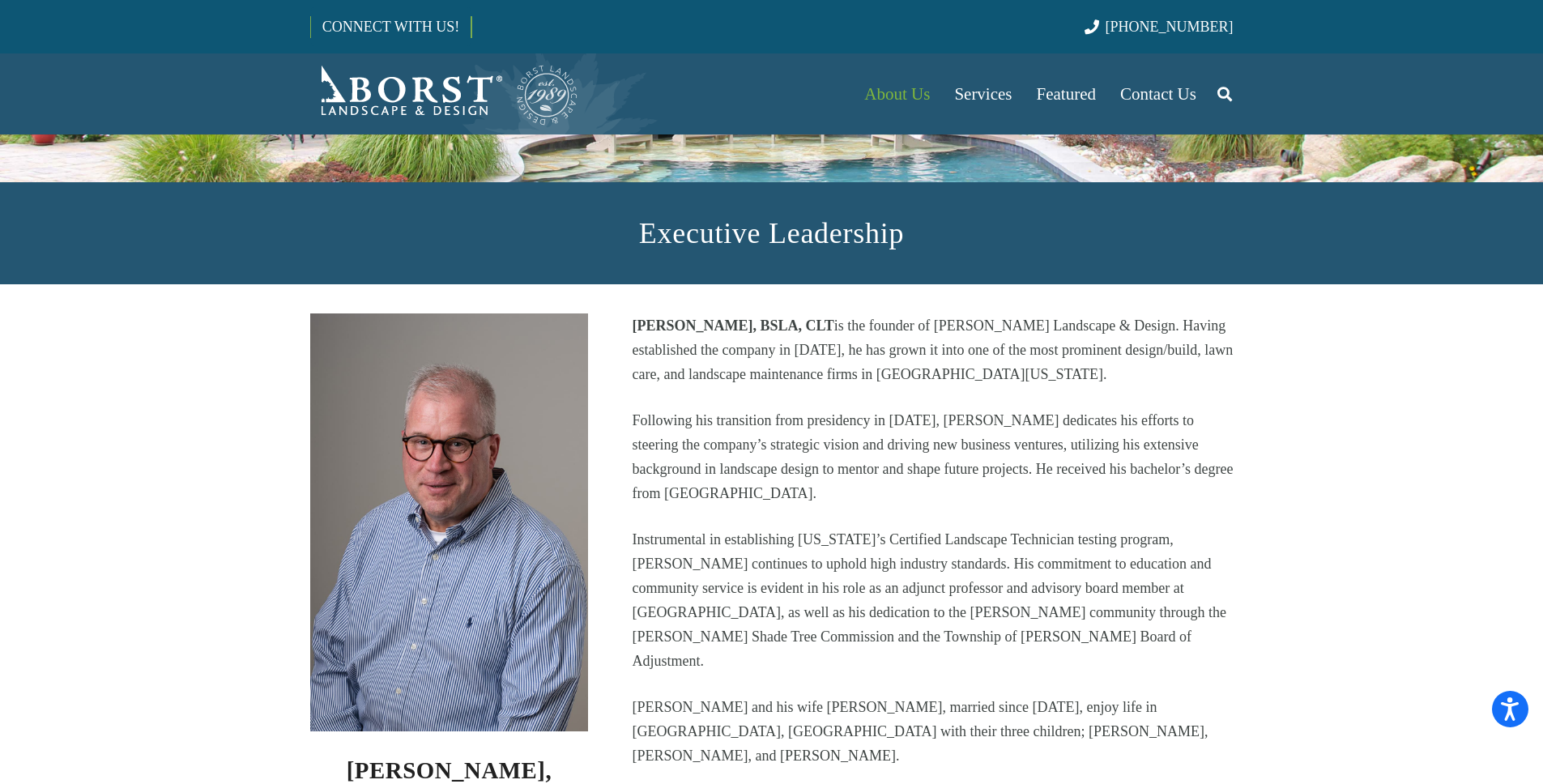
click at [573, 390] on img at bounding box center [449, 522] width 279 height 418
click at [614, 360] on div "[PERSON_NAME], BSLA, CLT is the founder of [PERSON_NAME] Landscape & Design. Ha…" at bounding box center [933, 585] width 645 height 545
